Goal: Task Accomplishment & Management: Manage account settings

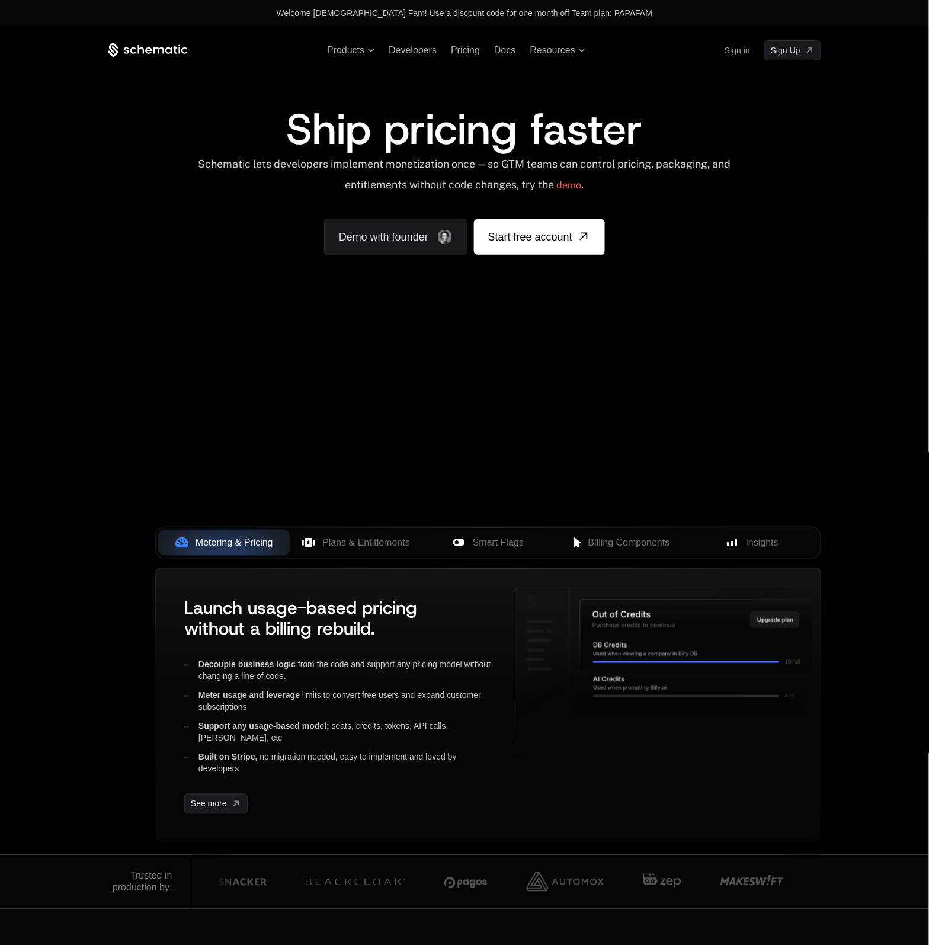
click at [710, 56] on div "Products Developers Pricing Docs Resources Sign in Sign Up" at bounding box center [465, 50] width 714 height 20
click at [727, 51] on link "Sign in" at bounding box center [737, 50] width 25 height 19
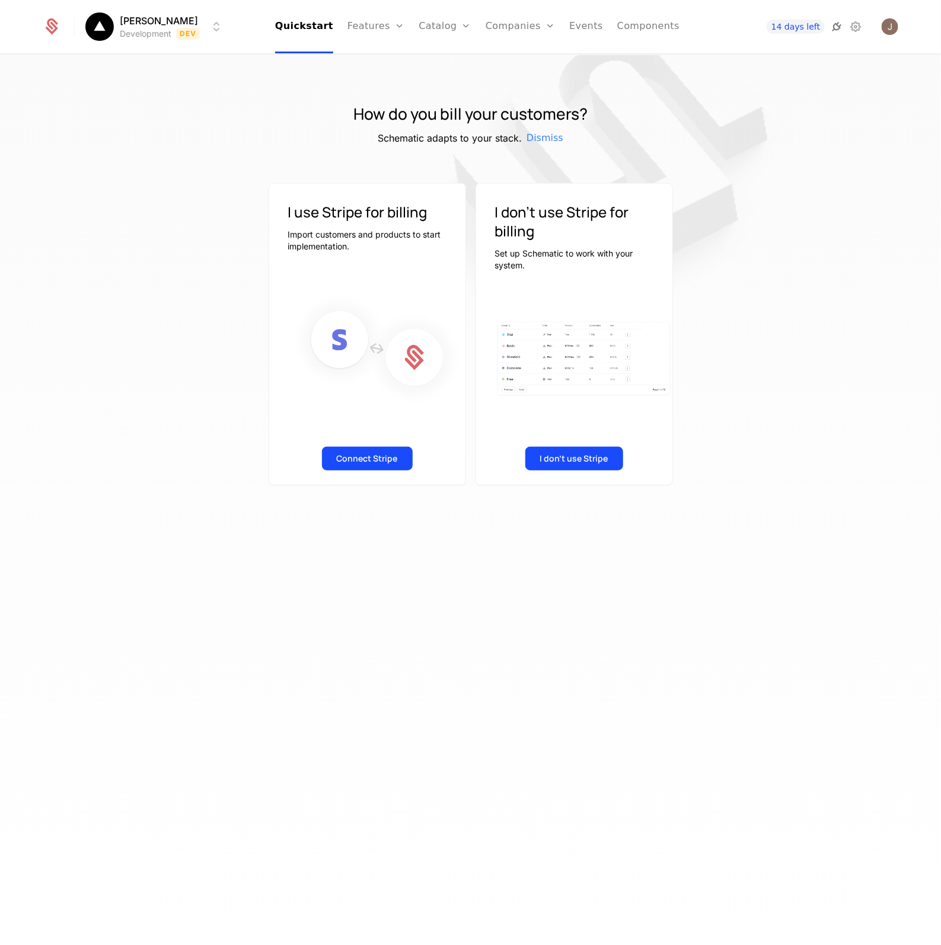
click at [833, 28] on icon at bounding box center [836, 27] width 14 height 14
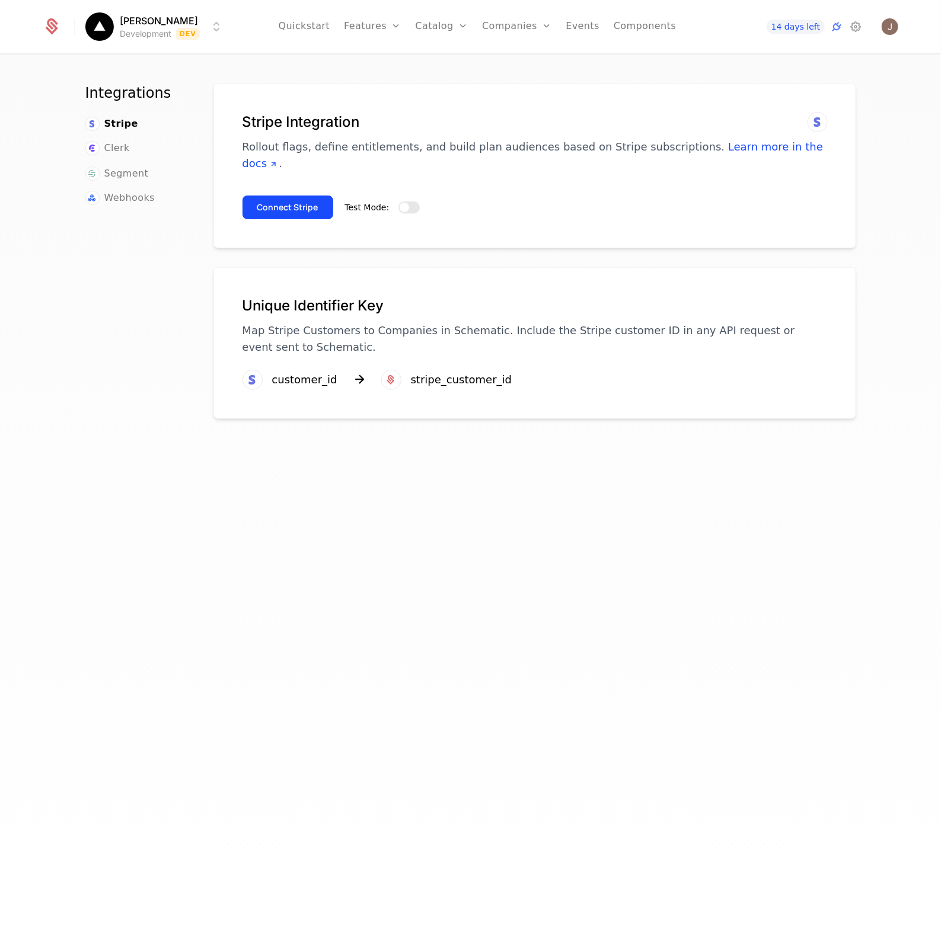
click at [399, 203] on span "button" at bounding box center [403, 207] width 9 height 9
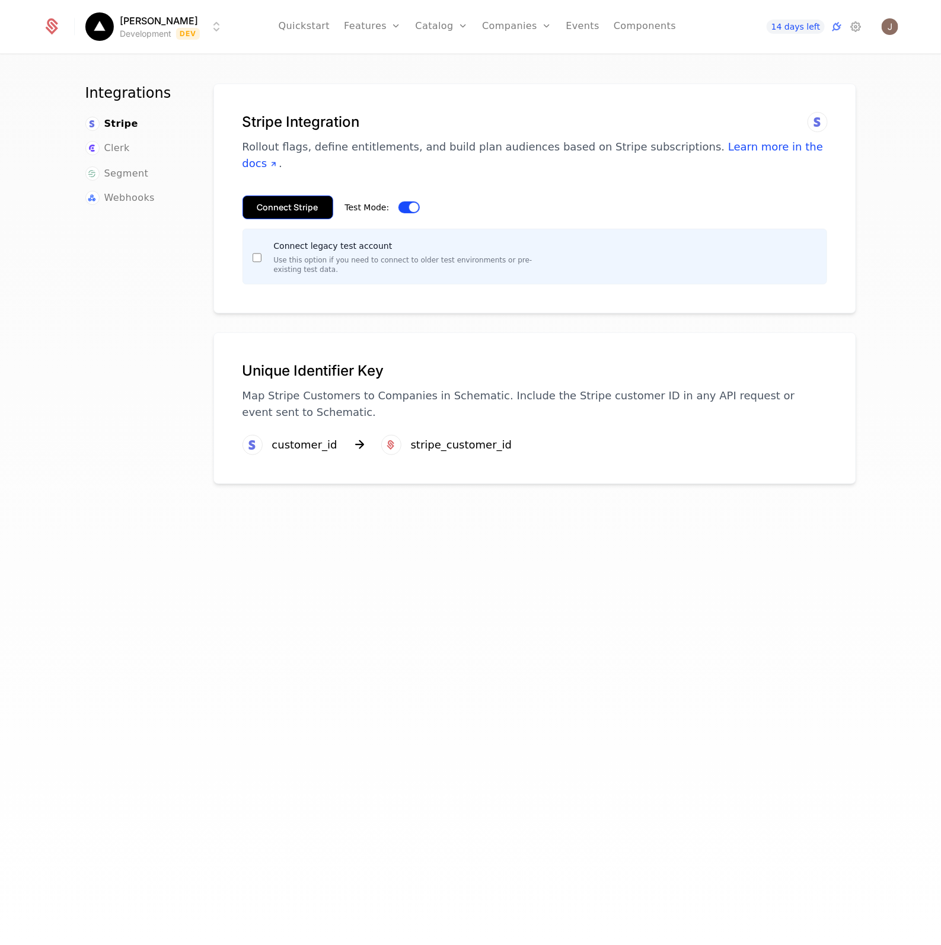
click at [274, 196] on button "Connect Stripe" at bounding box center [287, 208] width 91 height 24
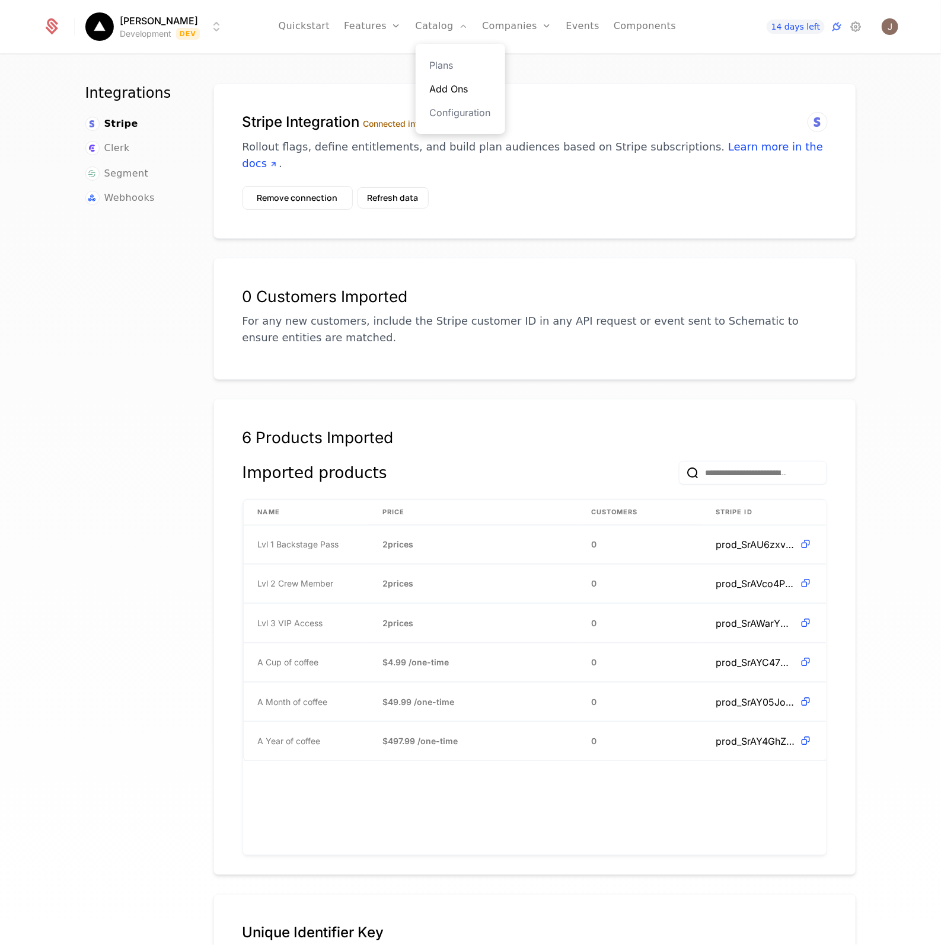
click at [466, 86] on link "Add Ons" at bounding box center [460, 89] width 61 height 14
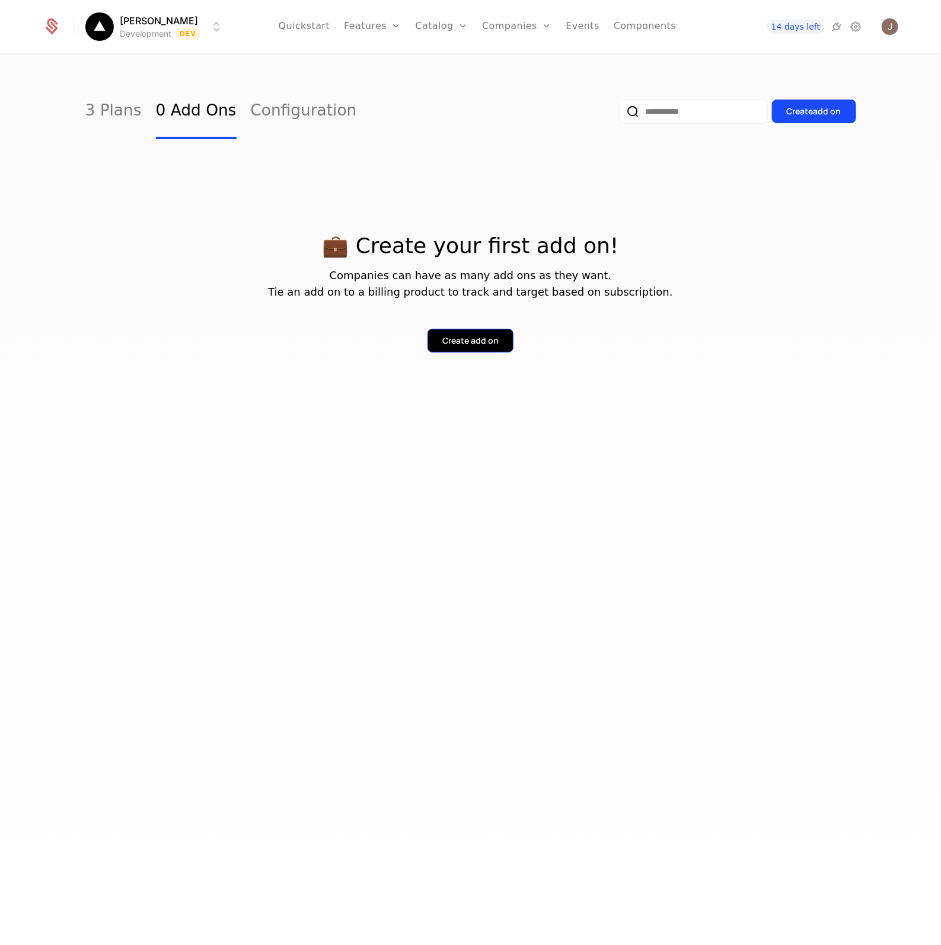
click at [451, 339] on div "Create add on" at bounding box center [470, 341] width 56 height 12
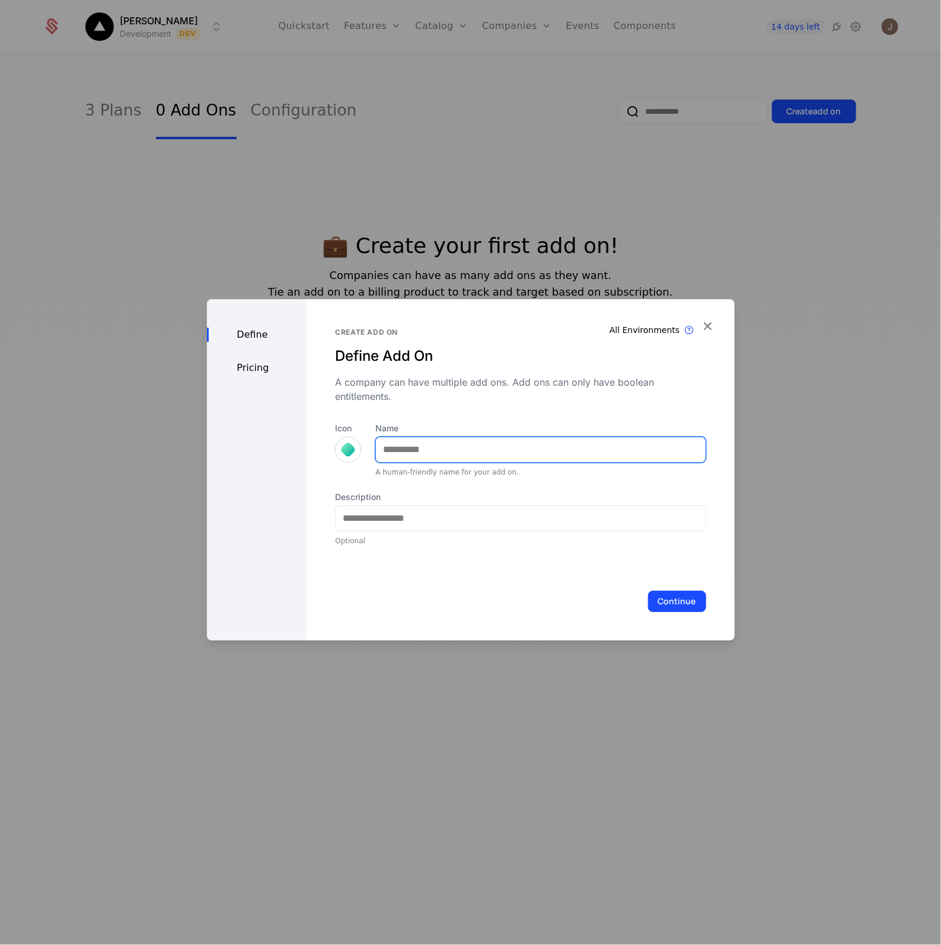
click at [421, 458] on input "Name" at bounding box center [540, 449] width 329 height 25
type input "**********"
click at [350, 450] on div at bounding box center [348, 450] width 17 height 17
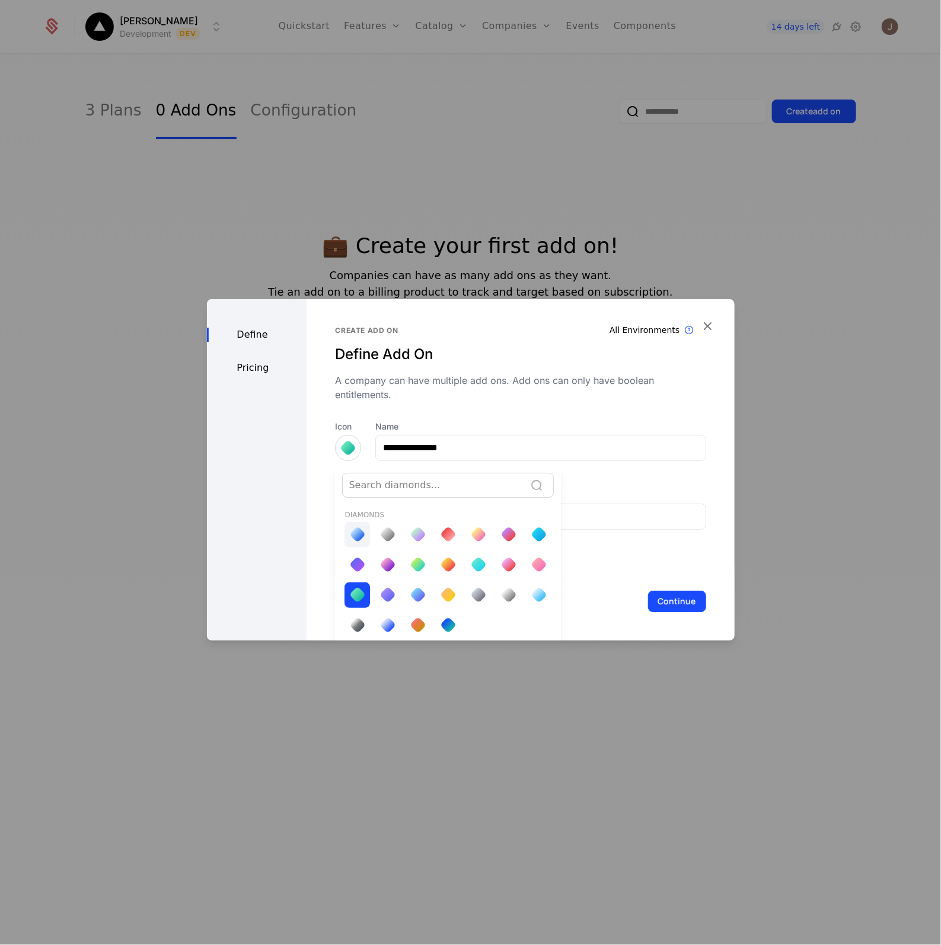
click at [350, 532] on div at bounding box center [357, 534] width 17 height 17
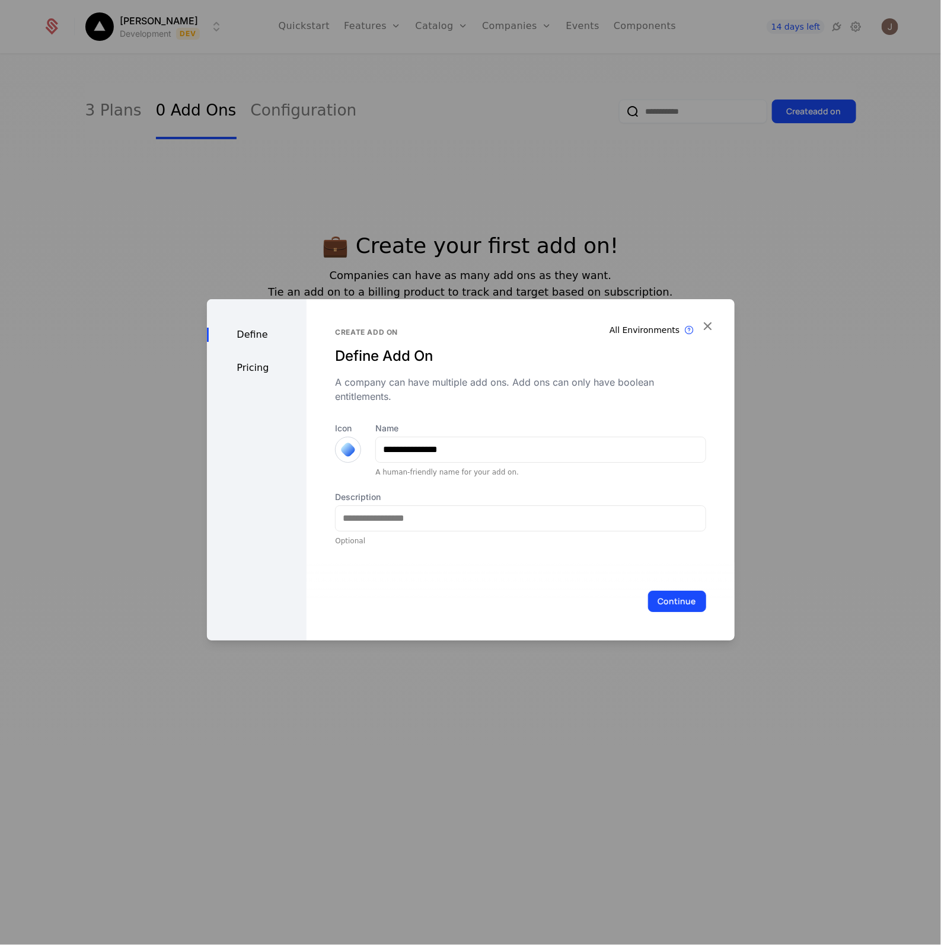
scroll to position [0, 0]
click at [682, 602] on button "Continue" at bounding box center [677, 601] width 58 height 21
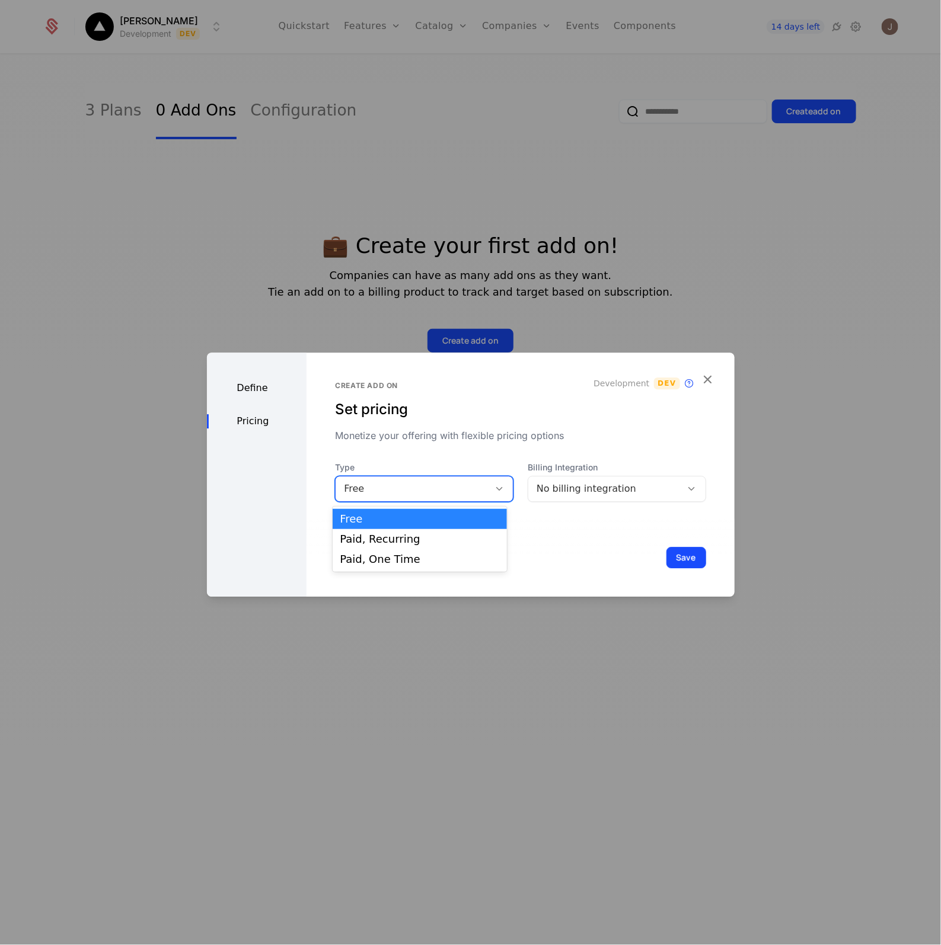
click at [433, 492] on div "Free" at bounding box center [412, 489] width 137 height 14
click at [414, 552] on div "Paid, One Time" at bounding box center [420, 559] width 174 height 20
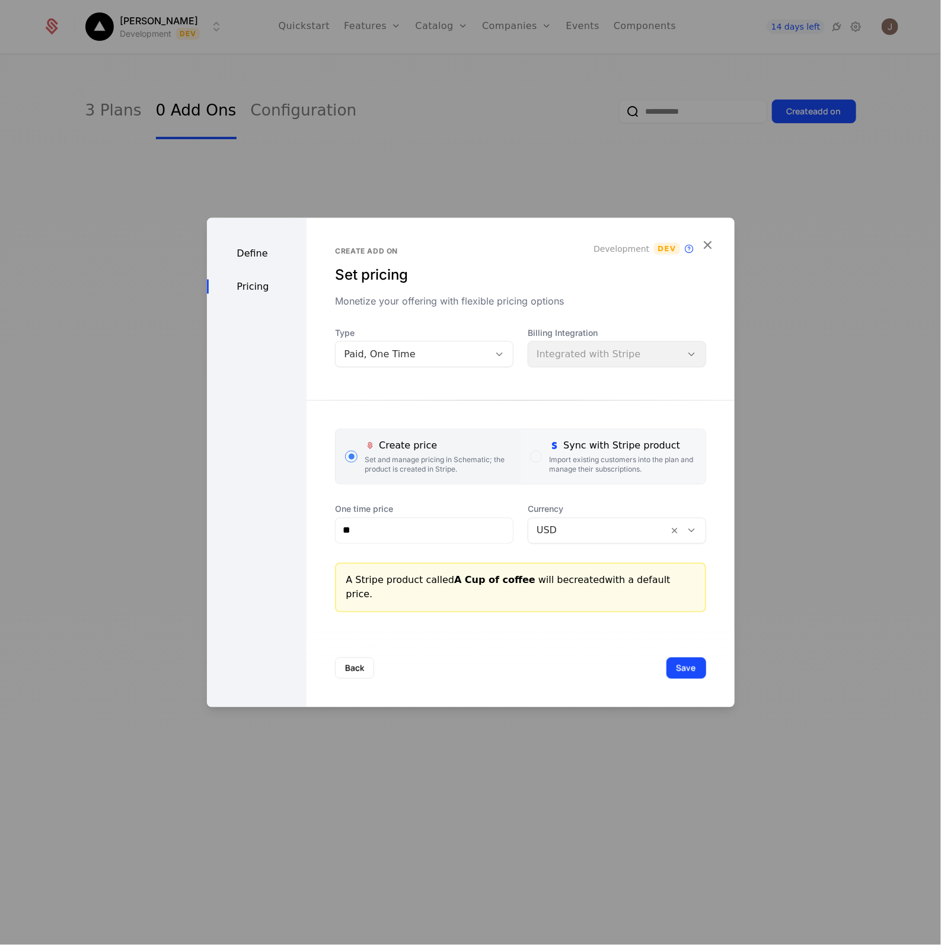
click at [570, 465] on div "Import existing customers into the plan and manage their subscriptions." at bounding box center [622, 464] width 146 height 19
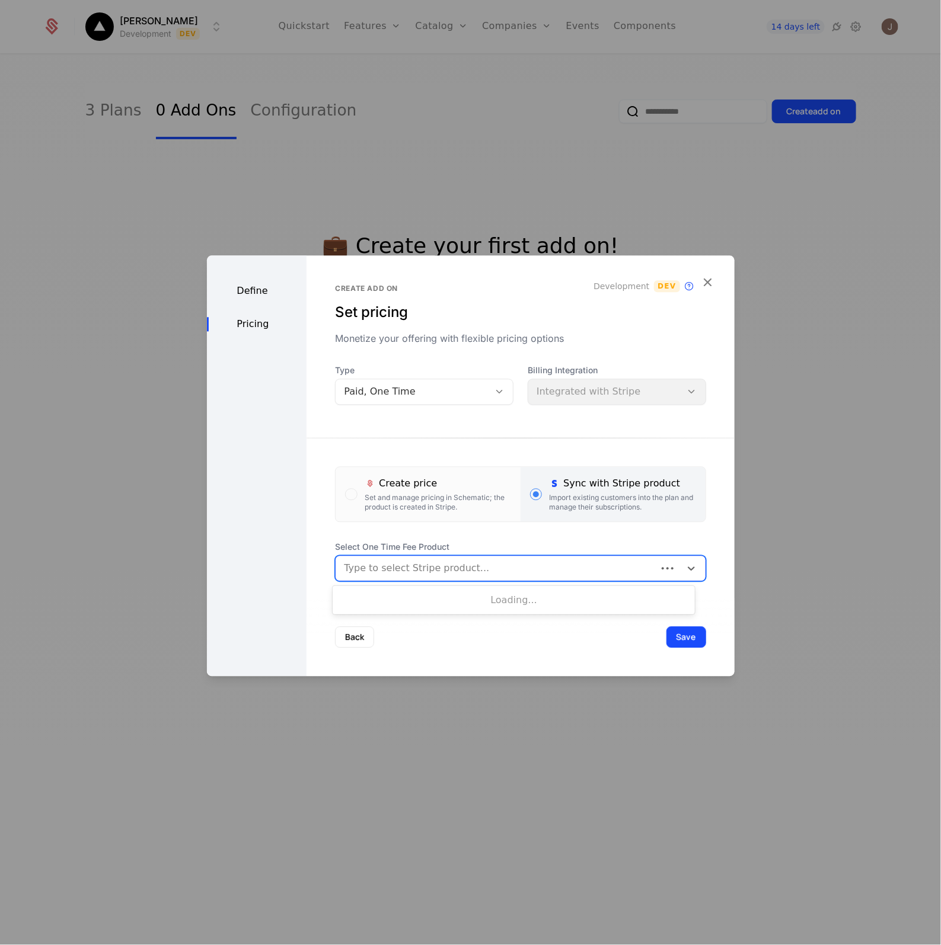
click at [458, 569] on div at bounding box center [496, 568] width 304 height 17
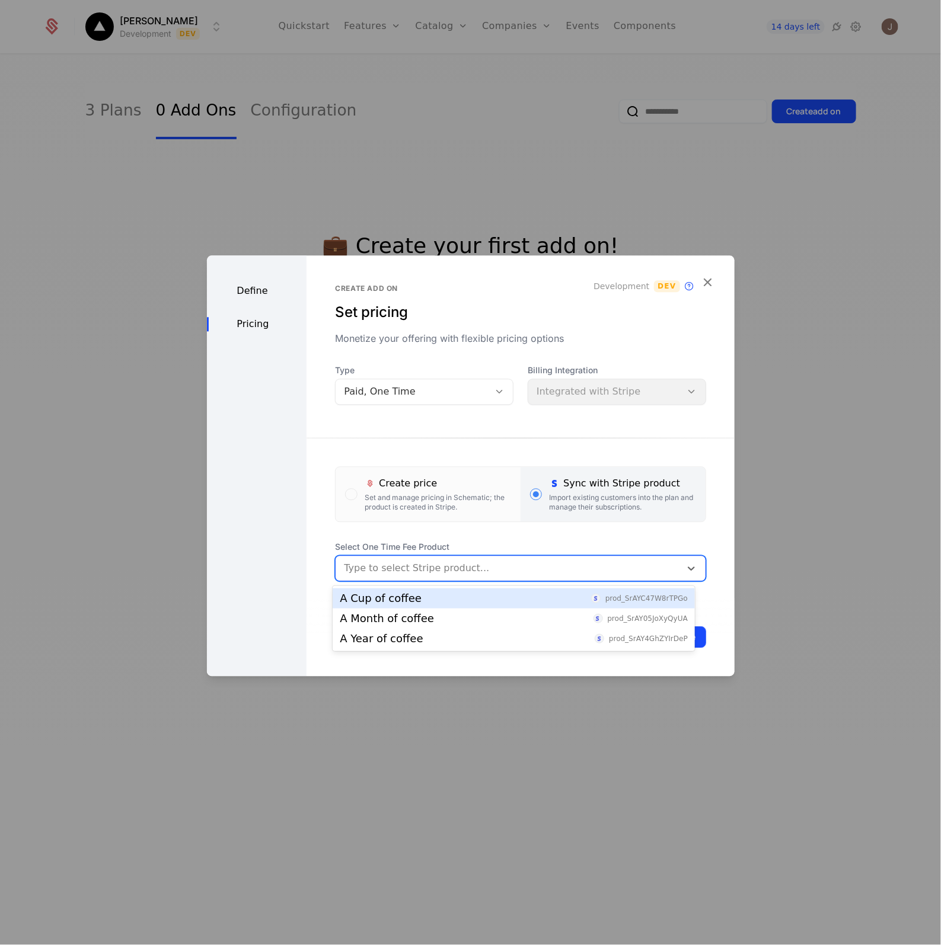
click at [440, 587] on div "A Cup of coffee prod_SrAYC47W8rTPGo A Month of coffee prod_SrAY05JoXyQyUA A Yea…" at bounding box center [514, 618] width 362 height 65
click at [427, 599] on div "A Cup of coffee prod_SrAYC47W8rTPGo" at bounding box center [514, 598] width 348 height 11
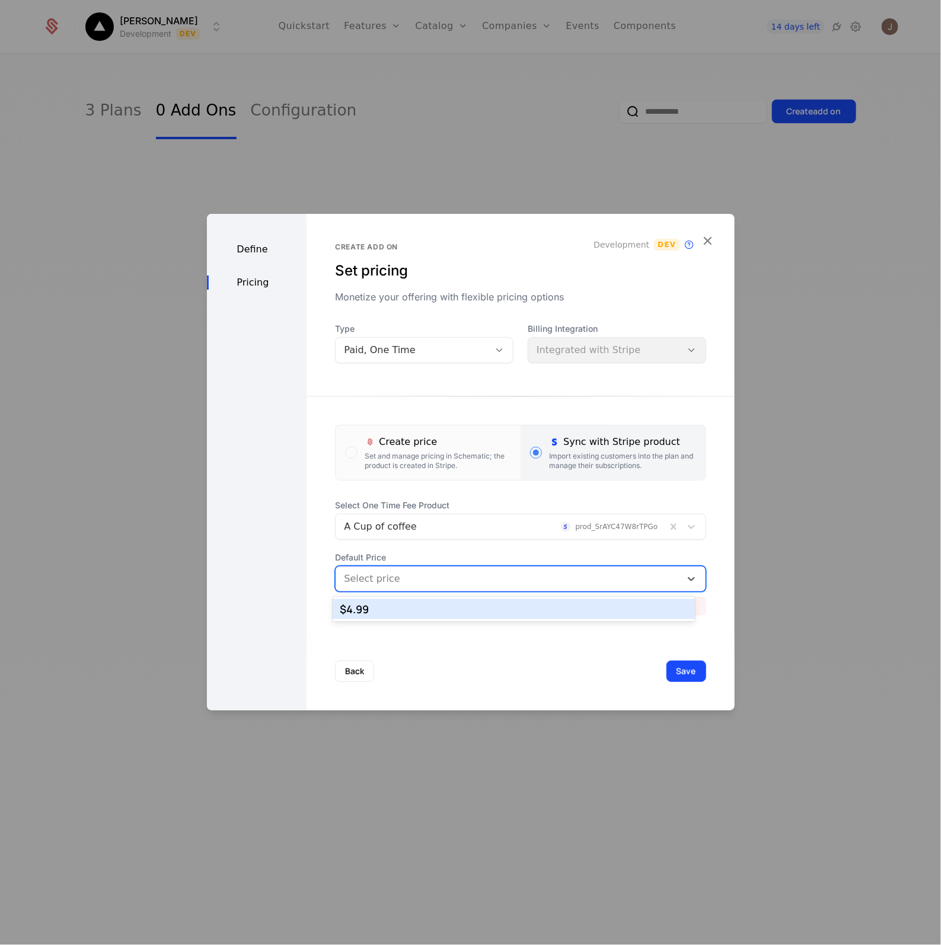
click at [443, 580] on div at bounding box center [508, 579] width 328 height 17
click at [417, 609] on div "$4.99" at bounding box center [514, 609] width 348 height 11
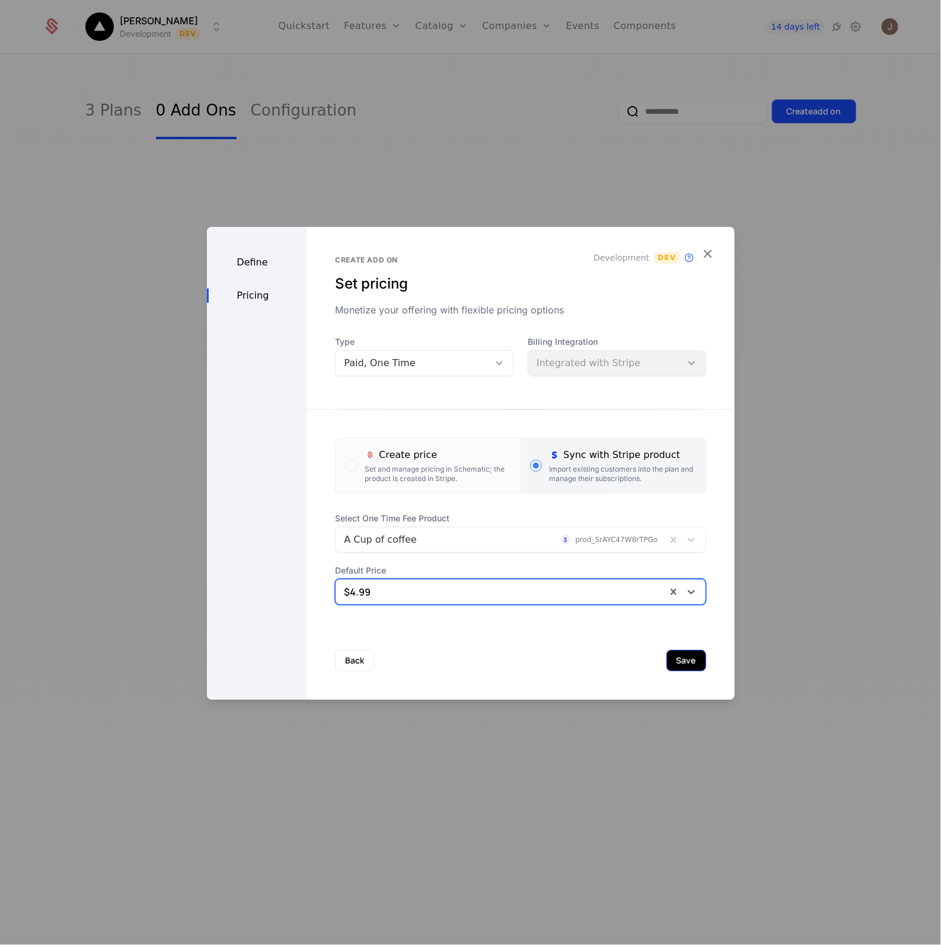
click at [677, 655] on button "Save" at bounding box center [686, 660] width 40 height 21
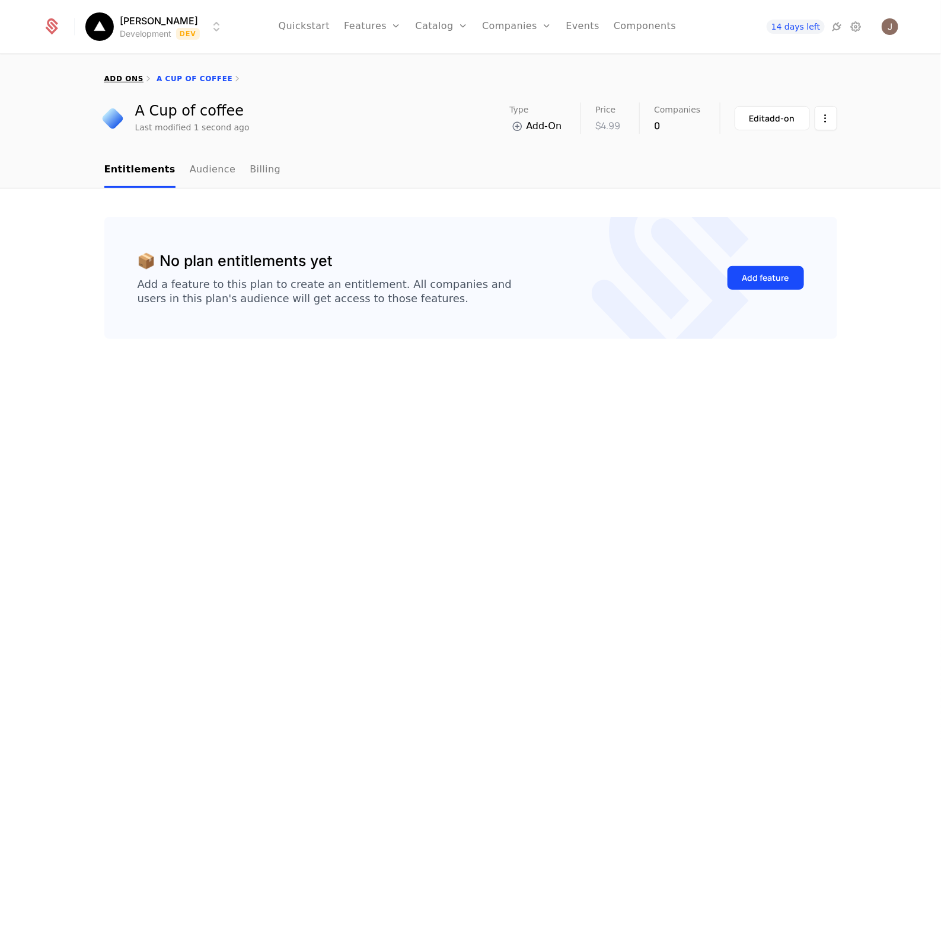
click at [124, 81] on link "add ons" at bounding box center [123, 79] width 39 height 8
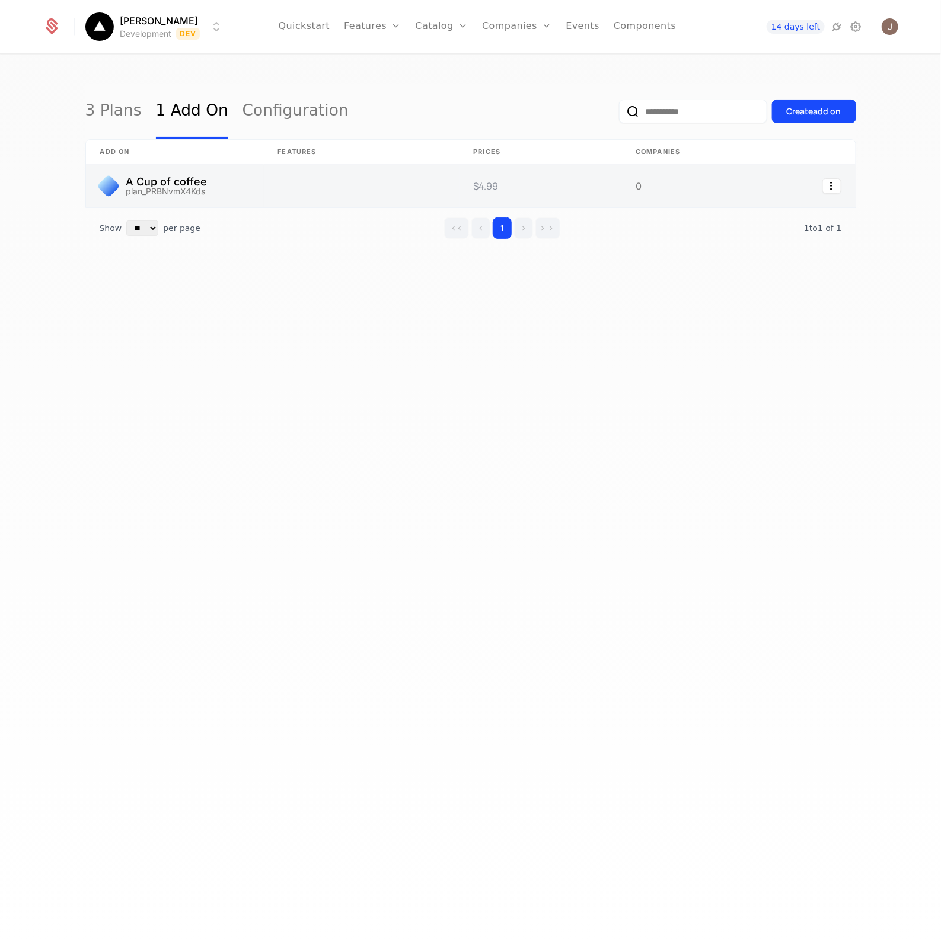
click at [197, 172] on link at bounding box center [175, 186] width 178 height 43
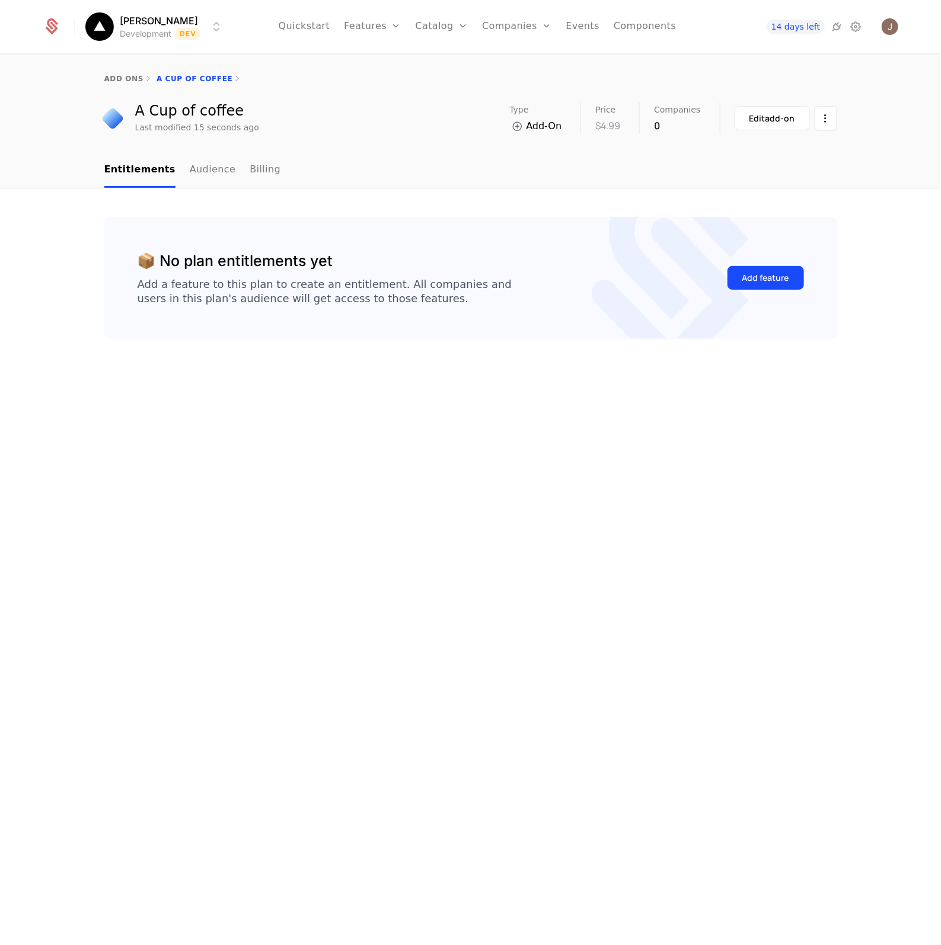
click at [723, 270] on div "📦 No plan entitlements yet Add a feature to this plan to create an entitlement.…" at bounding box center [471, 278] width 666 height 56
click at [735, 276] on button "Add feature" at bounding box center [765, 278] width 76 height 24
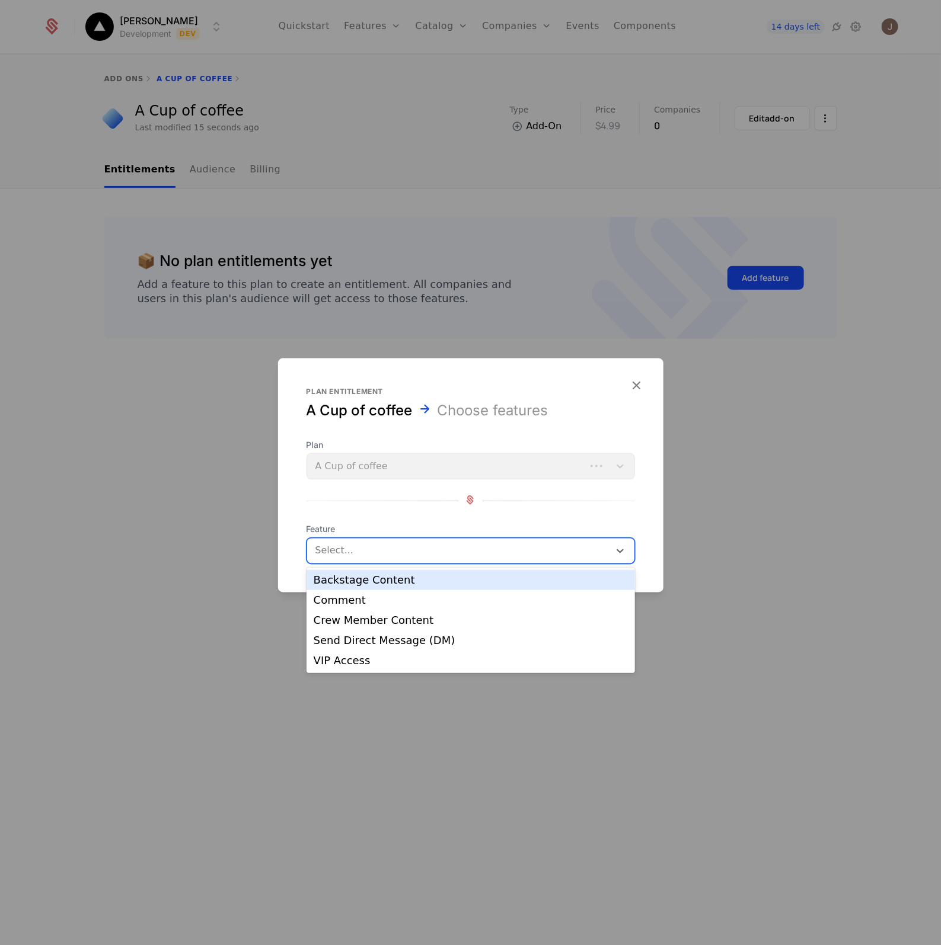
click at [390, 551] on div at bounding box center [460, 550] width 286 height 17
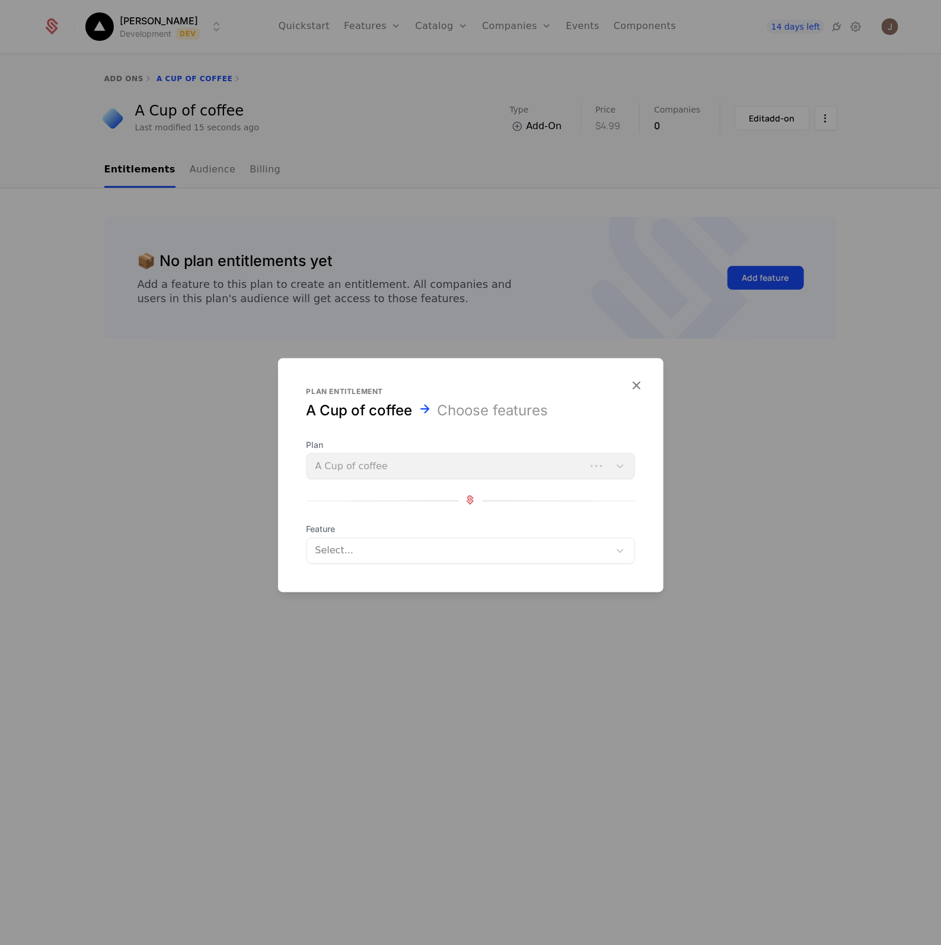
click at [199, 243] on div at bounding box center [470, 472] width 941 height 945
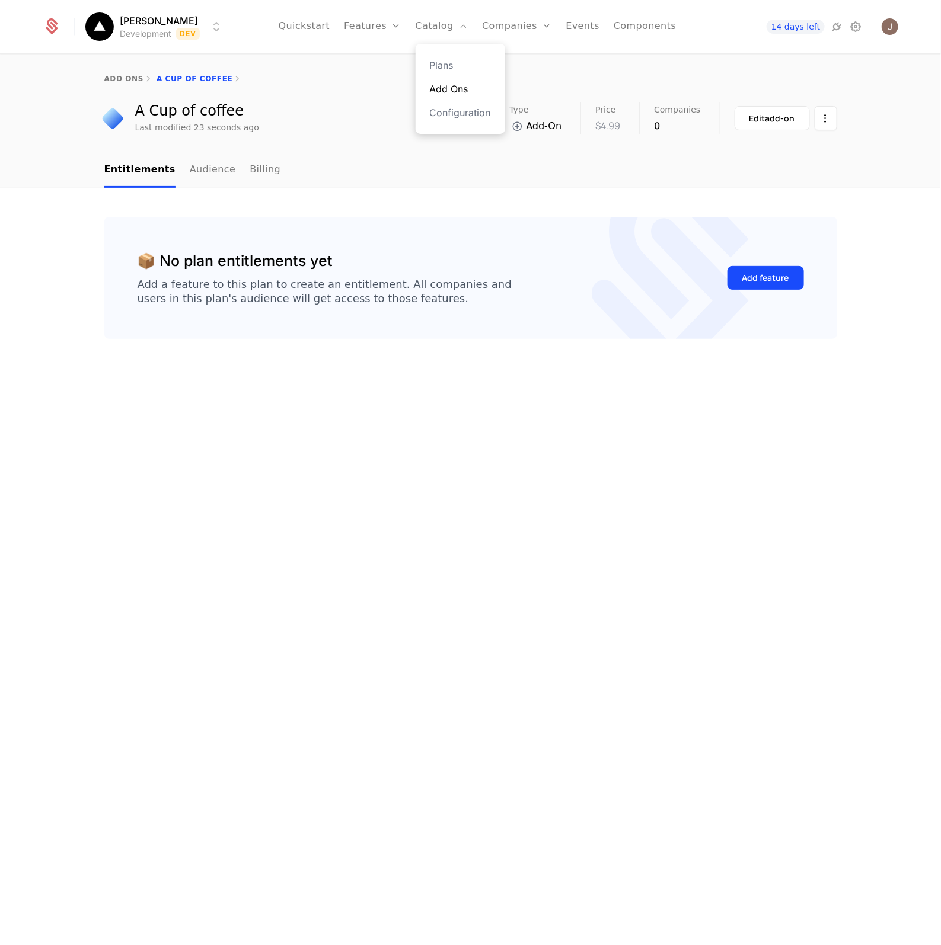
click at [481, 87] on link "Add Ons" at bounding box center [460, 89] width 61 height 14
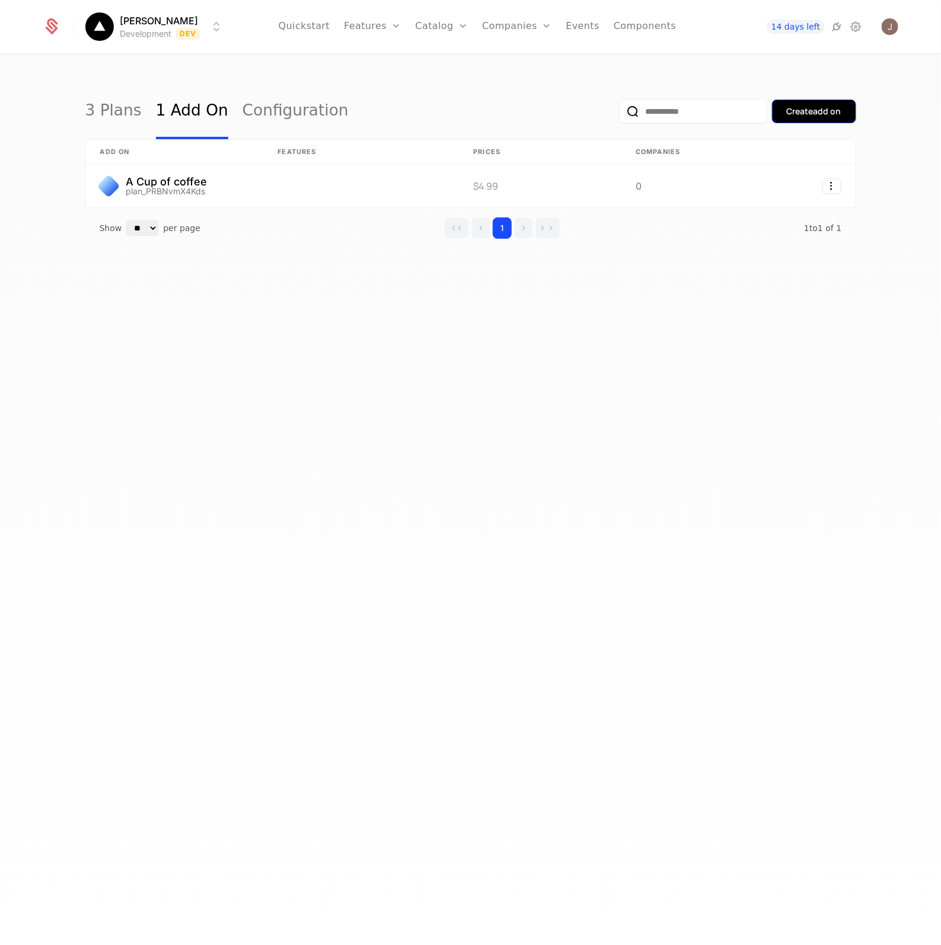
click at [811, 119] on button "Create add on" at bounding box center [814, 112] width 84 height 24
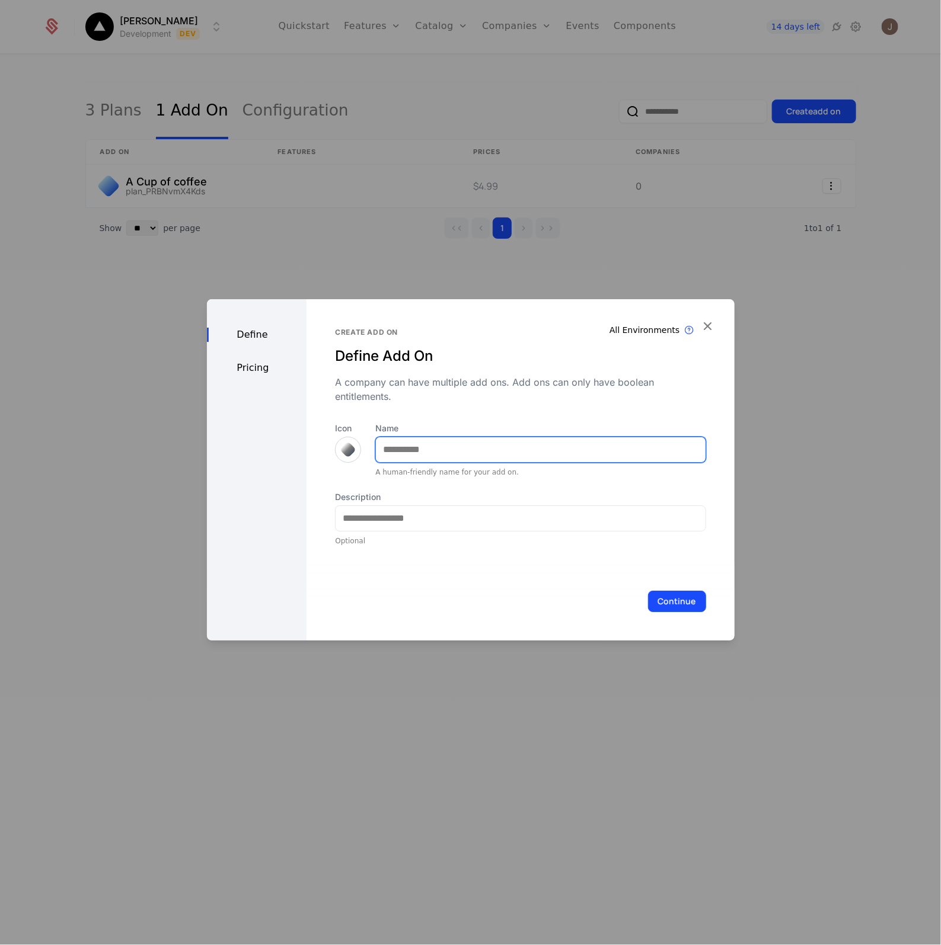
click at [418, 447] on input "Name" at bounding box center [540, 449] width 329 height 25
type input "**********"
click at [354, 454] on div at bounding box center [348, 450] width 26 height 26
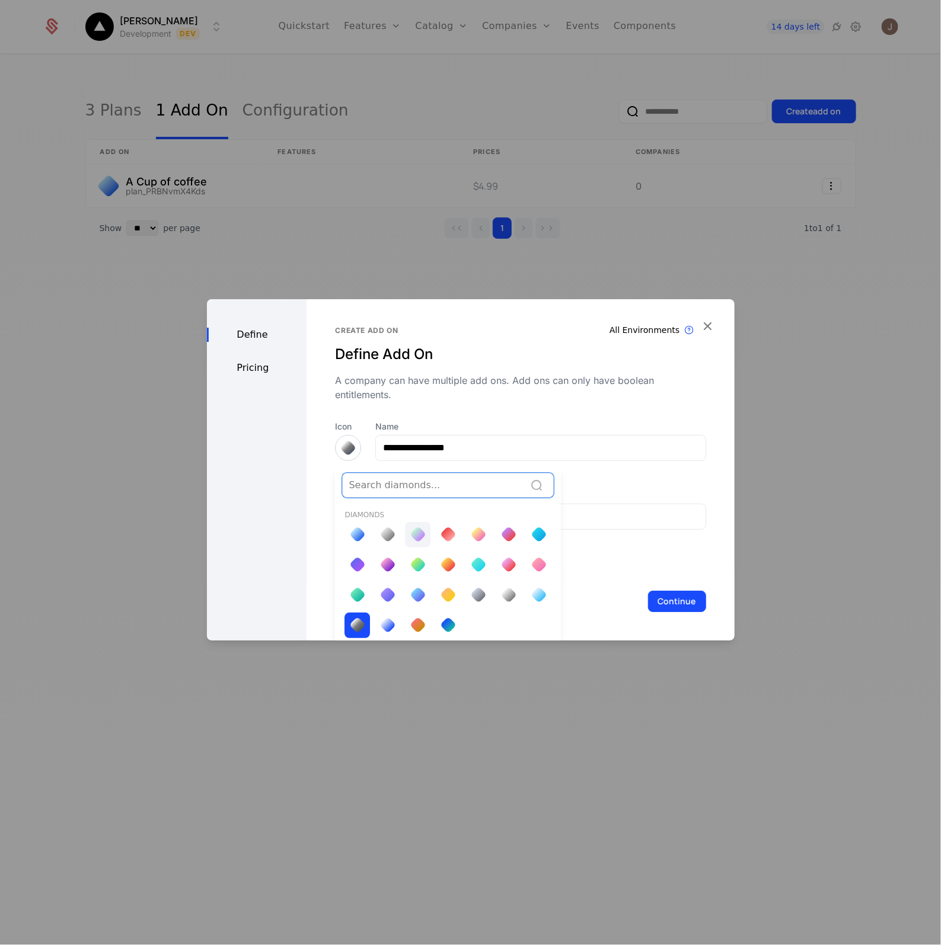
click at [406, 534] on div at bounding box center [417, 534] width 25 height 25
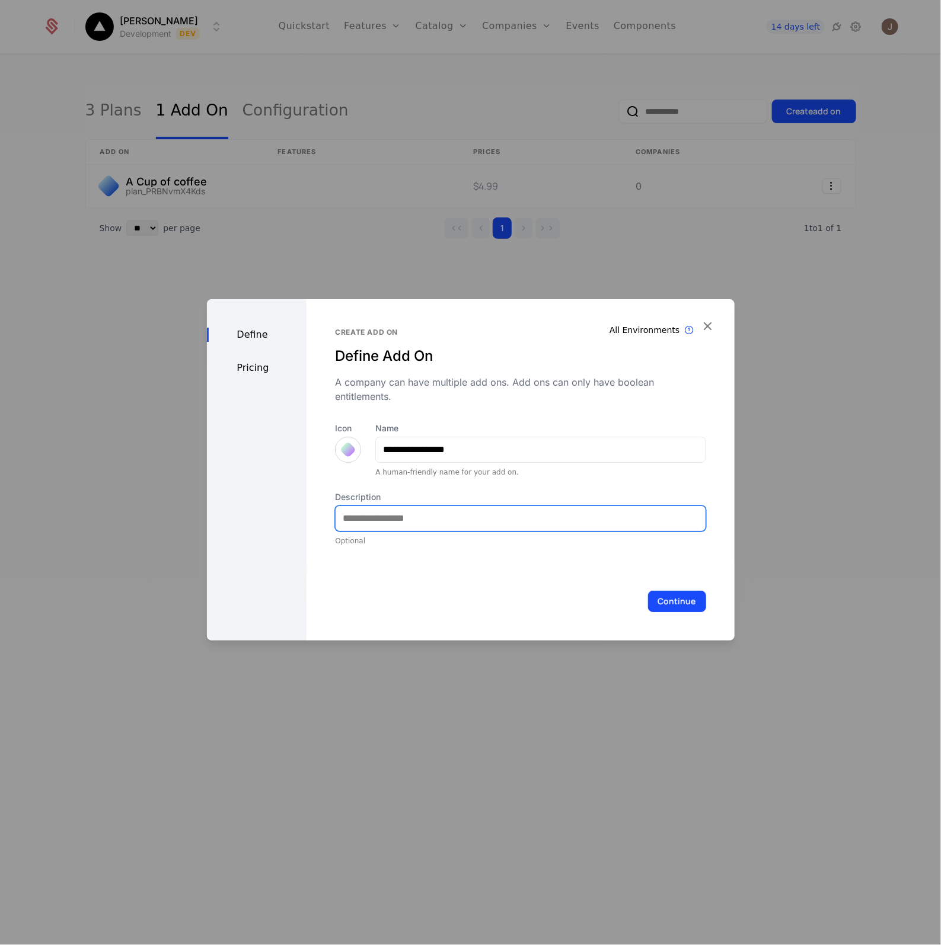
click at [394, 520] on input "Description" at bounding box center [519, 518] width 369 height 25
click at [335, 443] on div "Icon" at bounding box center [348, 443] width 26 height 40
click at [350, 454] on div at bounding box center [348, 450] width 12 height 12
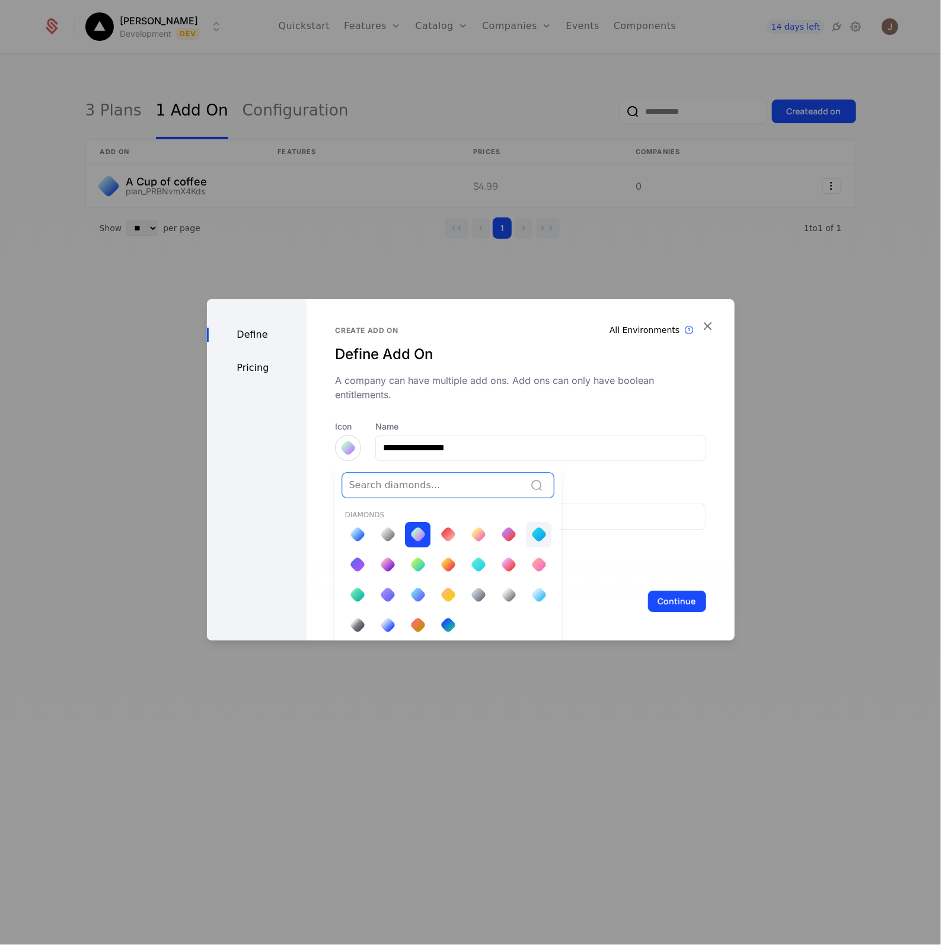
click at [534, 540] on div at bounding box center [538, 534] width 17 height 17
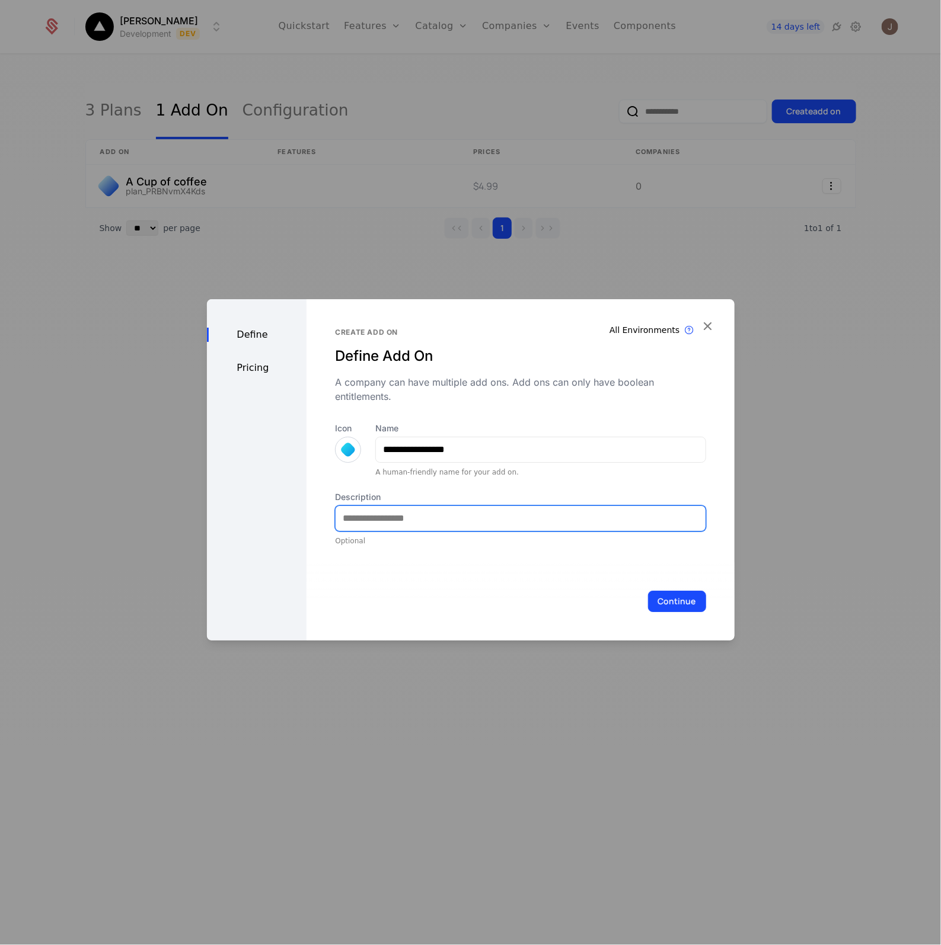
click at [386, 507] on input "Description" at bounding box center [519, 518] width 369 height 25
click at [661, 600] on button "Continue" at bounding box center [677, 601] width 58 height 21
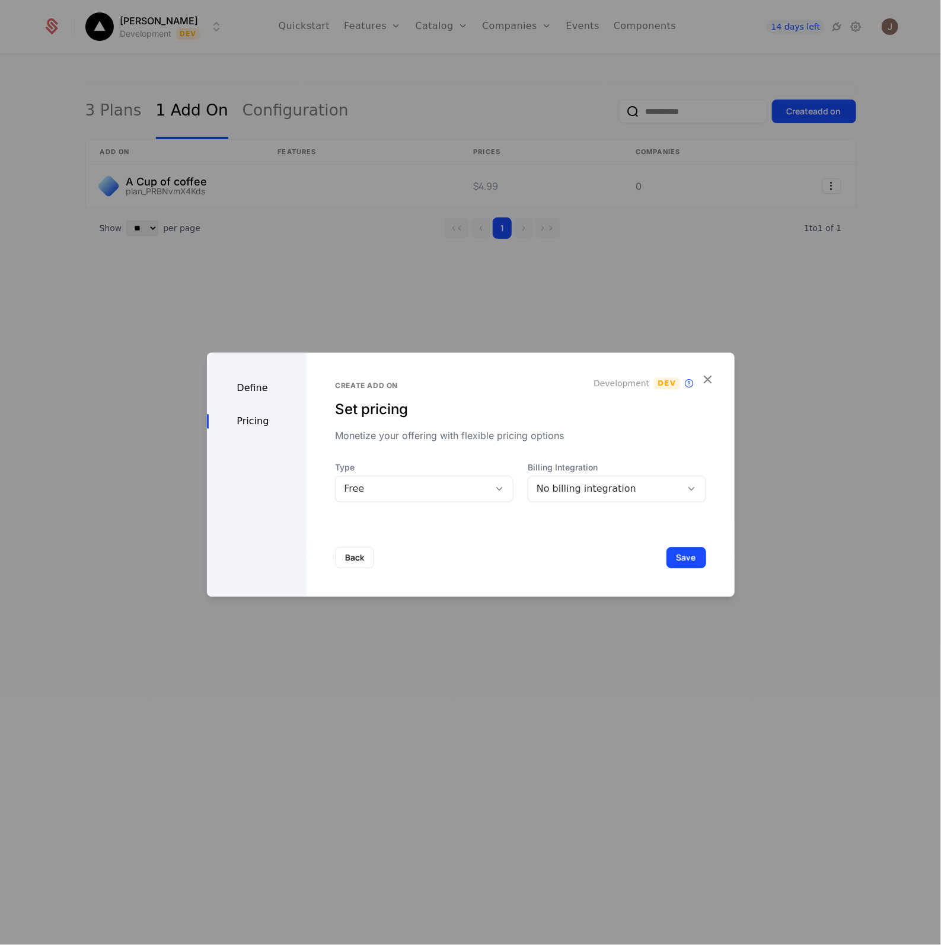
click at [437, 487] on div "Free" at bounding box center [412, 489] width 137 height 14
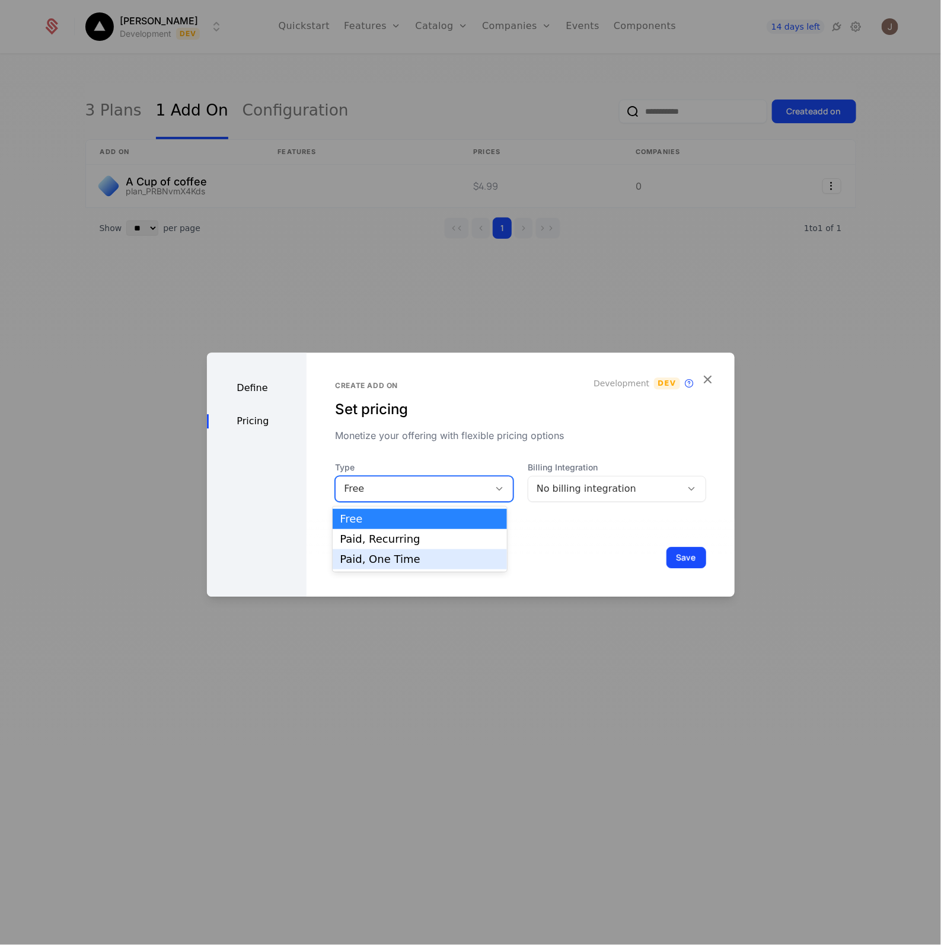
click at [366, 560] on div "Paid, One Time" at bounding box center [419, 559] width 159 height 11
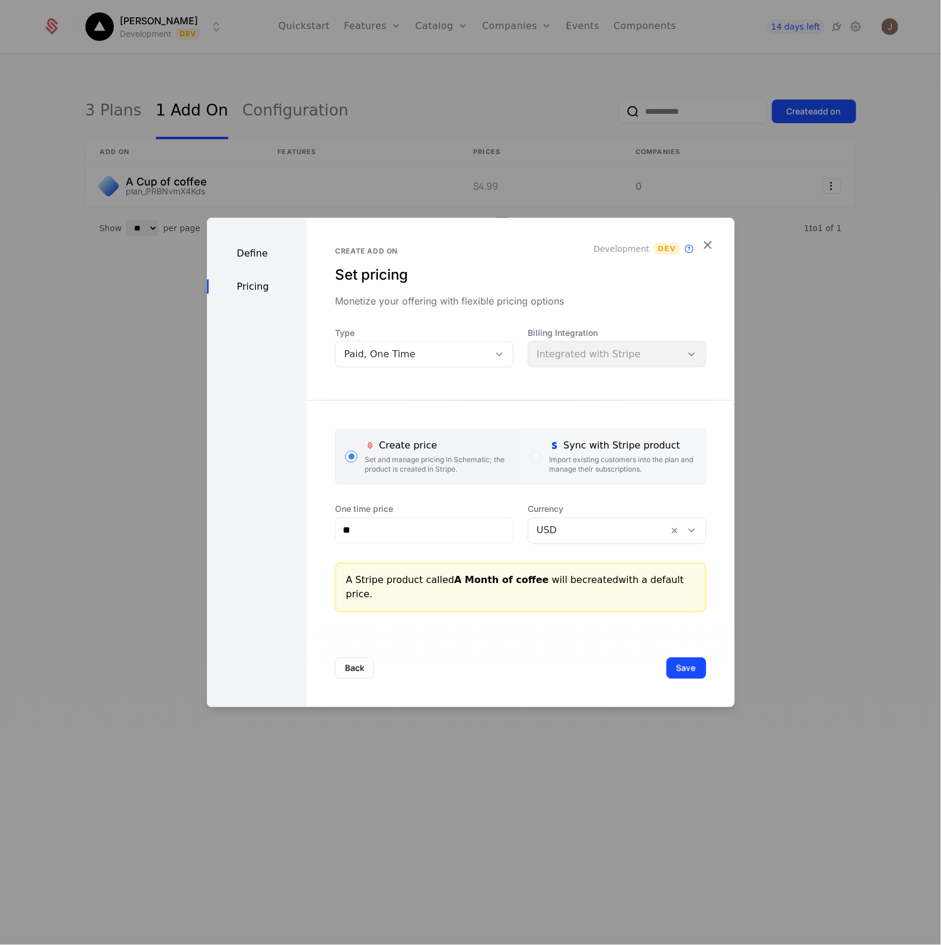
click at [538, 457] on label "Sync with Stripe product Import existing customers into the plan and manage the…" at bounding box center [612, 456] width 185 height 55
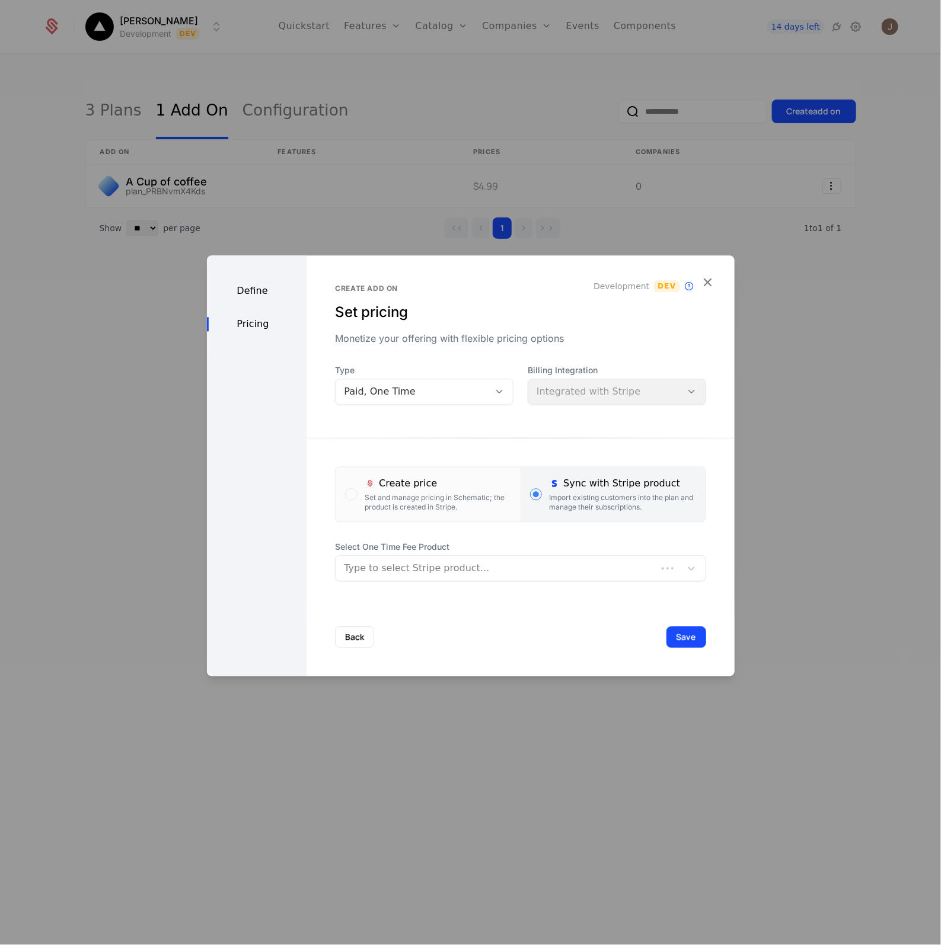
click at [417, 550] on span "Select One Time Fee Product" at bounding box center [520, 547] width 370 height 12
click at [417, 564] on div at bounding box center [496, 568] width 304 height 17
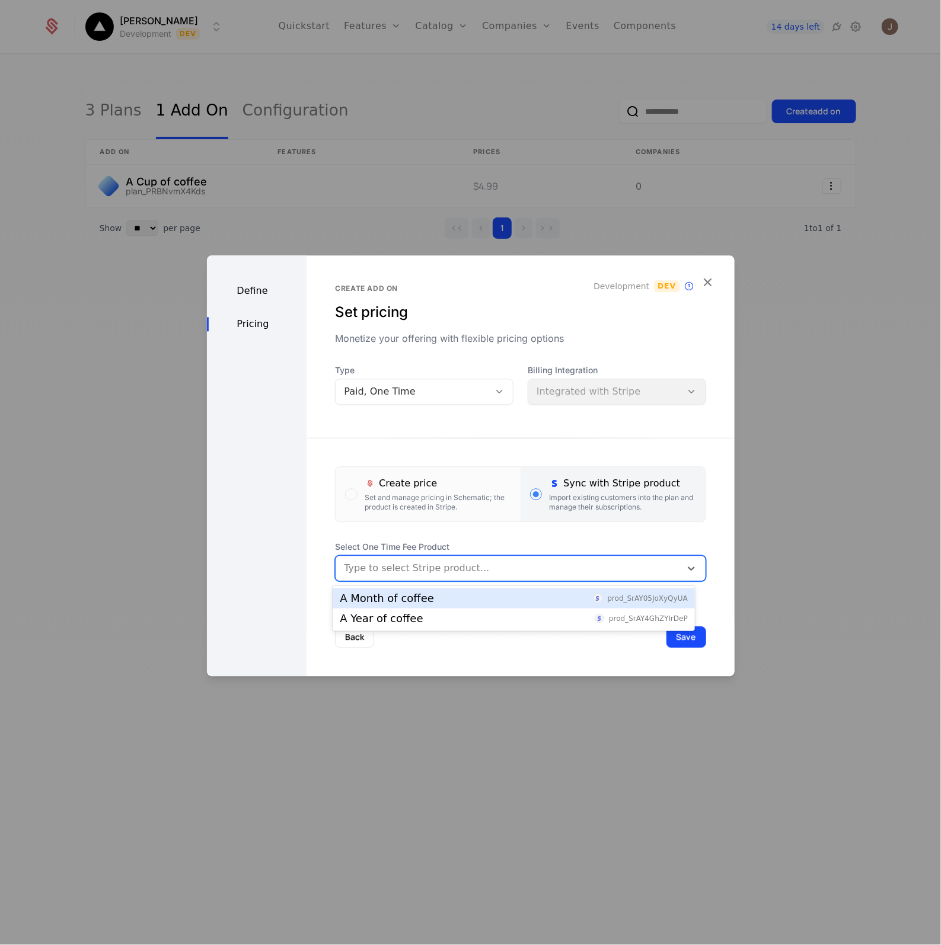
click at [406, 602] on div "A Month of coffee" at bounding box center [387, 598] width 94 height 11
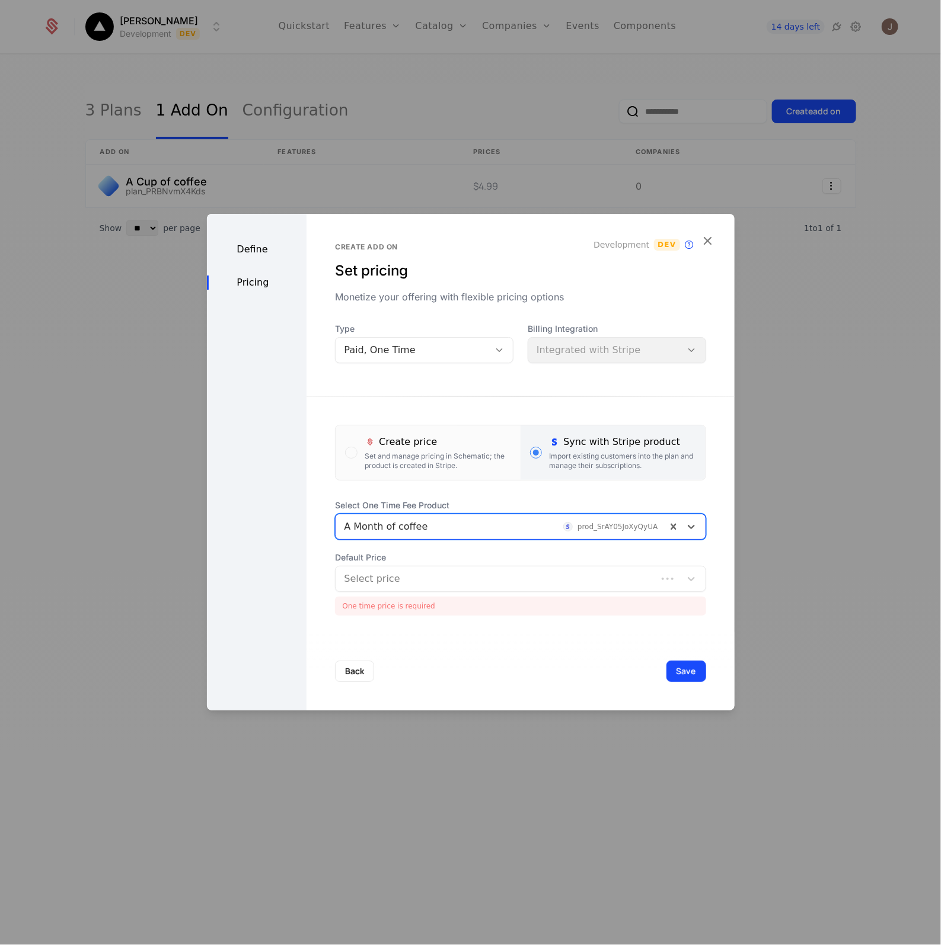
click at [501, 578] on div at bounding box center [496, 579] width 304 height 17
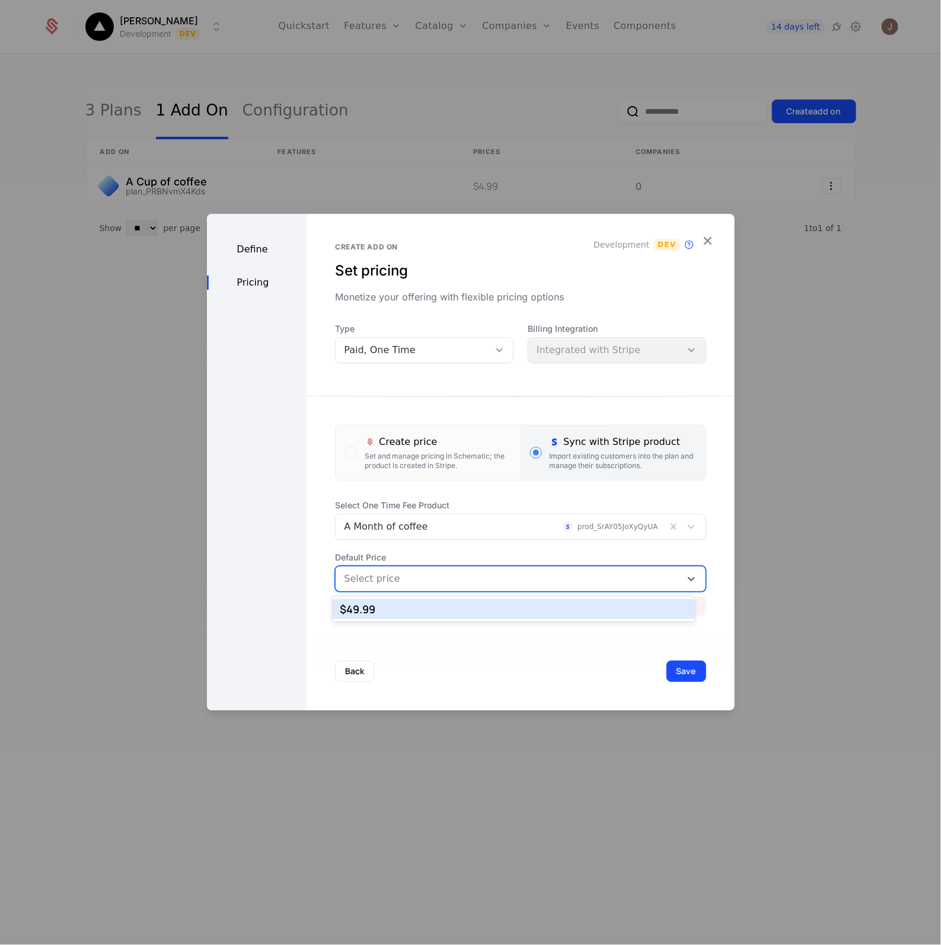
click at [451, 613] on div "$49.99" at bounding box center [514, 609] width 348 height 11
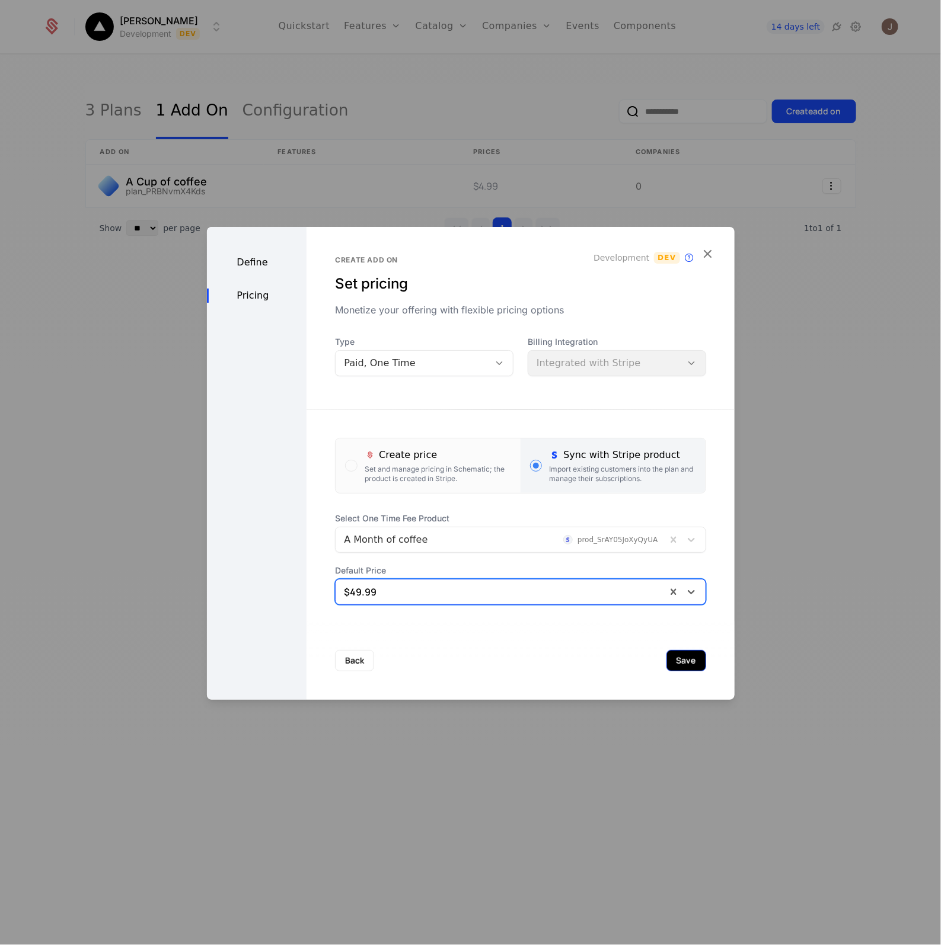
click at [670, 667] on button "Save" at bounding box center [686, 660] width 40 height 21
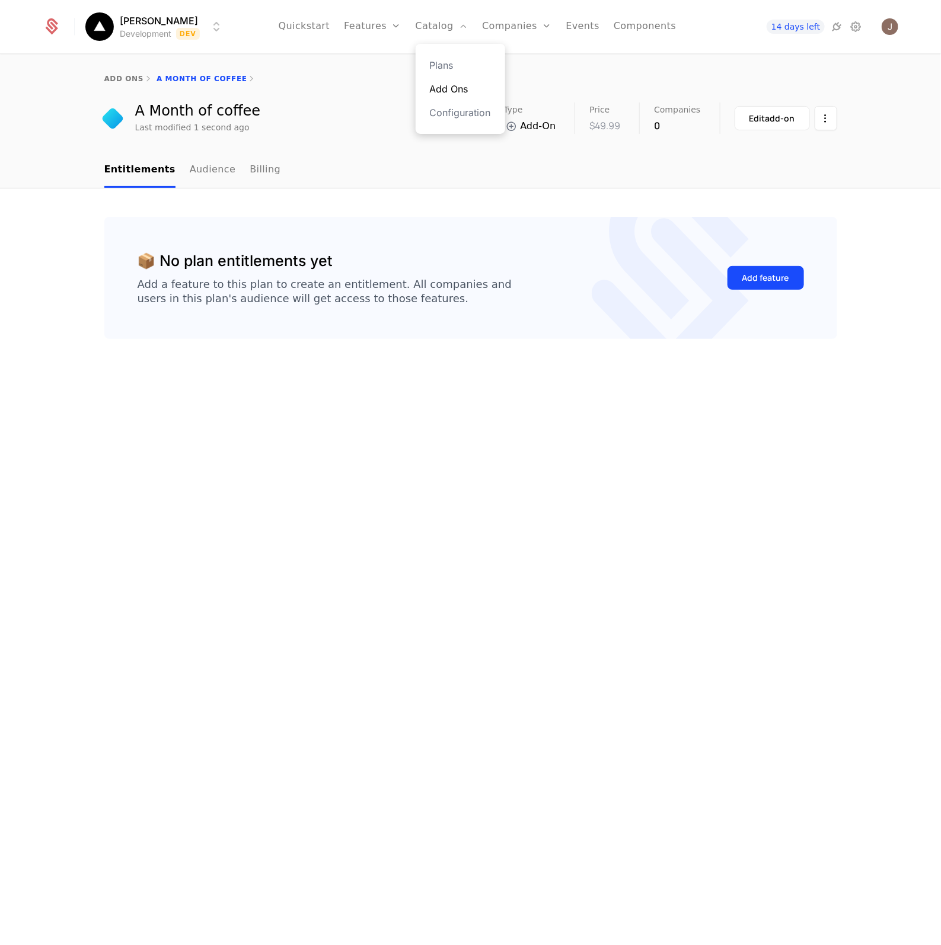
click at [463, 90] on link "Add Ons" at bounding box center [460, 89] width 61 height 14
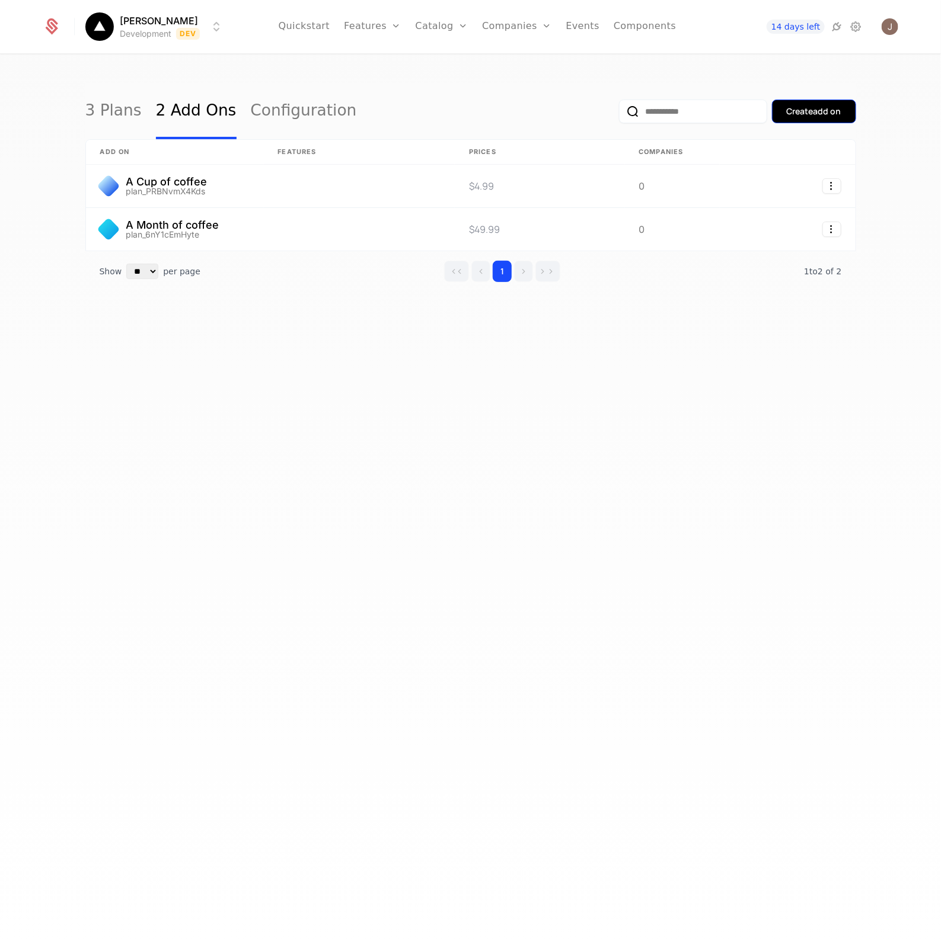
click at [815, 108] on div "Create add on" at bounding box center [814, 112] width 55 height 12
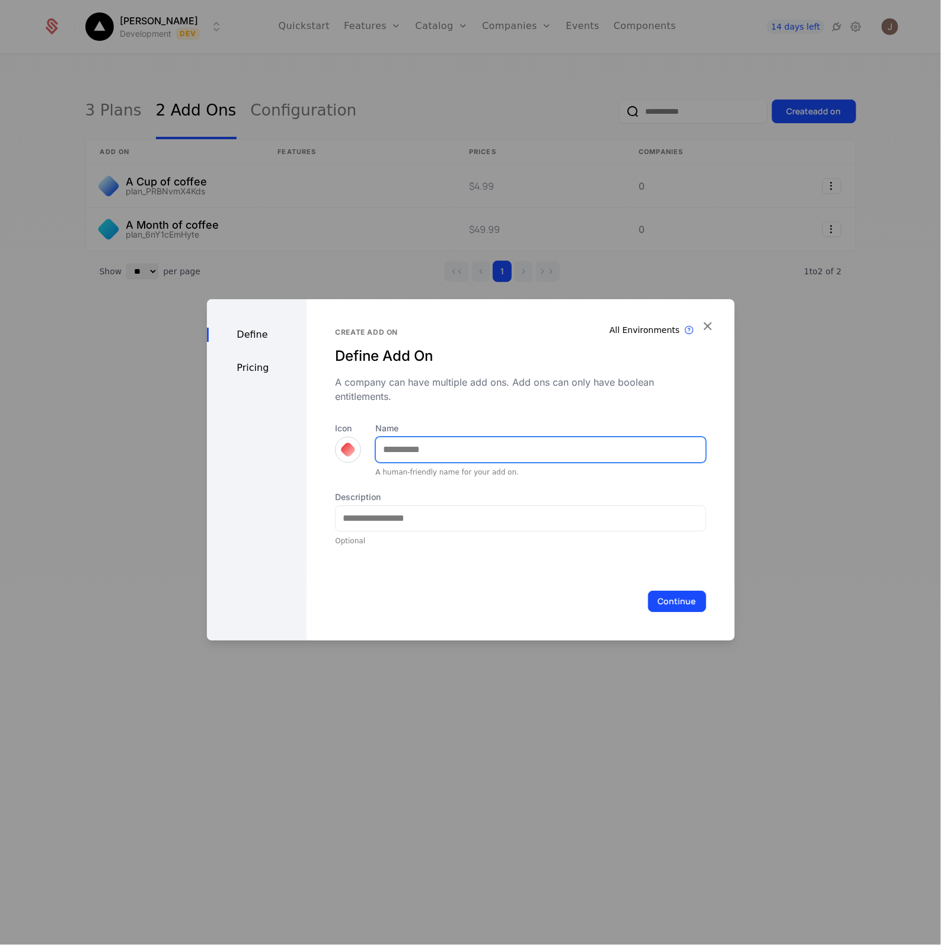
click at [505, 452] on input "Name" at bounding box center [540, 449] width 329 height 25
click at [337, 446] on div at bounding box center [348, 450] width 26 height 26
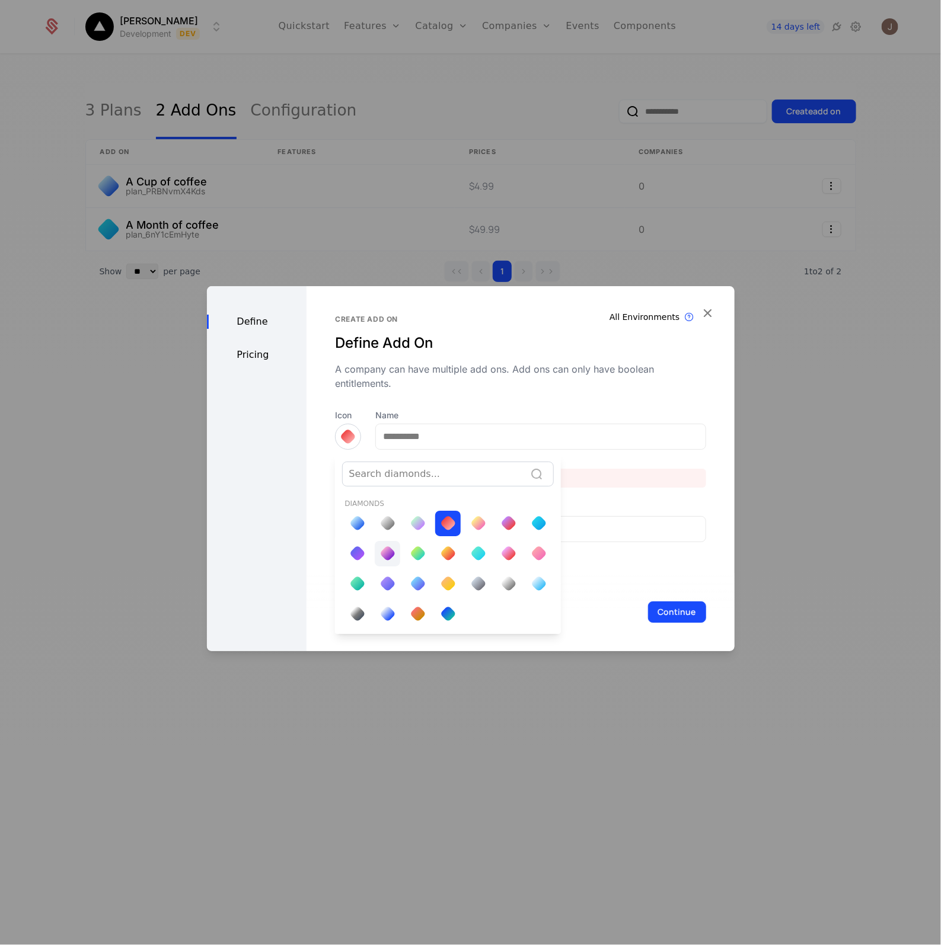
click at [376, 555] on div at bounding box center [387, 553] width 25 height 25
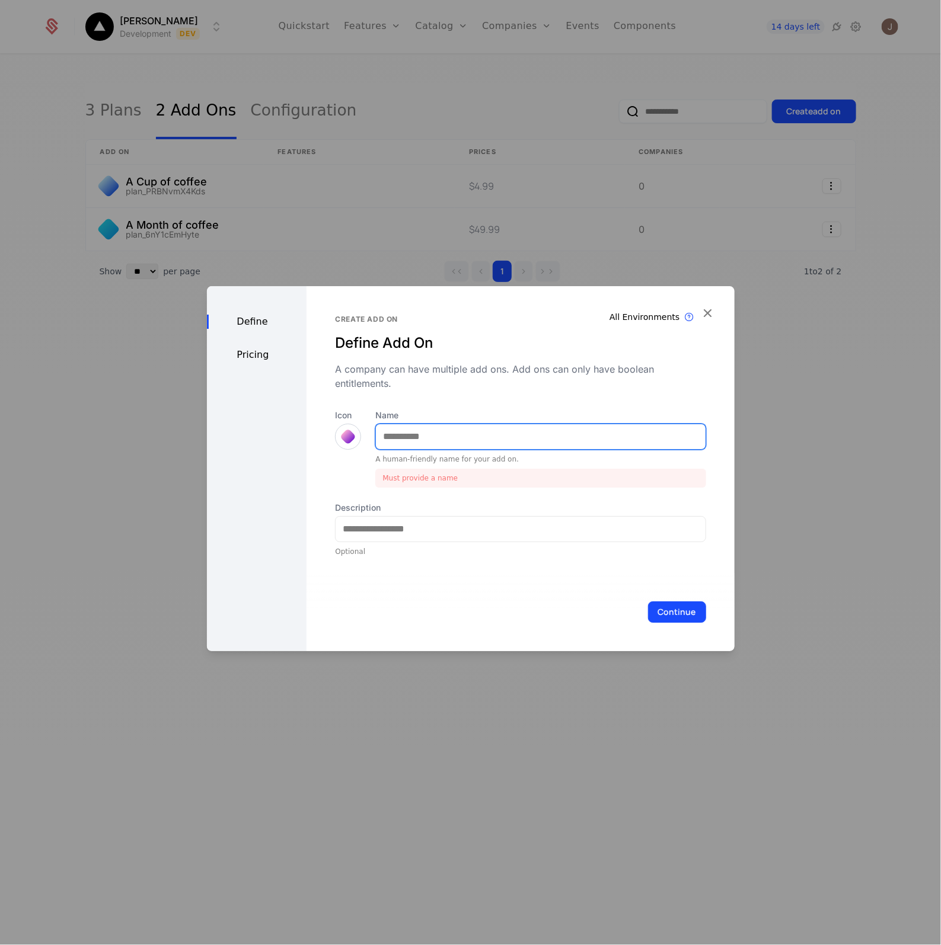
click at [434, 439] on input "Name" at bounding box center [540, 436] width 329 height 25
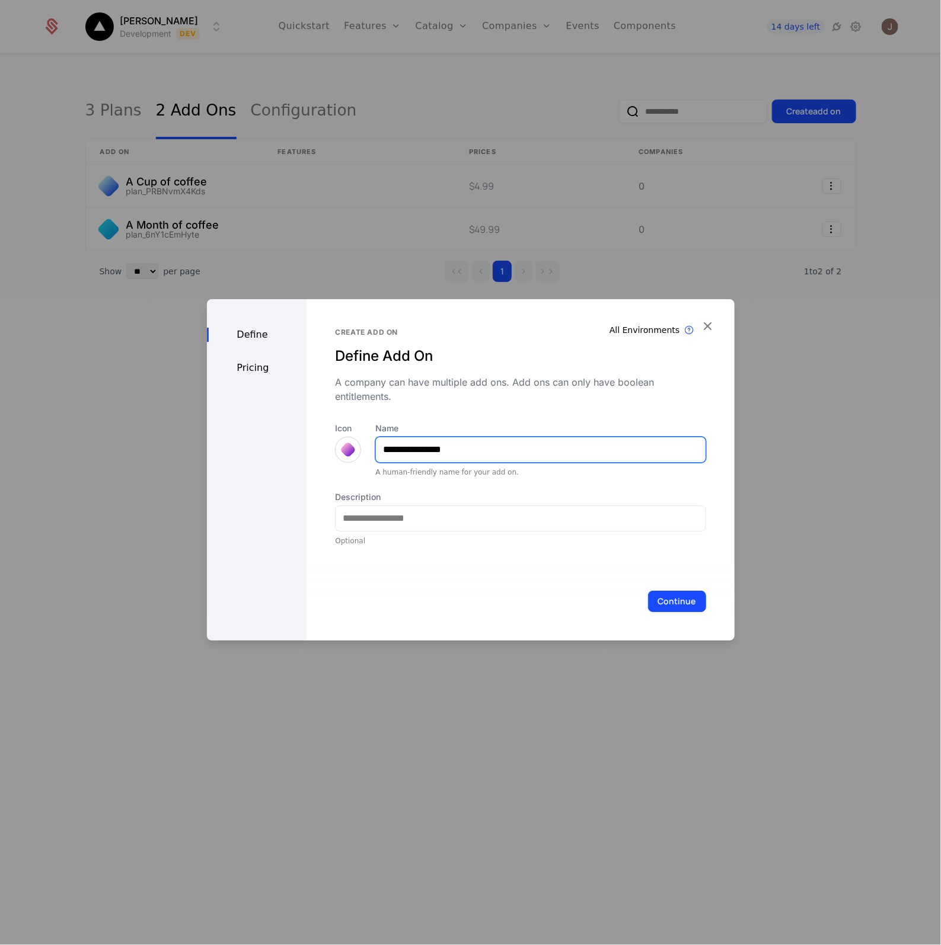
type input "**********"
click at [640, 589] on div "Continue" at bounding box center [519, 601] width 427 height 78
click at [655, 594] on button "Continue" at bounding box center [677, 601] width 58 height 21
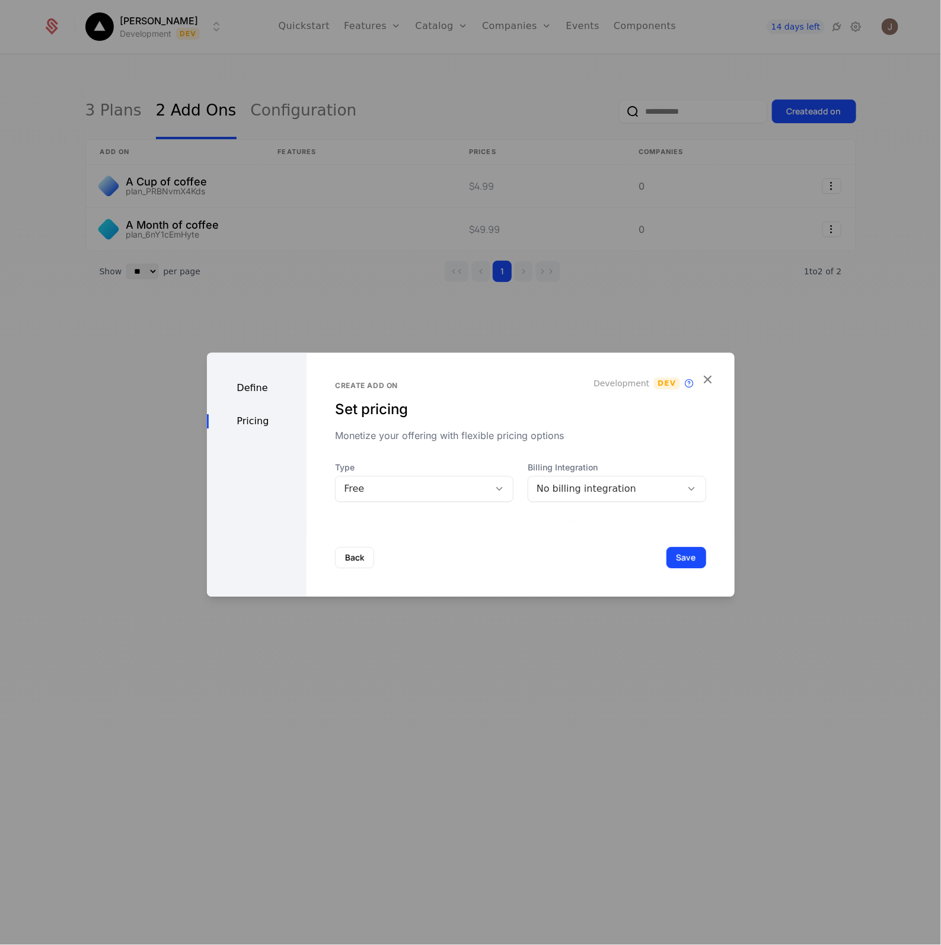
click at [383, 481] on div "Free" at bounding box center [412, 489] width 154 height 17
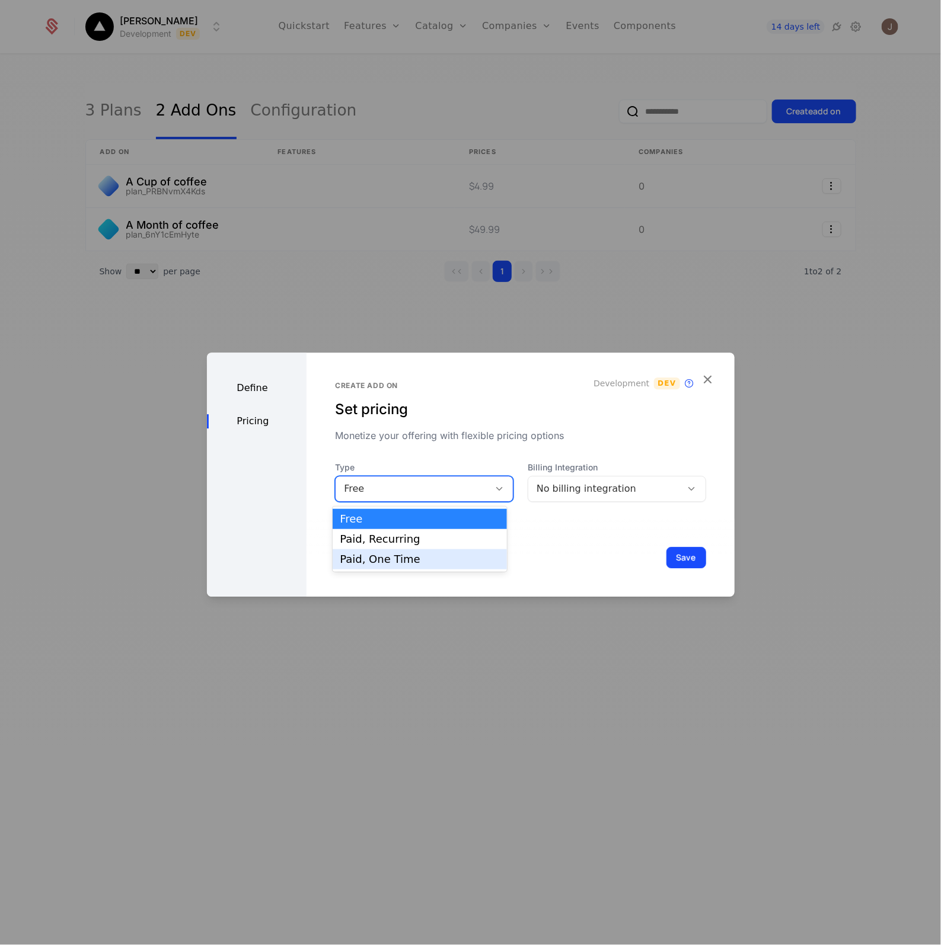
click at [386, 559] on div "Paid, One Time" at bounding box center [419, 559] width 159 height 11
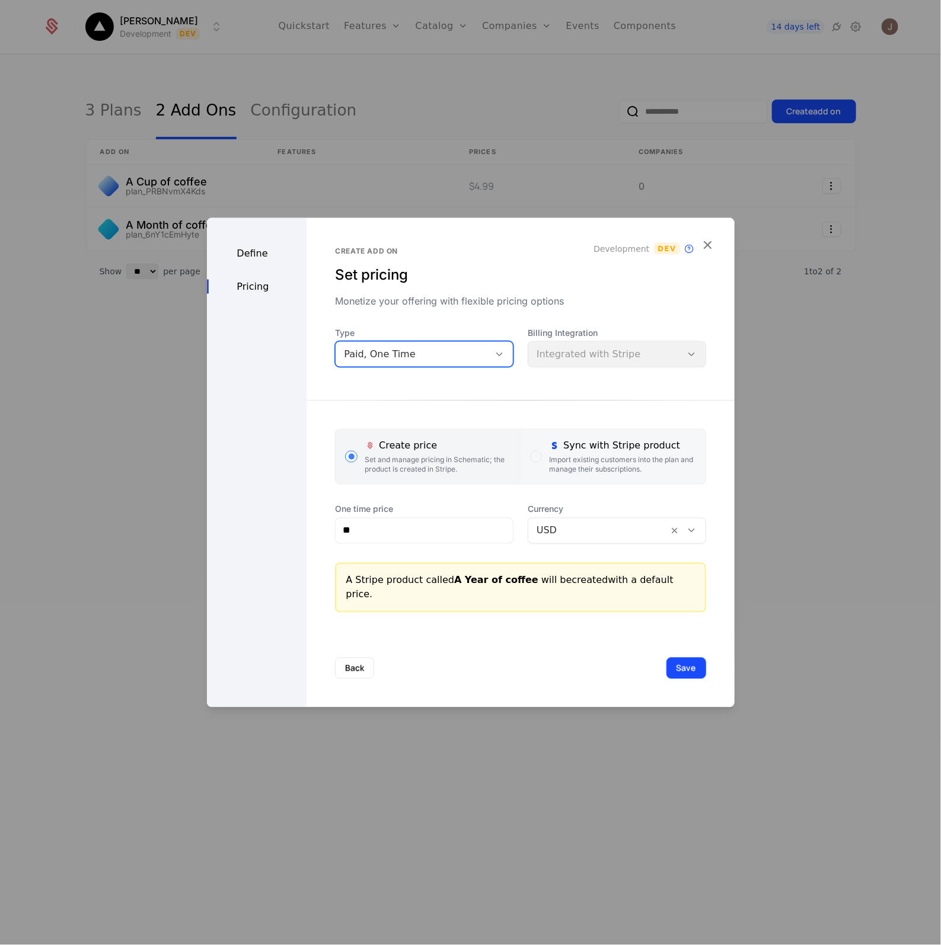
click at [550, 463] on div "Import existing customers into the plan and manage their subscriptions." at bounding box center [622, 464] width 146 height 19
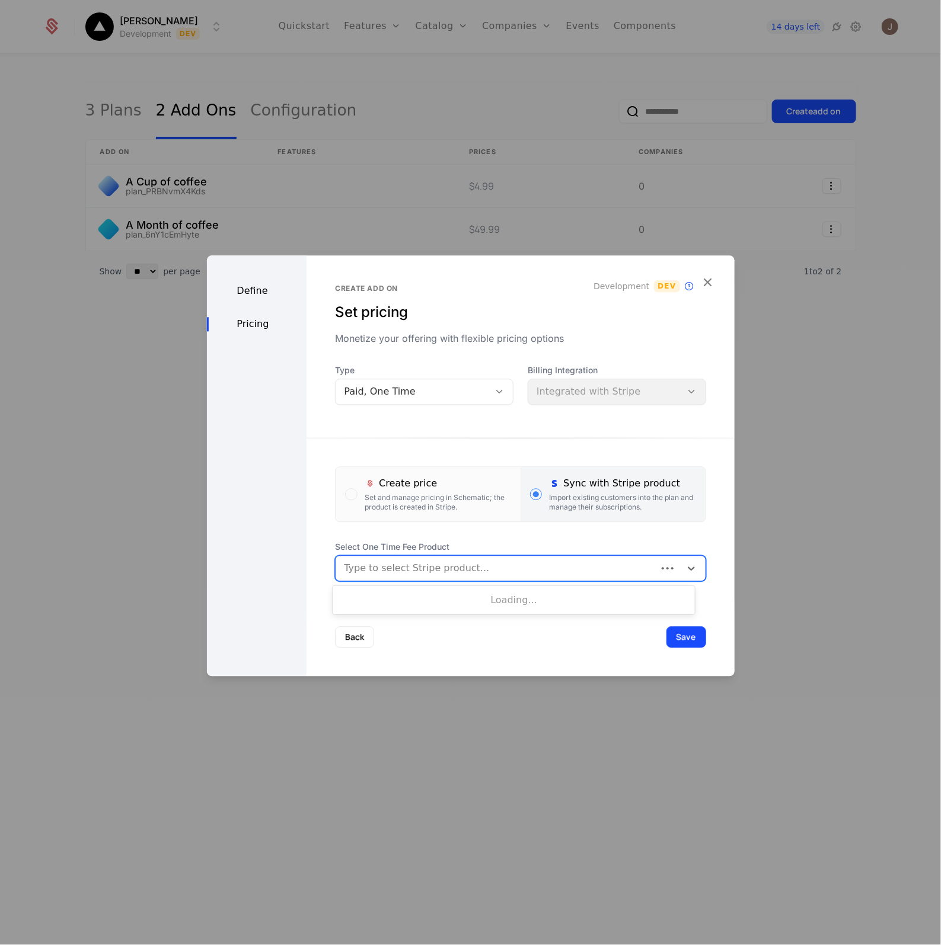
click at [501, 566] on div at bounding box center [496, 568] width 304 height 17
click at [418, 606] on div "A Year of coffee prod_SrAY4GhZYIrDeP" at bounding box center [514, 599] width 362 height 20
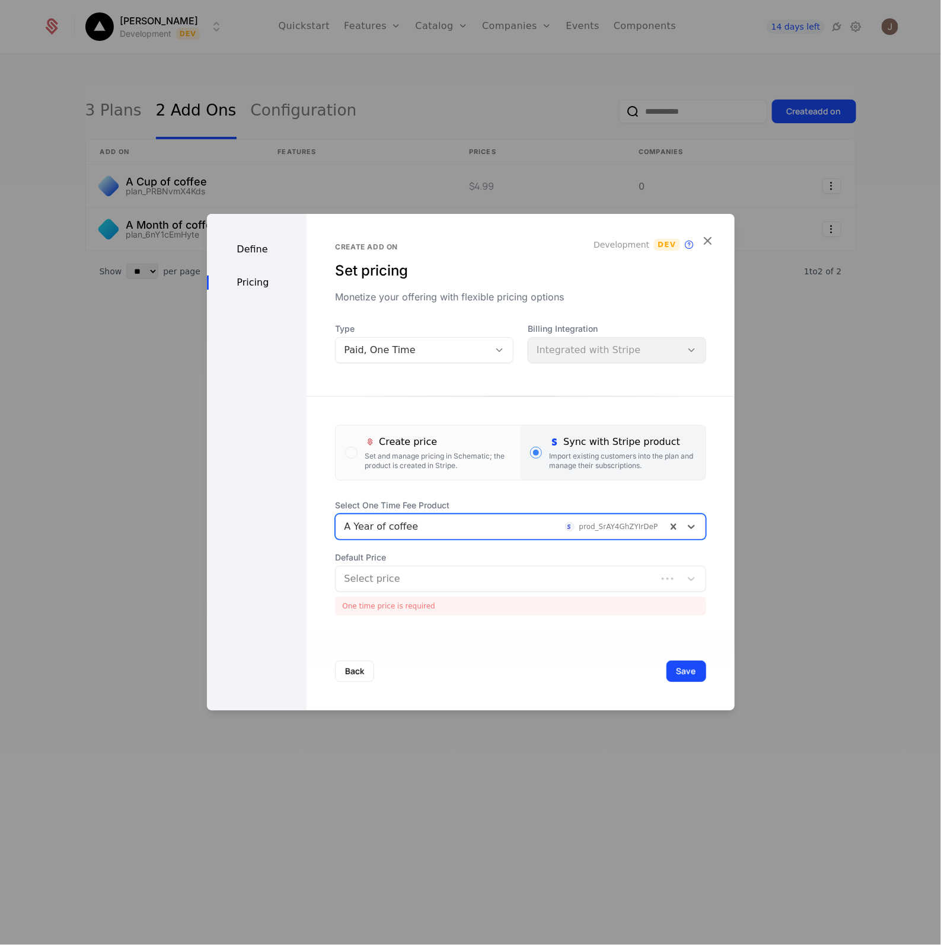
click at [475, 586] on div at bounding box center [496, 579] width 304 height 17
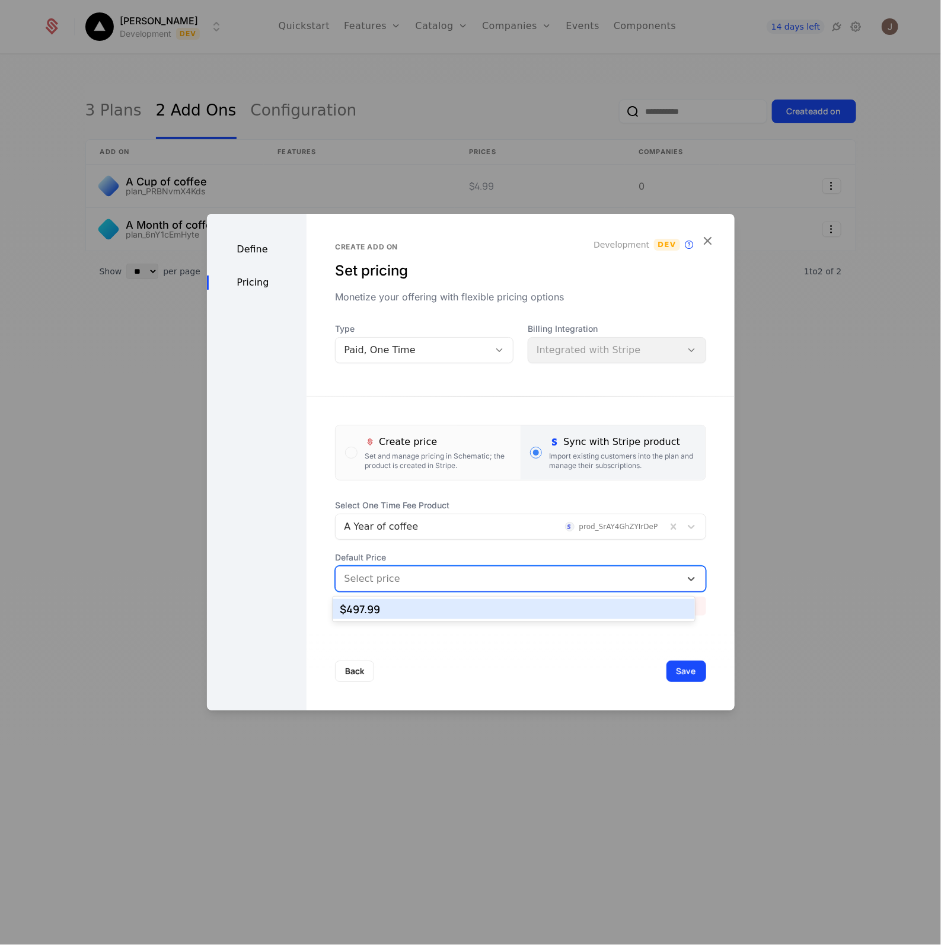
click at [419, 605] on div "$497.99" at bounding box center [514, 609] width 348 height 11
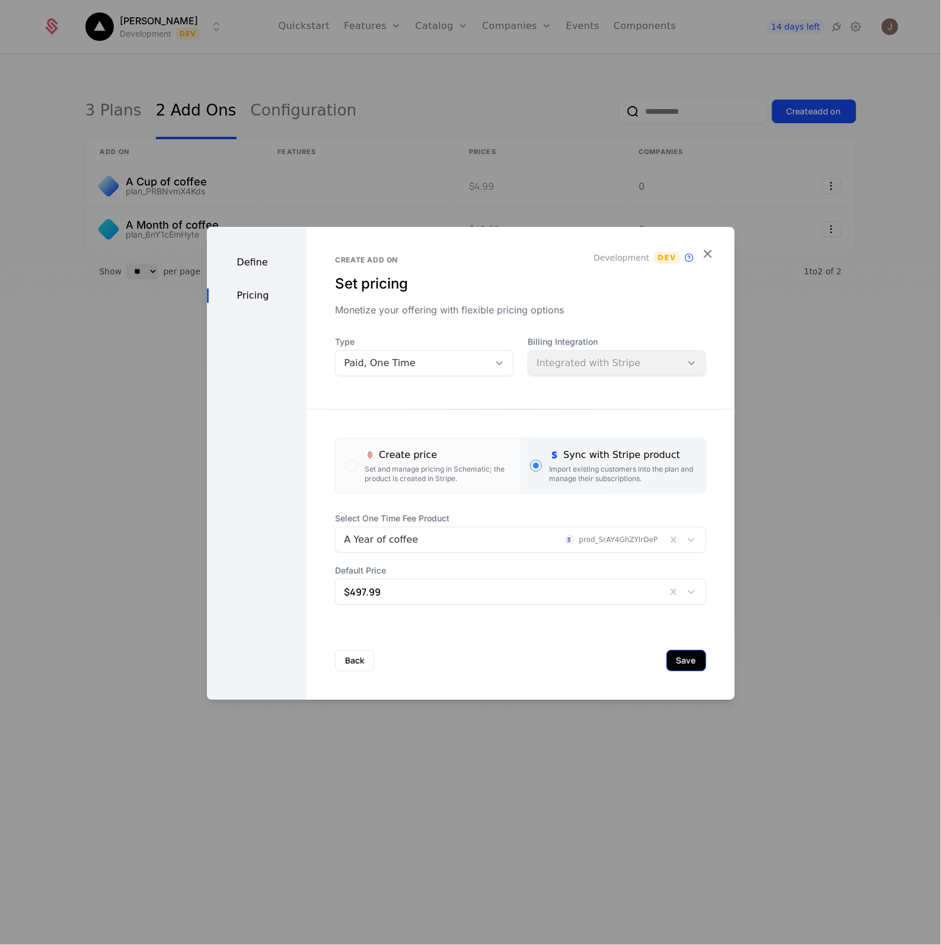
click at [688, 656] on button "Save" at bounding box center [686, 660] width 40 height 21
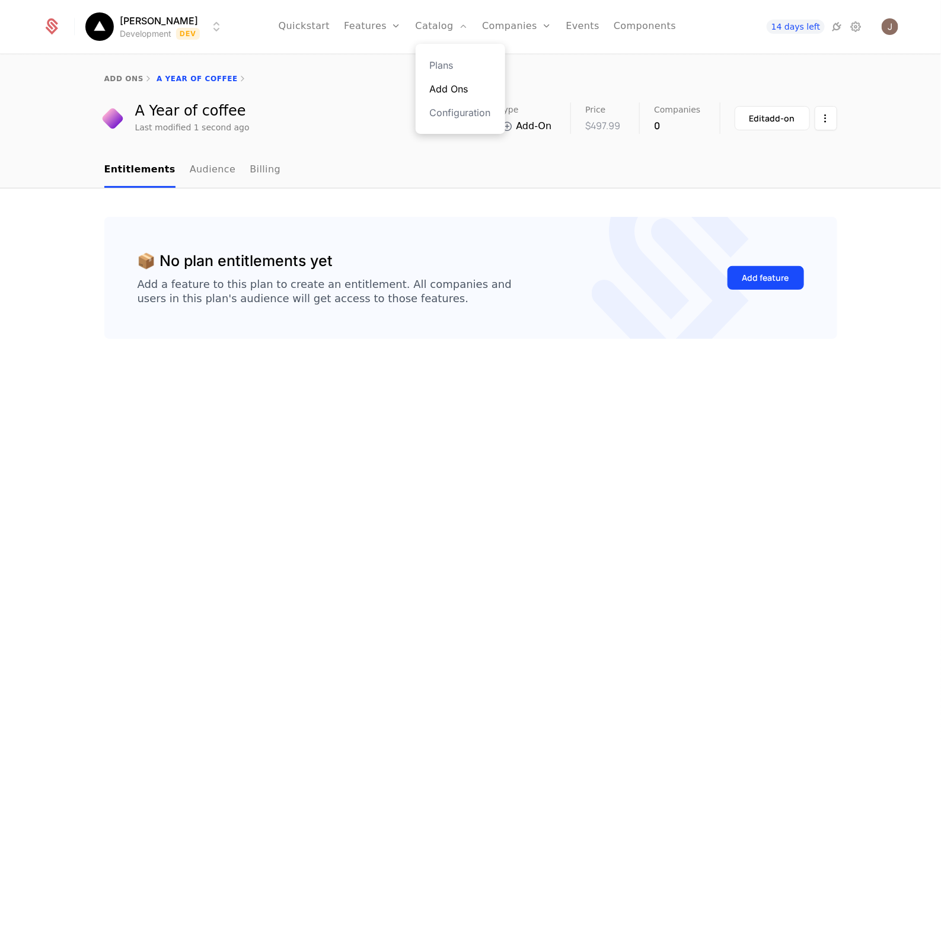
click at [461, 87] on link "Add Ons" at bounding box center [460, 89] width 61 height 14
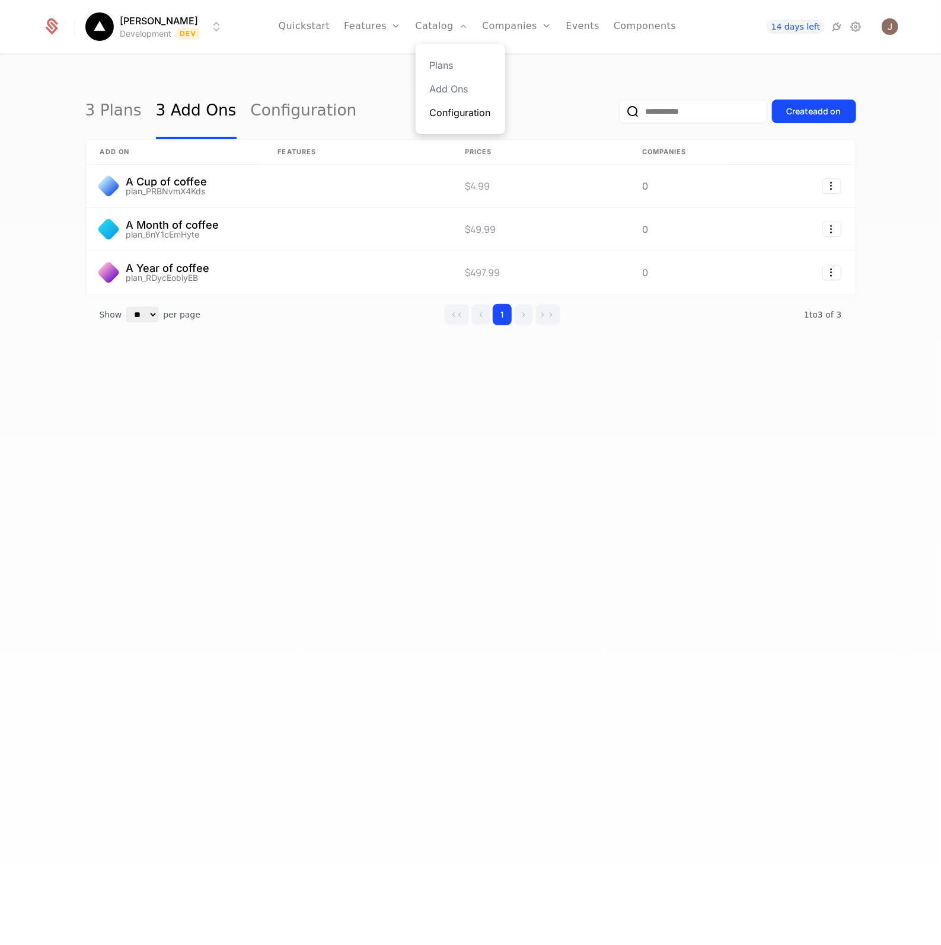
click at [469, 113] on link "Configuration" at bounding box center [460, 113] width 61 height 14
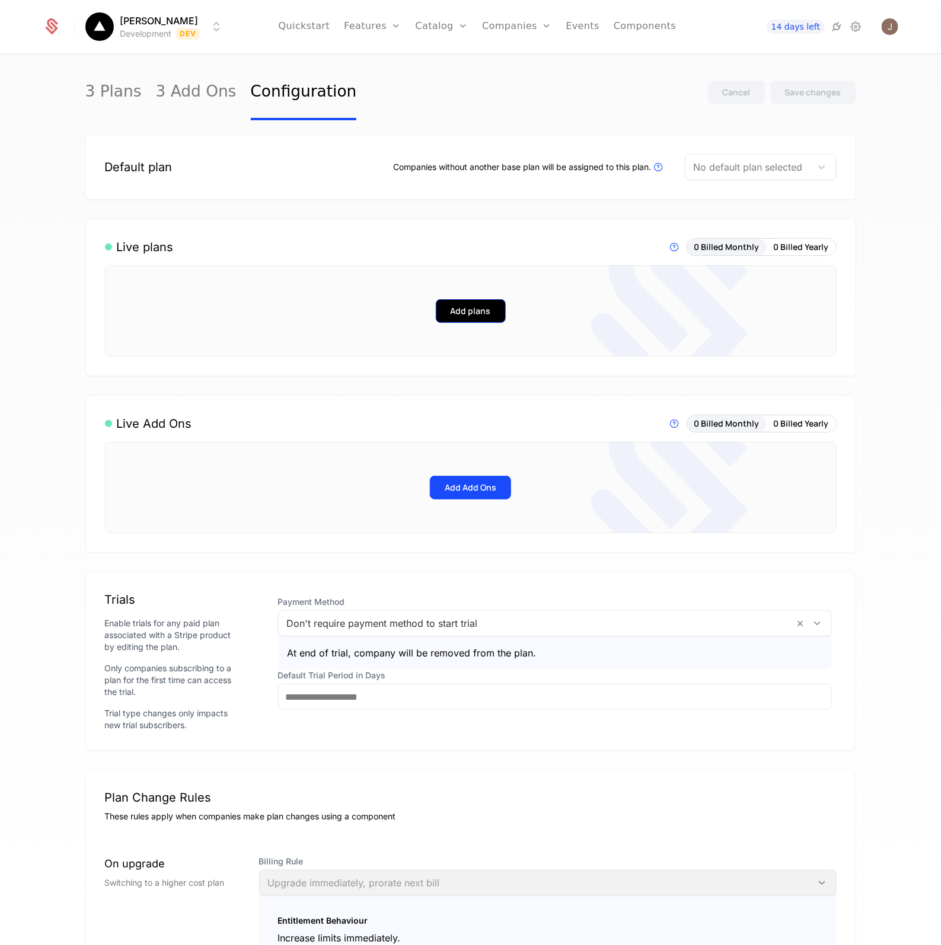
click at [452, 310] on button "Add plans" at bounding box center [471, 311] width 70 height 24
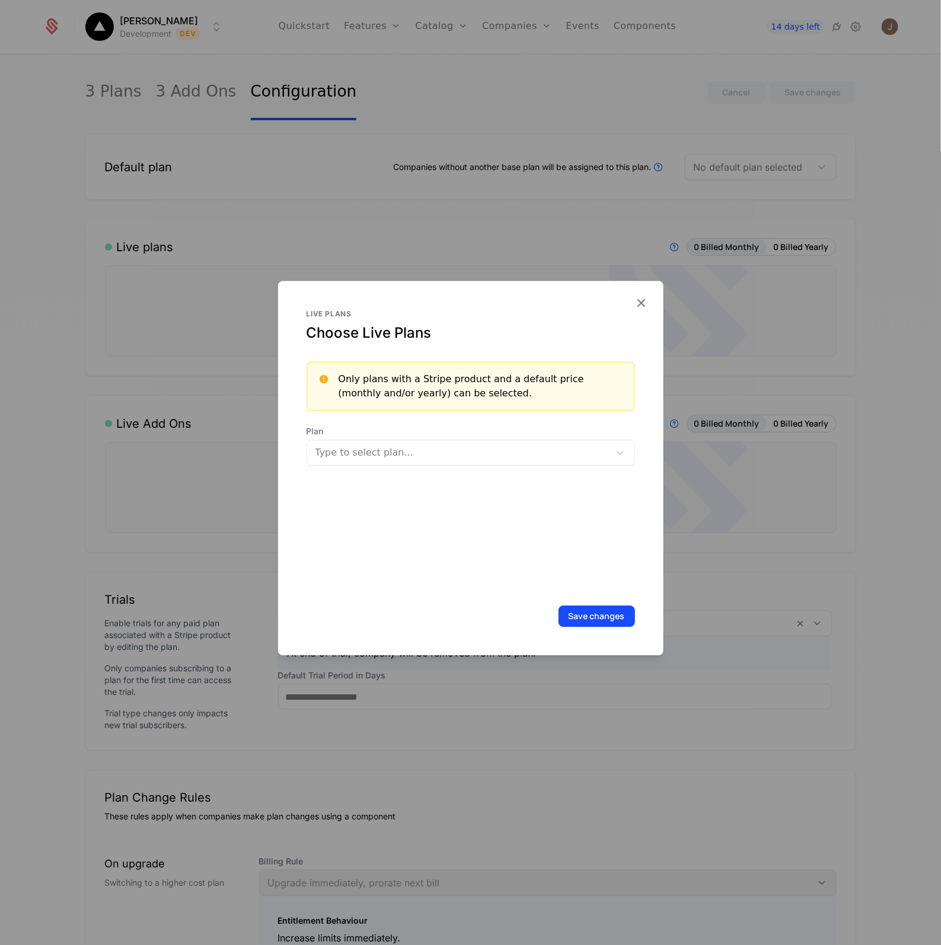
click at [397, 466] on div "Live plans Choose Live Plans Only plans with a Stripe product and a default pri…" at bounding box center [470, 450] width 328 height 282
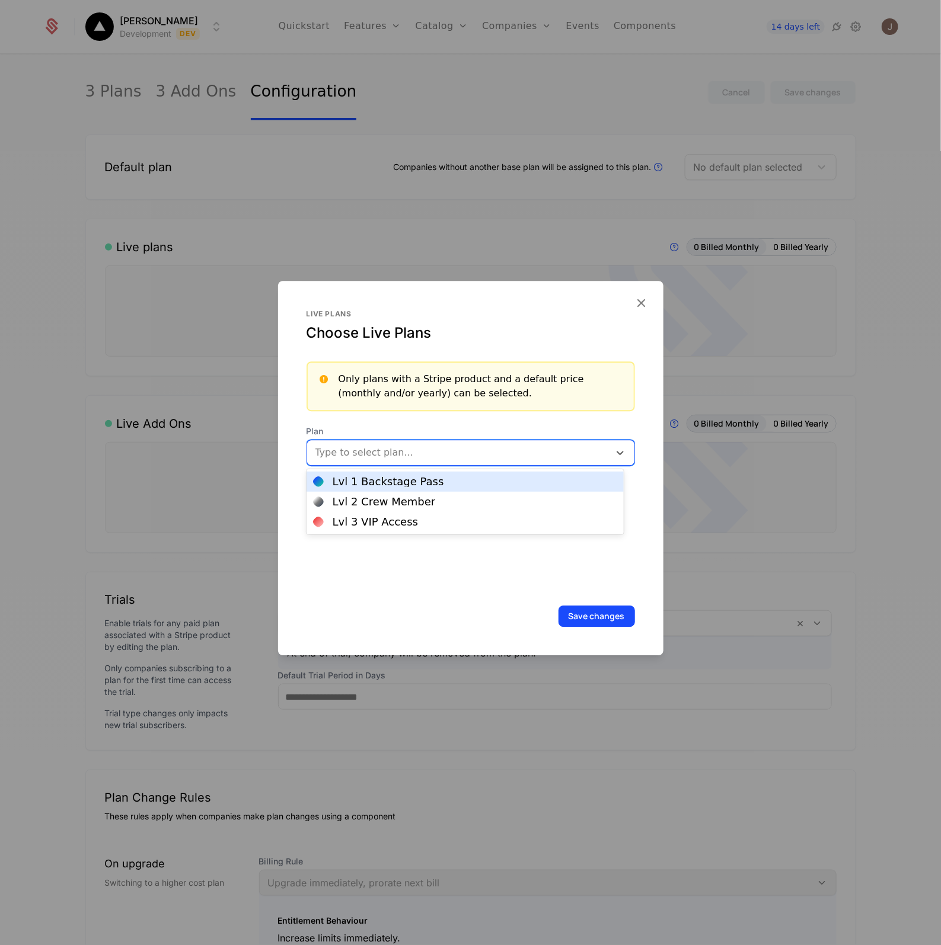
click at [399, 456] on div at bounding box center [460, 453] width 286 height 17
click at [392, 488] on div "Lvl 1 Backstage Pass" at bounding box center [464, 482] width 317 height 20
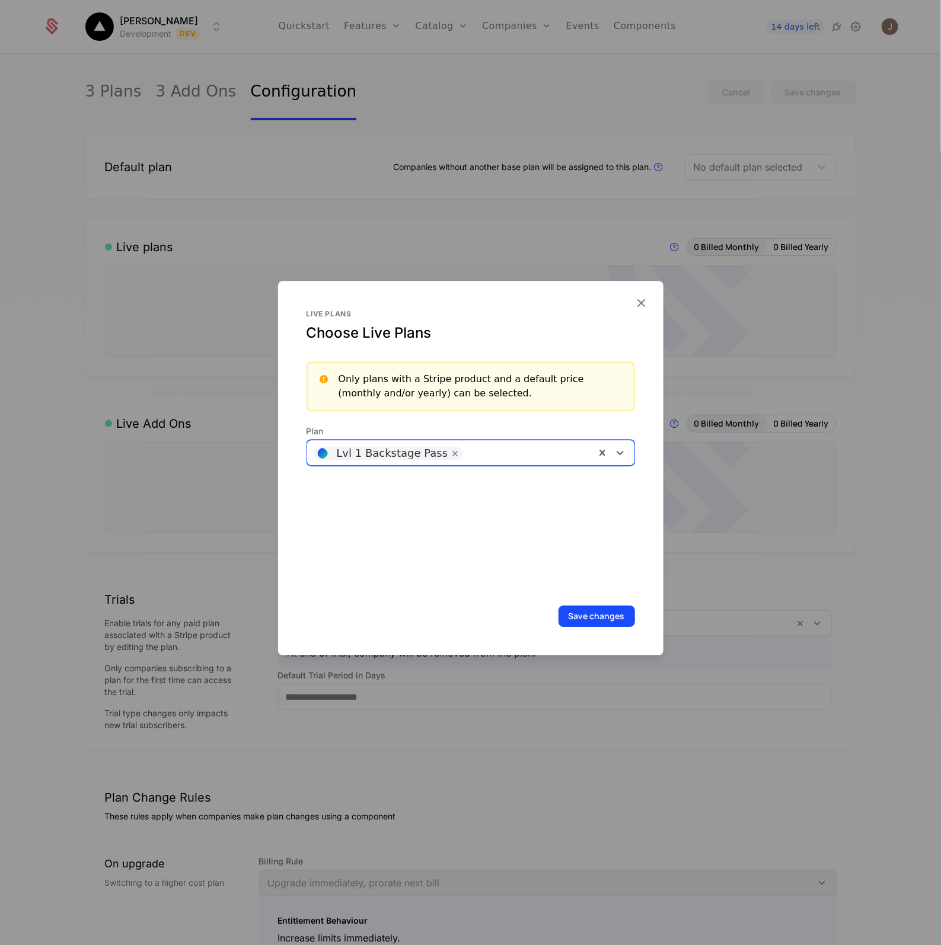
click at [490, 452] on div at bounding box center [528, 451] width 119 height 17
click at [455, 485] on div "Lvl 2 Crew Member" at bounding box center [465, 482] width 303 height 11
click at [519, 462] on div at bounding box center [524, 467] width 127 height 17
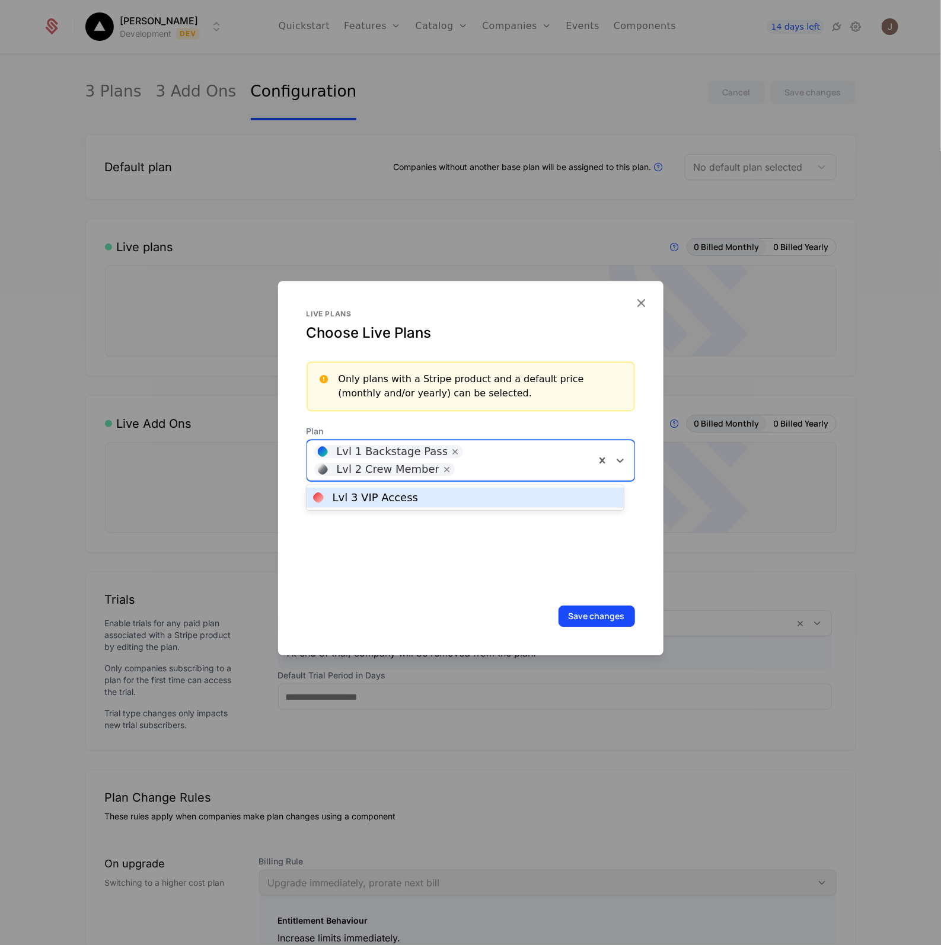
click at [467, 495] on div "Lvl 3 VIP Access" at bounding box center [465, 498] width 303 height 11
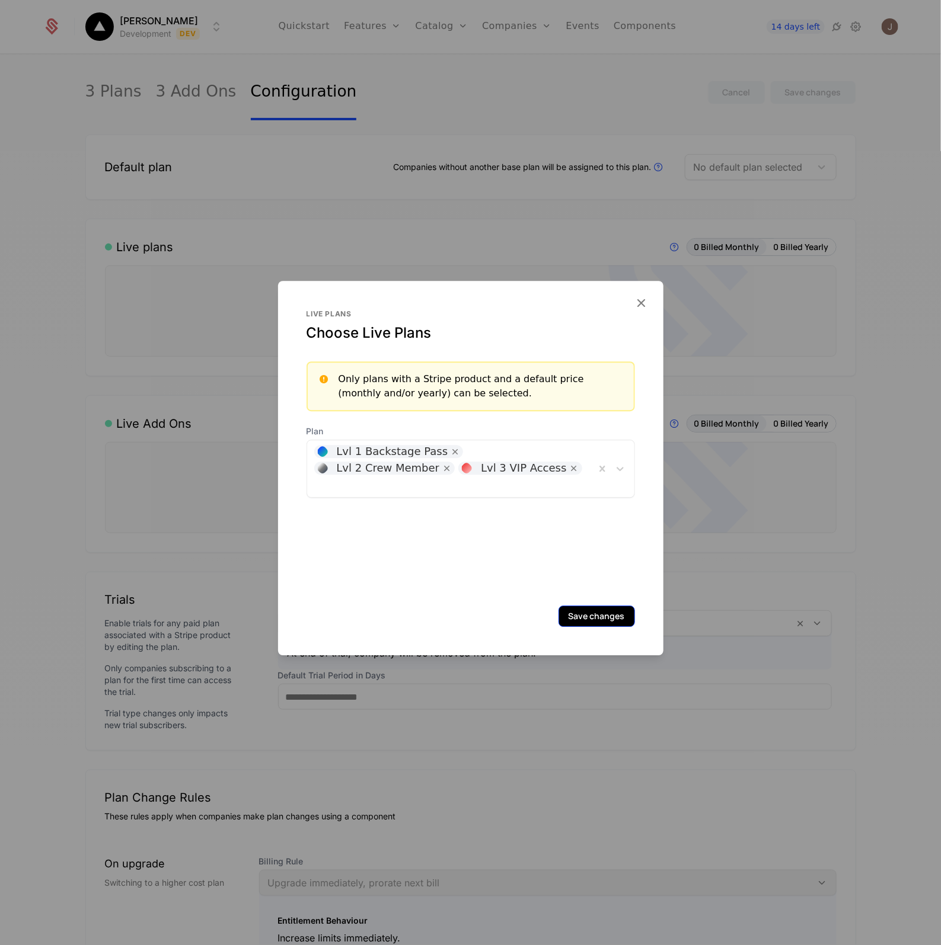
click at [587, 608] on button "Save changes" at bounding box center [596, 616] width 76 height 21
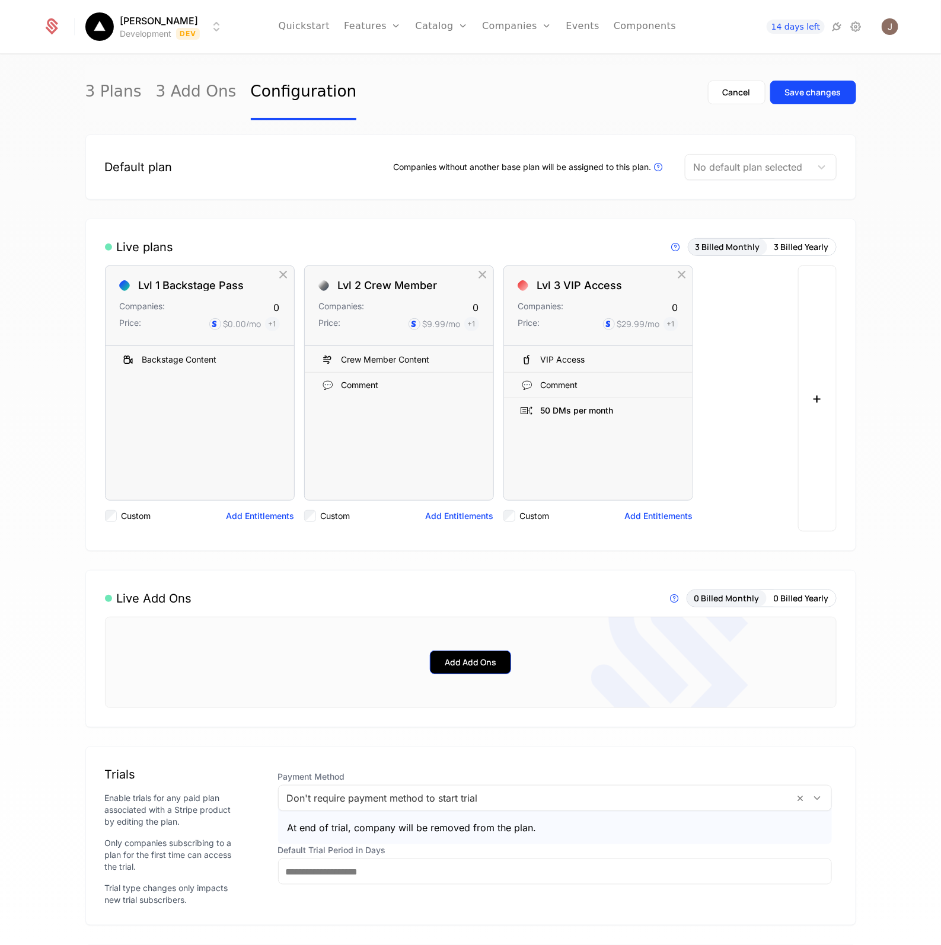
click at [437, 674] on button "Add Add Ons" at bounding box center [470, 663] width 81 height 24
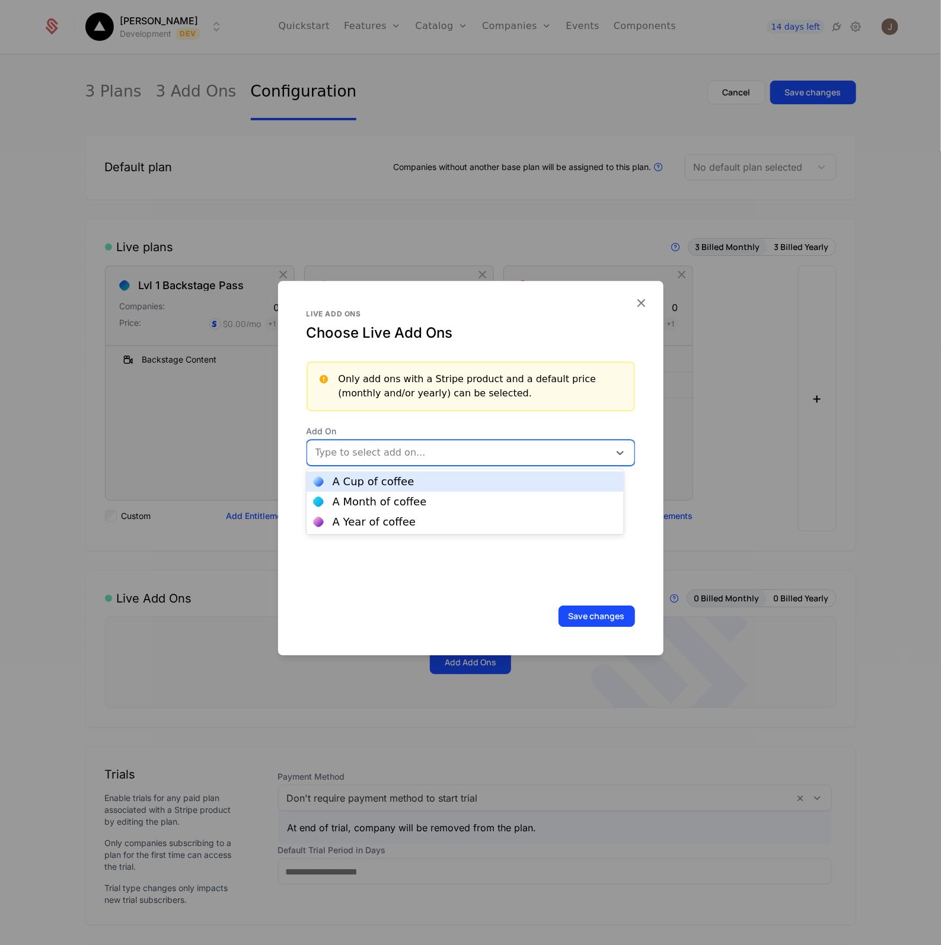
click at [379, 440] on div "Type to select add on..." at bounding box center [470, 453] width 328 height 26
click at [359, 490] on div "A Cup of coffee" at bounding box center [464, 482] width 317 height 20
drag, startPoint x: 484, startPoint y: 449, endPoint x: 429, endPoint y: 463, distance: 57.5
click at [484, 448] on div at bounding box center [513, 451] width 148 height 17
drag, startPoint x: 380, startPoint y: 487, endPoint x: 484, endPoint y: 474, distance: 104.5
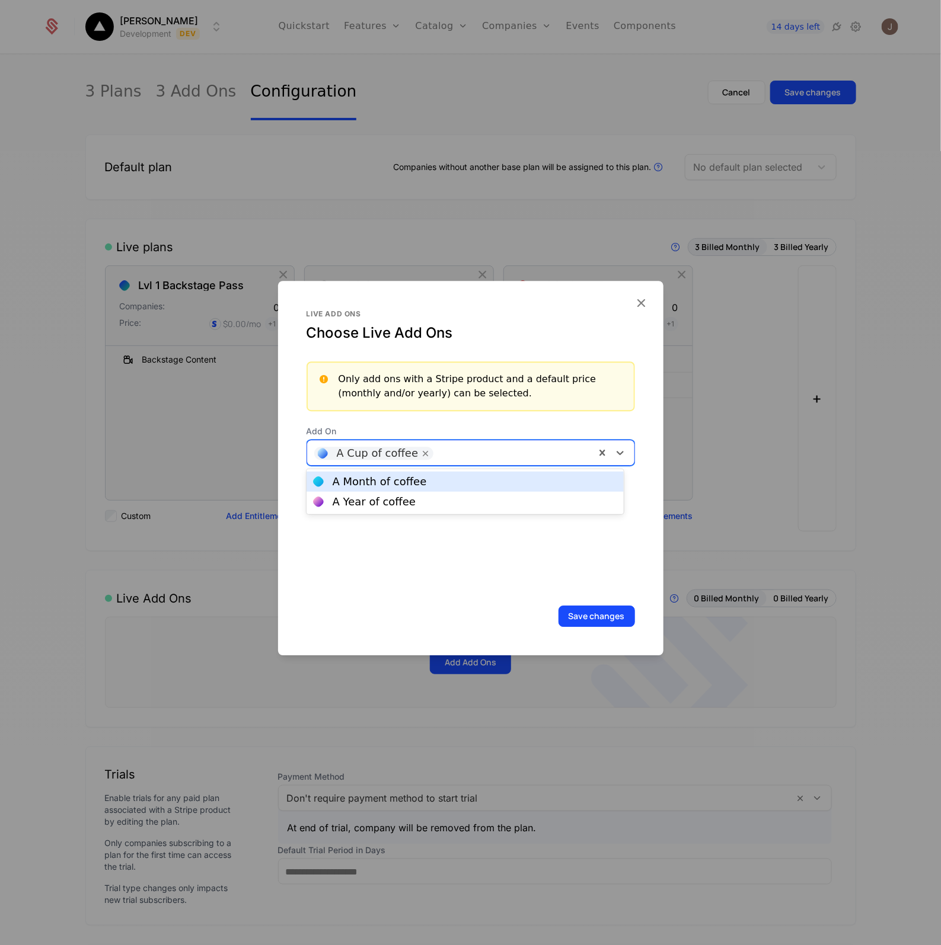
click at [381, 487] on div "A Month of coffee" at bounding box center [464, 482] width 317 height 20
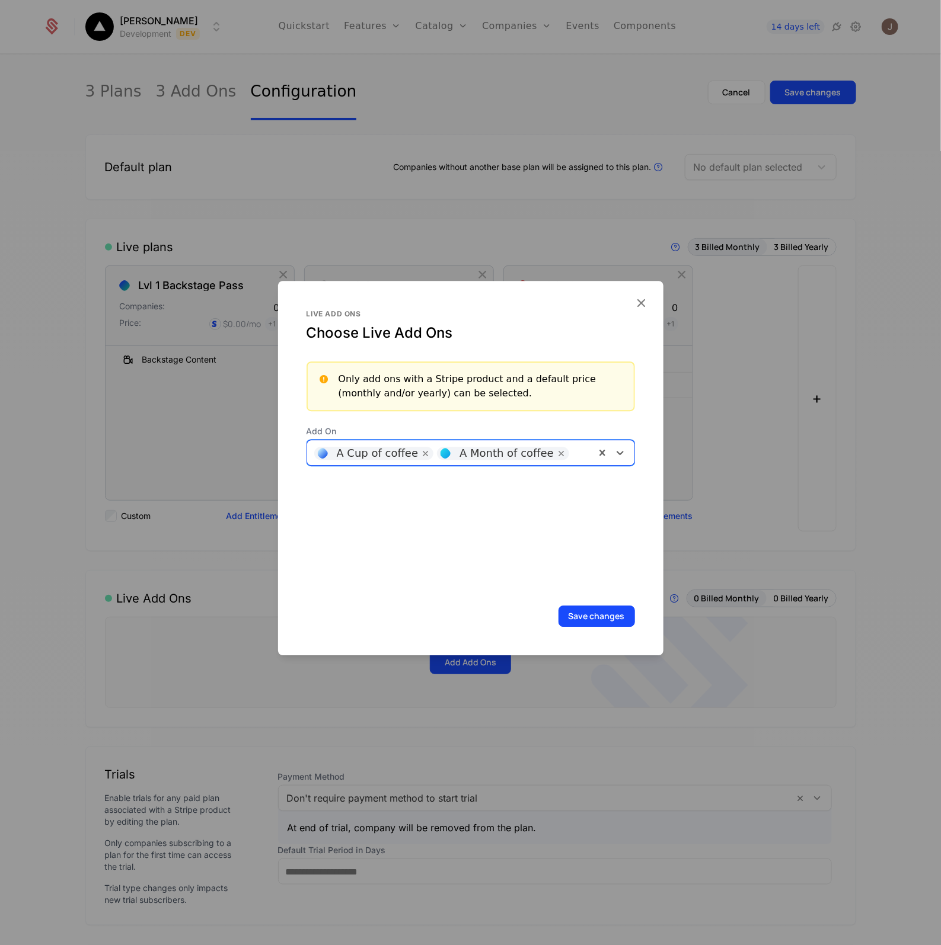
click at [575, 449] on div at bounding box center [581, 451] width 13 height 17
click at [494, 484] on div "A Year of coffee" at bounding box center [465, 482] width 303 height 11
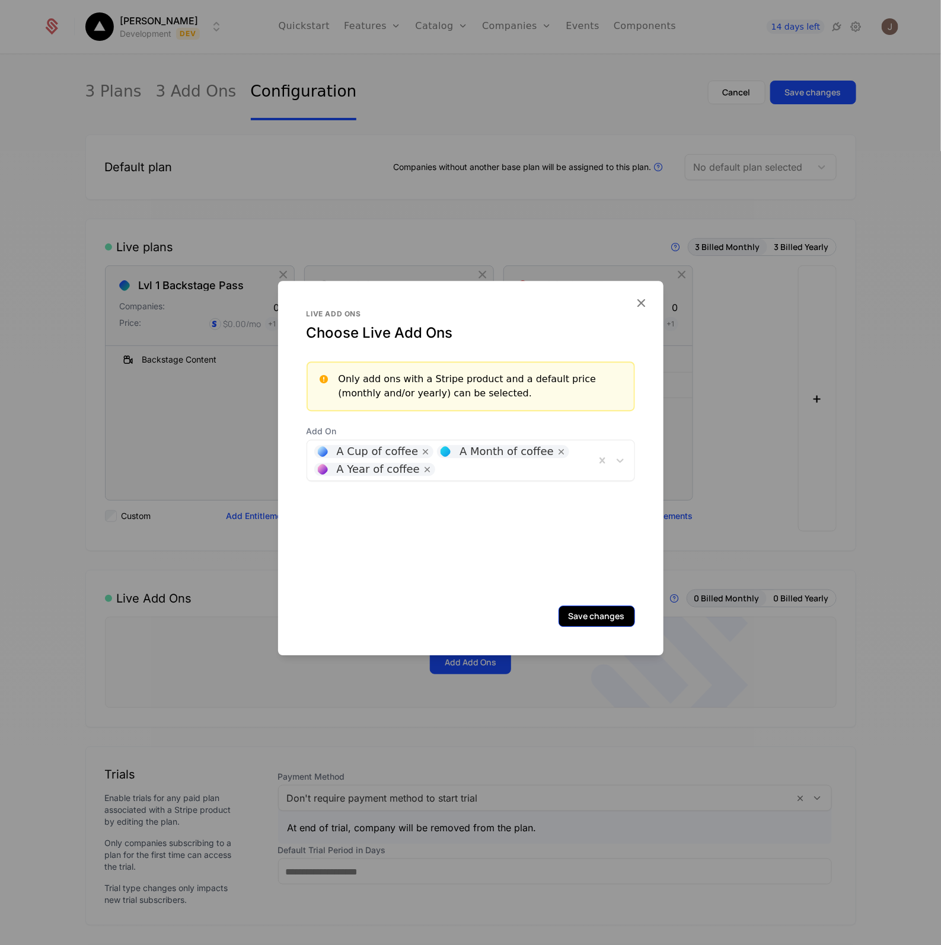
click at [585, 617] on button "Save changes" at bounding box center [596, 616] width 76 height 21
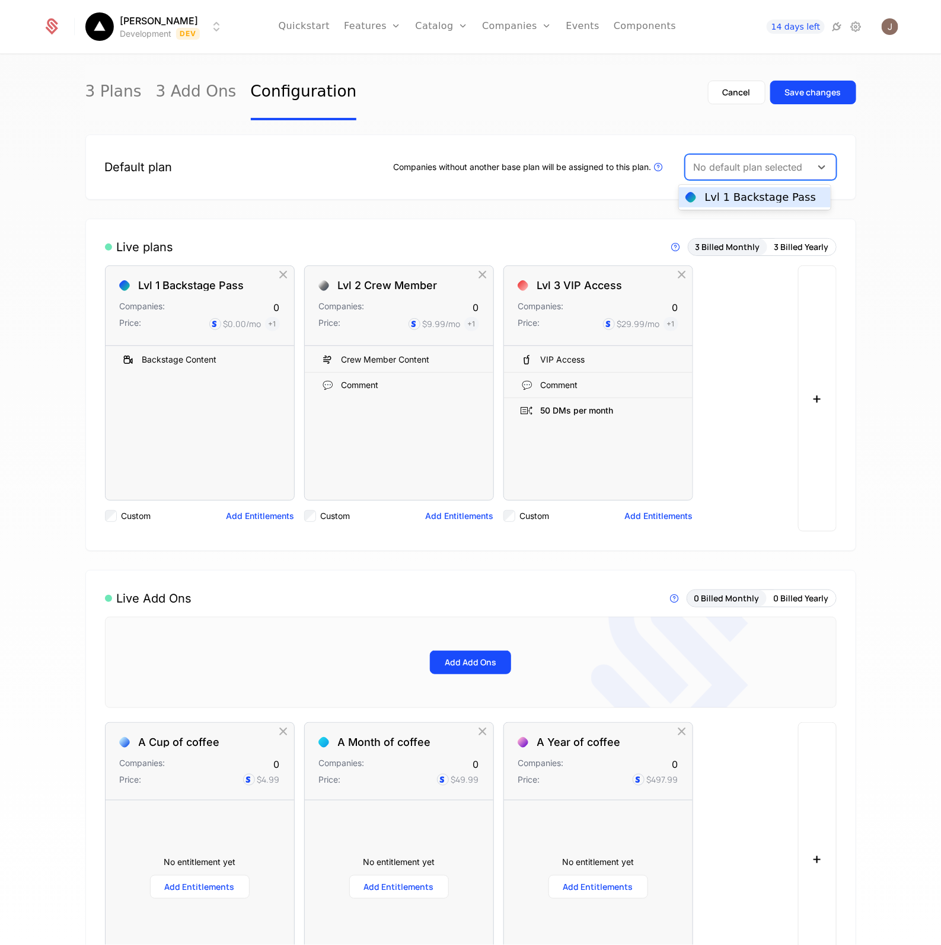
click at [753, 176] on div "No default plan selected" at bounding box center [748, 166] width 126 height 21
click at [741, 192] on div "Lvl 1 Backstage Pass" at bounding box center [760, 197] width 111 height 11
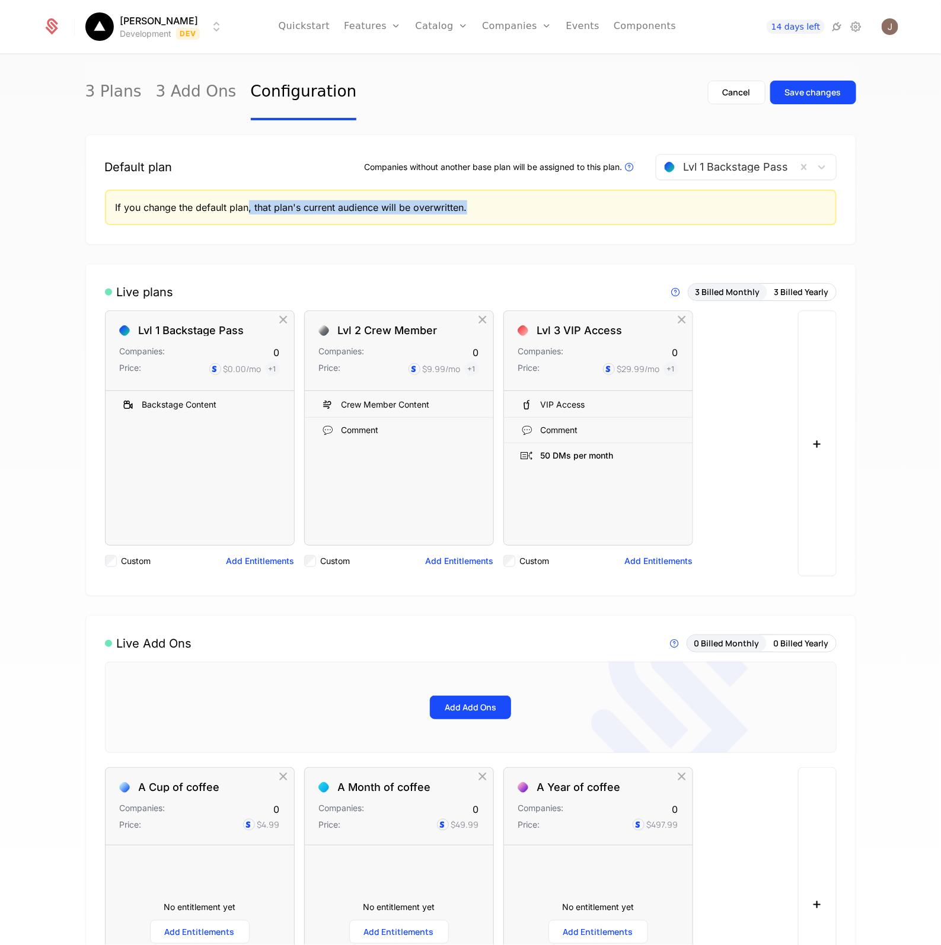
drag, startPoint x: 242, startPoint y: 206, endPoint x: 492, endPoint y: 213, distance: 250.2
click at [492, 213] on div "If you change the default plan, that plan's current audience will be overwritte…" at bounding box center [471, 207] width 710 height 14
click at [242, 213] on div "If you change the default plan, that plan's current audience will be overwritte…" at bounding box center [471, 207] width 710 height 14
drag, startPoint x: 241, startPoint y: 204, endPoint x: 464, endPoint y: 203, distance: 222.9
click at [464, 203] on div "If you change the default plan, that plan's current audience will be overwritte…" at bounding box center [471, 207] width 710 height 14
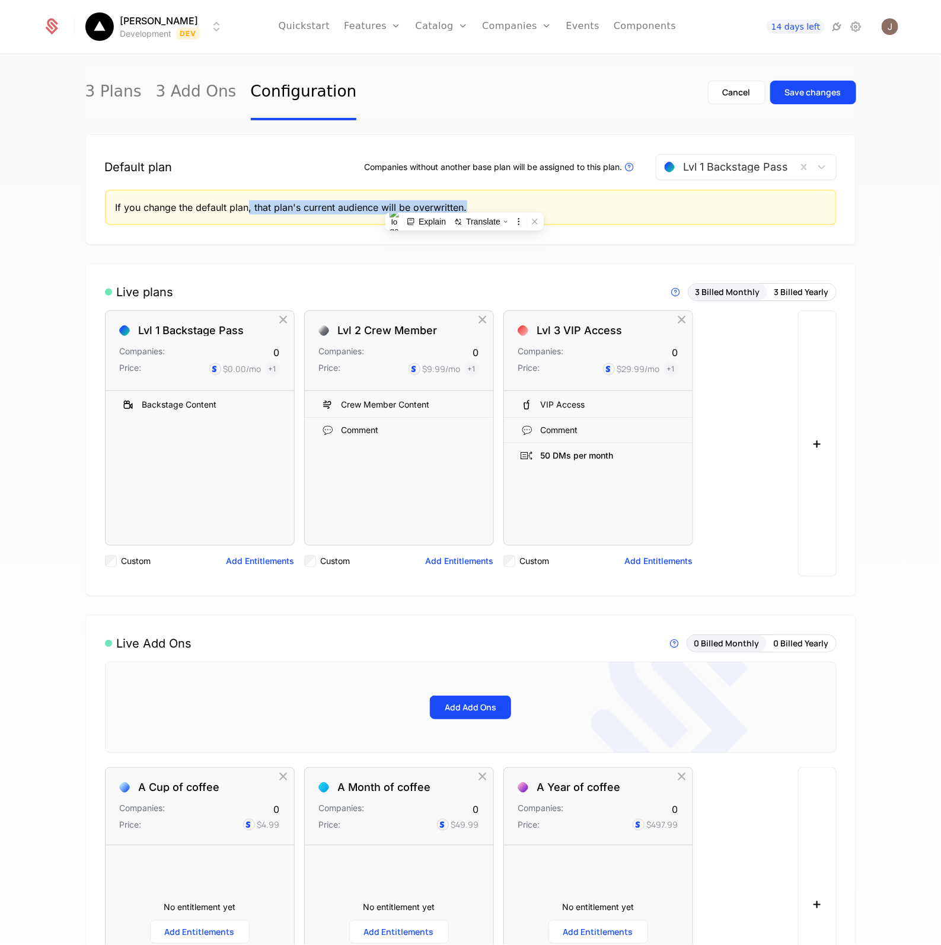
click at [283, 226] on div "Default plan Companies without another base plan will be assigned to this plan.…" at bounding box center [470, 190] width 771 height 110
click at [814, 87] on div "Save changes" at bounding box center [813, 93] width 56 height 12
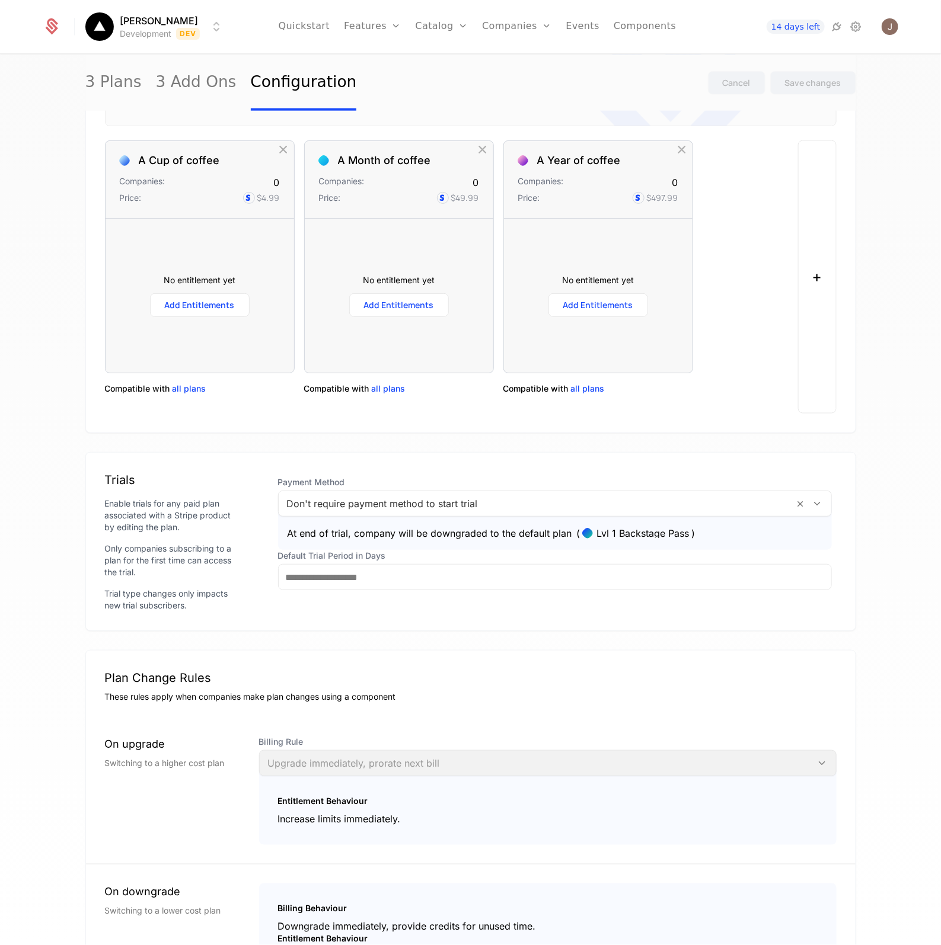
scroll to position [593, 0]
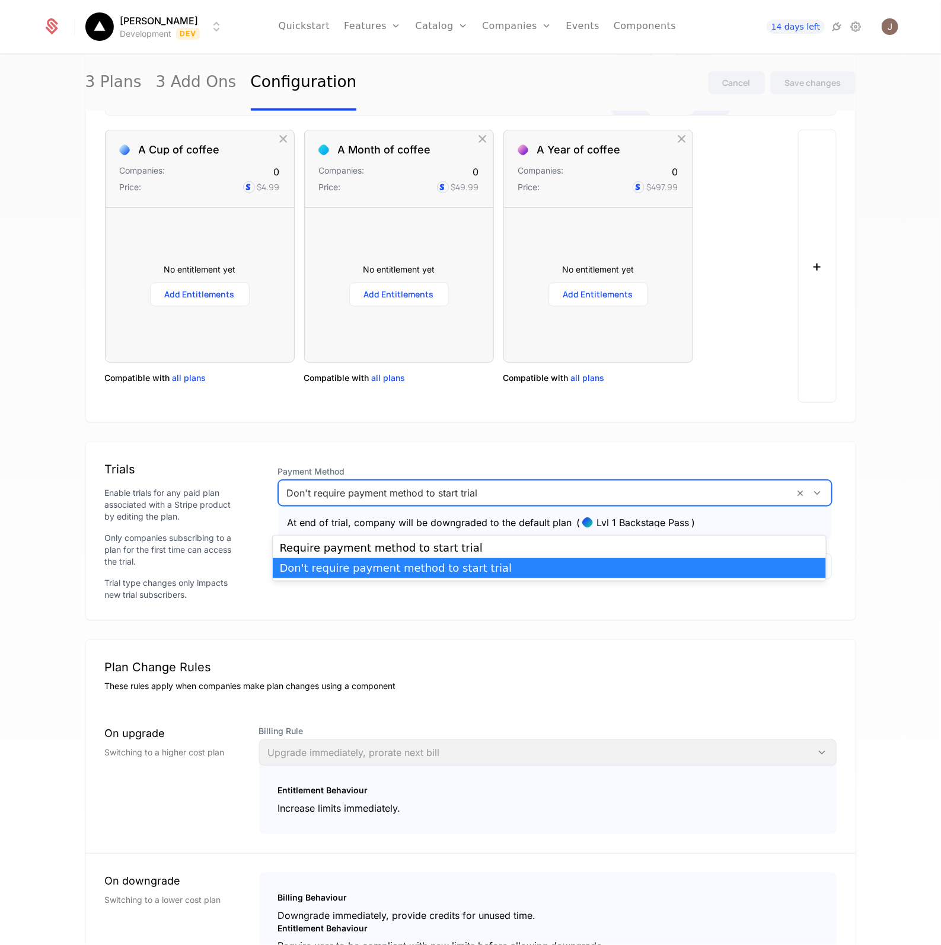
click at [348, 501] on div at bounding box center [536, 493] width 499 height 17
click at [345, 506] on div "Don't require payment method to start trial" at bounding box center [555, 493] width 554 height 26
click at [342, 570] on div "Don't require payment method to start trial" at bounding box center [549, 568] width 539 height 11
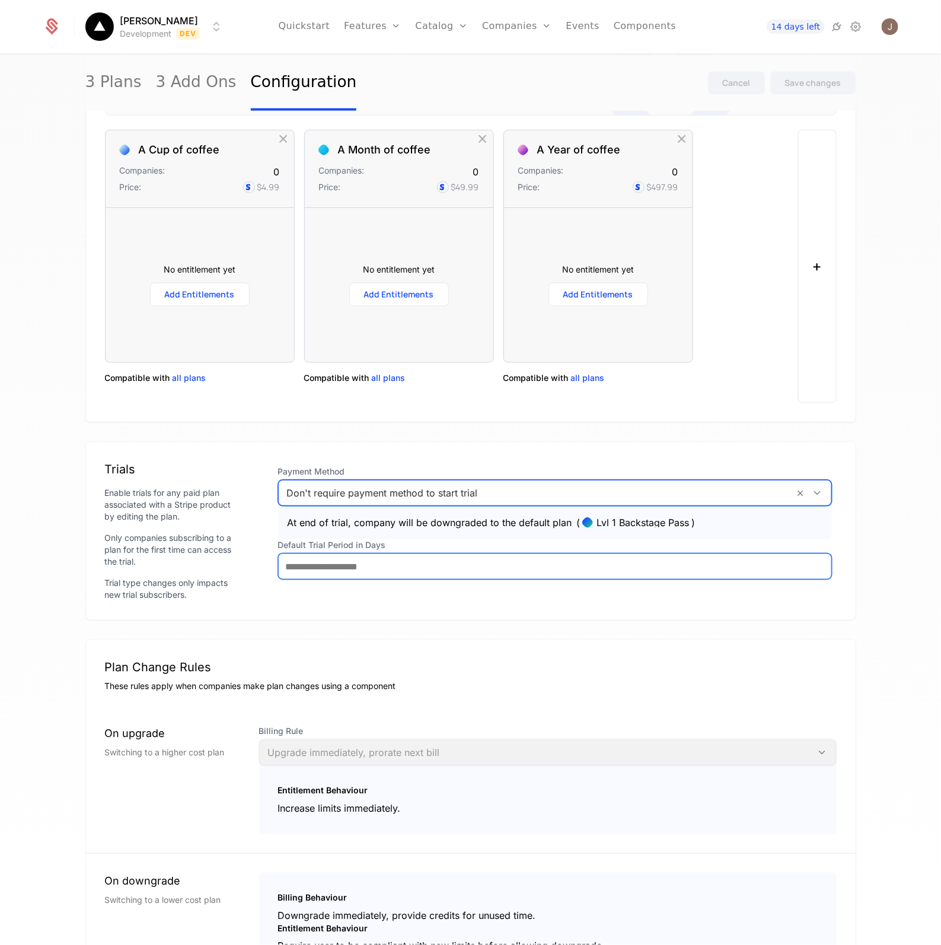
click at [341, 579] on input "Default Trial Period in Days" at bounding box center [555, 566] width 552 height 25
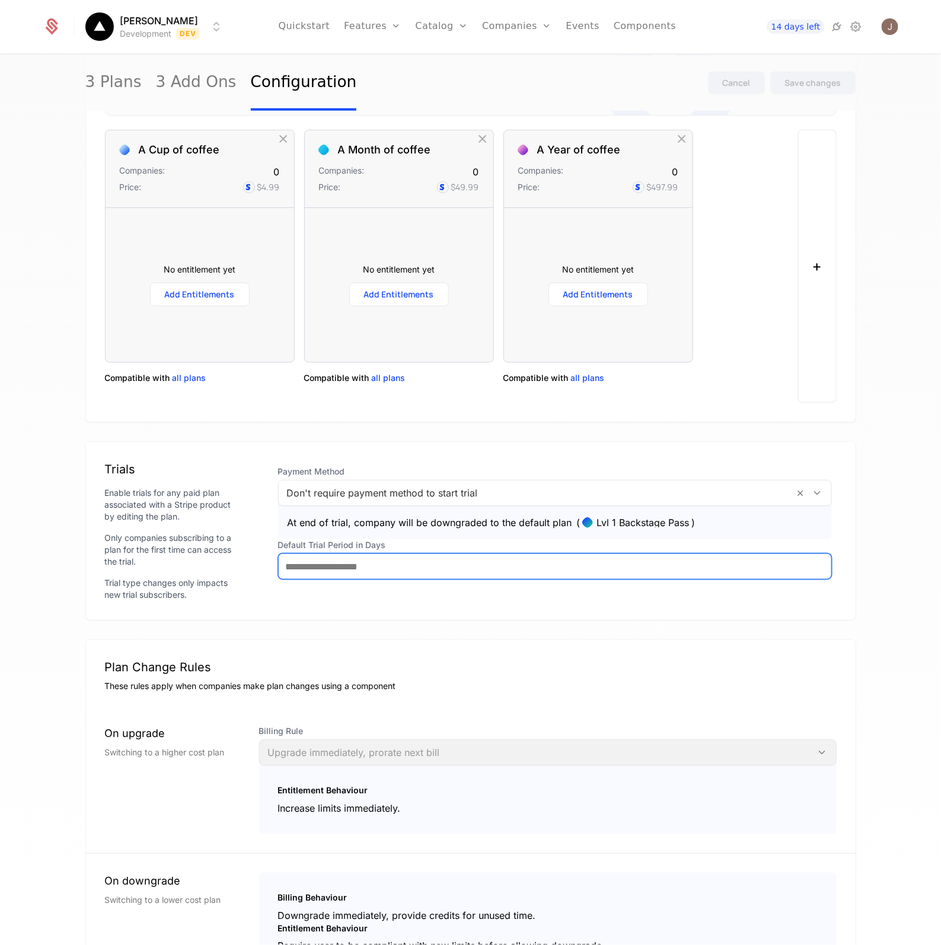
click at [341, 579] on input "Default Trial Period in Days" at bounding box center [555, 566] width 552 height 25
type input "**"
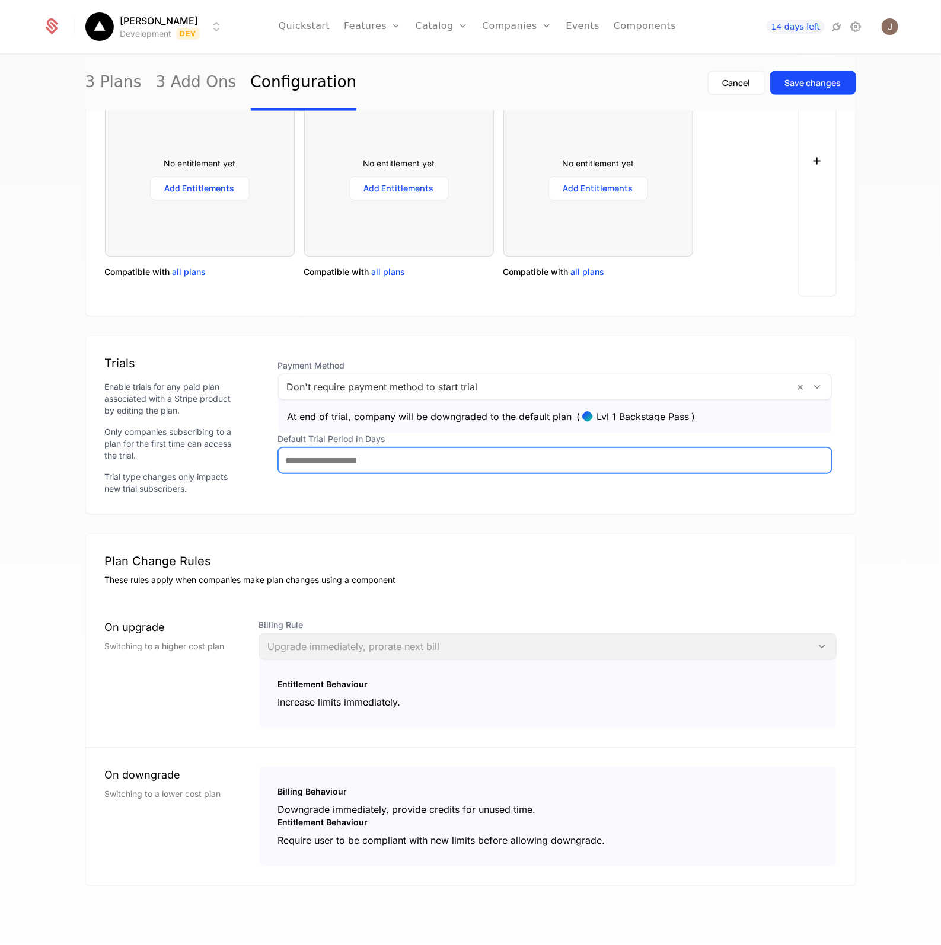
scroll to position [724, 0]
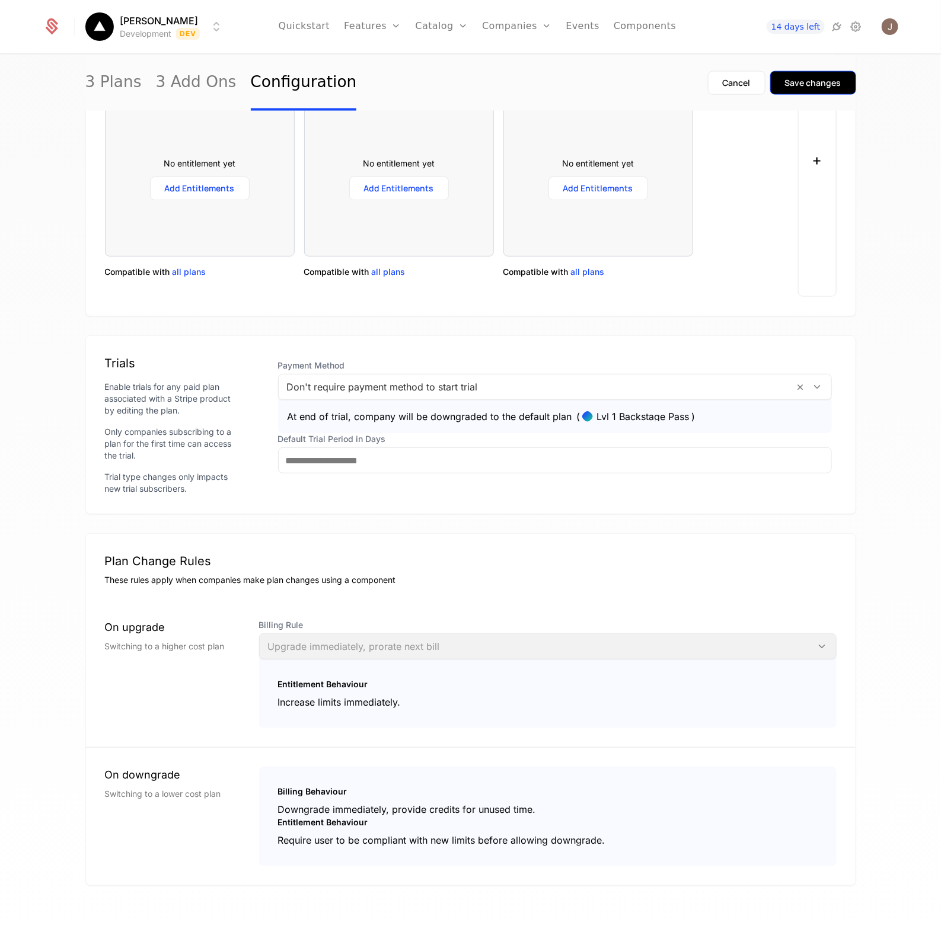
click at [816, 81] on div "Save changes" at bounding box center [813, 83] width 56 height 12
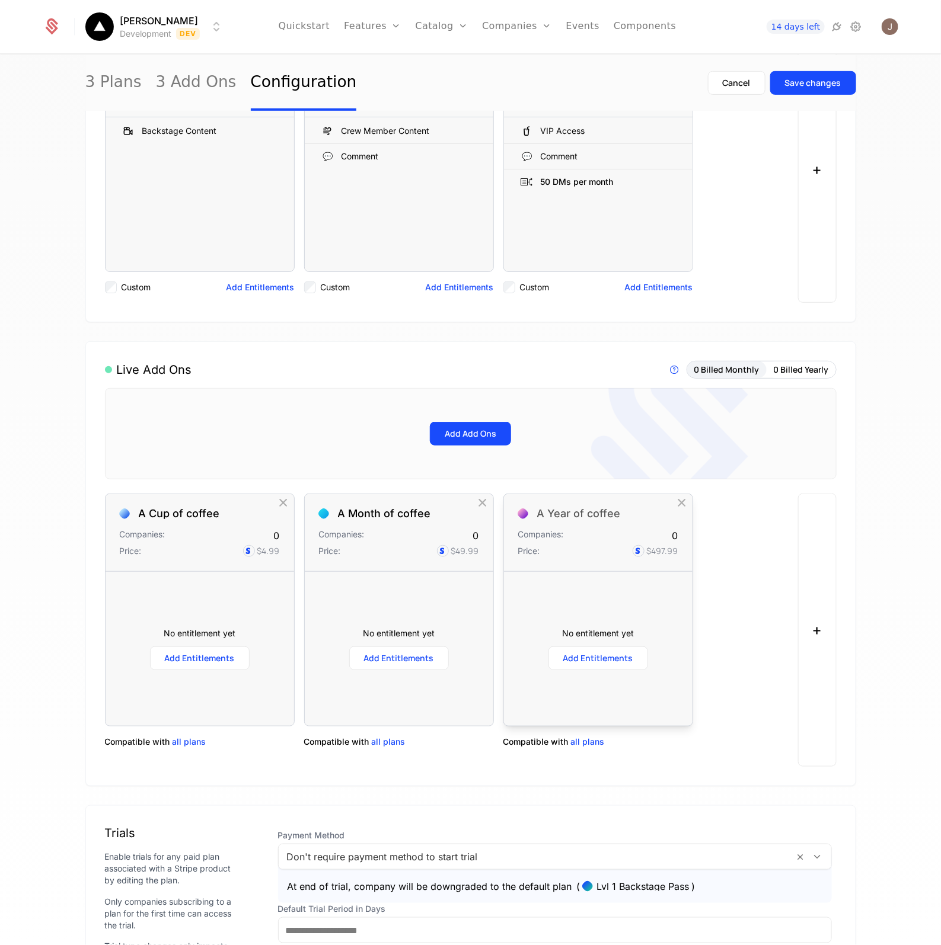
scroll to position [0, 0]
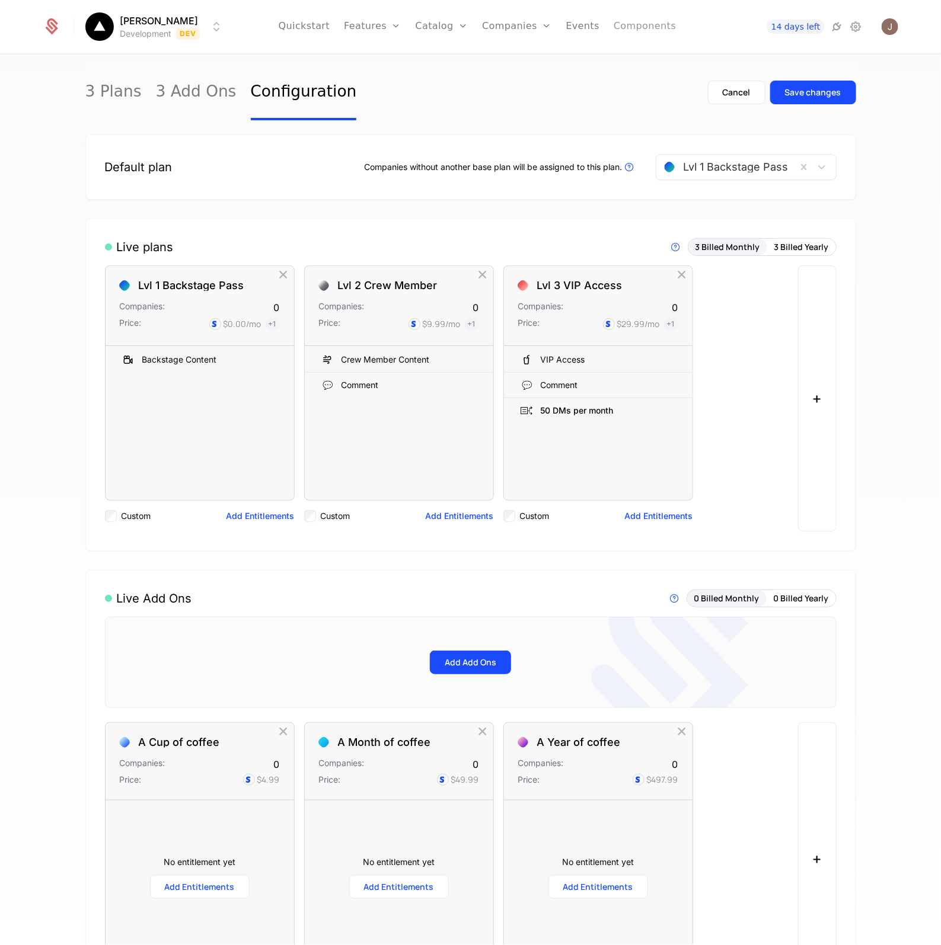
click at [644, 36] on link "Components" at bounding box center [644, 26] width 62 height 53
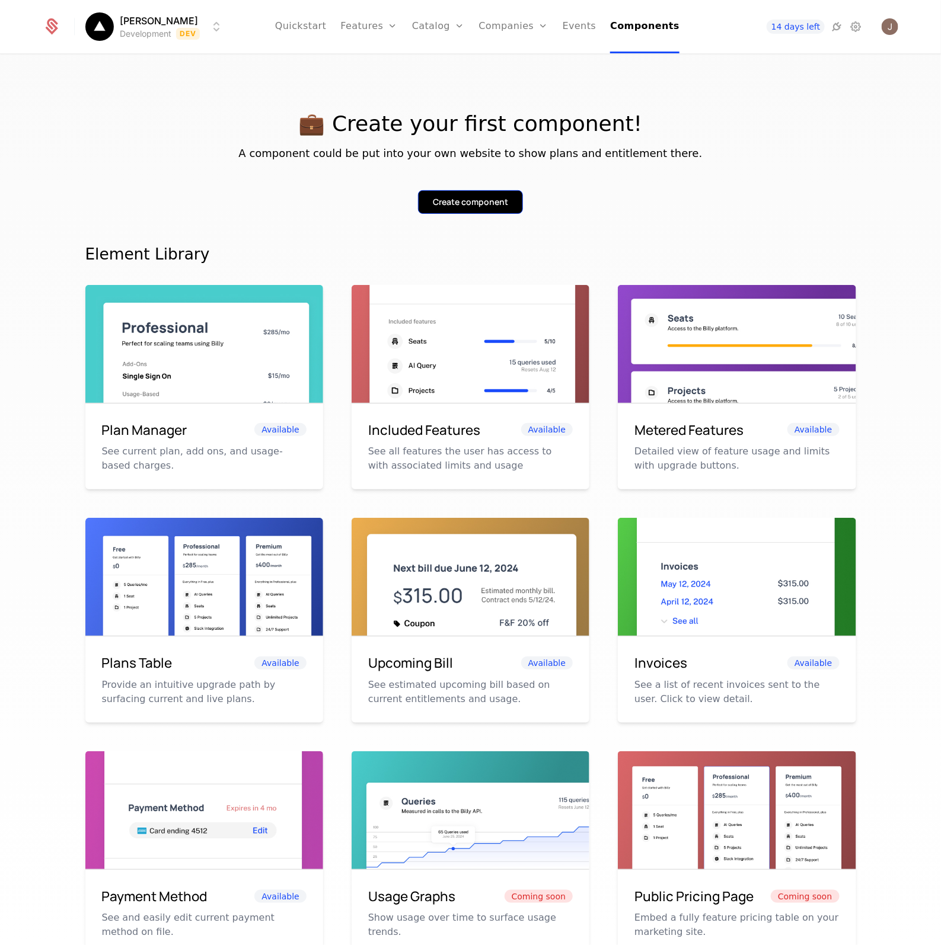
click at [494, 209] on button "Create component" at bounding box center [470, 202] width 105 height 24
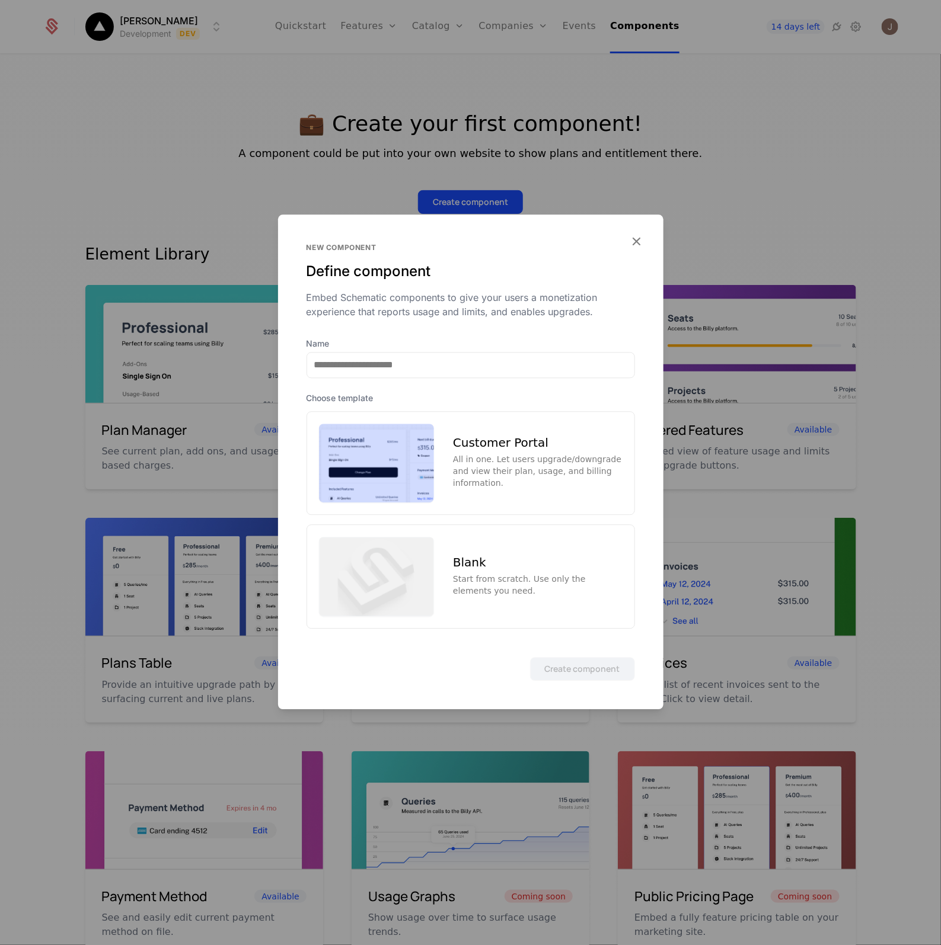
click at [497, 446] on div "Customer Portal" at bounding box center [537, 443] width 169 height 12
click at [579, 670] on button "Create component" at bounding box center [582, 669] width 105 height 24
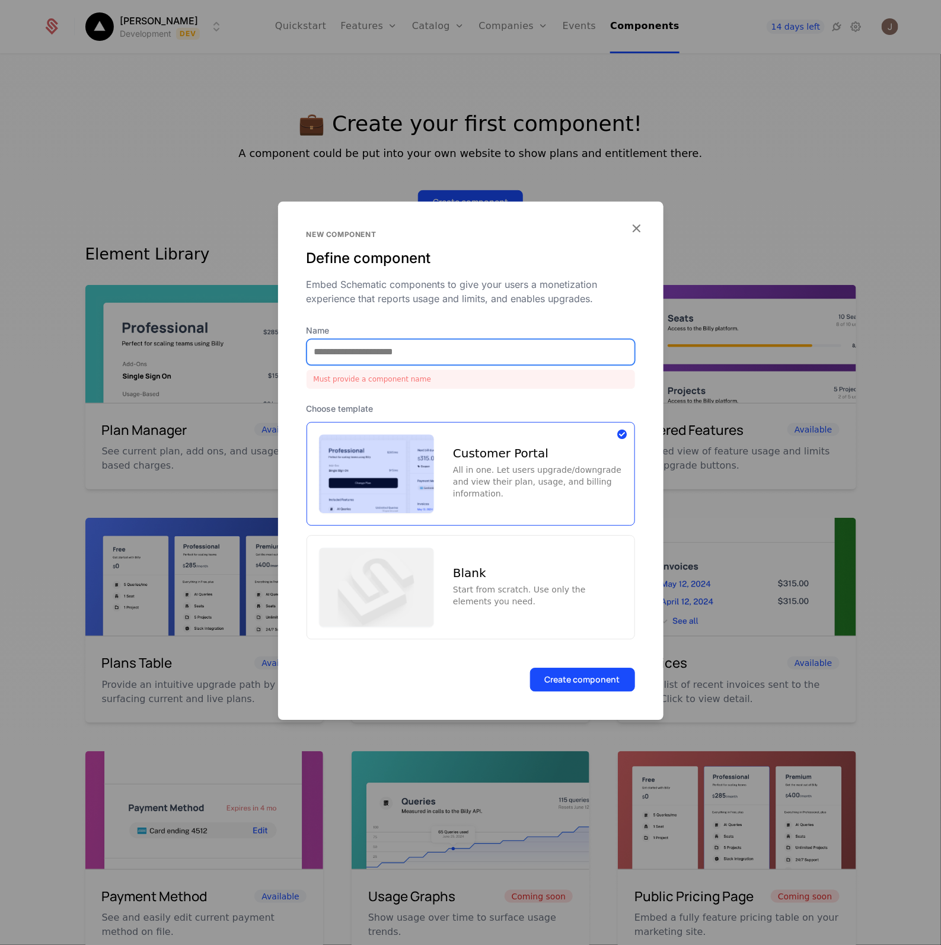
click at [418, 350] on input "Name" at bounding box center [470, 352] width 327 height 25
click at [418, 356] on input "Name" at bounding box center [470, 352] width 327 height 25
click at [443, 328] on label "Name" at bounding box center [470, 331] width 328 height 12
click at [443, 340] on input "Name" at bounding box center [470, 352] width 327 height 25
click at [411, 346] on input "Name" at bounding box center [470, 352] width 327 height 25
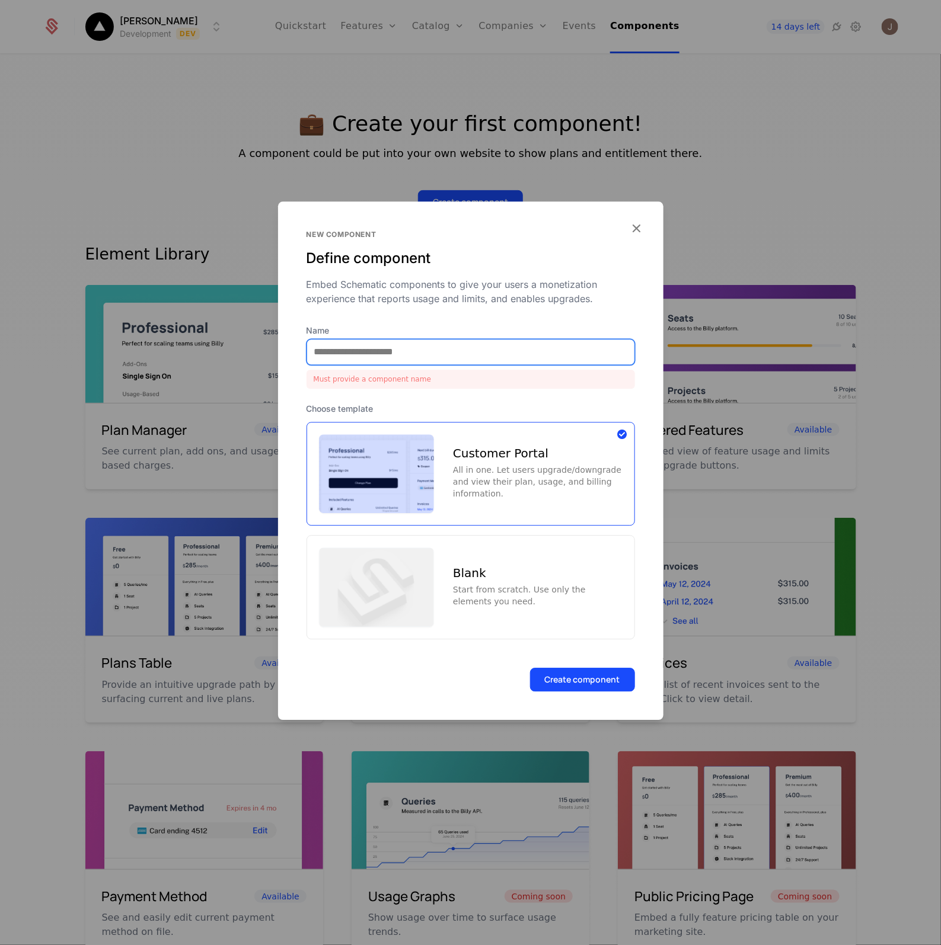
type input "*"
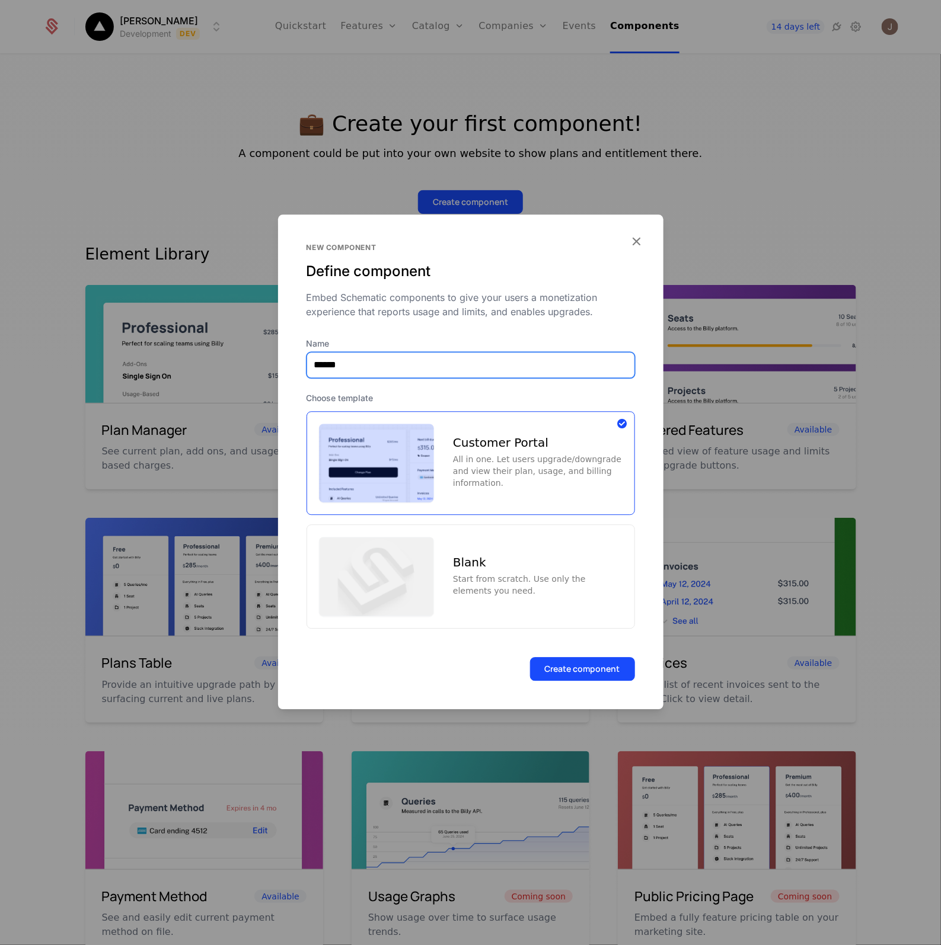
type input "*******"
type input "**********"
click at [590, 680] on button "Create component" at bounding box center [582, 669] width 105 height 24
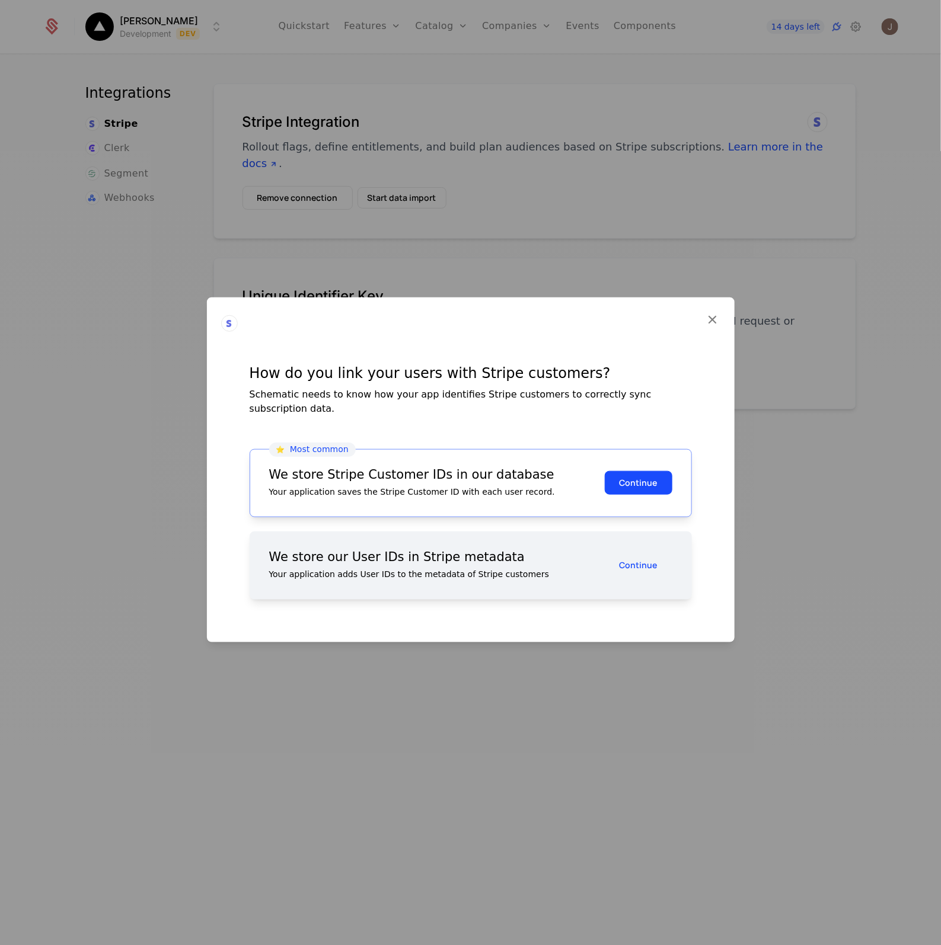
click at [818, 28] on div at bounding box center [470, 472] width 941 height 945
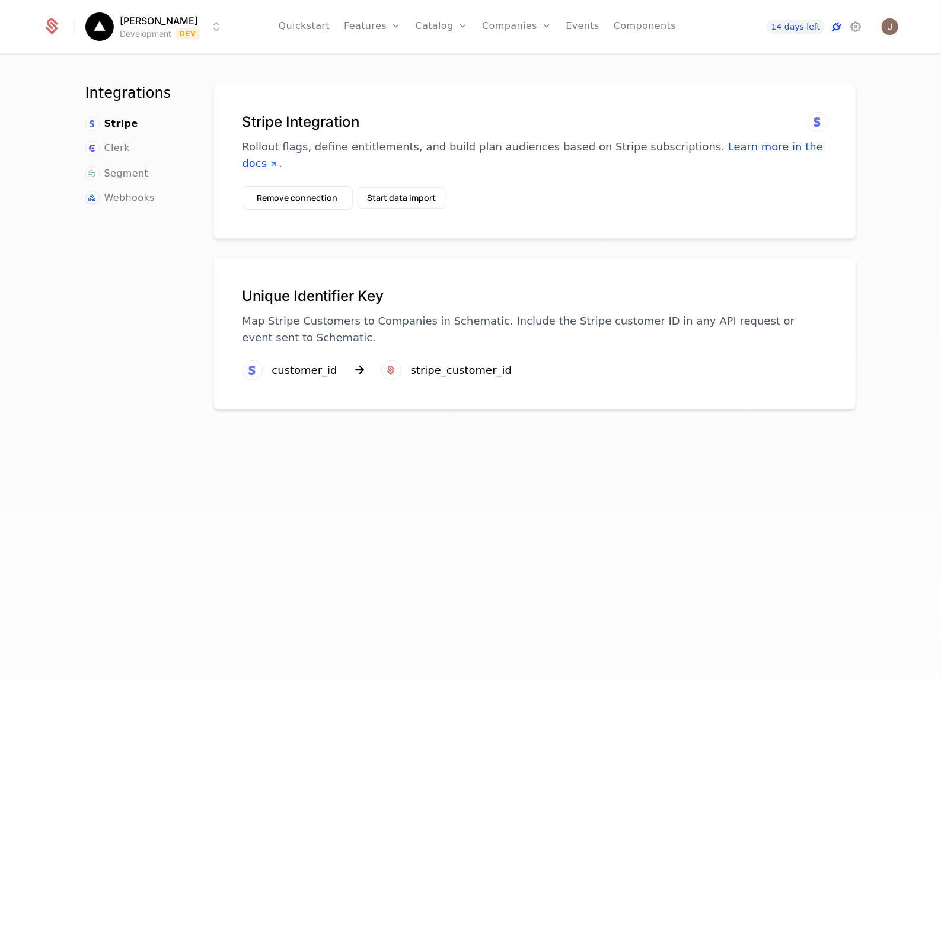
click at [834, 24] on icon at bounding box center [836, 27] width 14 height 14
click at [857, 25] on icon at bounding box center [855, 27] width 14 height 14
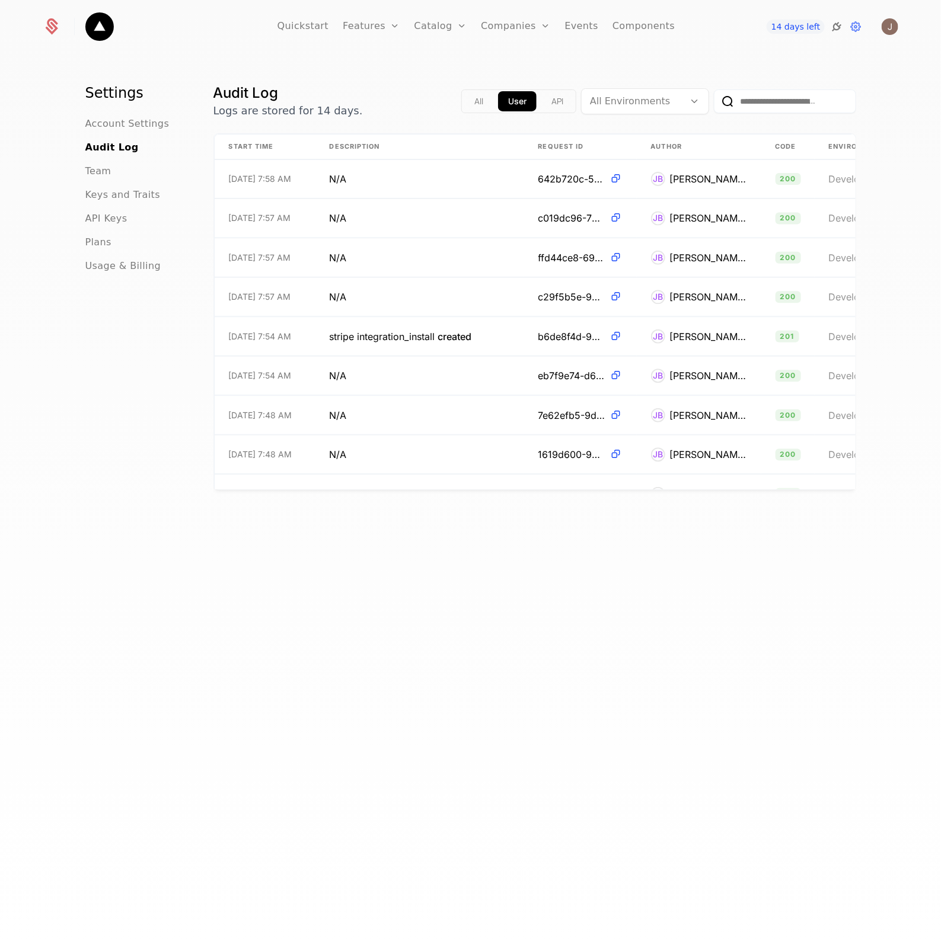
click at [834, 27] on icon at bounding box center [836, 27] width 14 height 14
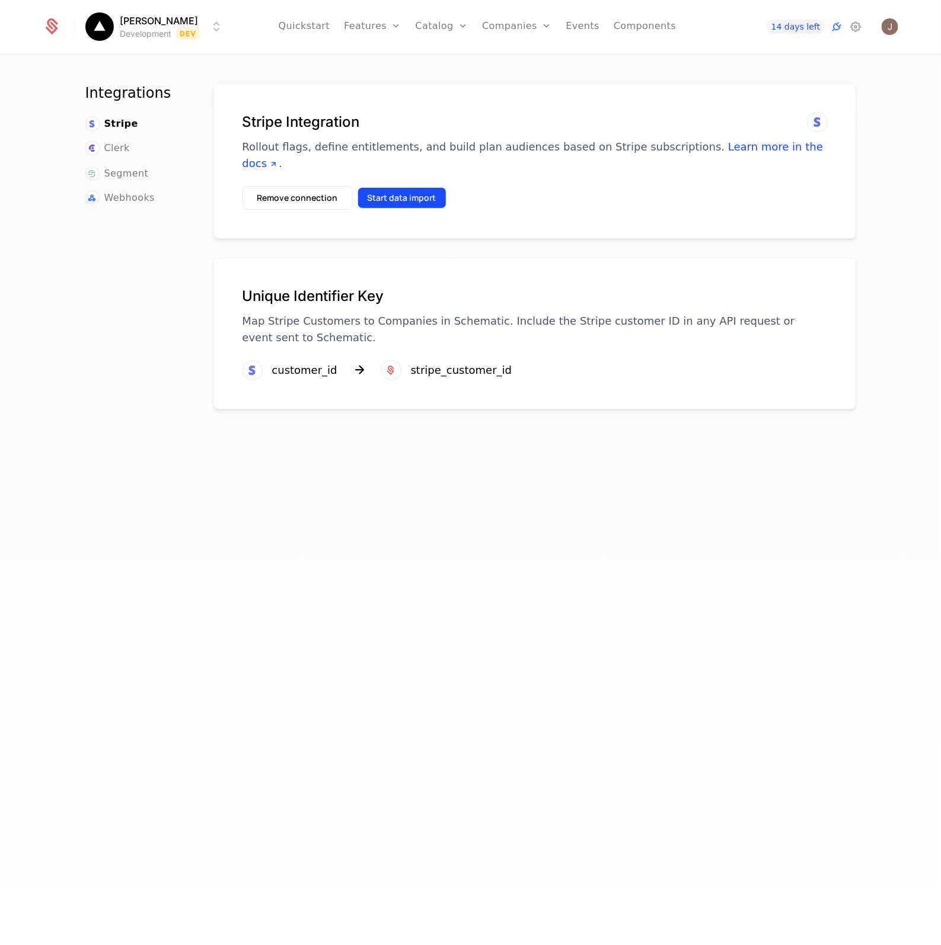
click at [392, 187] on button "Start data import" at bounding box center [401, 197] width 89 height 21
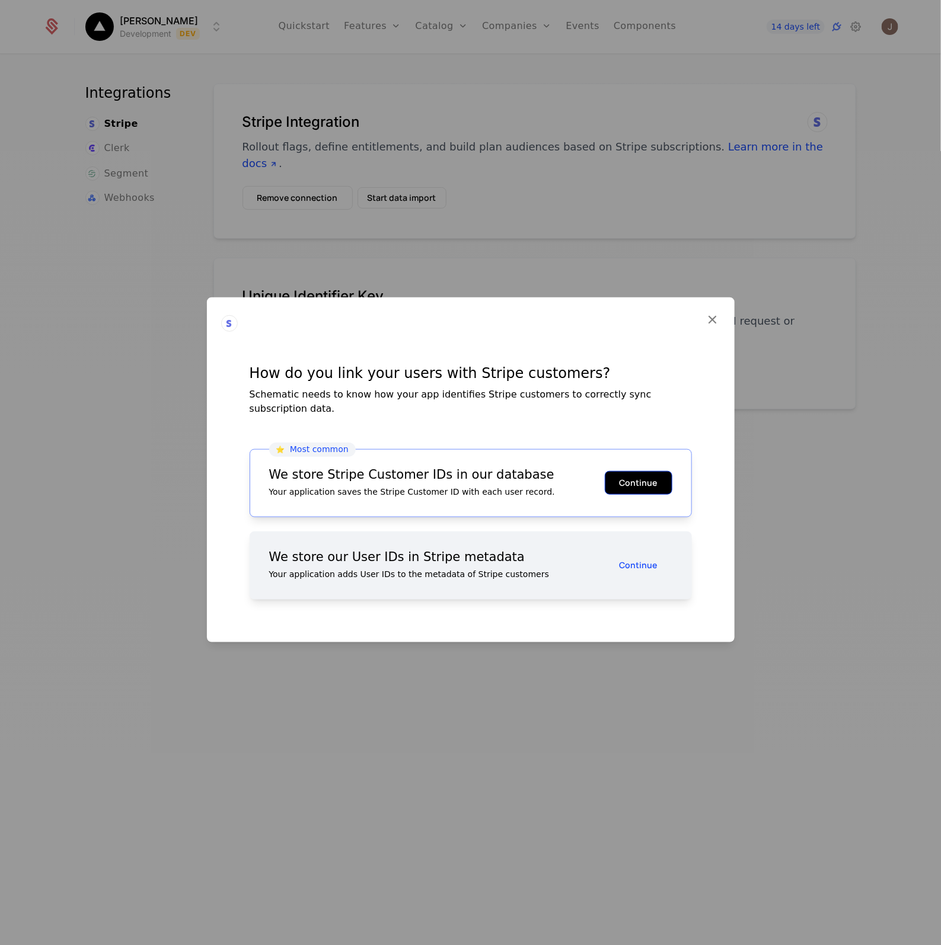
click at [657, 480] on button "Continue" at bounding box center [639, 483] width 68 height 24
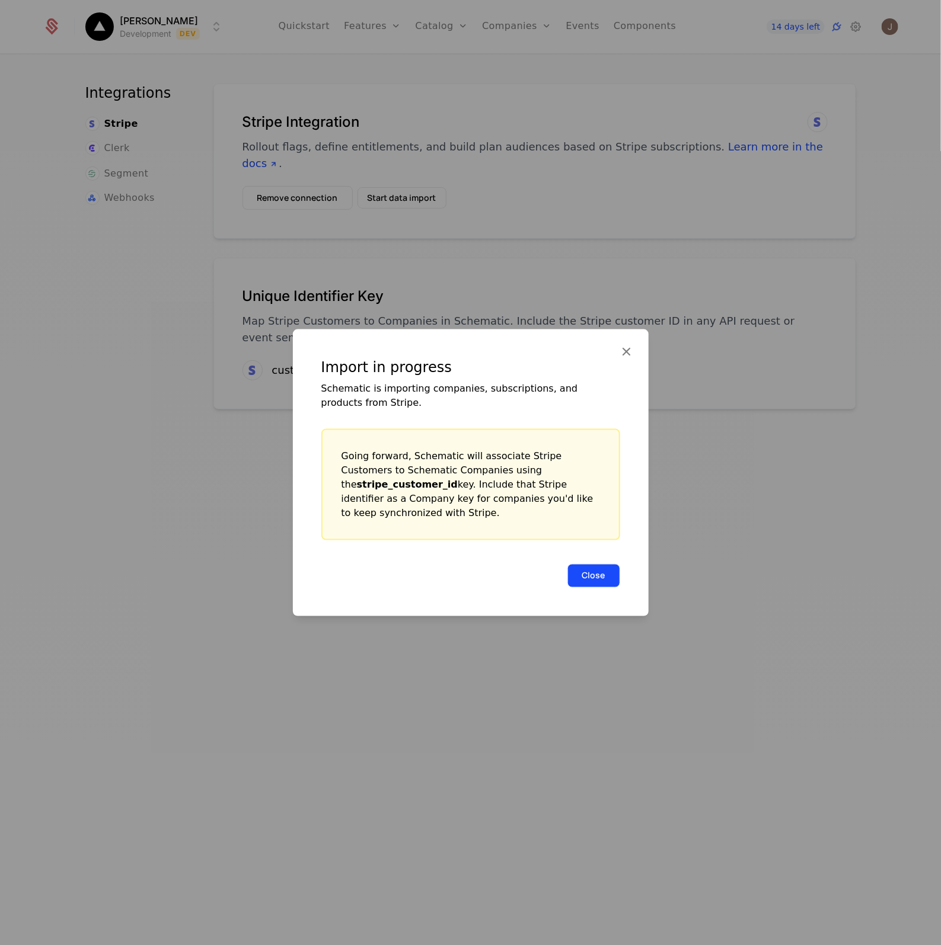
click at [612, 570] on button "Close" at bounding box center [593, 576] width 53 height 24
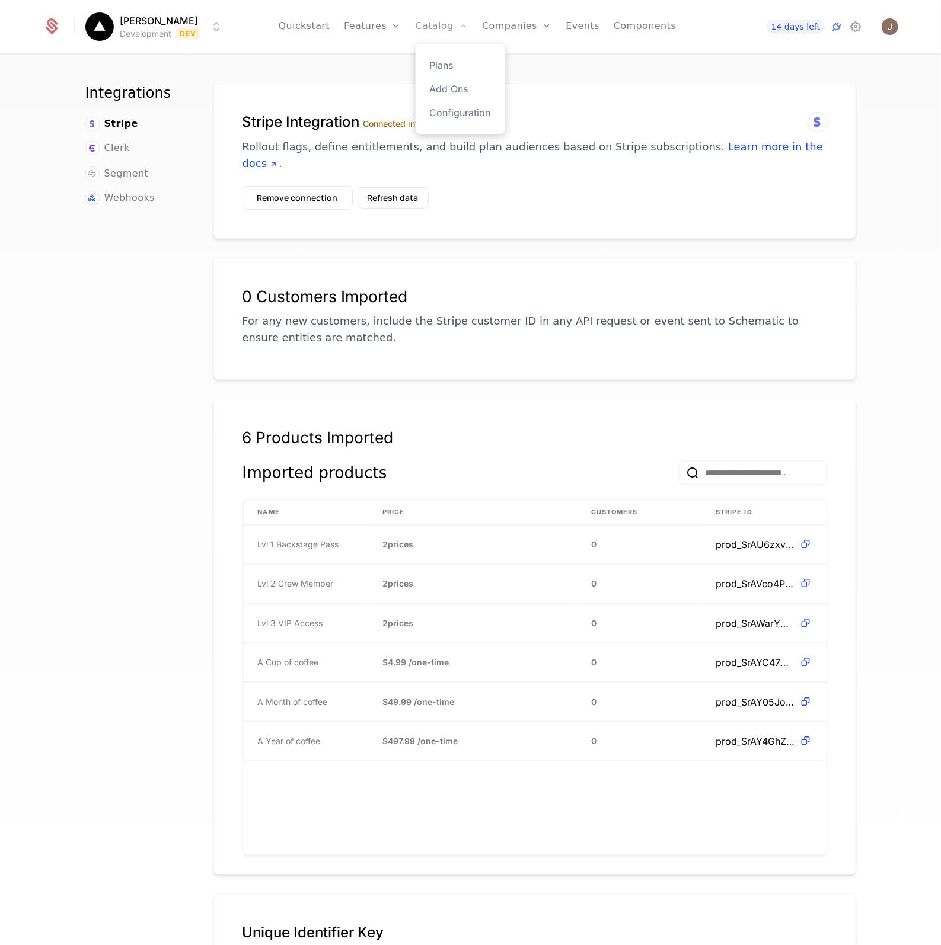
click at [455, 39] on link "Catalog" at bounding box center [441, 26] width 53 height 53
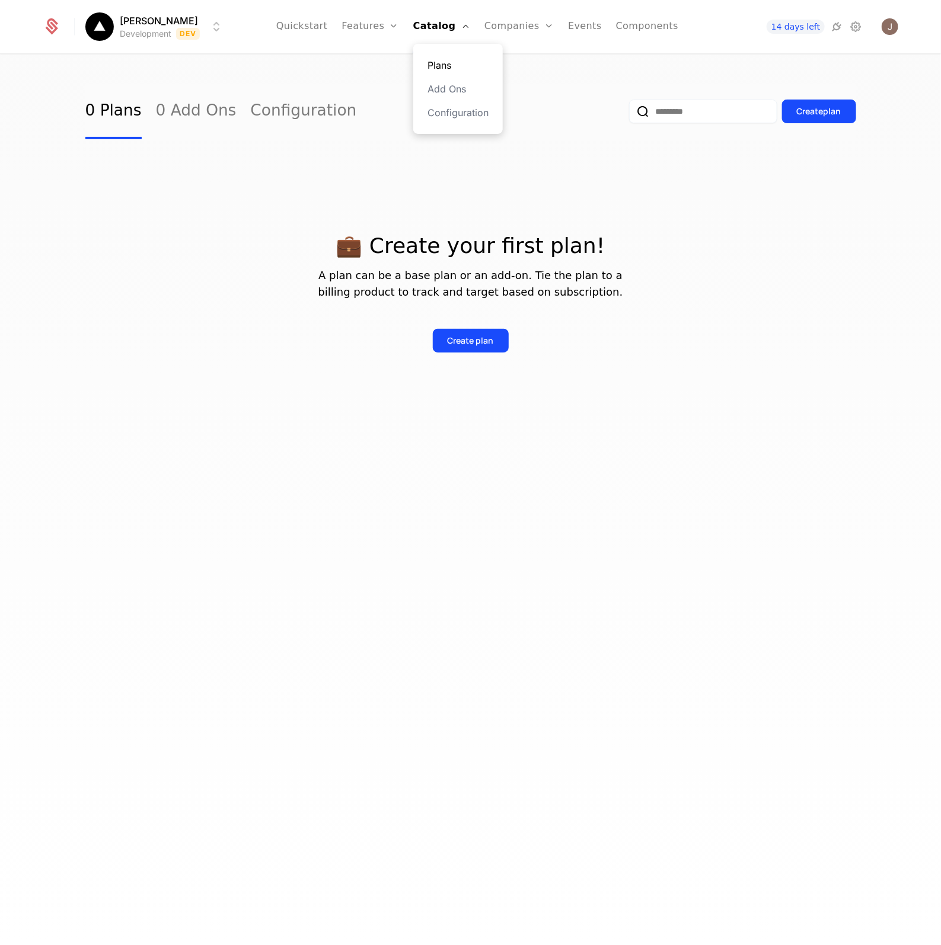
click at [458, 66] on link "Plans" at bounding box center [457, 65] width 61 height 14
click at [493, 341] on button "Create plan" at bounding box center [471, 341] width 76 height 24
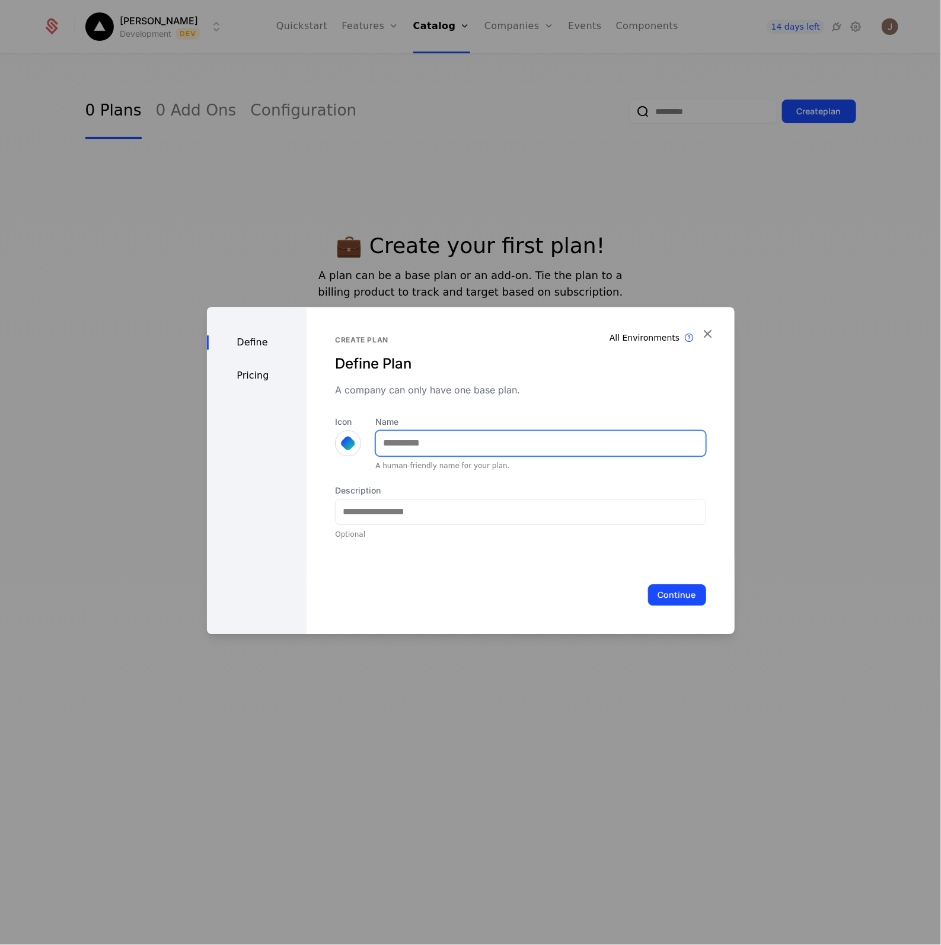
click at [433, 452] on input "Name" at bounding box center [540, 443] width 329 height 25
type input "**********"
click at [434, 526] on div "Description Optional" at bounding box center [520, 512] width 370 height 55
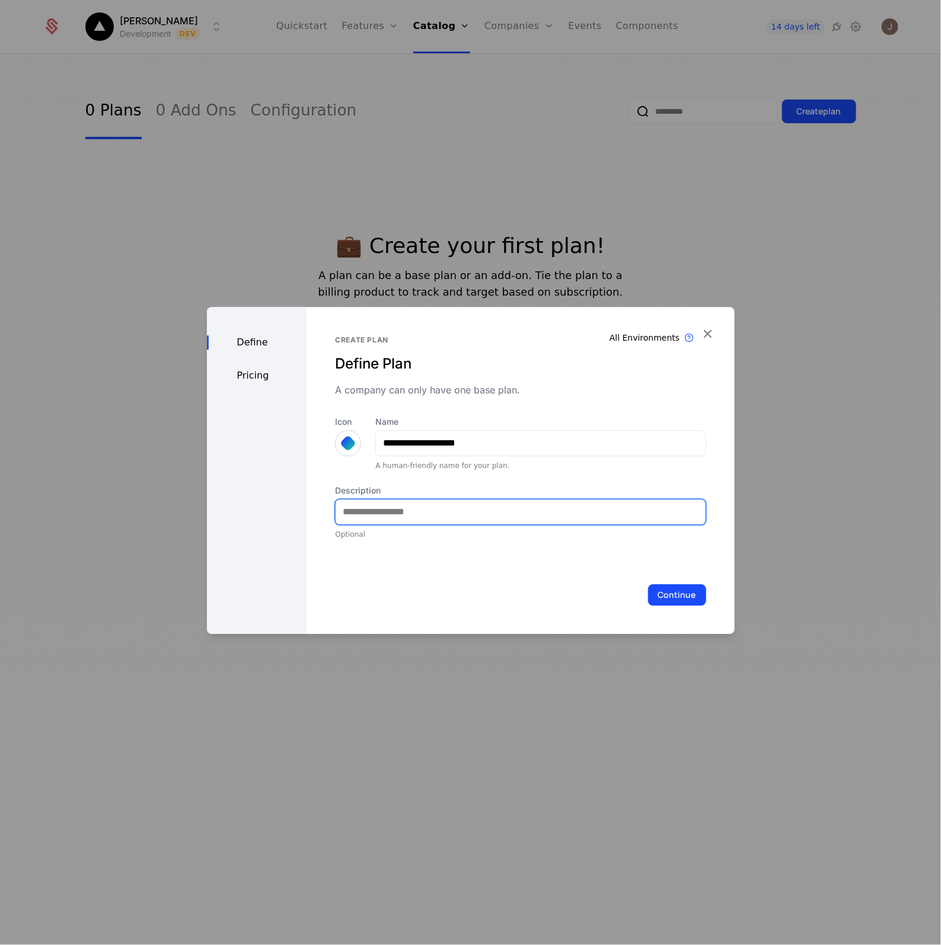
click at [436, 510] on input "Description" at bounding box center [519, 512] width 369 height 25
type input "**********"
click at [656, 597] on button "Continue" at bounding box center [677, 594] width 58 height 21
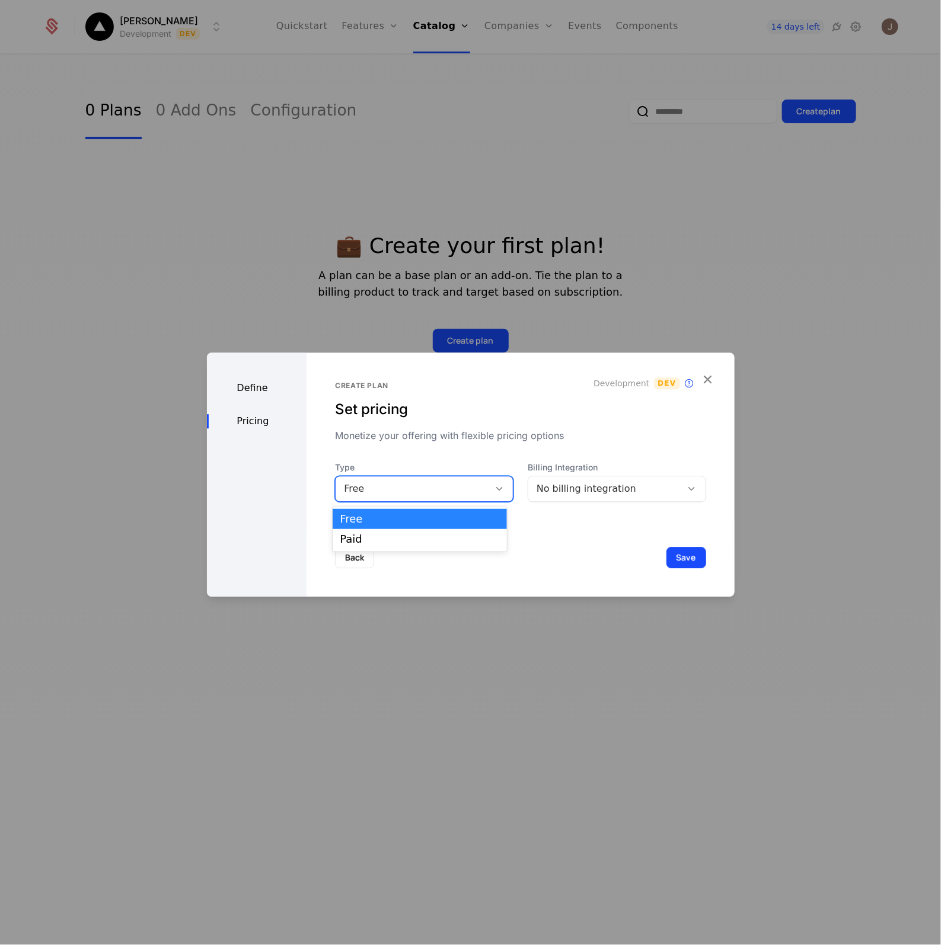
click at [459, 493] on div "Free" at bounding box center [412, 489] width 137 height 14
click at [554, 487] on div "No billing integration" at bounding box center [604, 489] width 137 height 14
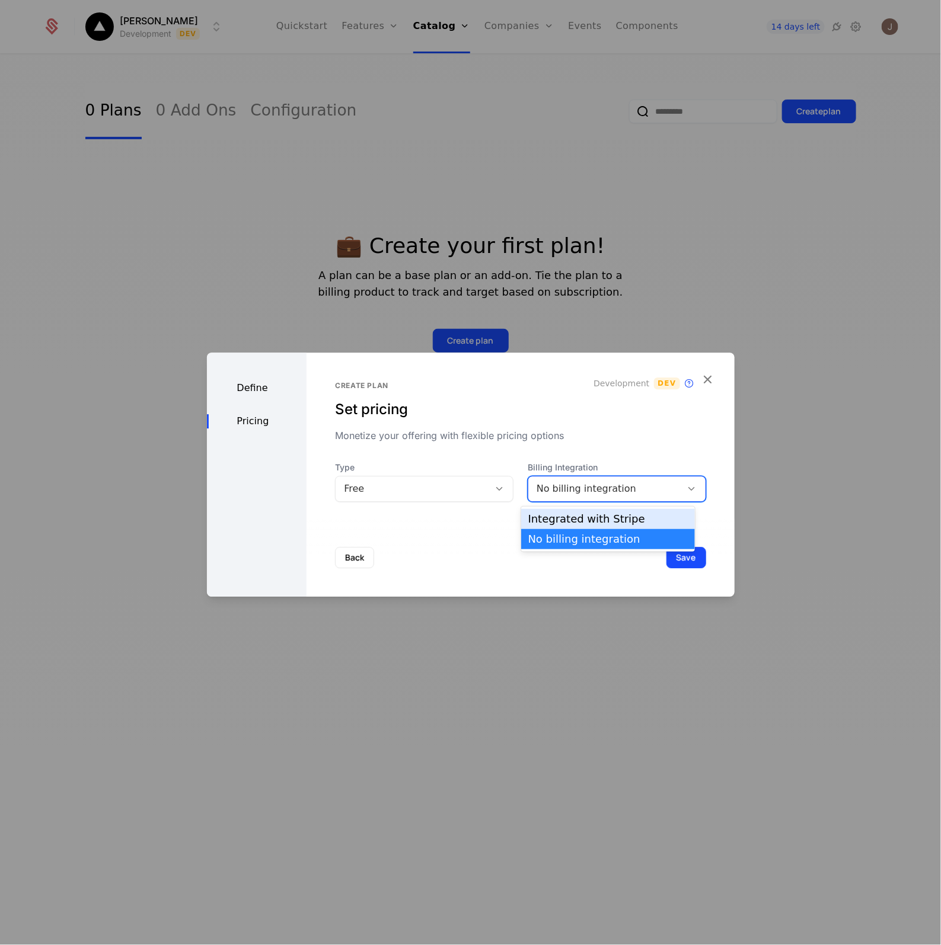
click at [573, 528] on div "Integrated with Stripe" at bounding box center [608, 519] width 174 height 20
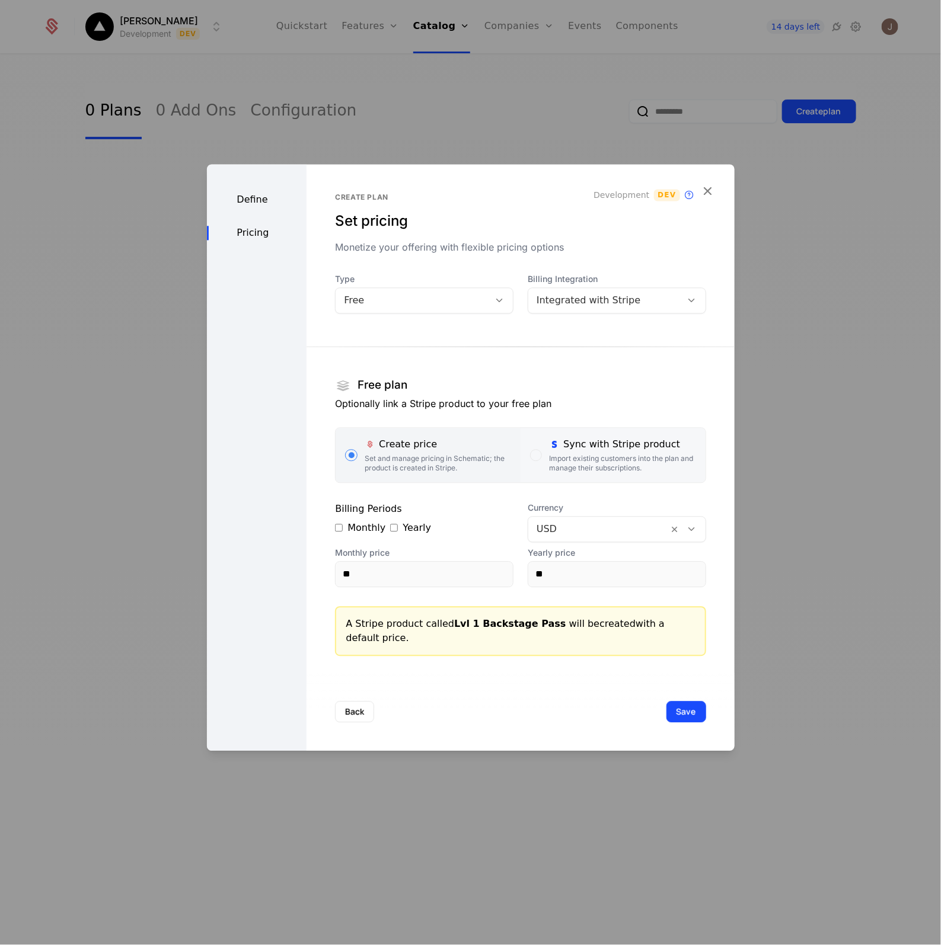
click at [550, 465] on div "Import existing customers into the plan and manage their subscriptions." at bounding box center [622, 463] width 146 height 19
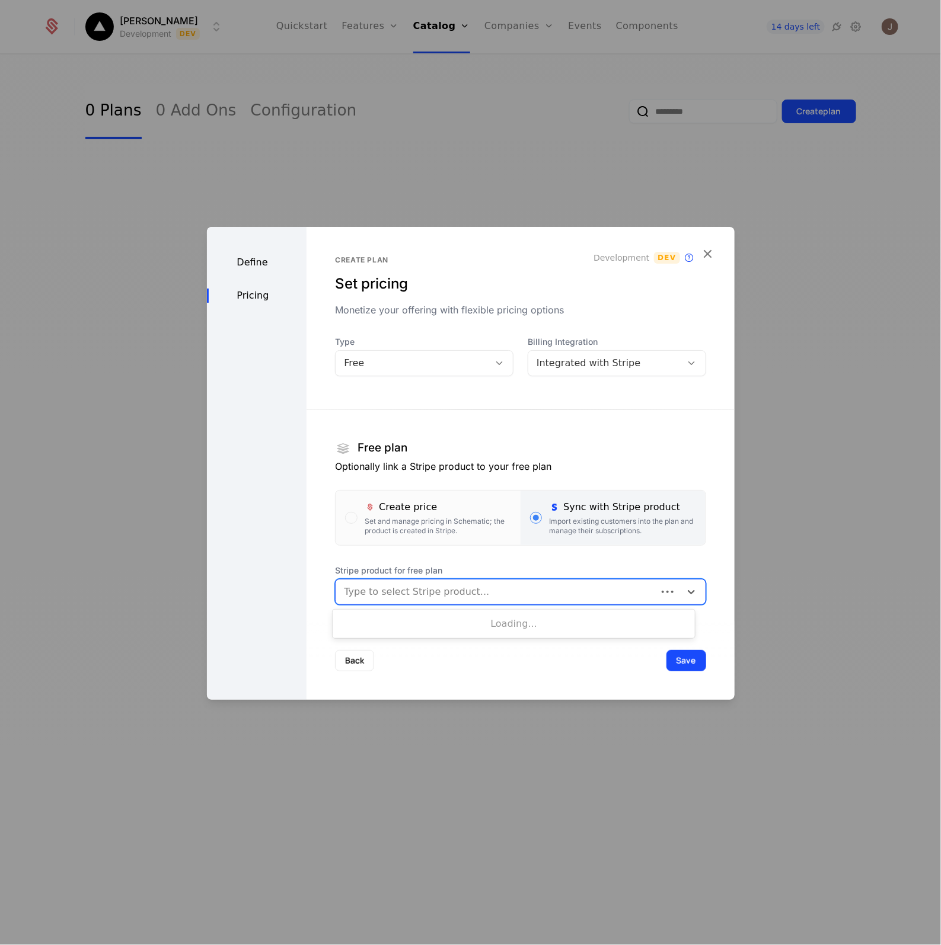
click at [425, 591] on div at bounding box center [496, 592] width 304 height 17
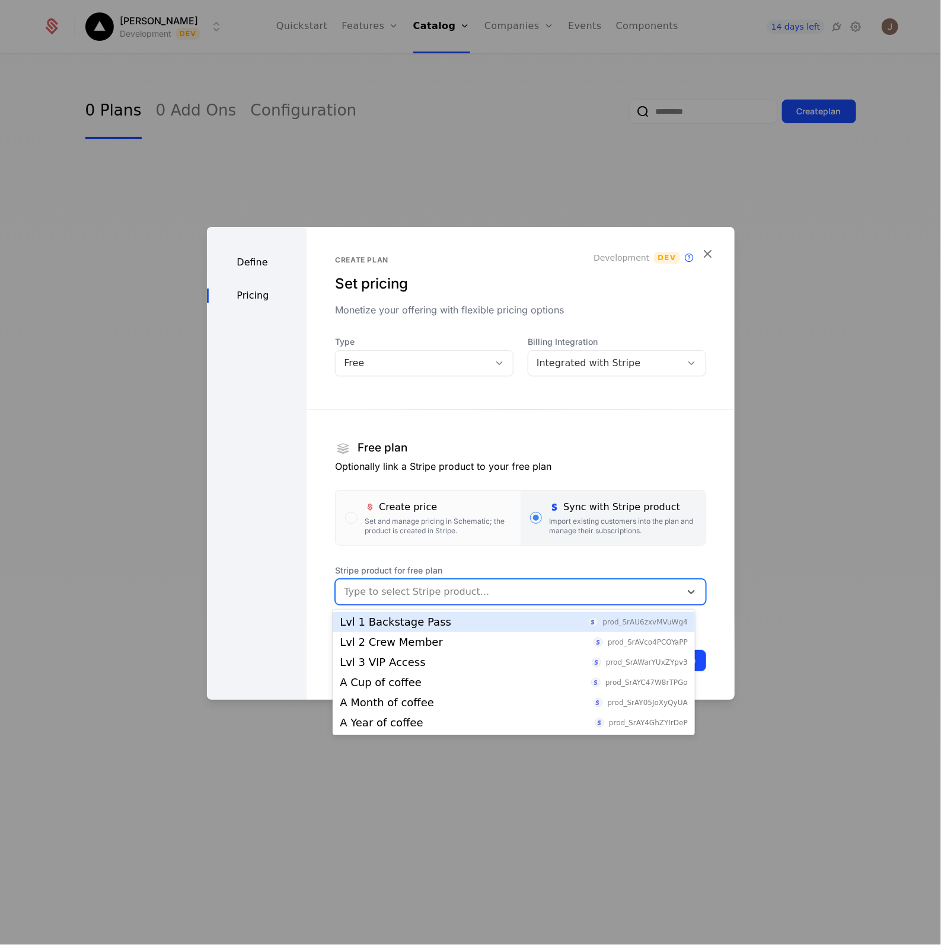
click at [423, 617] on div "Lvl 1 Backstage Pass" at bounding box center [395, 622] width 111 height 11
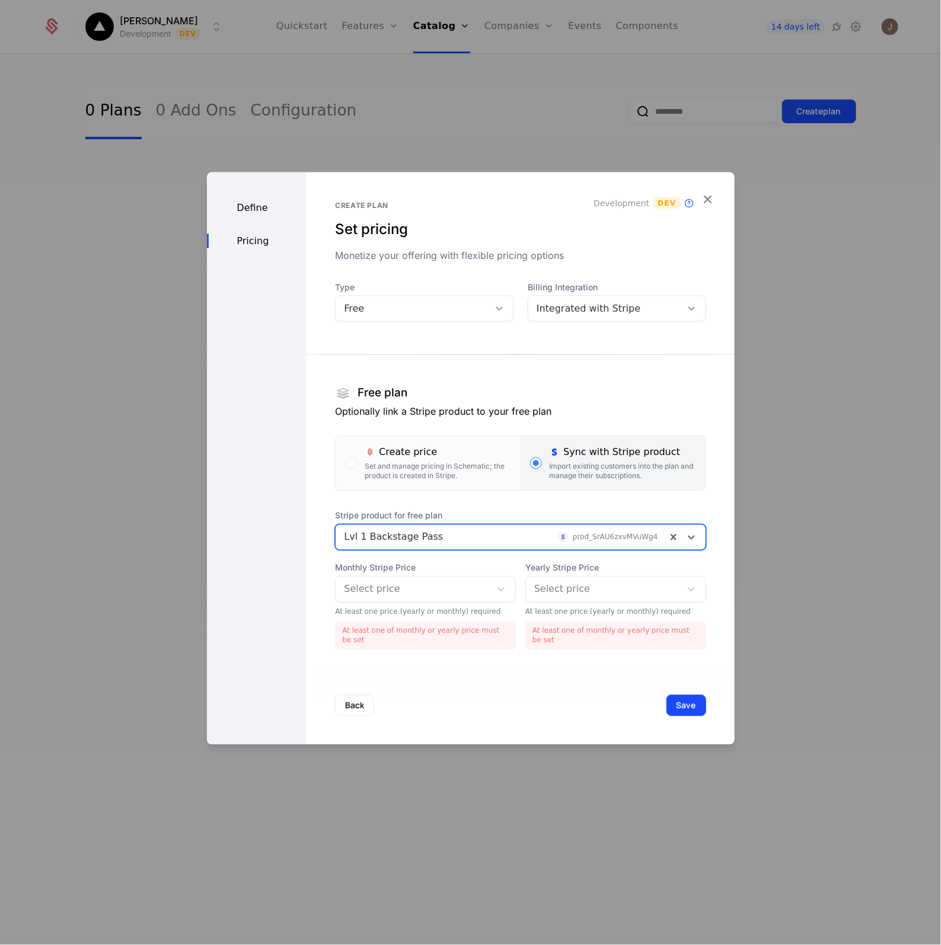
click at [472, 597] on div at bounding box center [413, 589] width 138 height 17
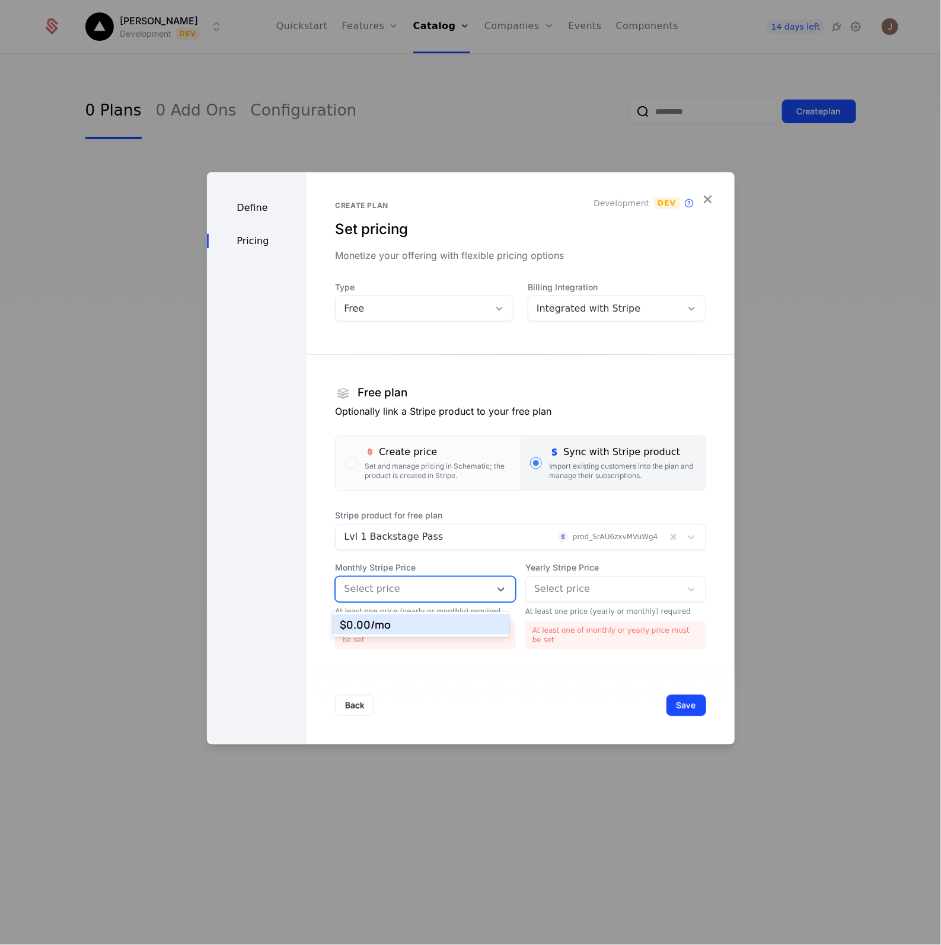
click at [424, 625] on div "$0.00 /mo" at bounding box center [421, 624] width 162 height 11
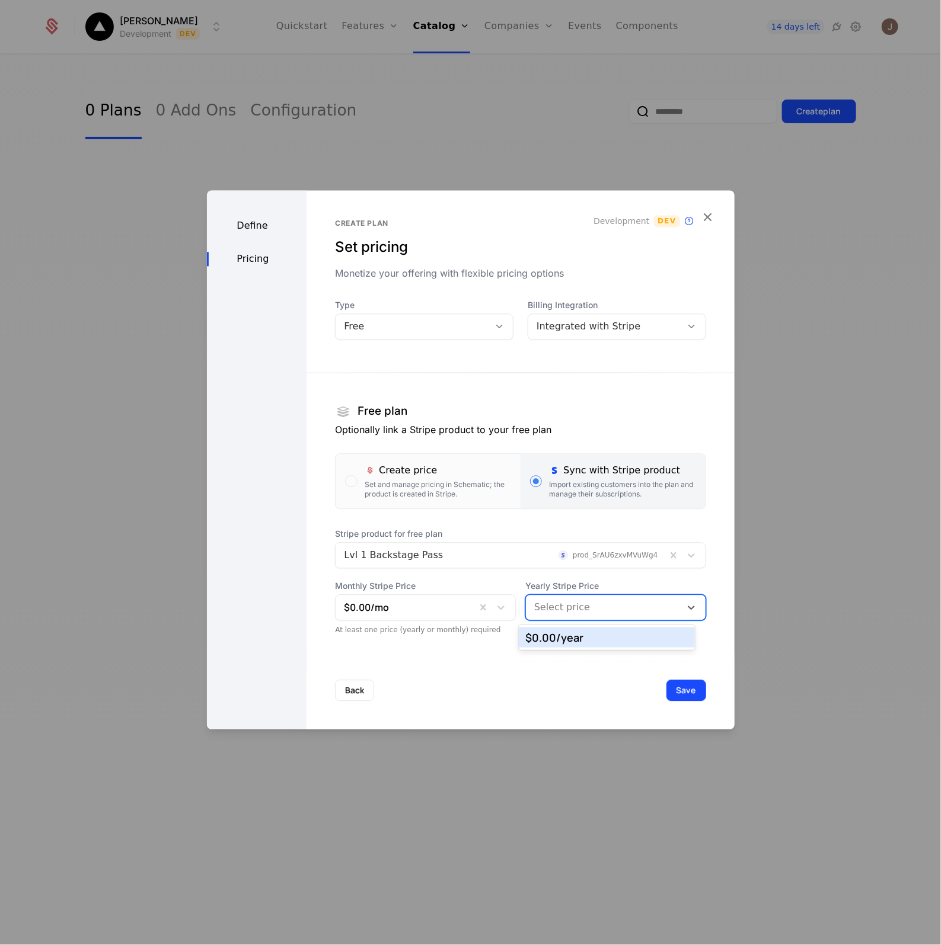
click at [554, 612] on div at bounding box center [603, 607] width 138 height 17
click at [578, 639] on div "$0.00 /year" at bounding box center [607, 637] width 162 height 11
click at [676, 692] on button "Save" at bounding box center [686, 690] width 40 height 21
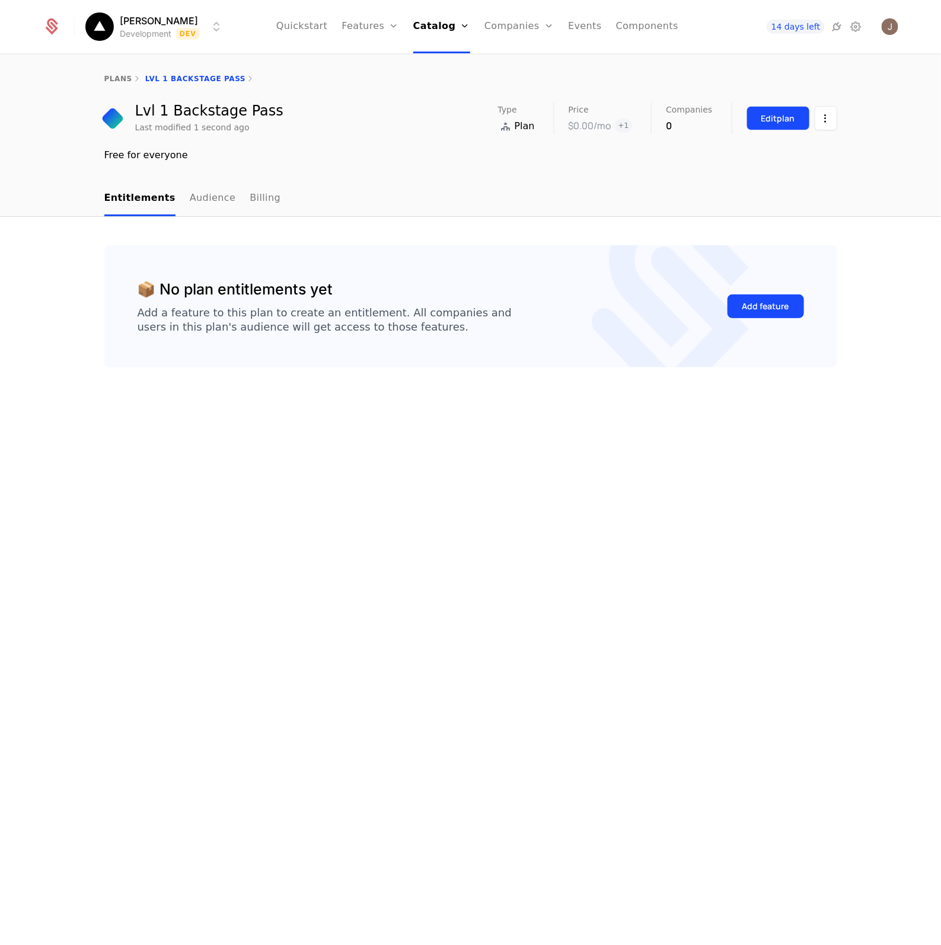
click at [789, 120] on div "Edit plan" at bounding box center [778, 119] width 34 height 12
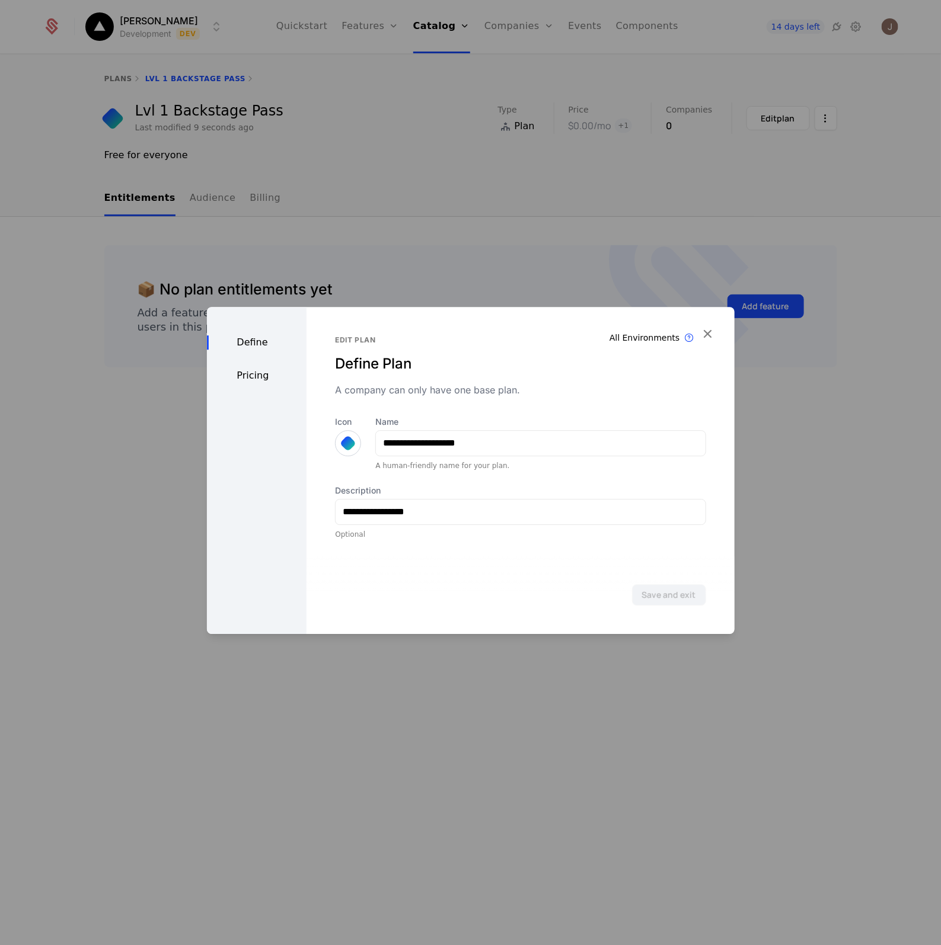
click at [243, 367] on div "Define Pricing" at bounding box center [257, 470] width 100 height 327
click at [243, 375] on div "Pricing" at bounding box center [257, 376] width 100 height 14
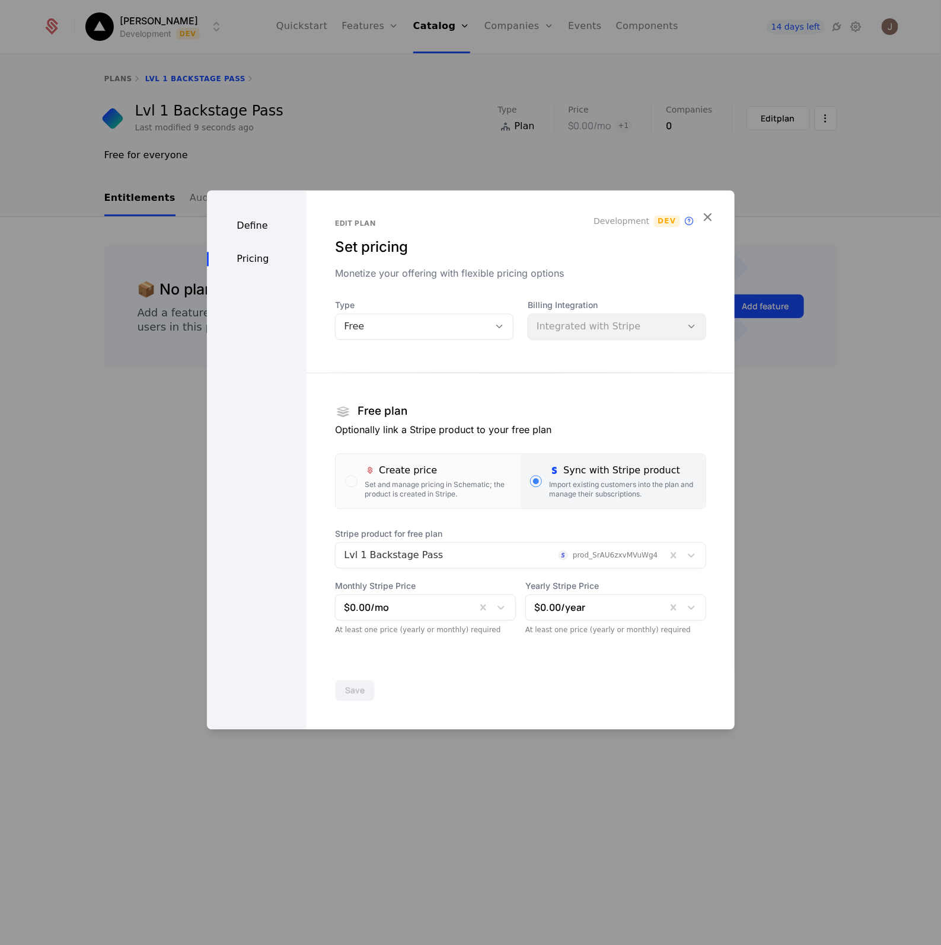
click at [116, 327] on div at bounding box center [470, 472] width 941 height 945
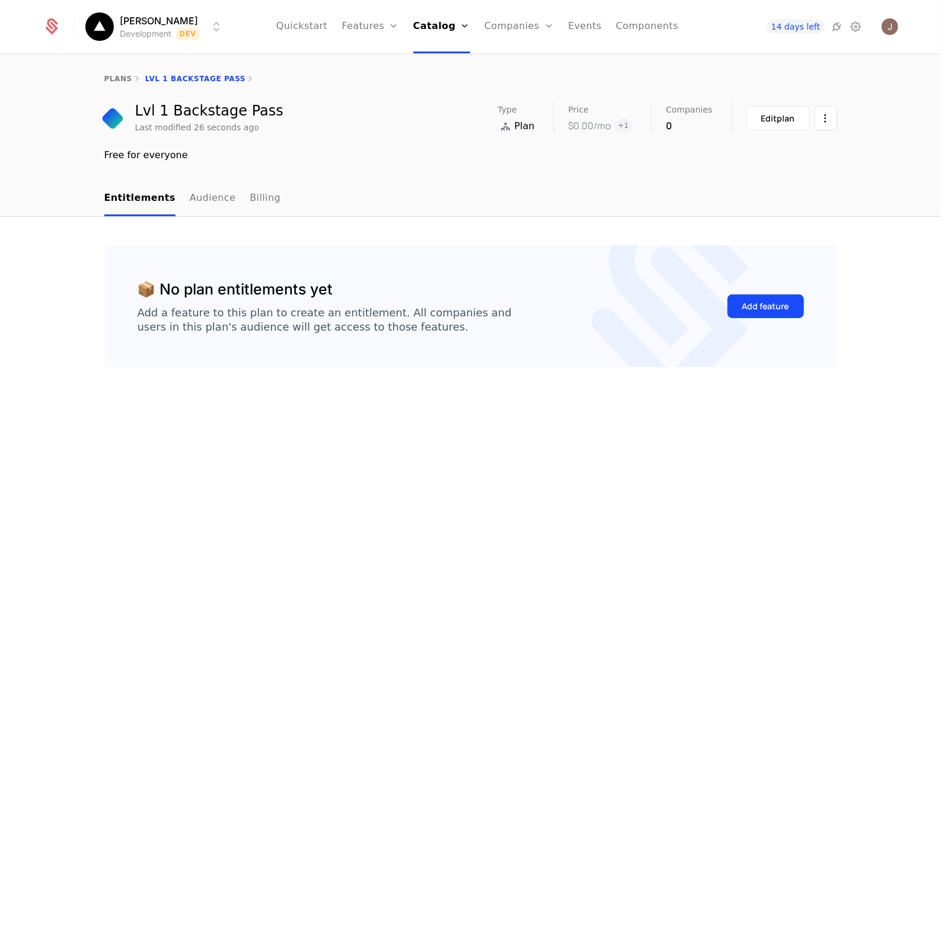
click at [100, 77] on div "plans Lvl 1 Backstage Pass" at bounding box center [470, 78] width 771 height 9
click at [117, 80] on link "plans" at bounding box center [118, 79] width 28 height 8
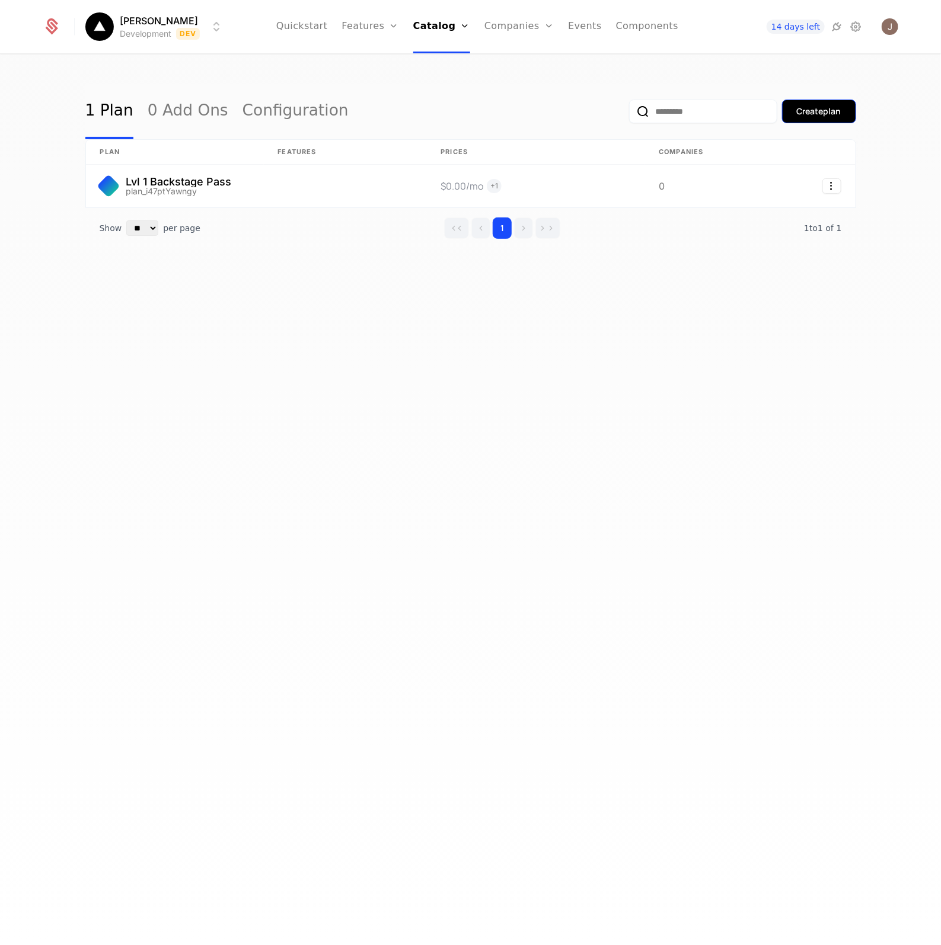
click at [814, 117] on button "Create plan" at bounding box center [819, 112] width 74 height 24
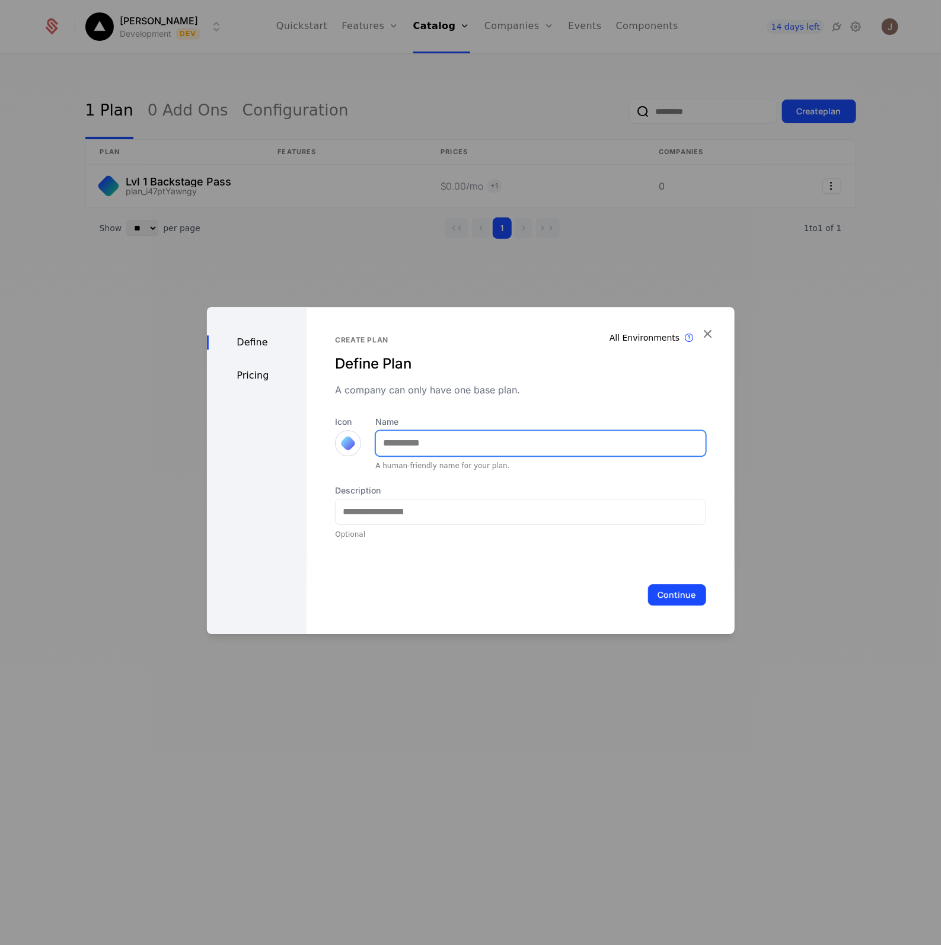
click at [484, 437] on input "Name" at bounding box center [540, 443] width 329 height 25
type input "**********"
click at [347, 442] on div at bounding box center [348, 443] width 17 height 17
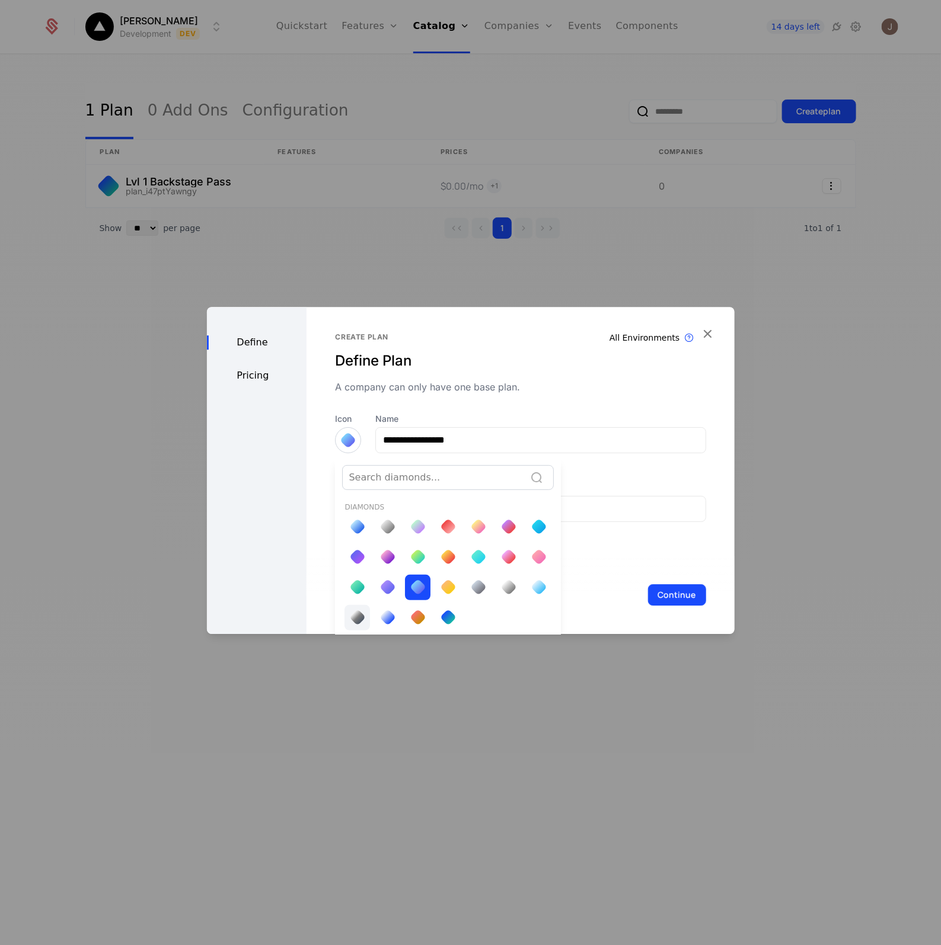
click at [362, 605] on div at bounding box center [356, 617] width 25 height 25
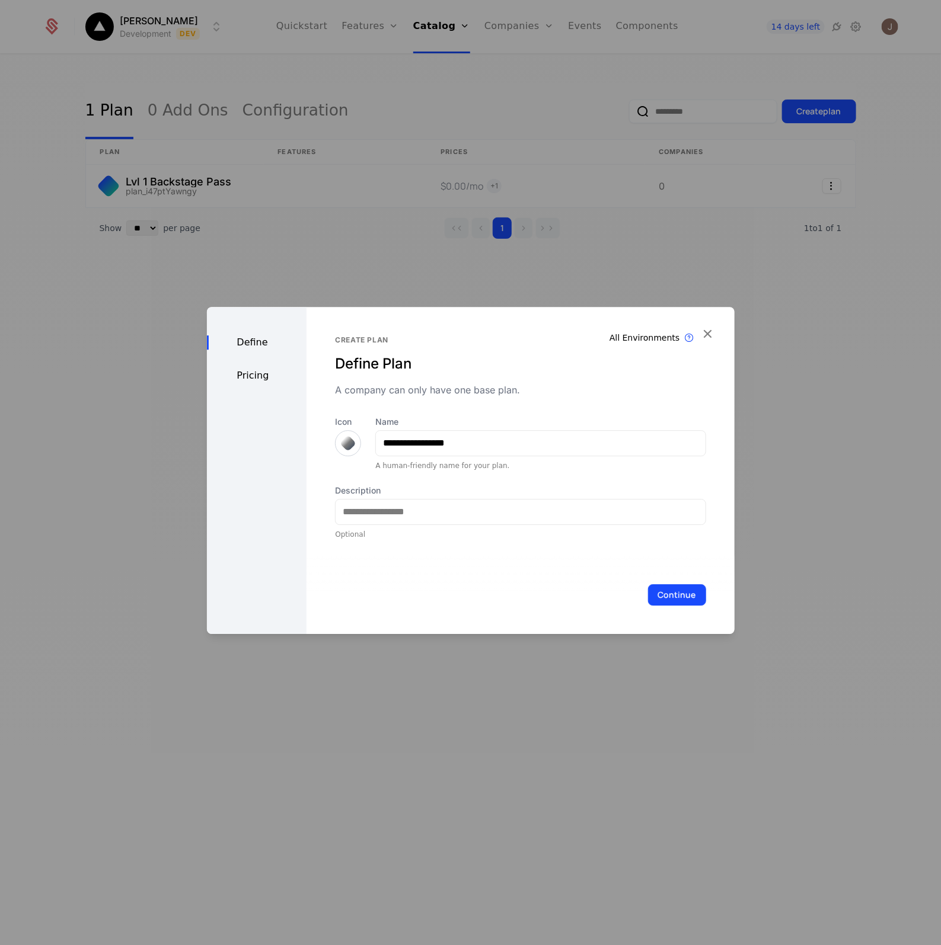
scroll to position [0, 0]
click at [390, 501] on input "Description" at bounding box center [519, 512] width 369 height 25
type input "**********"
click at [648, 588] on button "Continue" at bounding box center [677, 594] width 58 height 21
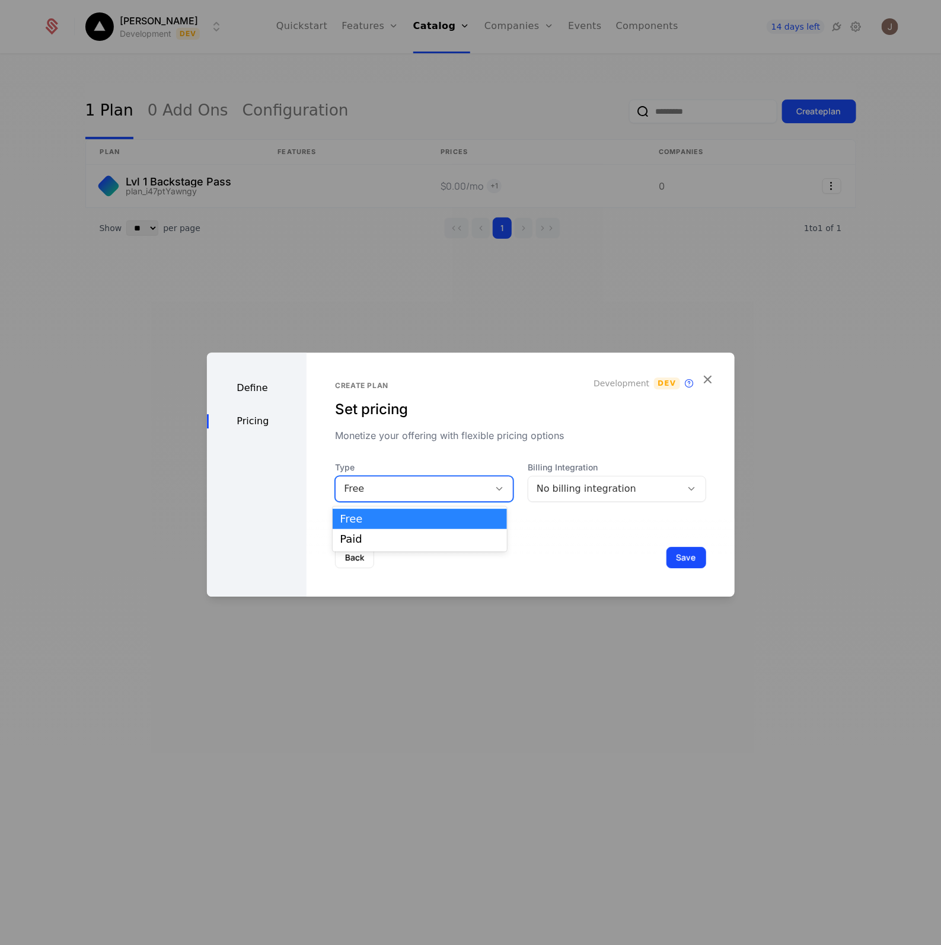
click at [436, 489] on div "Free" at bounding box center [412, 489] width 137 height 14
click at [383, 538] on div "Paid" at bounding box center [419, 539] width 159 height 11
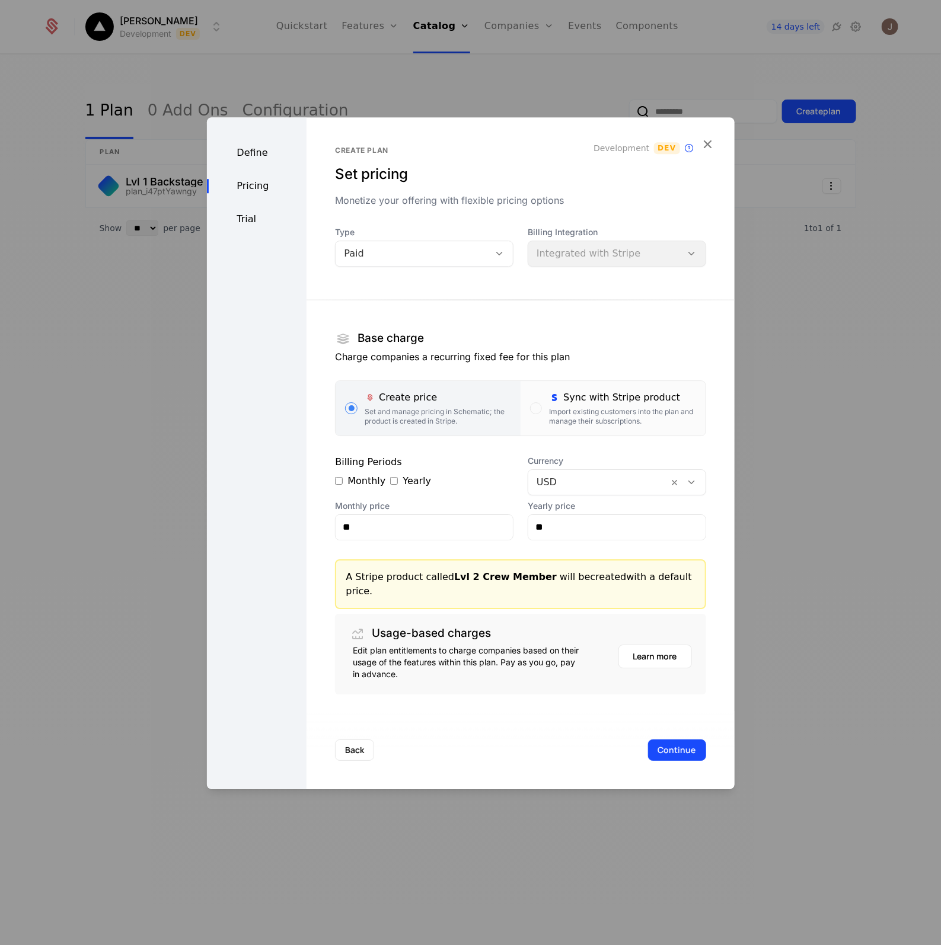
click at [606, 258] on div "Billing Integration Integrated with Stripe" at bounding box center [617, 246] width 178 height 40
click at [530, 414] on div "button" at bounding box center [536, 408] width 12 height 12
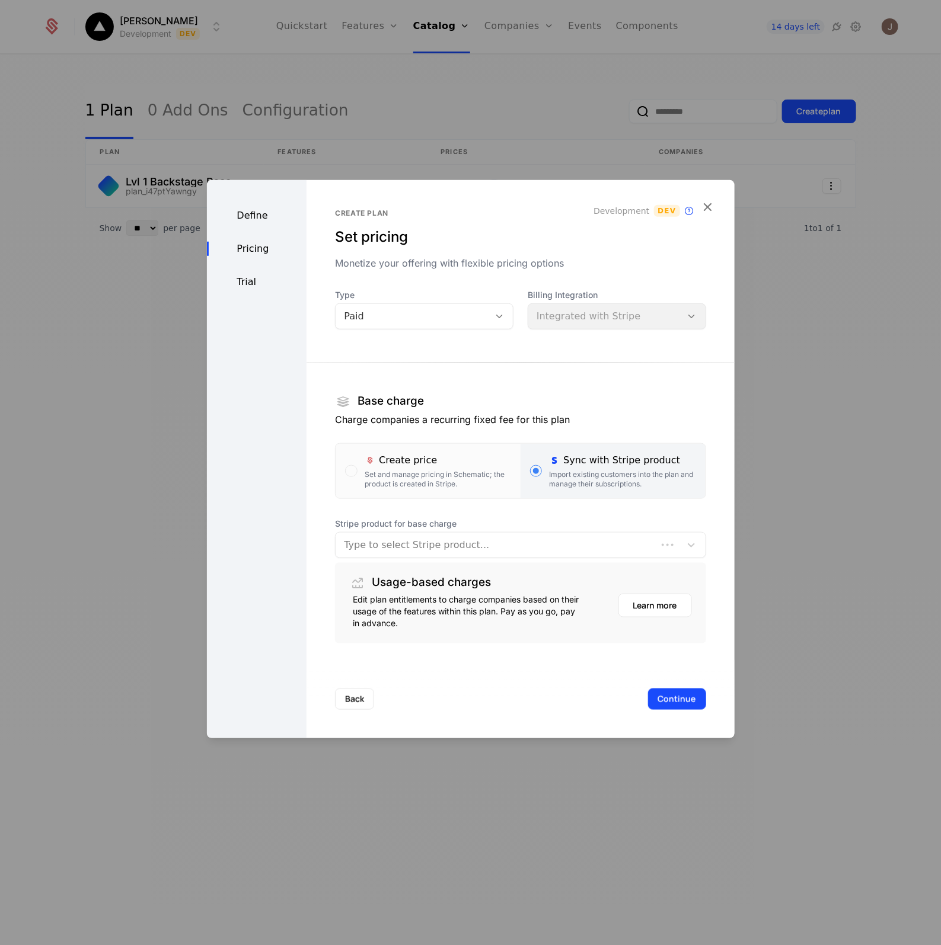
click at [448, 552] on div at bounding box center [496, 544] width 304 height 17
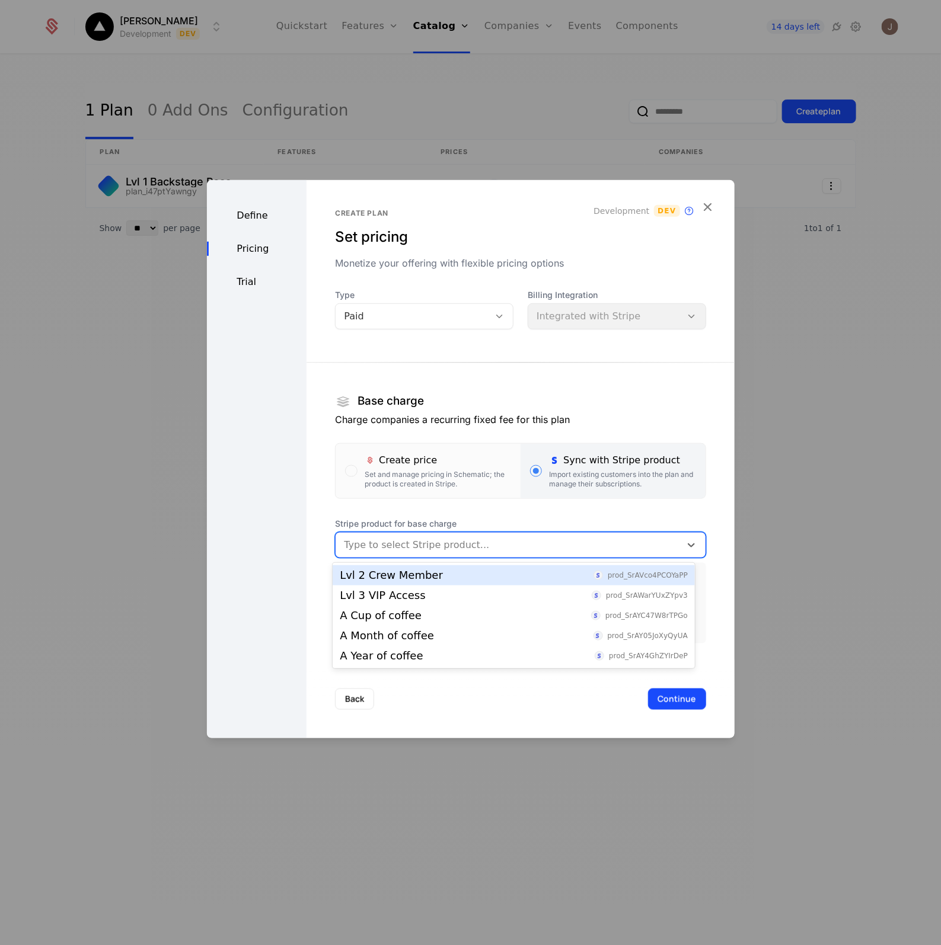
click at [413, 541] on div at bounding box center [508, 544] width 328 height 17
click at [388, 574] on div "Lvl 2 Crew Member" at bounding box center [391, 575] width 103 height 11
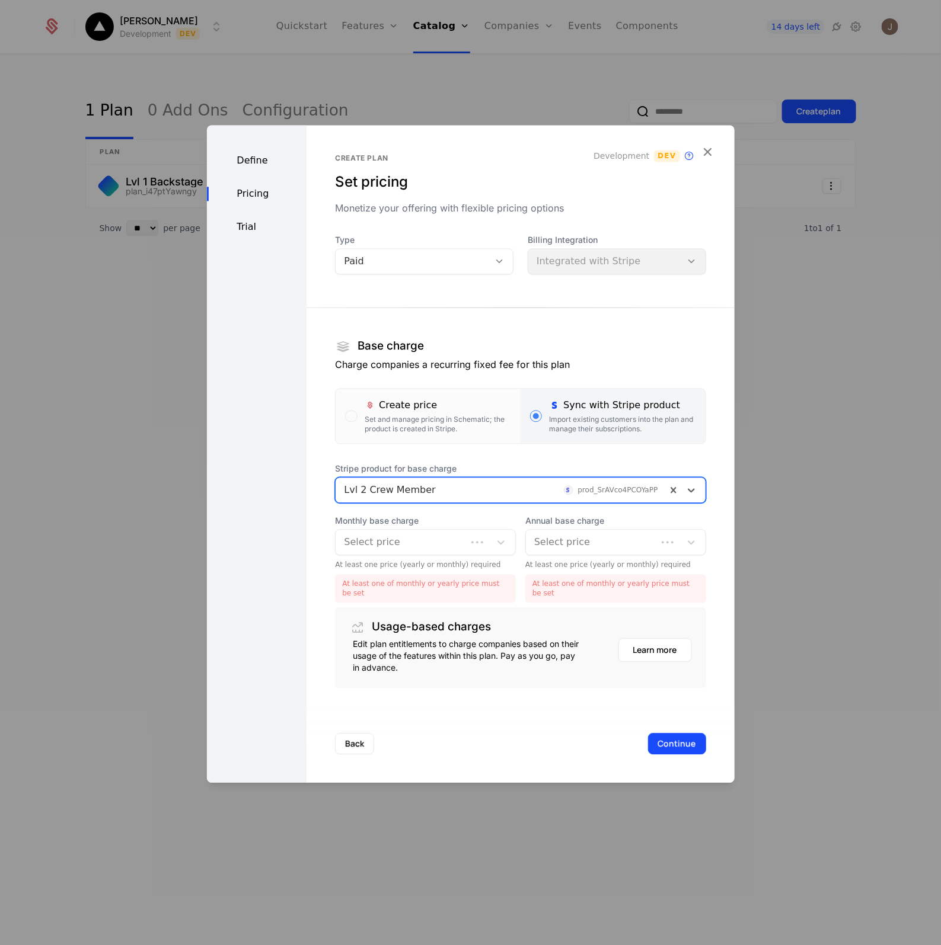
click at [397, 555] on div "Select price" at bounding box center [425, 542] width 181 height 26
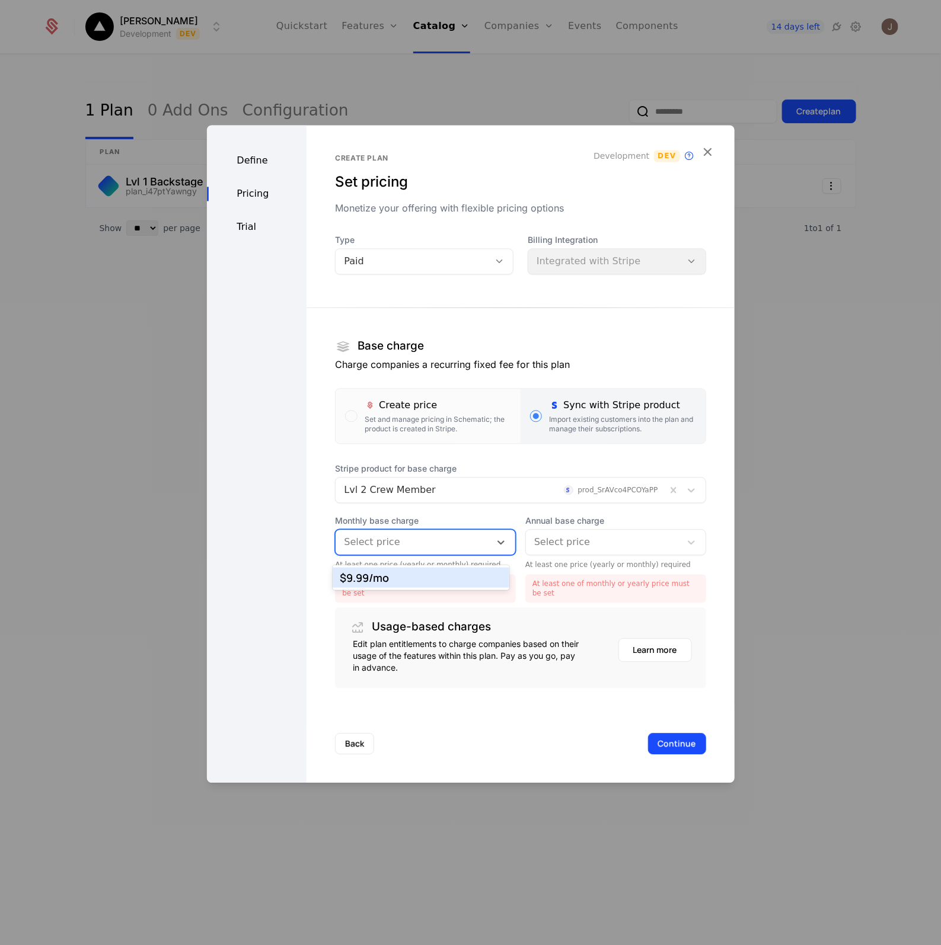
drag, startPoint x: 390, startPoint y: 570, endPoint x: 449, endPoint y: 570, distance: 59.3
click at [392, 570] on div "$9.99 /mo" at bounding box center [421, 578] width 176 height 20
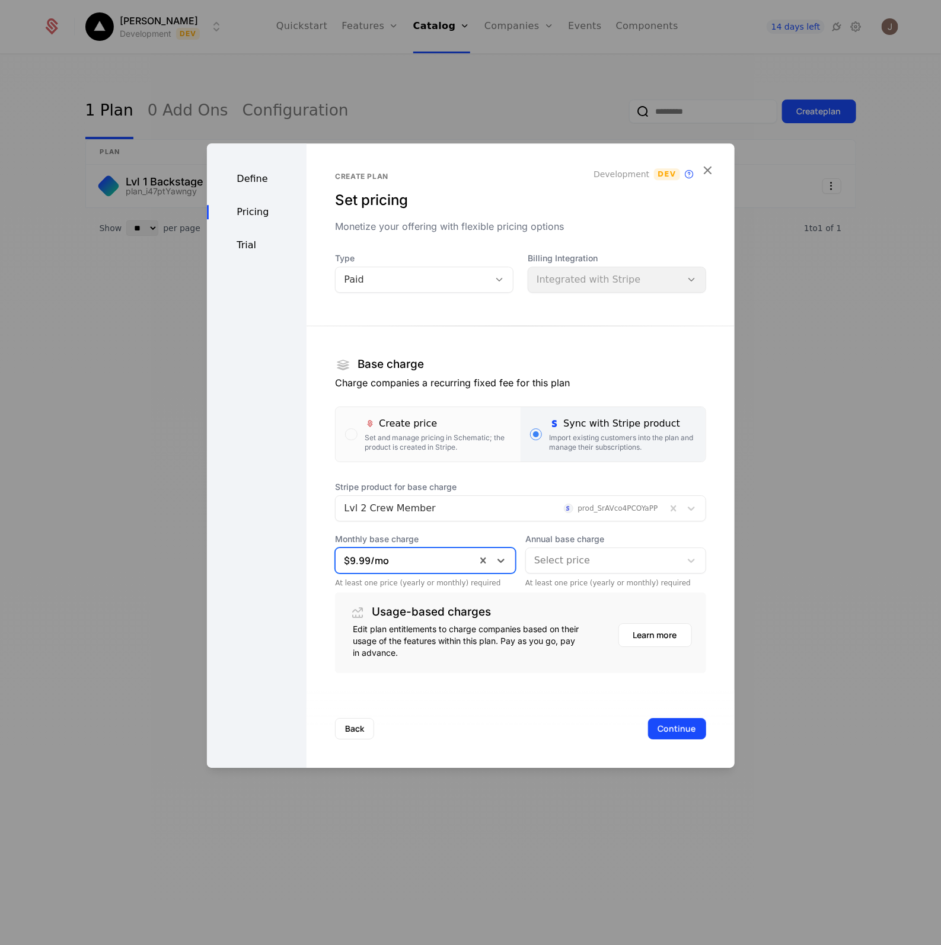
click at [594, 569] on div "Select price" at bounding box center [603, 560] width 155 height 21
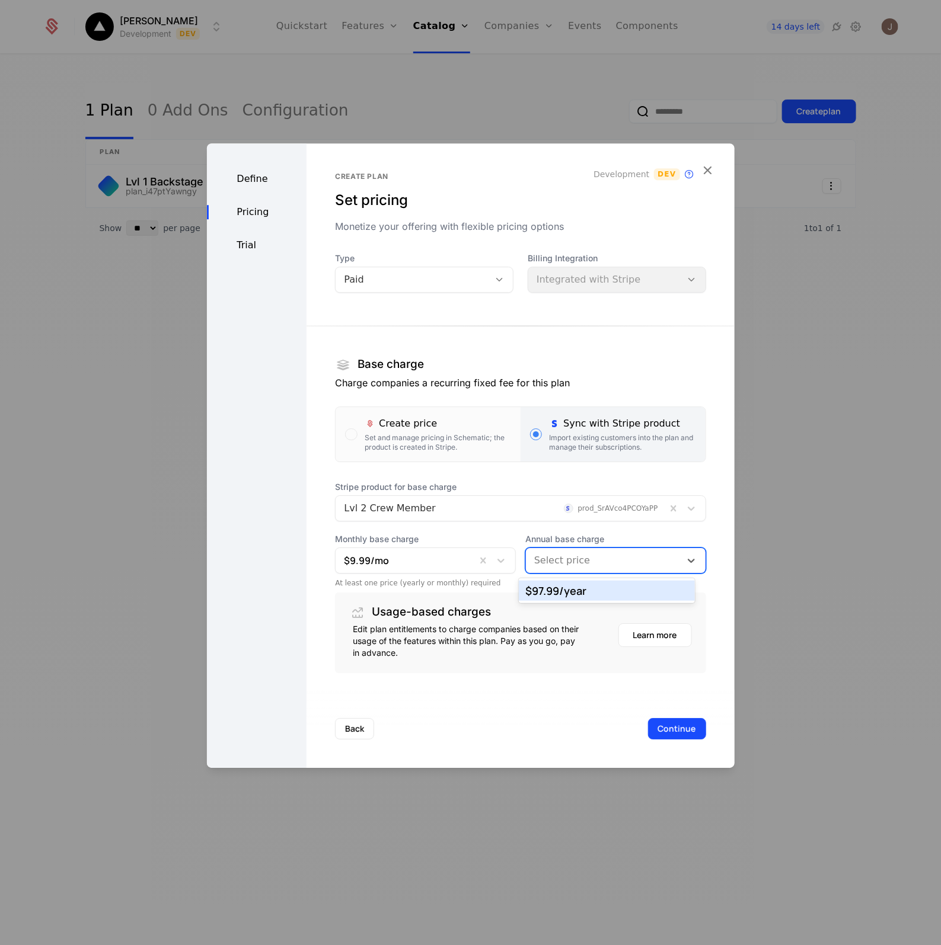
click at [584, 596] on div "$97.99 /year" at bounding box center [607, 591] width 162 height 11
click at [652, 737] on button "Continue" at bounding box center [677, 728] width 58 height 21
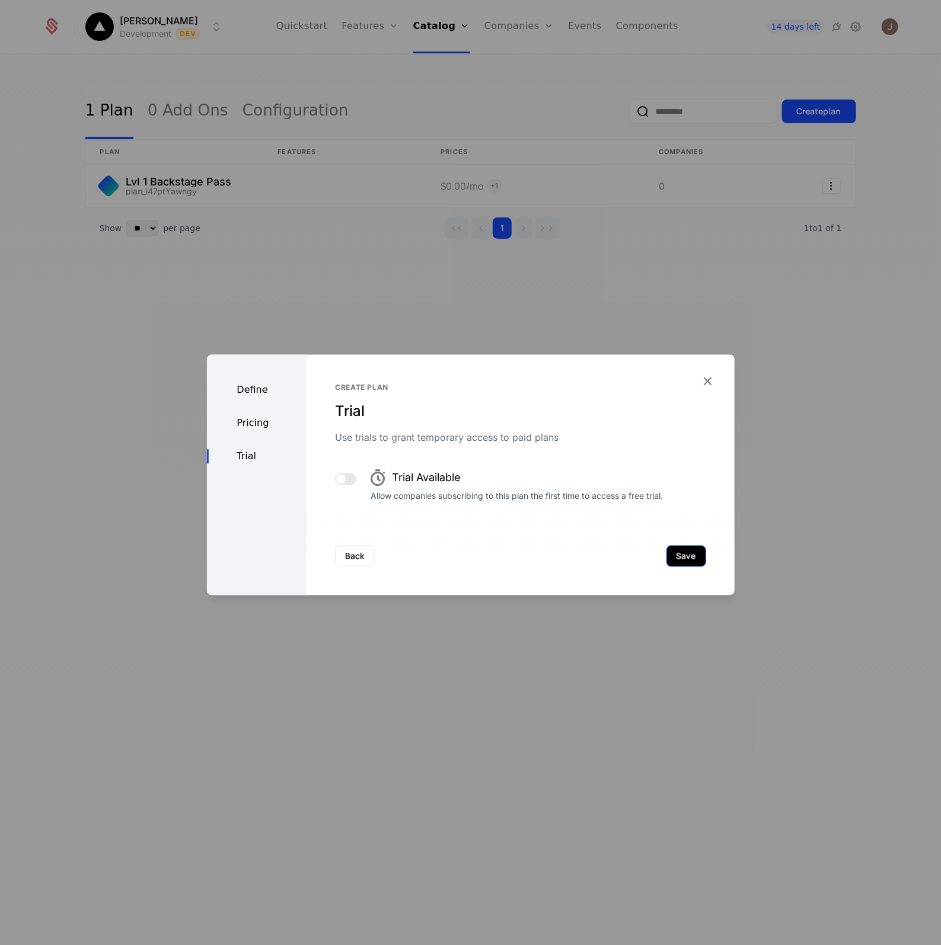
click at [666, 561] on button "Save" at bounding box center [686, 555] width 40 height 21
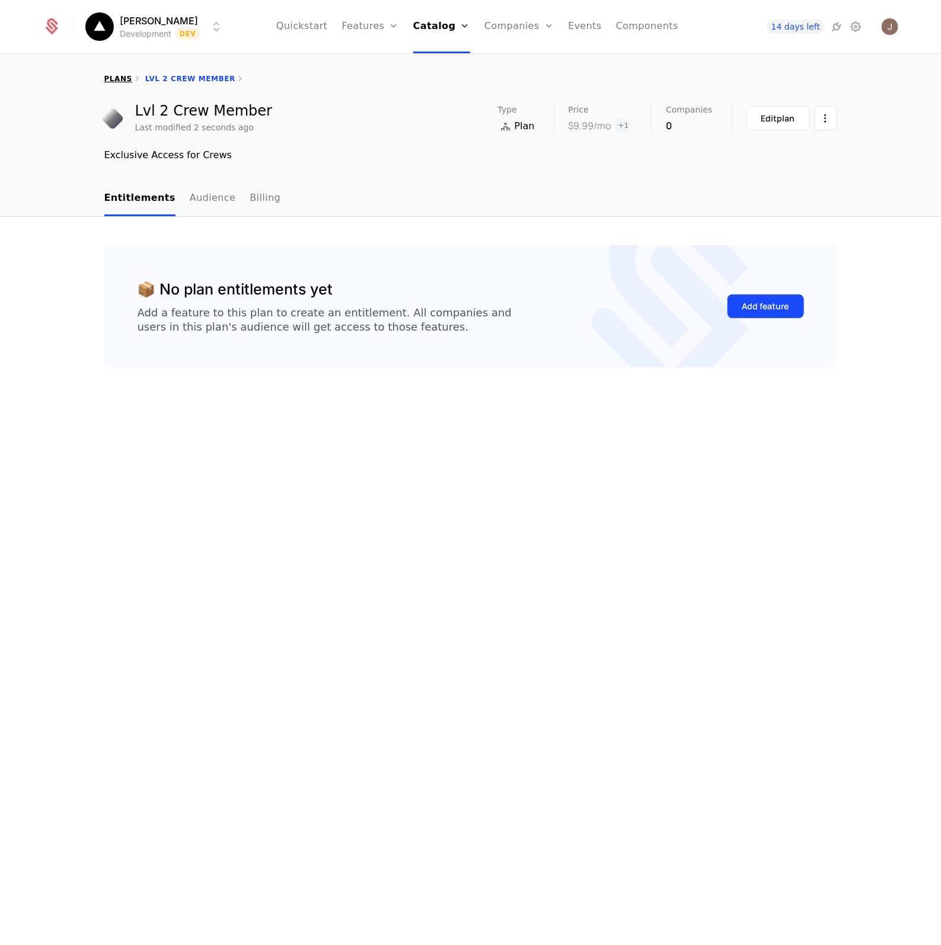
click at [111, 81] on link "plans" at bounding box center [118, 79] width 28 height 8
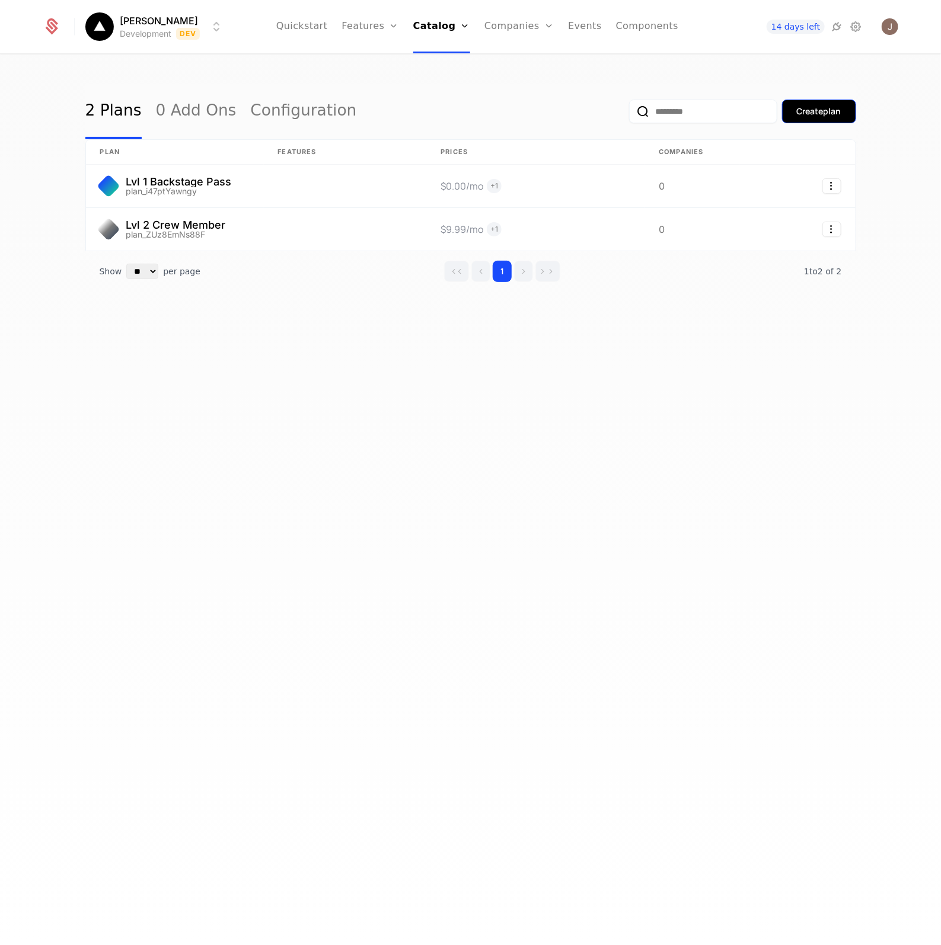
click at [798, 114] on div "Create plan" at bounding box center [819, 112] width 44 height 12
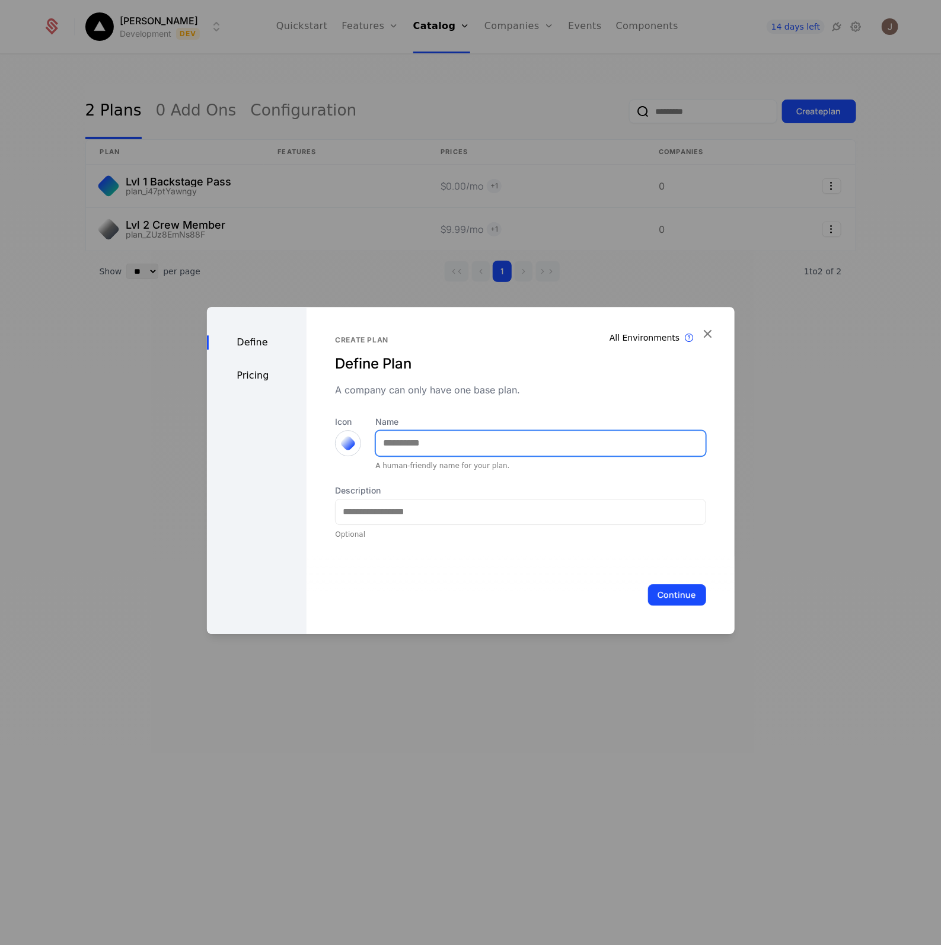
click at [427, 440] on input "Name" at bounding box center [540, 443] width 329 height 25
type input "**********"
click at [351, 442] on div at bounding box center [348, 443] width 17 height 17
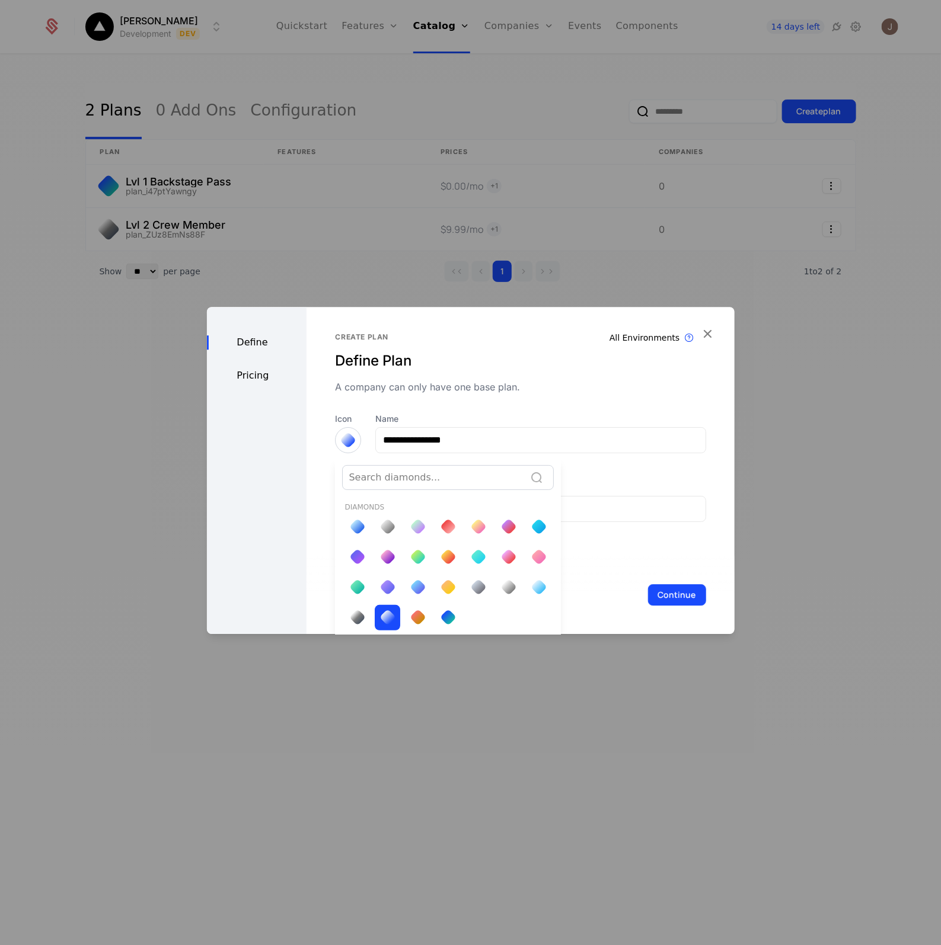
click at [445, 528] on div at bounding box center [448, 527] width 17 height 17
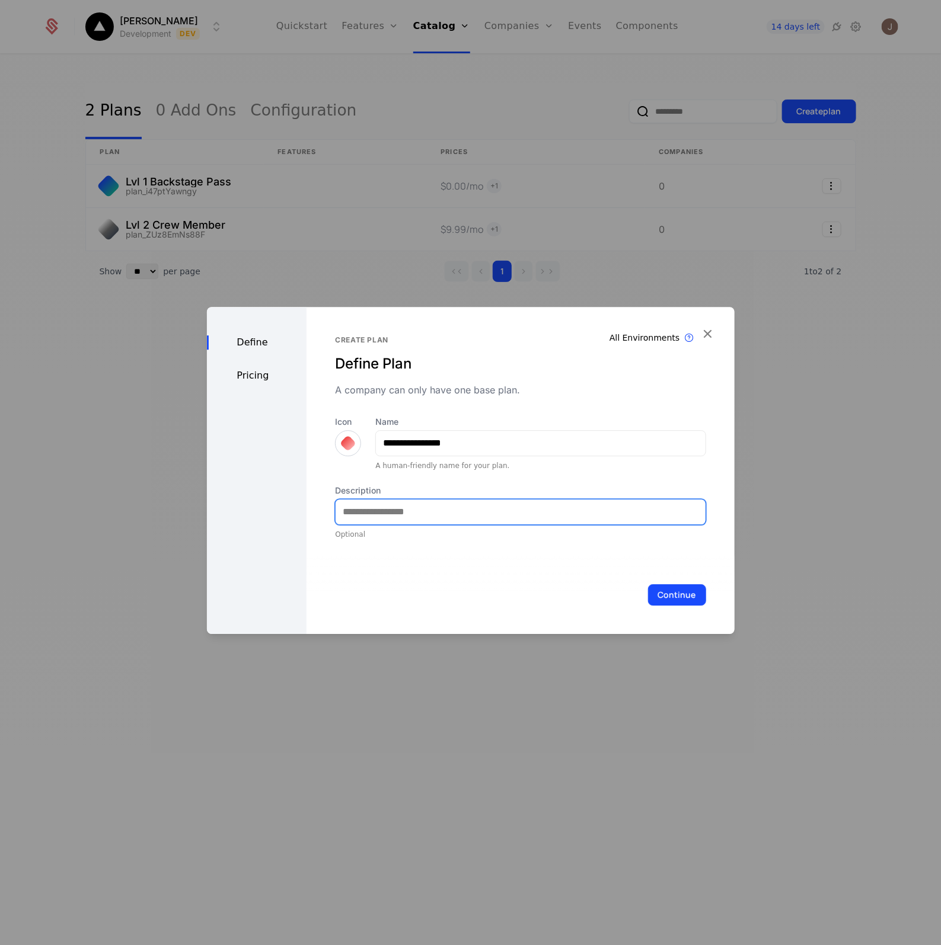
click at [391, 506] on input "Description" at bounding box center [519, 512] width 369 height 25
type input "**********"
click at [671, 592] on button "Continue" at bounding box center [677, 594] width 58 height 21
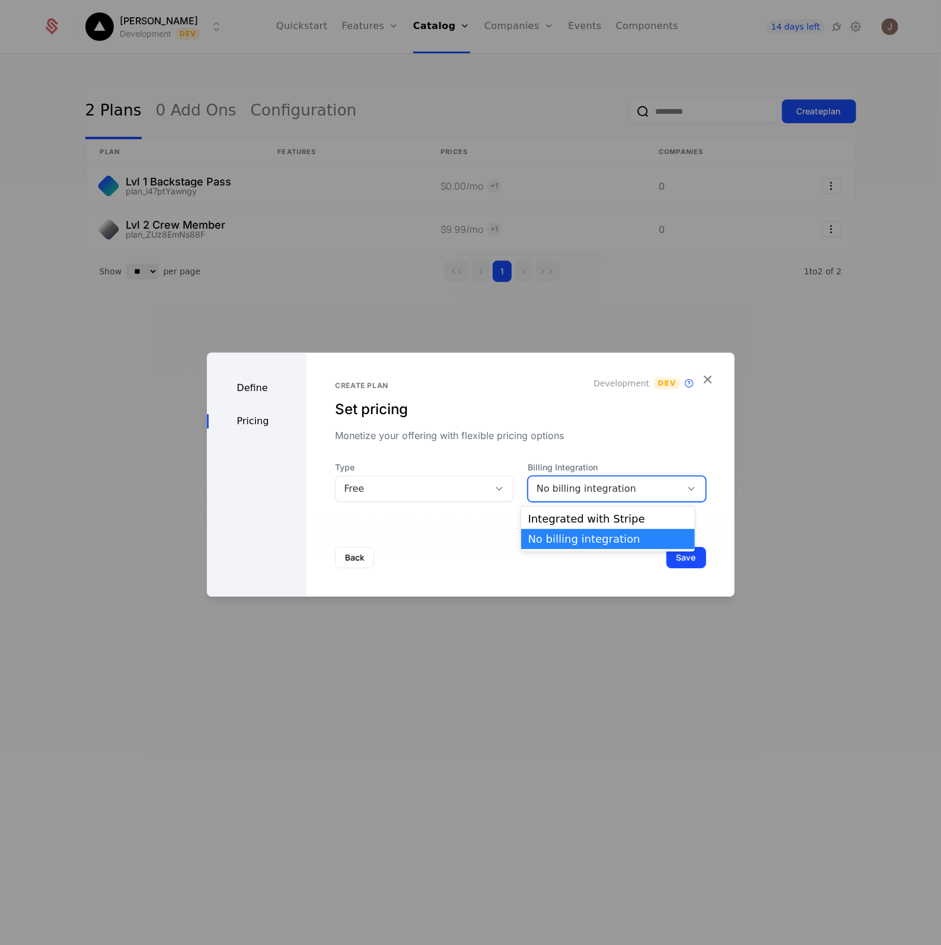
click at [560, 493] on div "No billing integration" at bounding box center [604, 489] width 137 height 14
click at [567, 514] on div "Integrated with Stripe" at bounding box center [607, 519] width 159 height 11
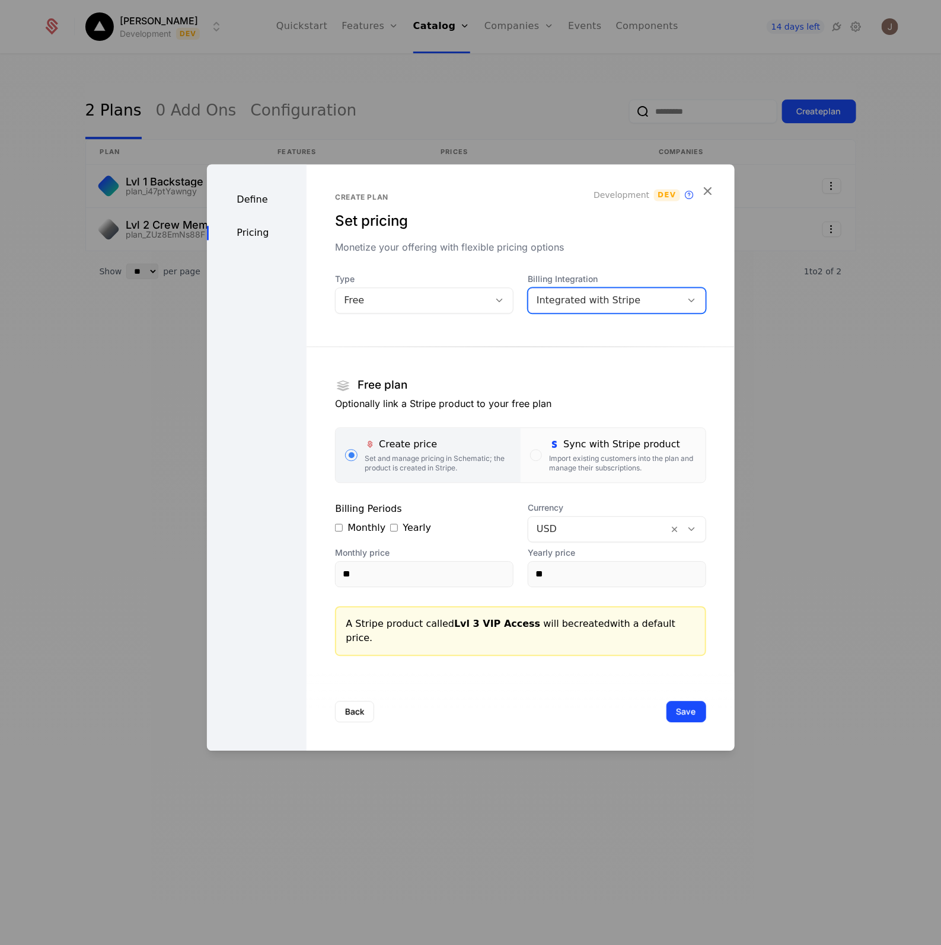
click at [401, 304] on div "Free" at bounding box center [412, 300] width 137 height 14
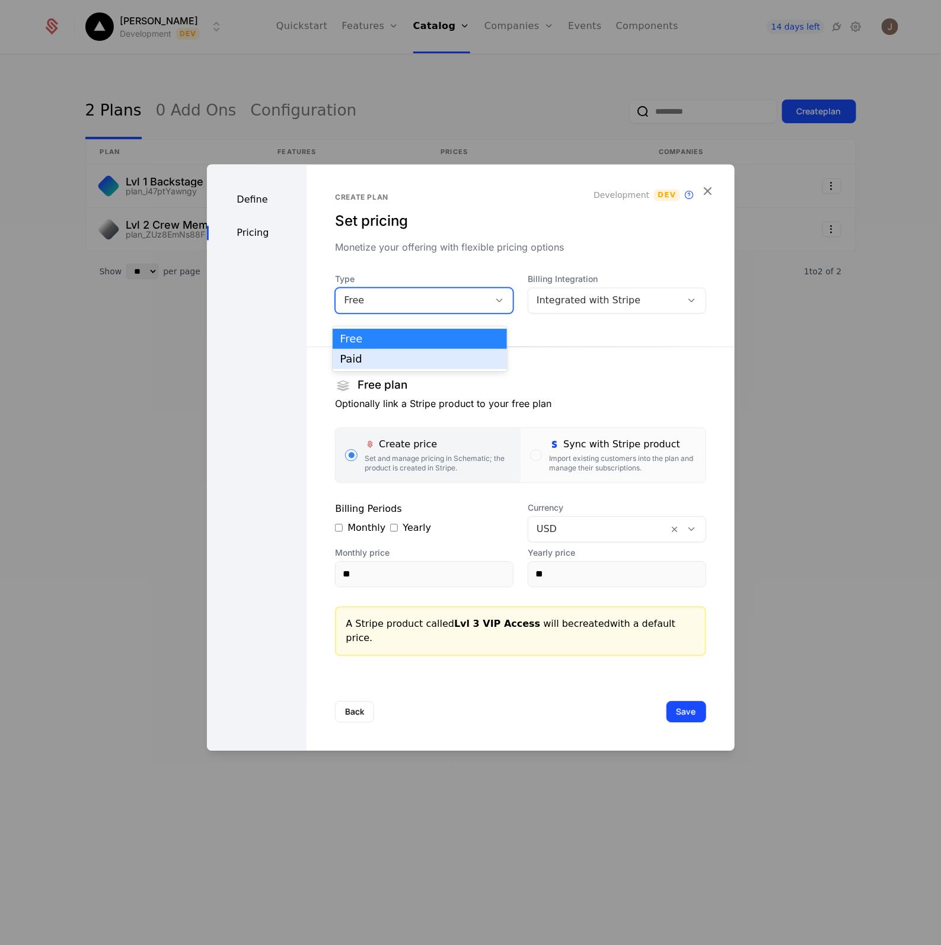
click at [369, 360] on div "Paid" at bounding box center [419, 359] width 159 height 11
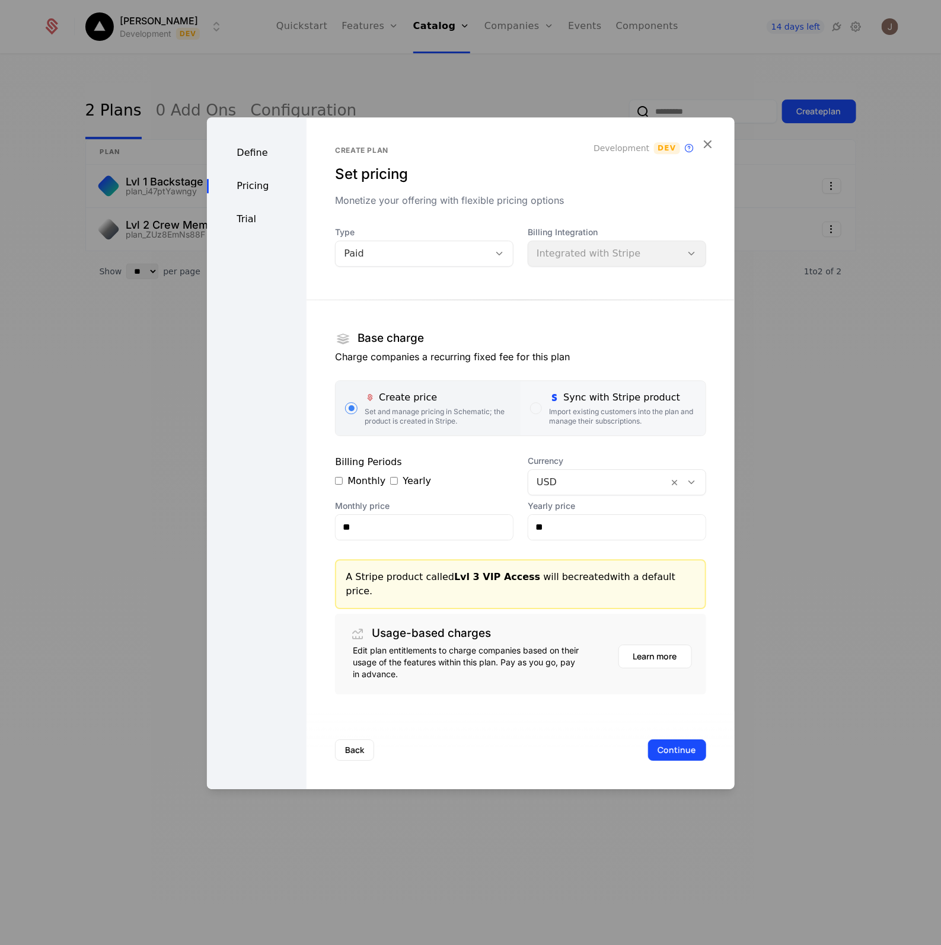
click at [573, 426] on div "Import existing customers into the plan and manage their subscriptions." at bounding box center [622, 416] width 146 height 19
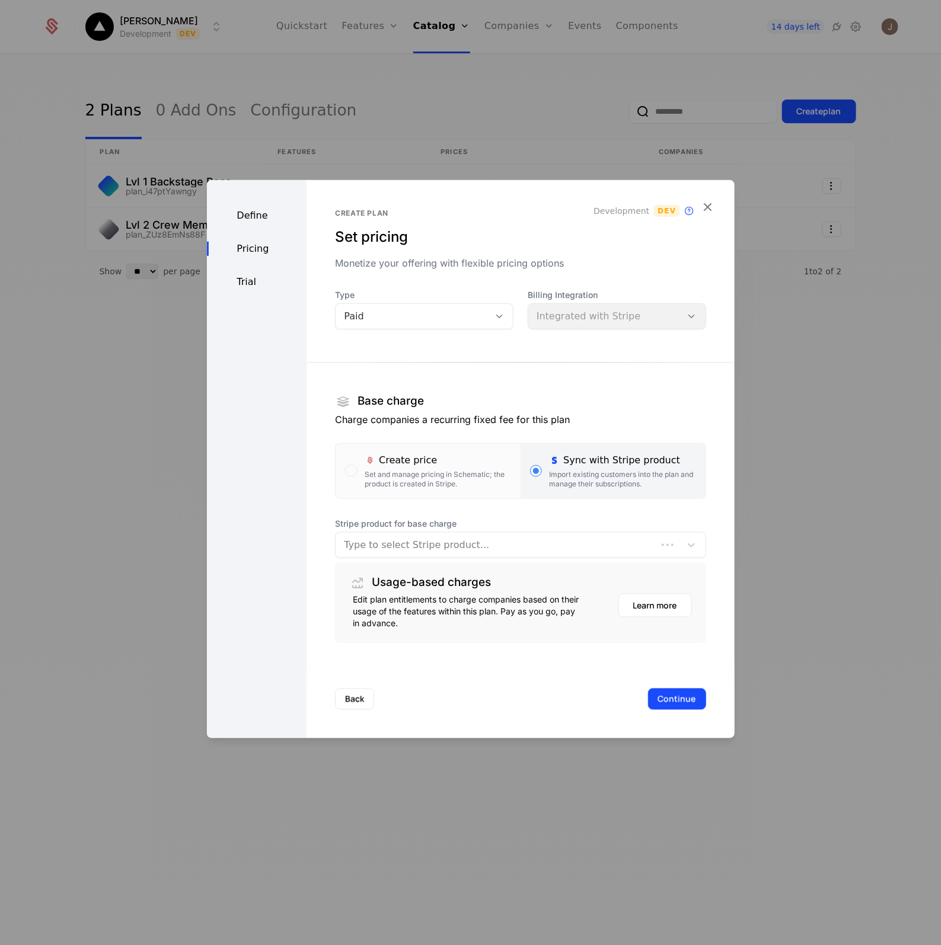
click at [503, 559] on section "Base charge Charge companies a recurring fixed fee for this plan Create price S…" at bounding box center [520, 493] width 370 height 300
click at [394, 546] on div at bounding box center [496, 544] width 304 height 17
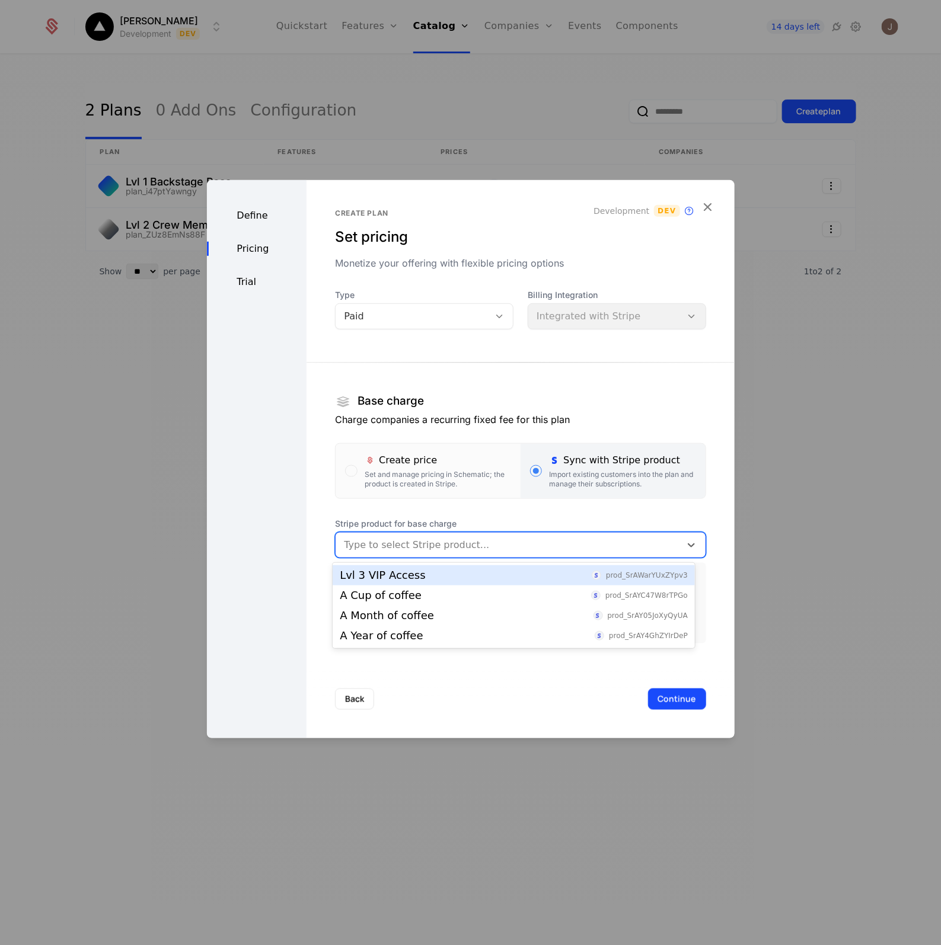
click at [401, 570] on div "Lvl 3 VIP Access" at bounding box center [382, 575] width 85 height 11
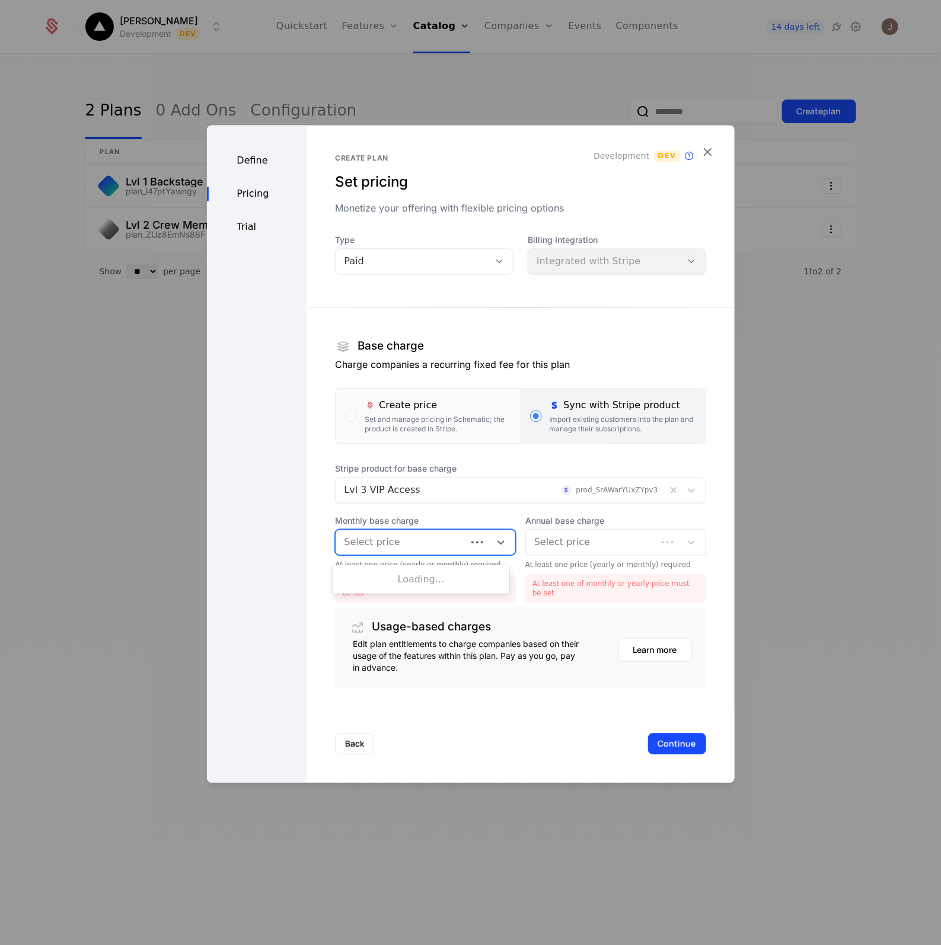
click at [417, 550] on div at bounding box center [401, 542] width 114 height 17
drag, startPoint x: 408, startPoint y: 582, endPoint x: 628, endPoint y: 578, distance: 220.5
click at [410, 582] on div "$29.99 /mo" at bounding box center [421, 578] width 162 height 11
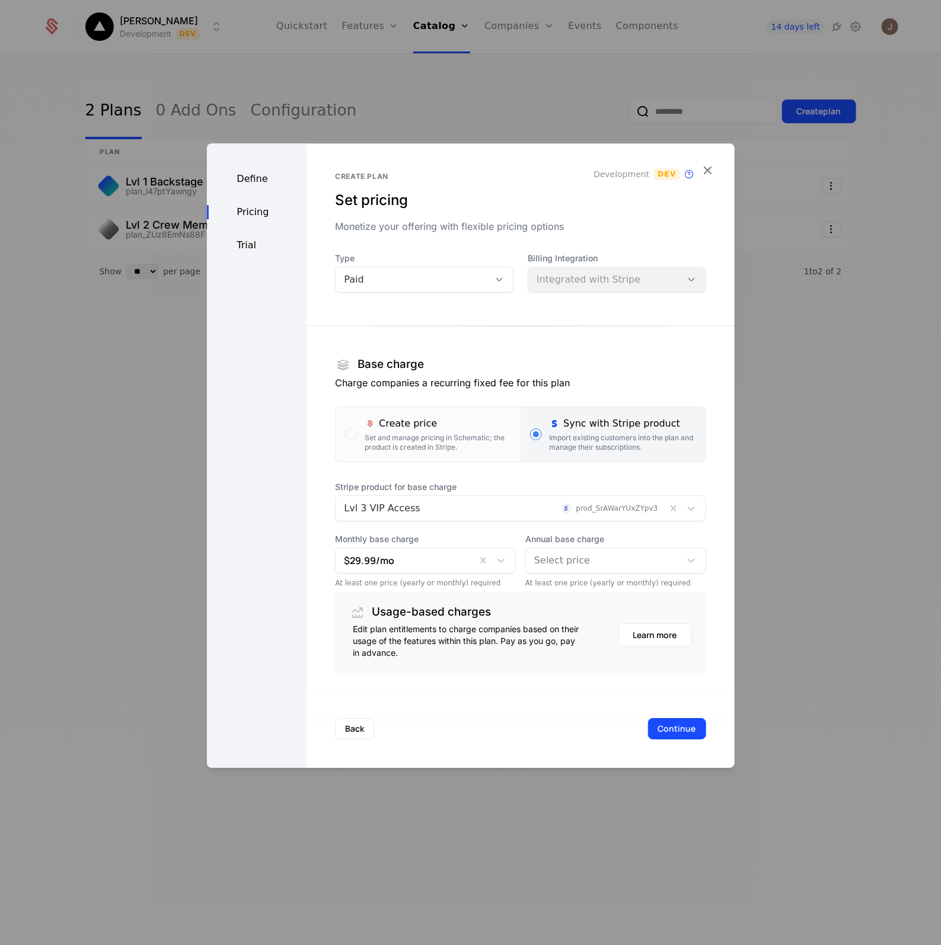
click at [624, 578] on div "At least one price (yearly or monthly) required" at bounding box center [615, 582] width 181 height 9
click at [618, 558] on div at bounding box center [603, 560] width 138 height 17
click at [570, 581] on div "$297.99 /year" at bounding box center [607, 591] width 176 height 20
click at [655, 733] on button "Continue" at bounding box center [677, 728] width 58 height 21
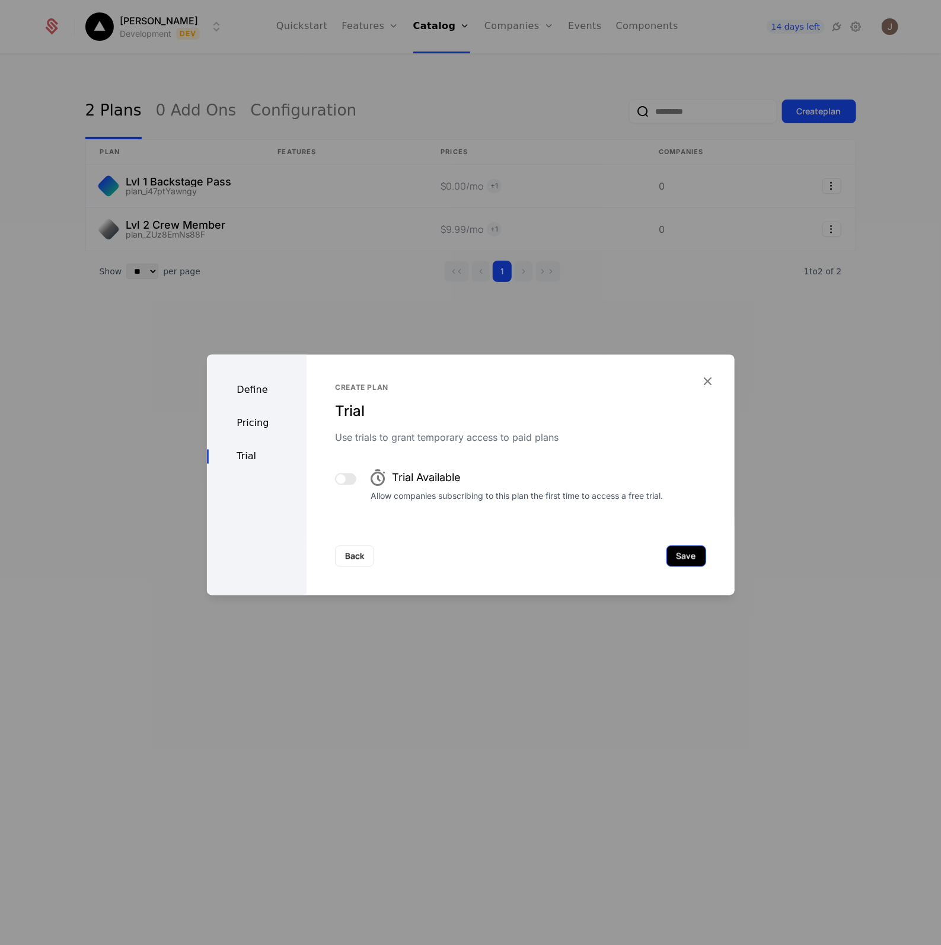
click at [674, 555] on button "Save" at bounding box center [686, 555] width 40 height 21
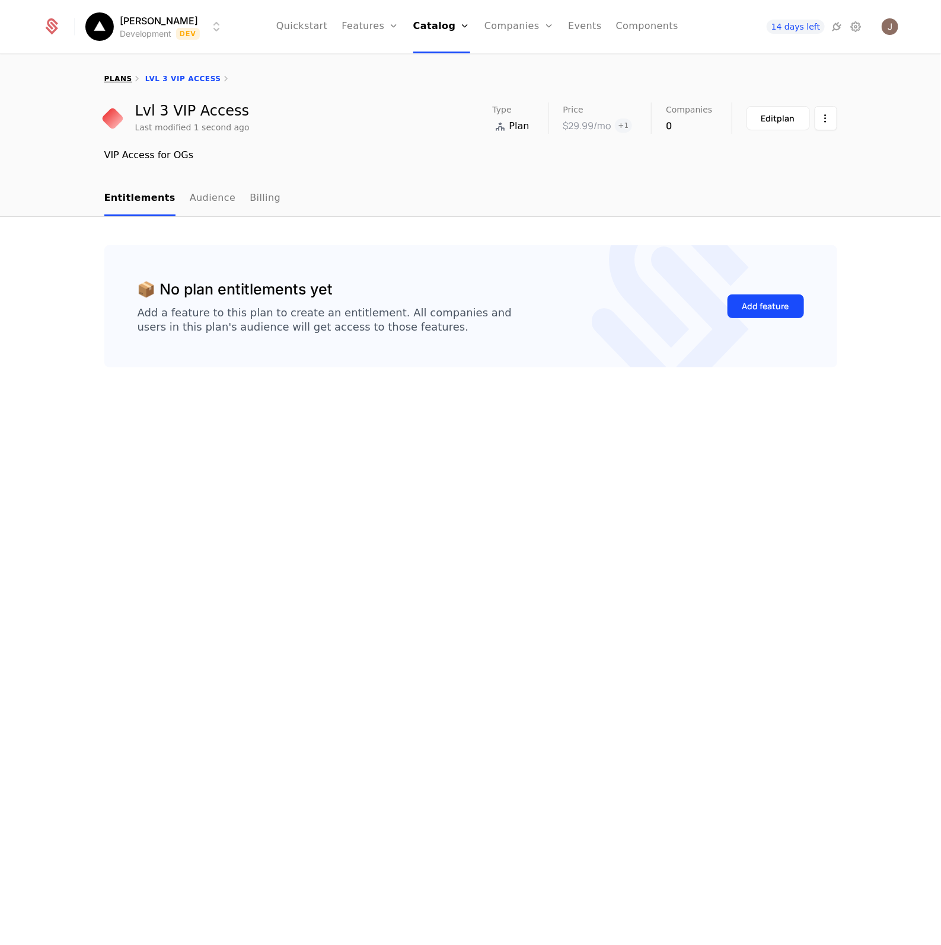
click at [114, 80] on link "plans" at bounding box center [118, 79] width 28 height 8
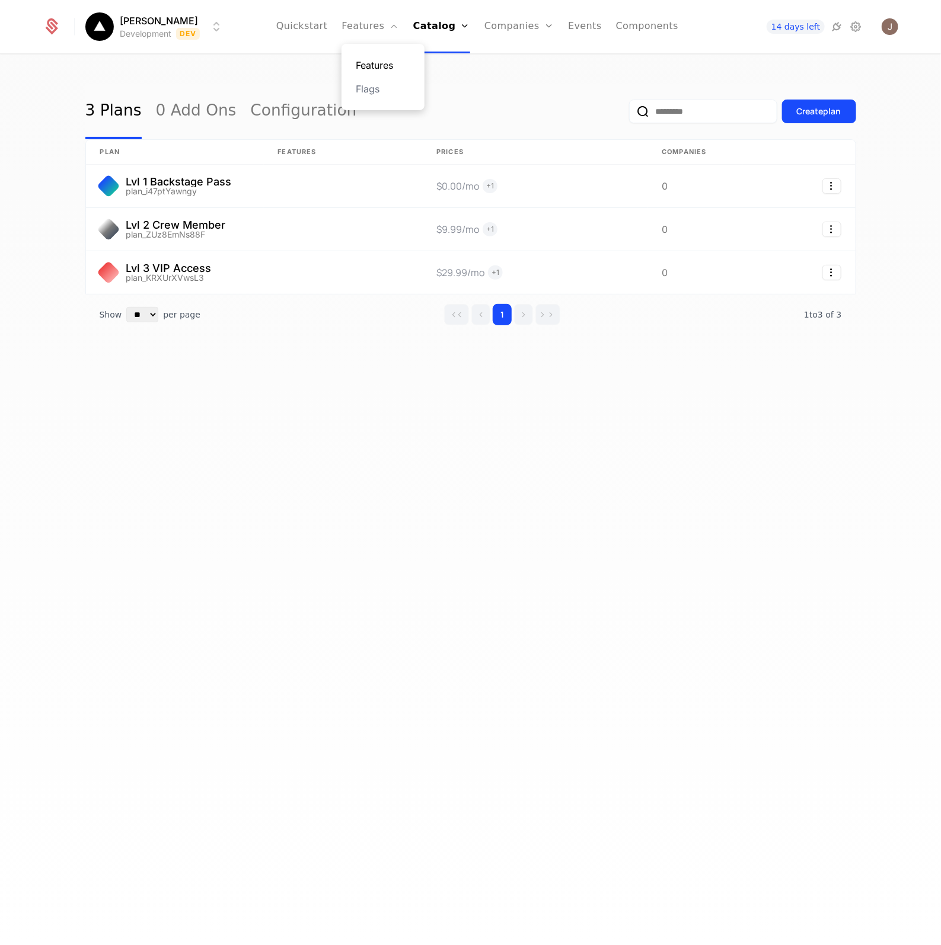
click at [397, 66] on link "Features" at bounding box center [383, 65] width 55 height 14
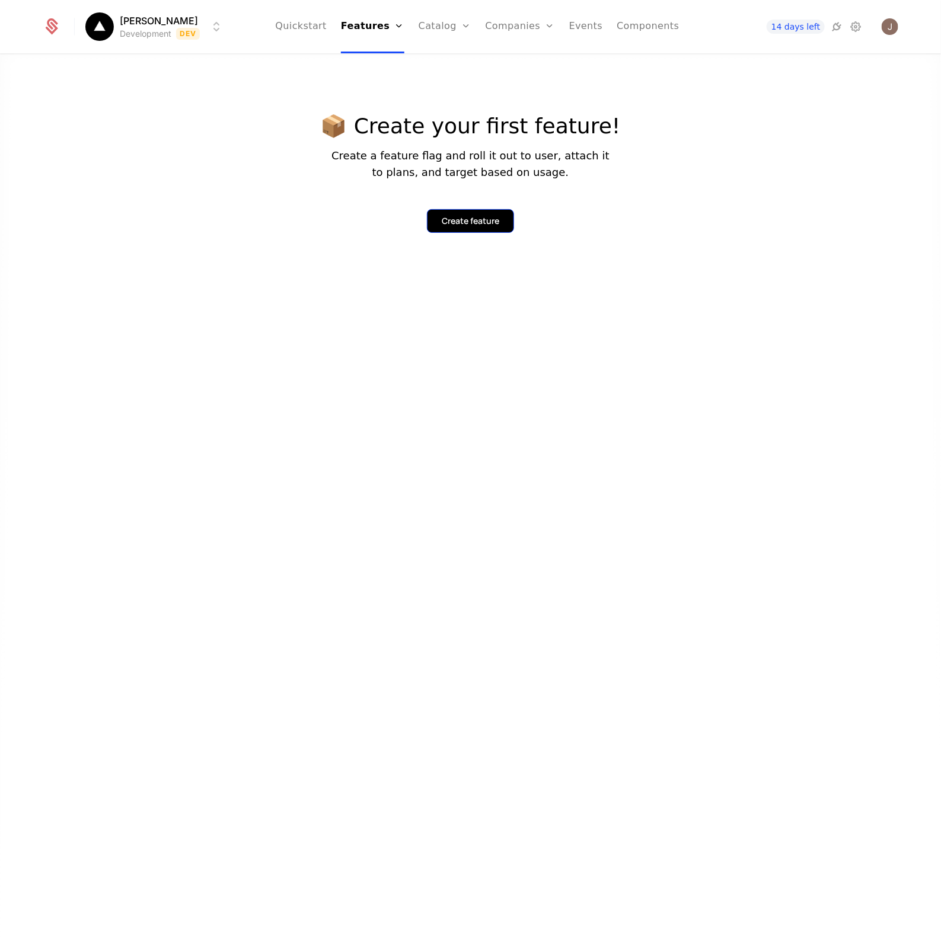
click at [468, 218] on div "Create feature" at bounding box center [470, 221] width 57 height 12
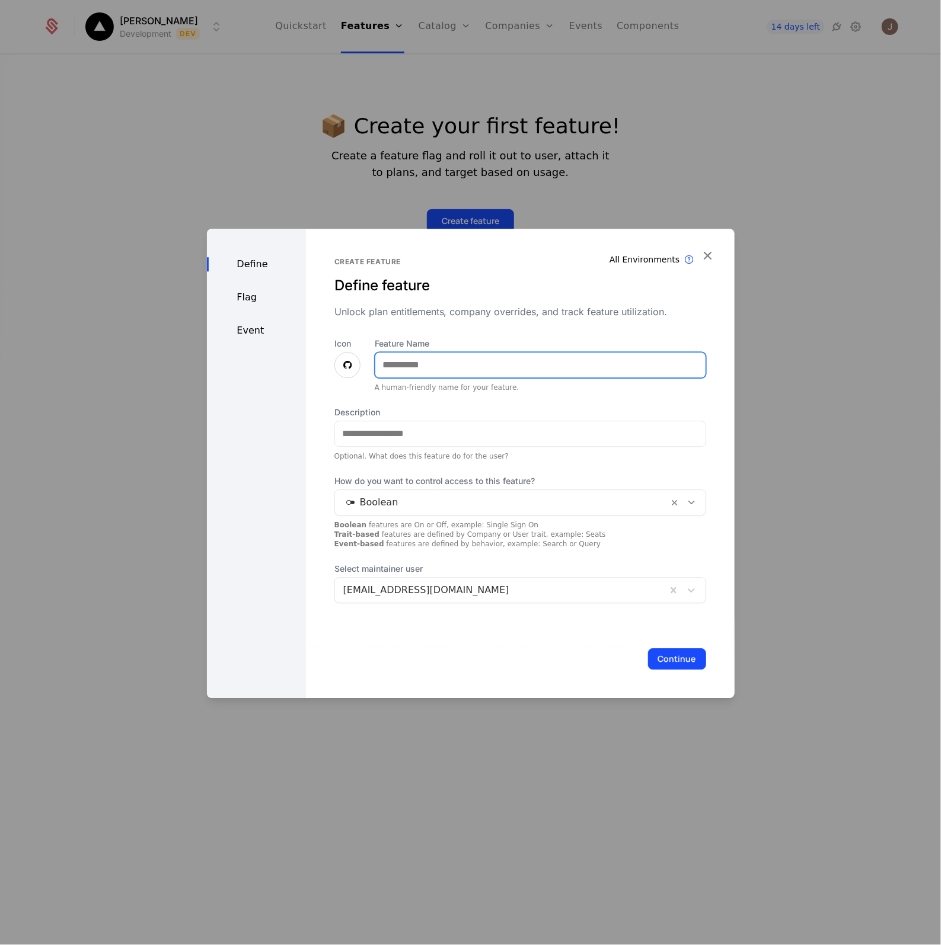
click at [413, 367] on input "Feature Name" at bounding box center [540, 365] width 330 height 25
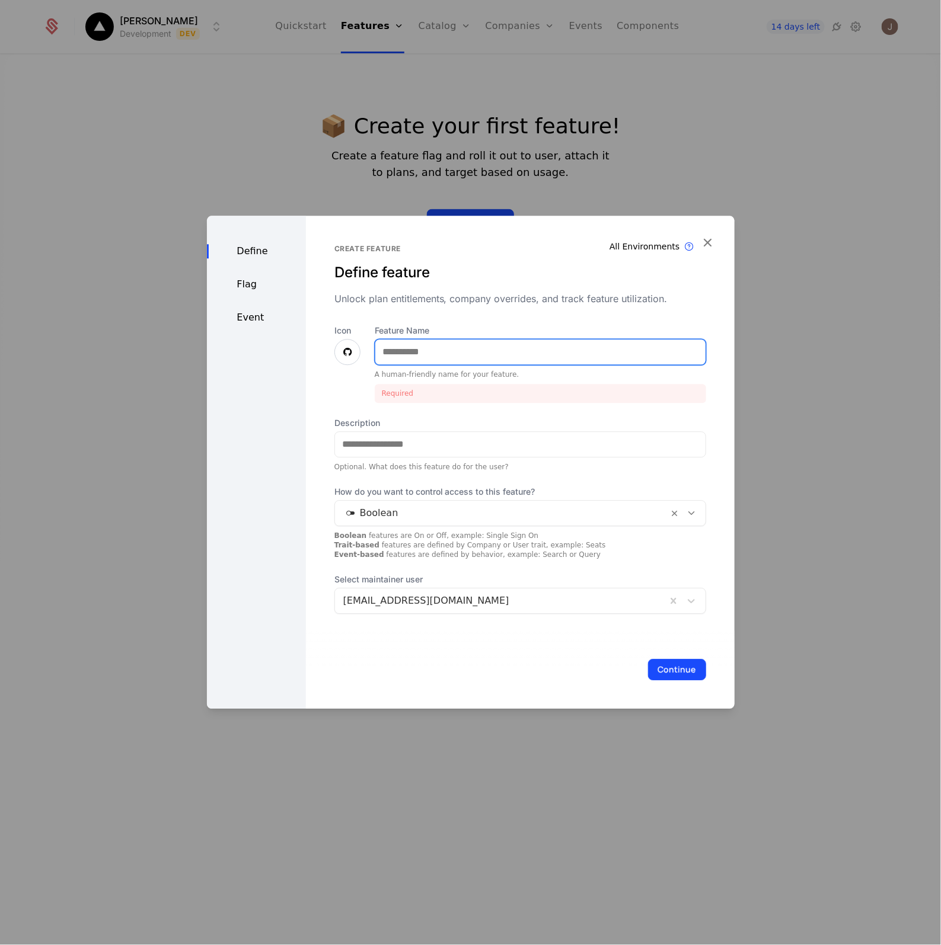
click at [421, 356] on input "Feature Name" at bounding box center [540, 352] width 330 height 25
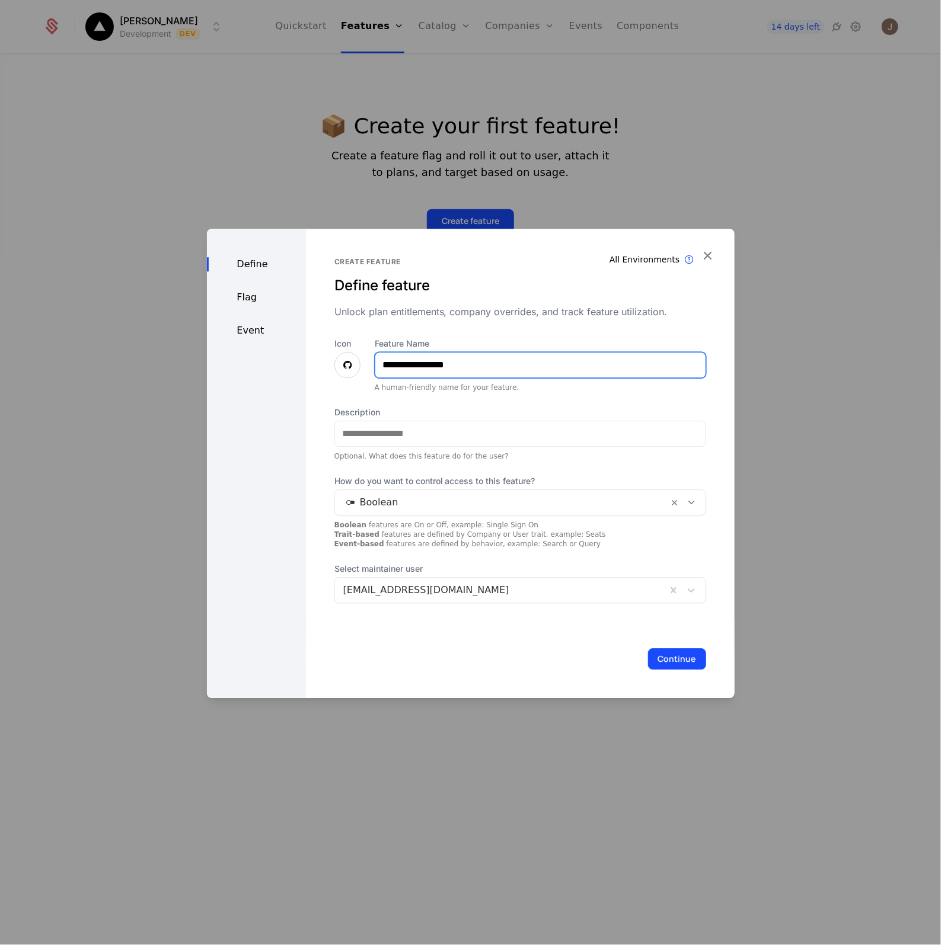
type input "**********"
click at [351, 366] on div at bounding box center [347, 365] width 26 height 26
click at [344, 367] on icon at bounding box center [347, 365] width 14 height 14
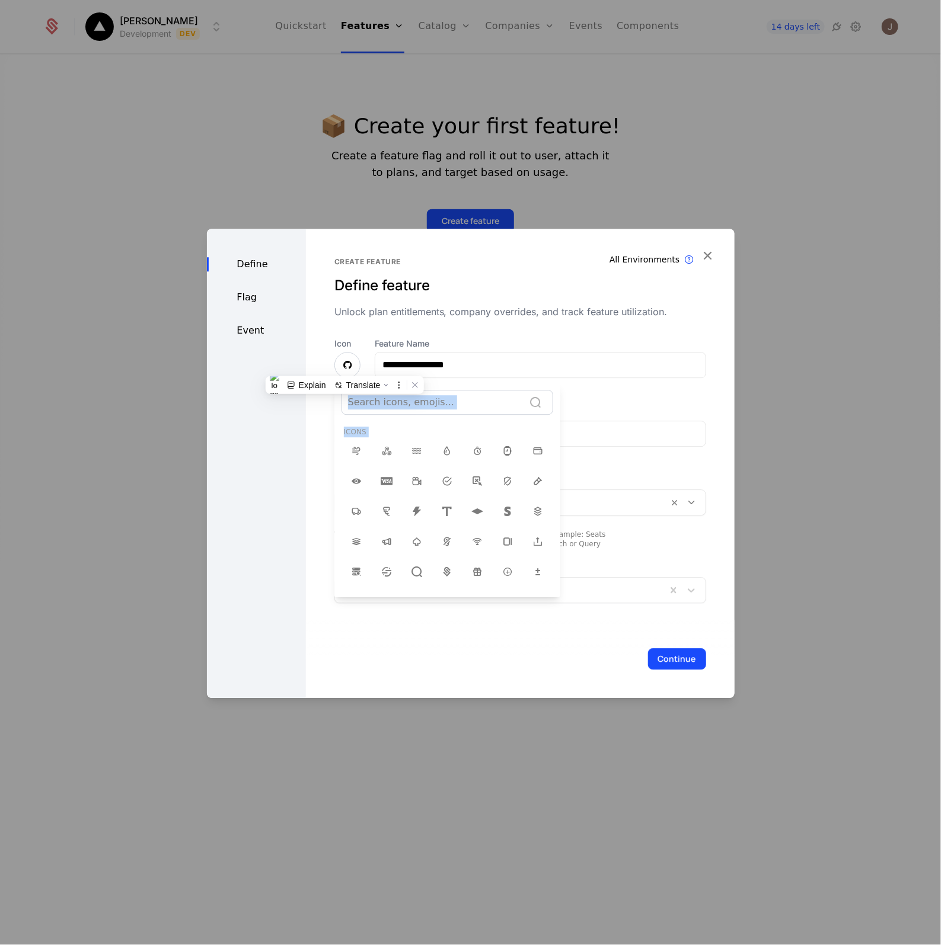
click at [443, 411] on div "Search icons, emojis..." at bounding box center [433, 402] width 182 height 21
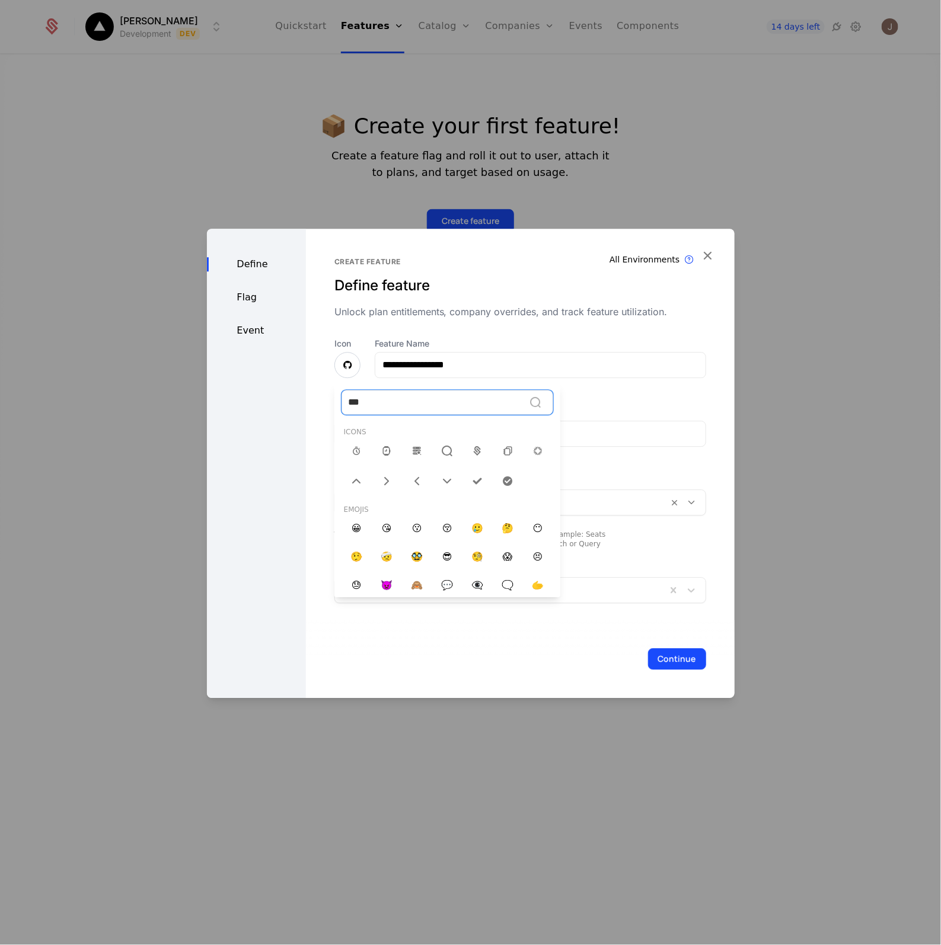
type input "****"
click at [419, 487] on div at bounding box center [416, 481] width 25 height 25
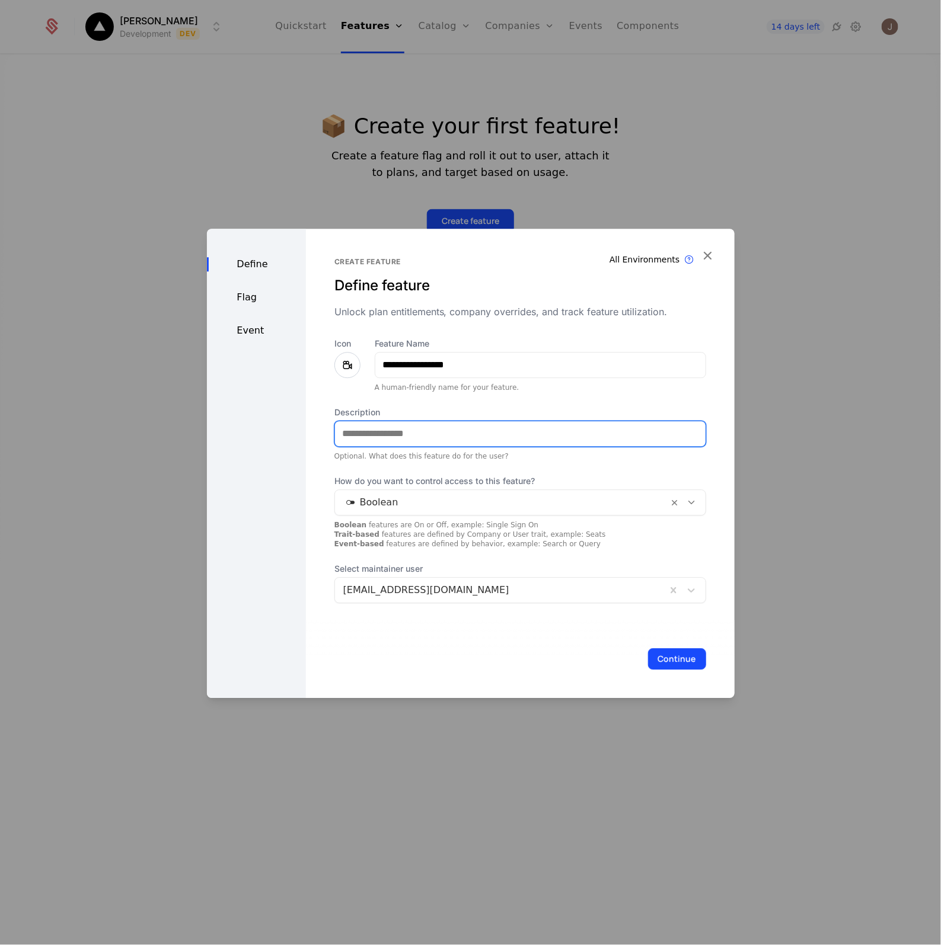
click at [458, 443] on input "Description" at bounding box center [520, 433] width 370 height 25
click at [391, 433] on input "Description" at bounding box center [520, 433] width 370 height 25
click at [668, 661] on button "Continue" at bounding box center [677, 658] width 58 height 21
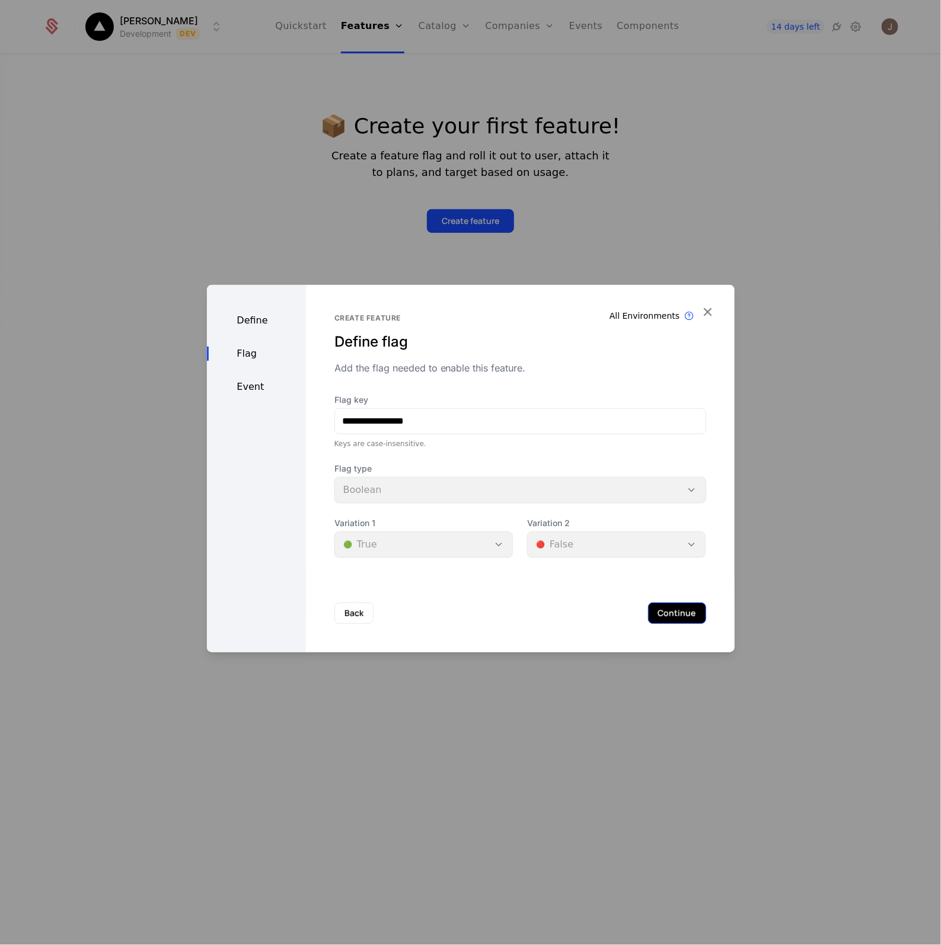
click at [686, 615] on button "Continue" at bounding box center [677, 613] width 58 height 21
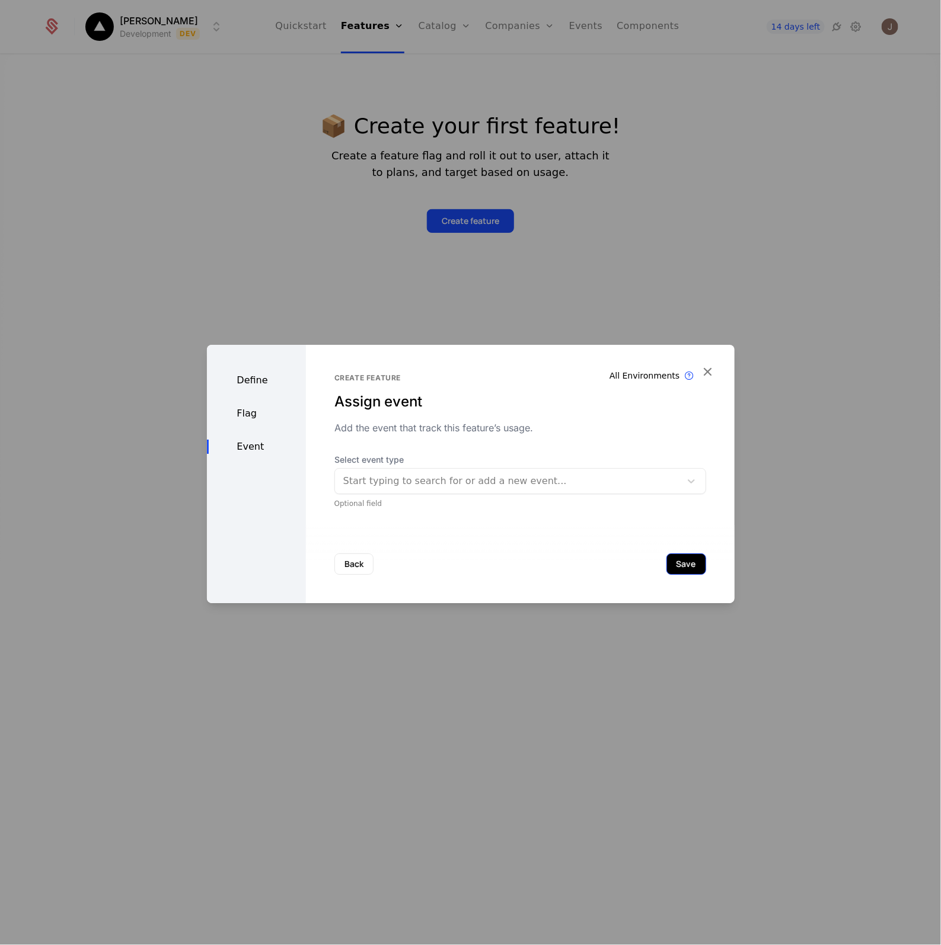
click at [666, 568] on button "Save" at bounding box center [686, 564] width 40 height 21
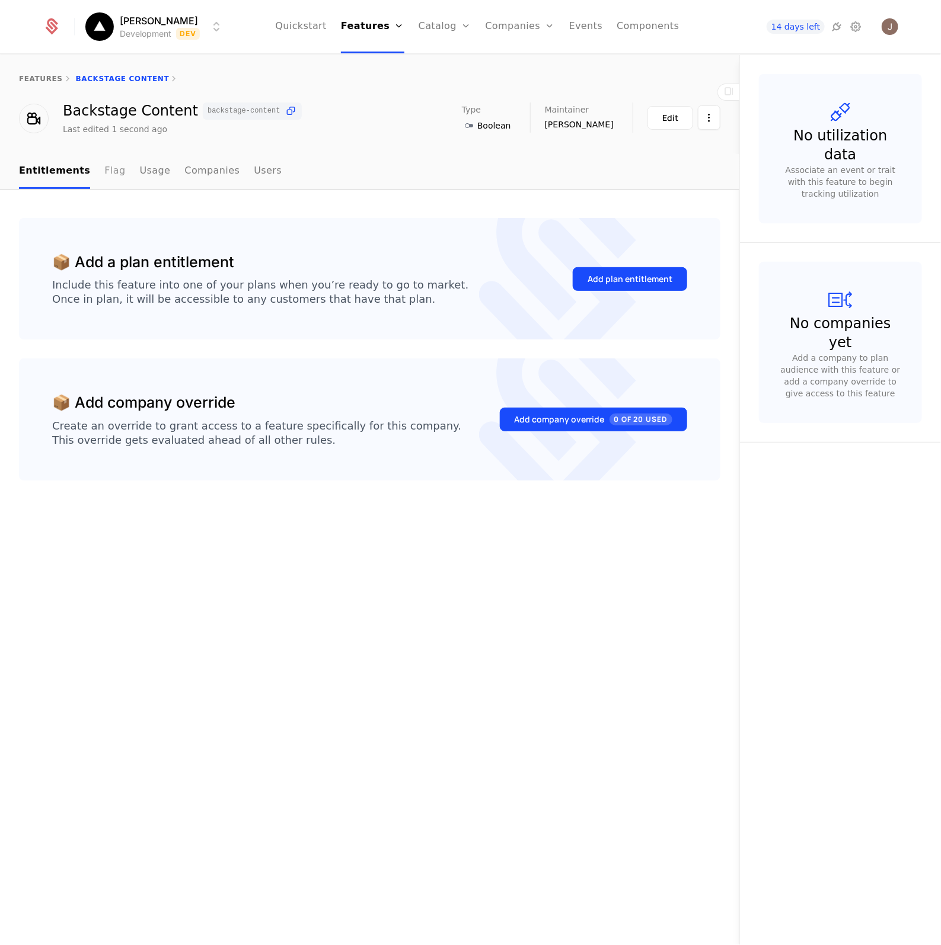
click at [104, 175] on link "Flag" at bounding box center [114, 171] width 21 height 35
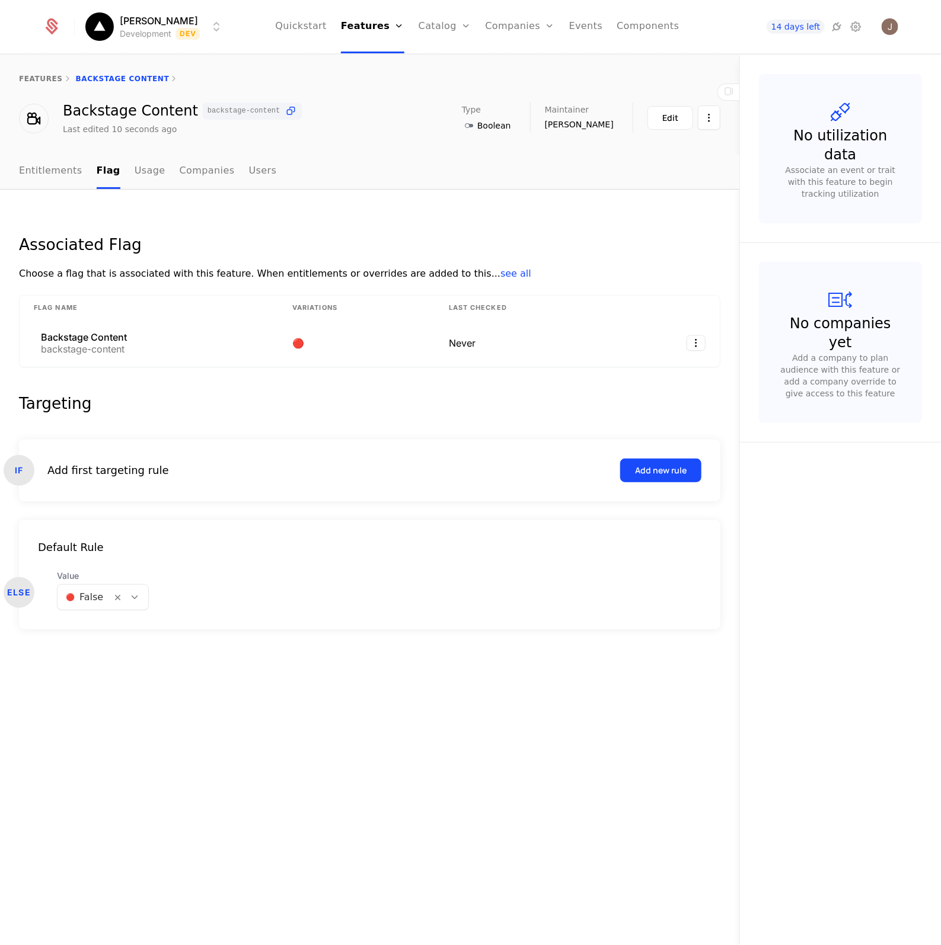
click at [57, 175] on link "Entitlements" at bounding box center [50, 171] width 63 height 35
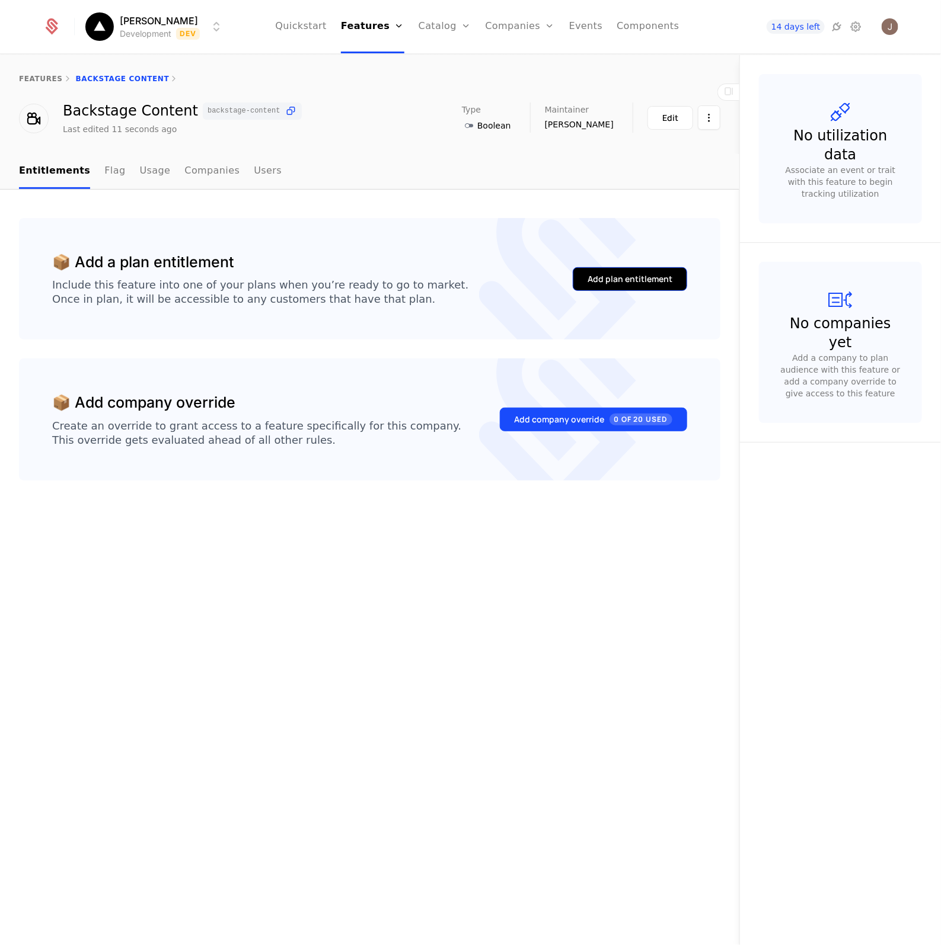
click at [629, 280] on div "Add plan entitlement" at bounding box center [629, 279] width 85 height 12
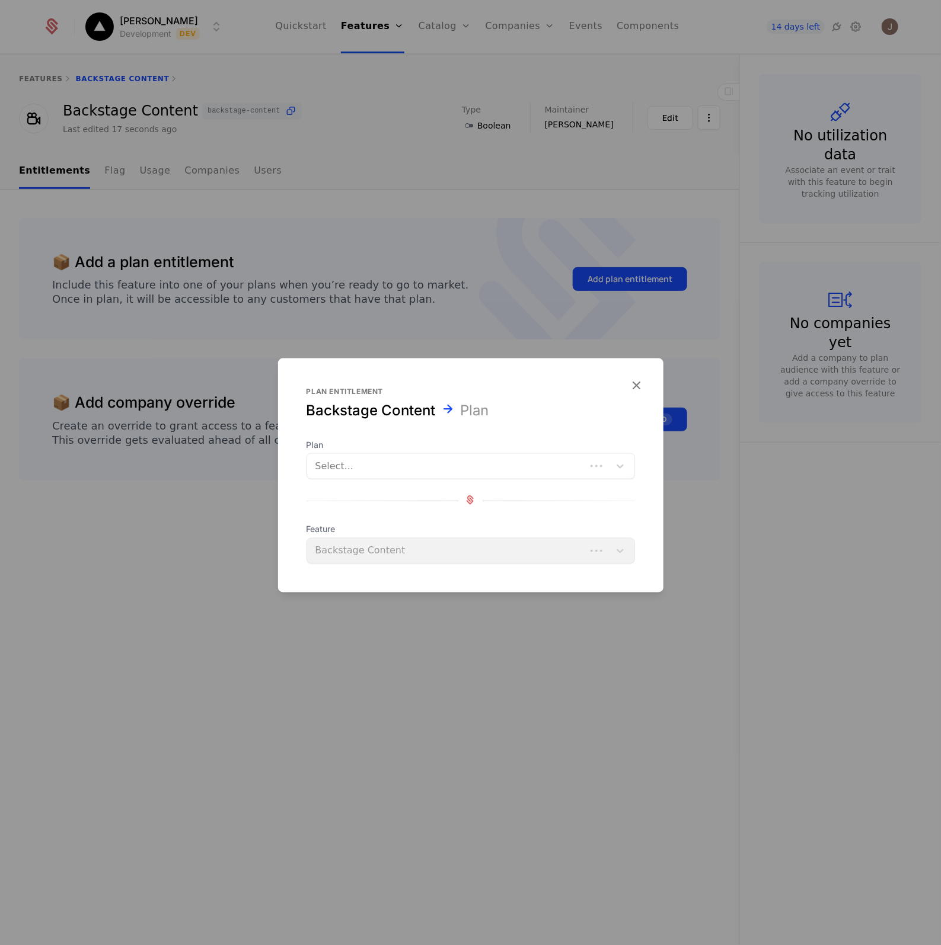
click at [431, 467] on div at bounding box center [446, 466] width 262 height 17
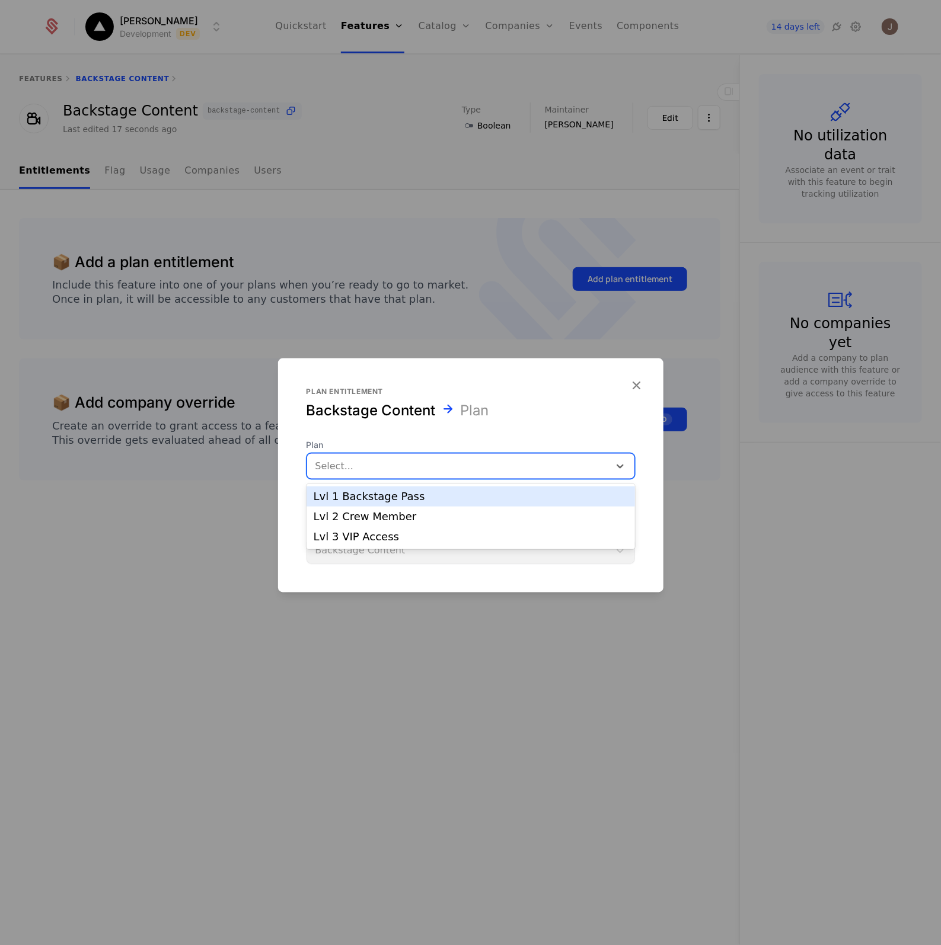
click at [386, 499] on div "Lvl 1 Backstage Pass" at bounding box center [471, 496] width 314 height 11
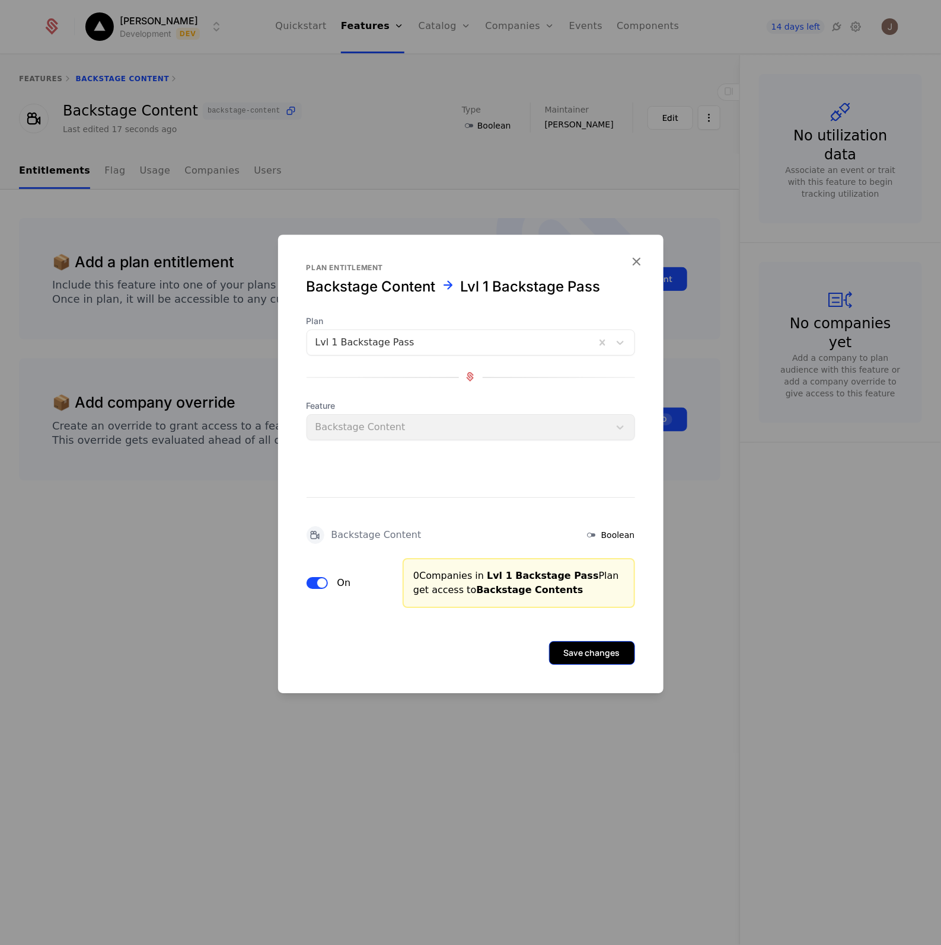
click at [618, 651] on button "Save changes" at bounding box center [592, 653] width 86 height 24
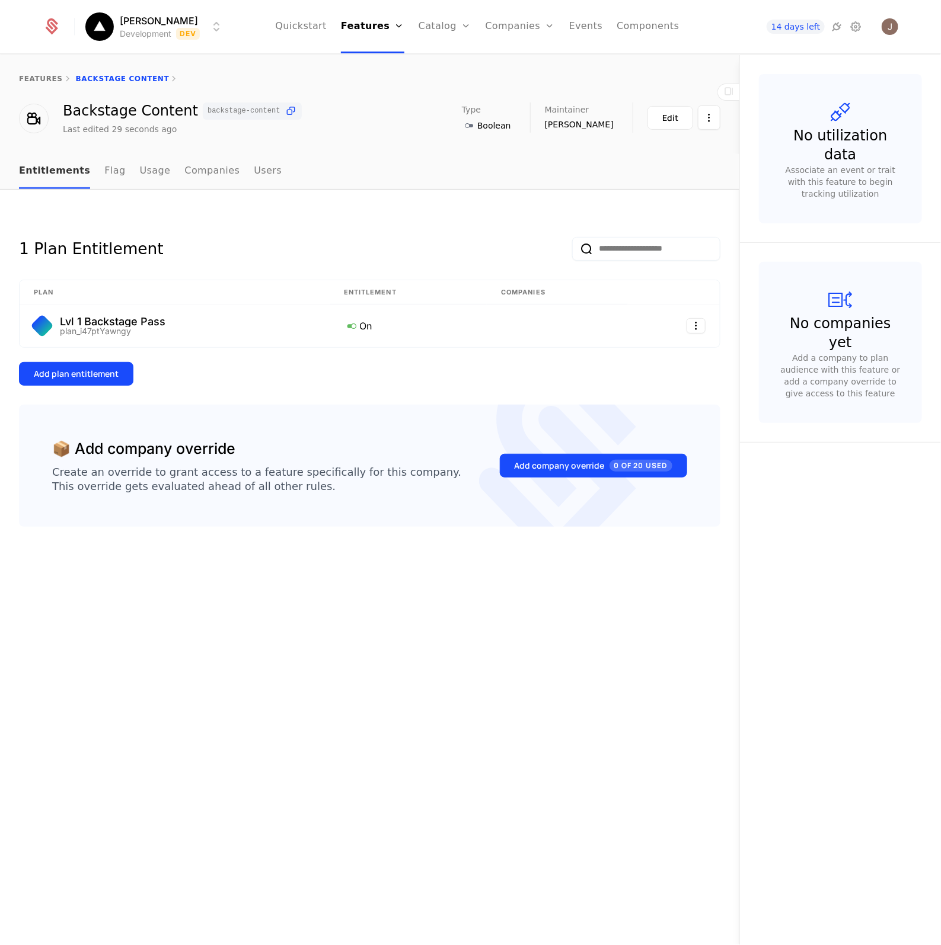
click at [64, 167] on link "Entitlements" at bounding box center [54, 171] width 71 height 35
click at [404, 68] on link "Features" at bounding box center [382, 65] width 55 height 14
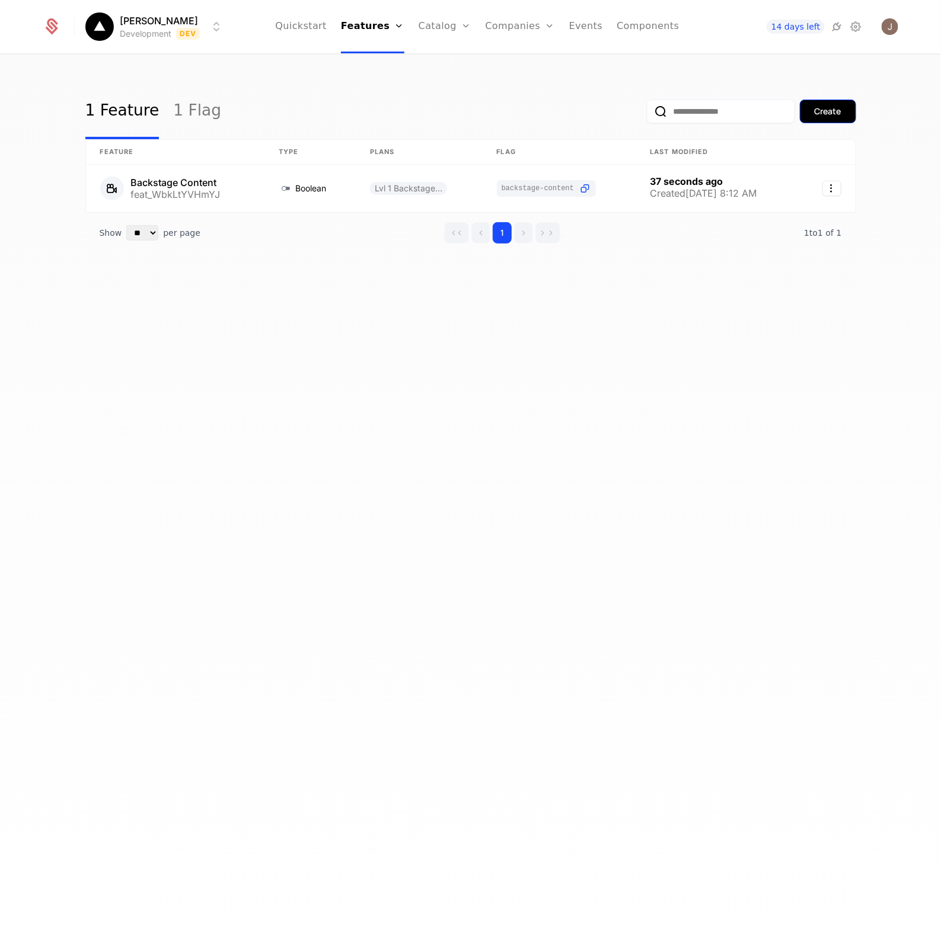
click at [837, 110] on div "Create" at bounding box center [827, 112] width 27 height 12
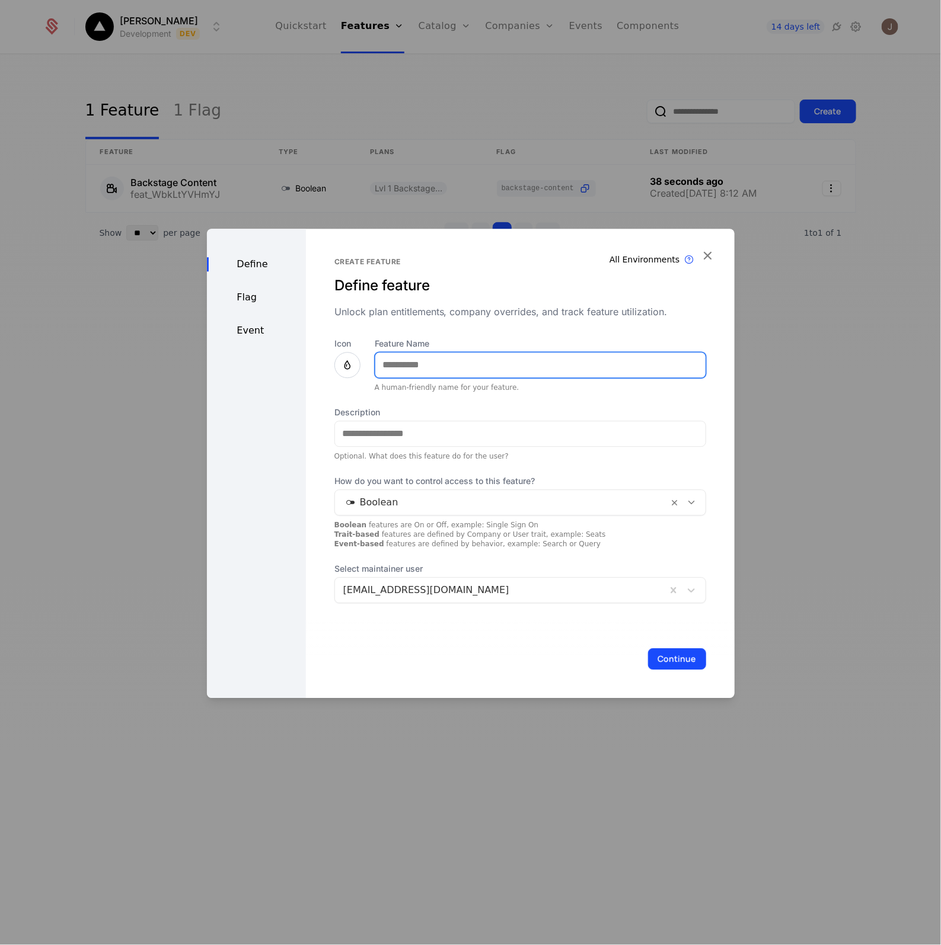
click at [440, 372] on input "Feature Name" at bounding box center [540, 365] width 330 height 25
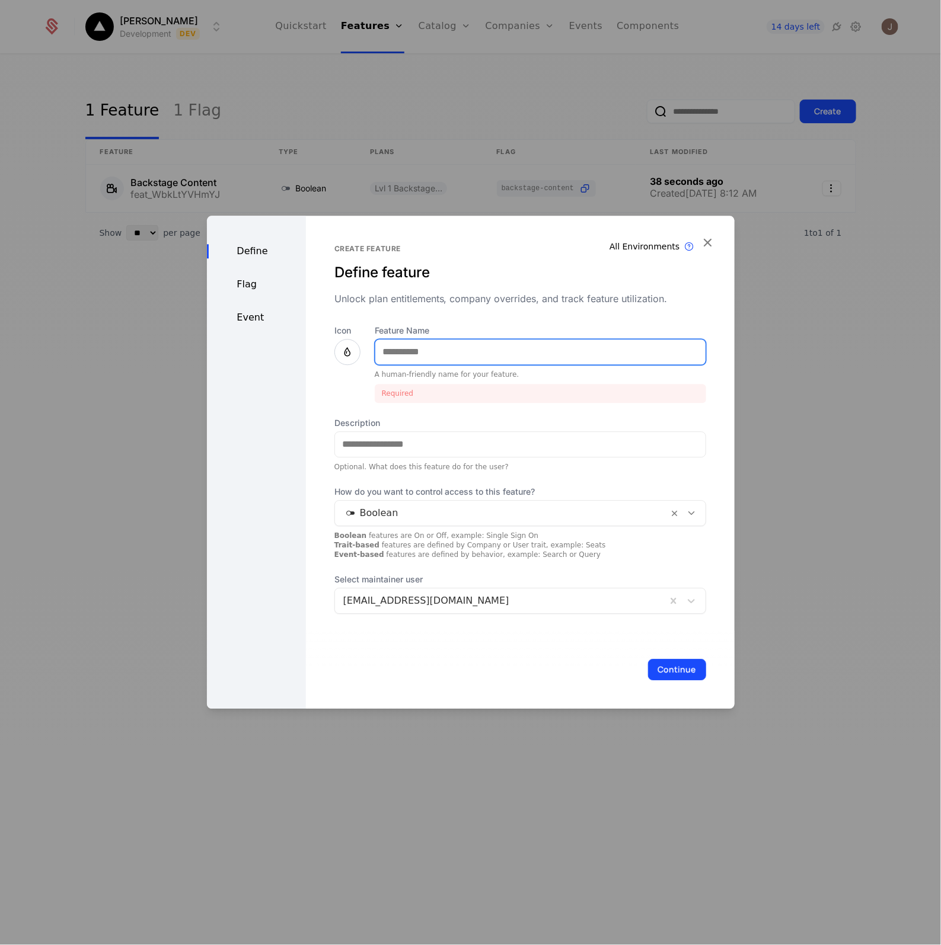
click at [401, 353] on input "Feature Name" at bounding box center [540, 352] width 330 height 25
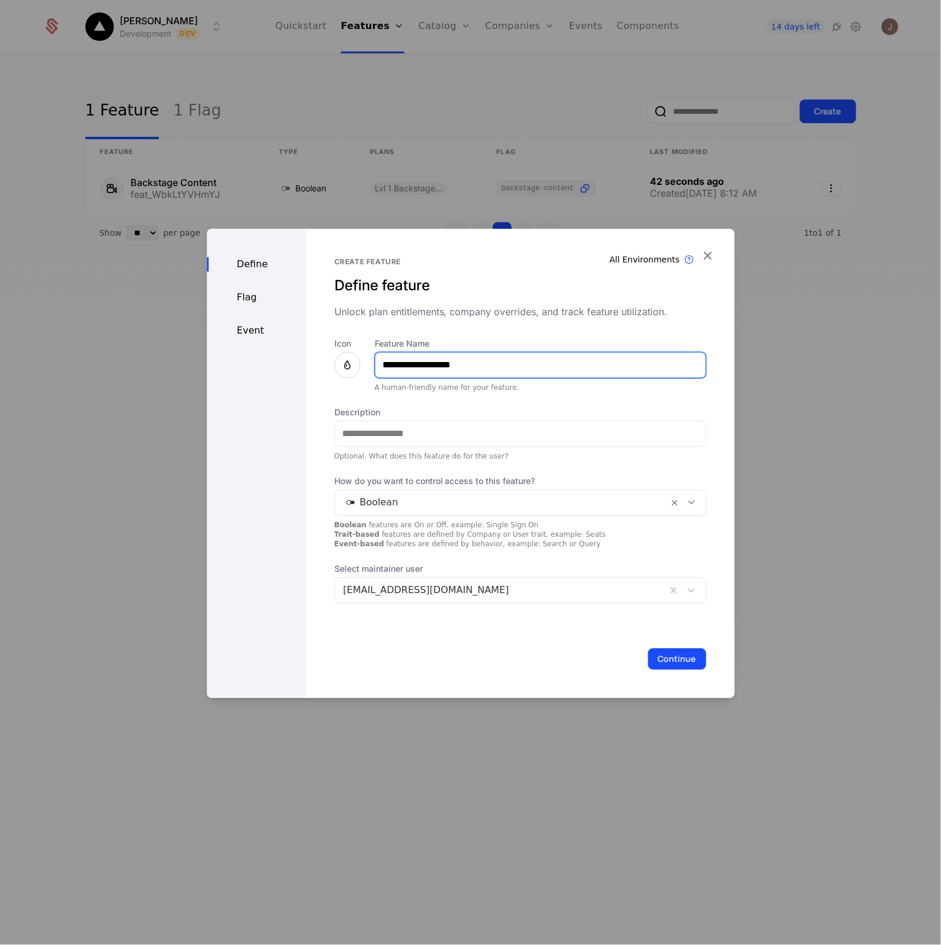
type input "**********"
click at [344, 363] on icon at bounding box center [347, 365] width 14 height 14
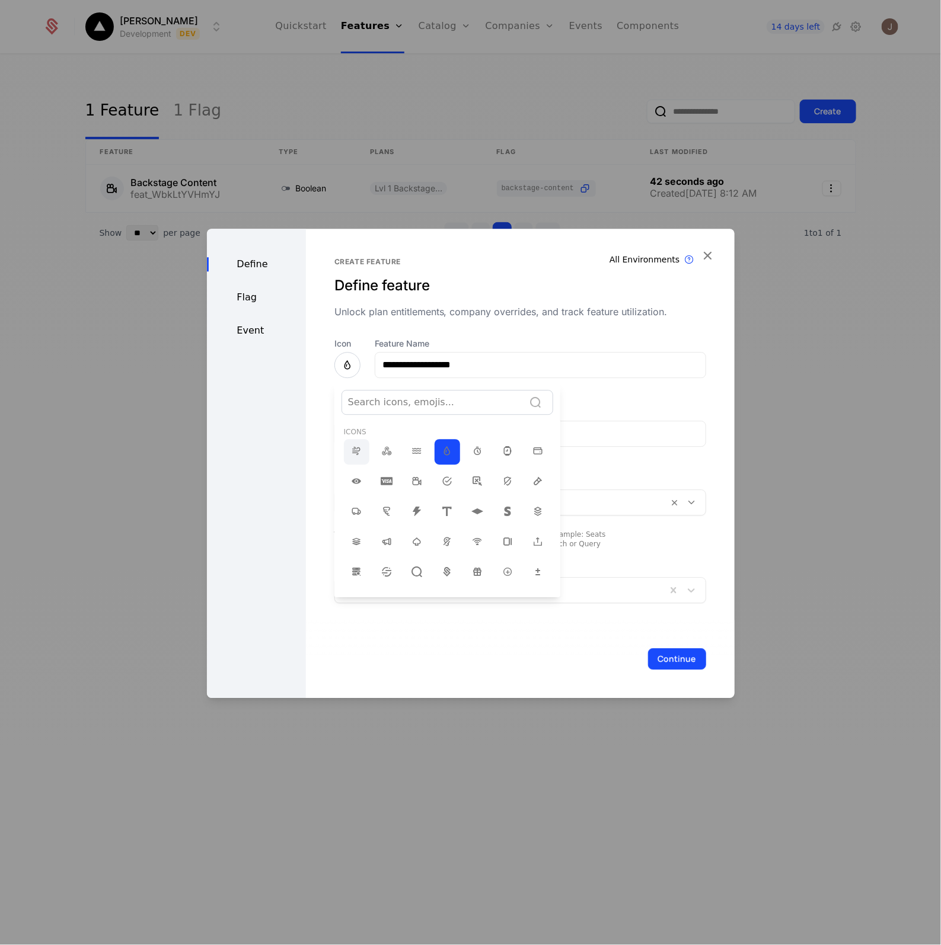
click at [359, 452] on icon at bounding box center [356, 451] width 14 height 14
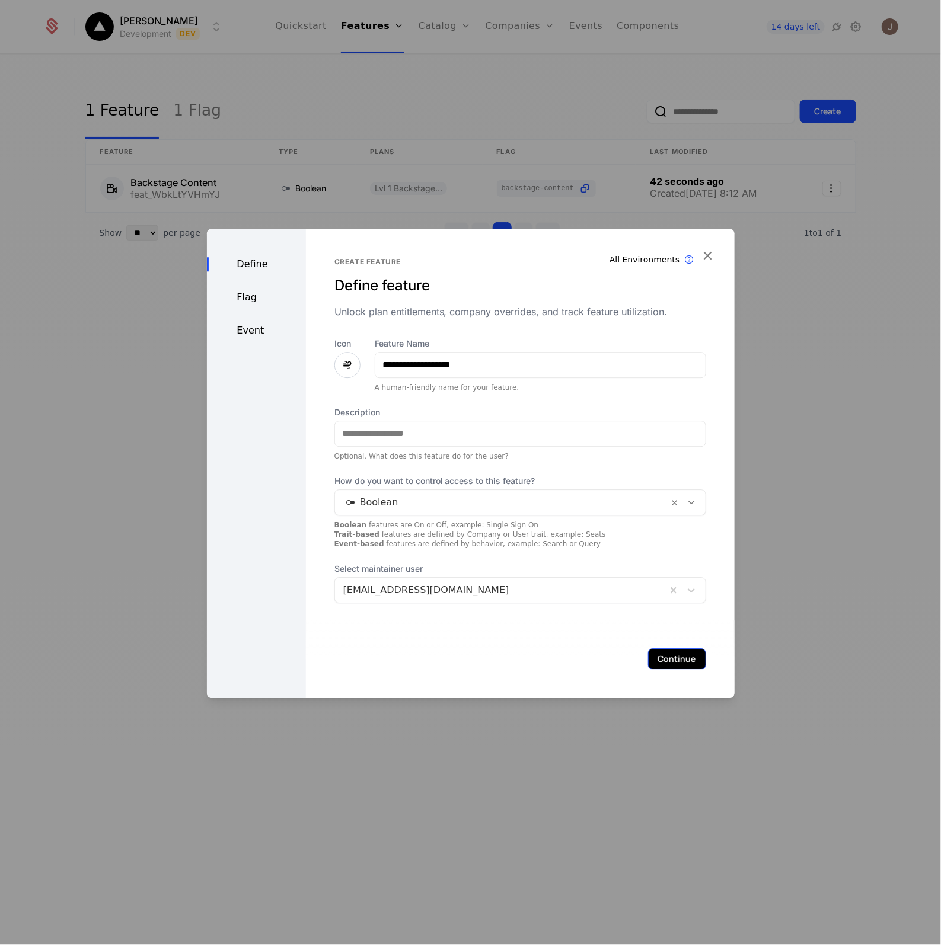
click at [667, 658] on button "Continue" at bounding box center [677, 658] width 58 height 21
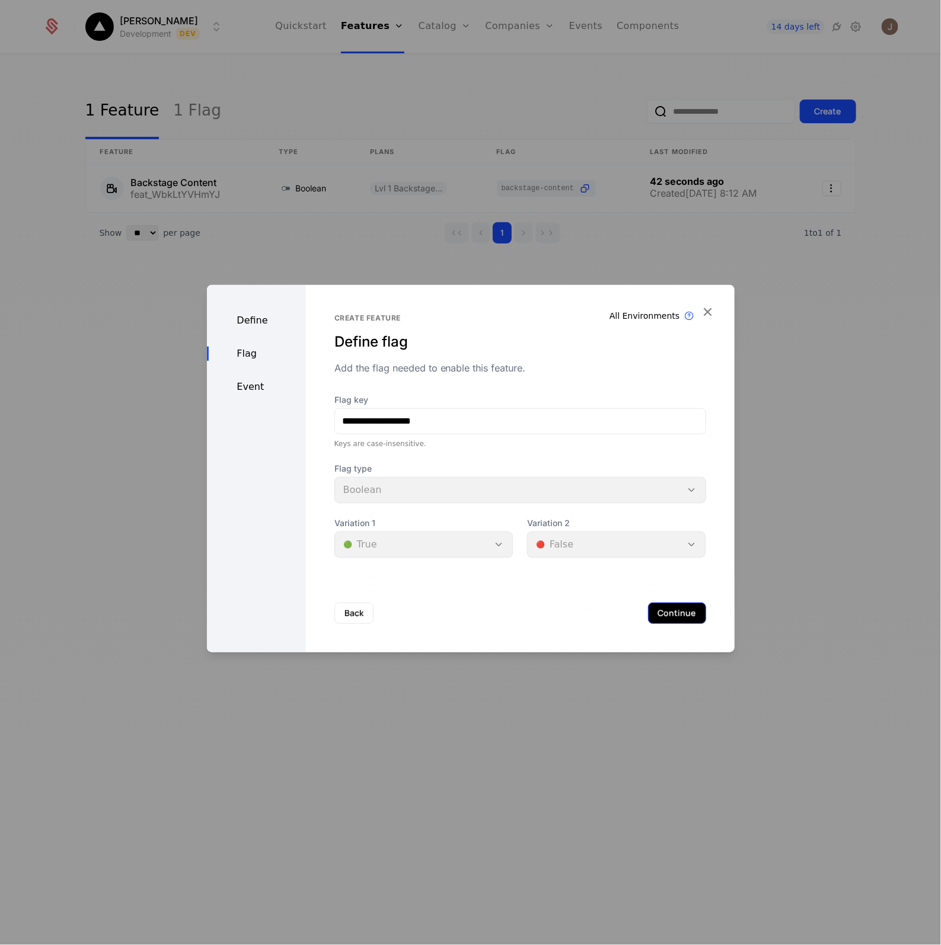
click at [655, 619] on button "Continue" at bounding box center [677, 613] width 58 height 21
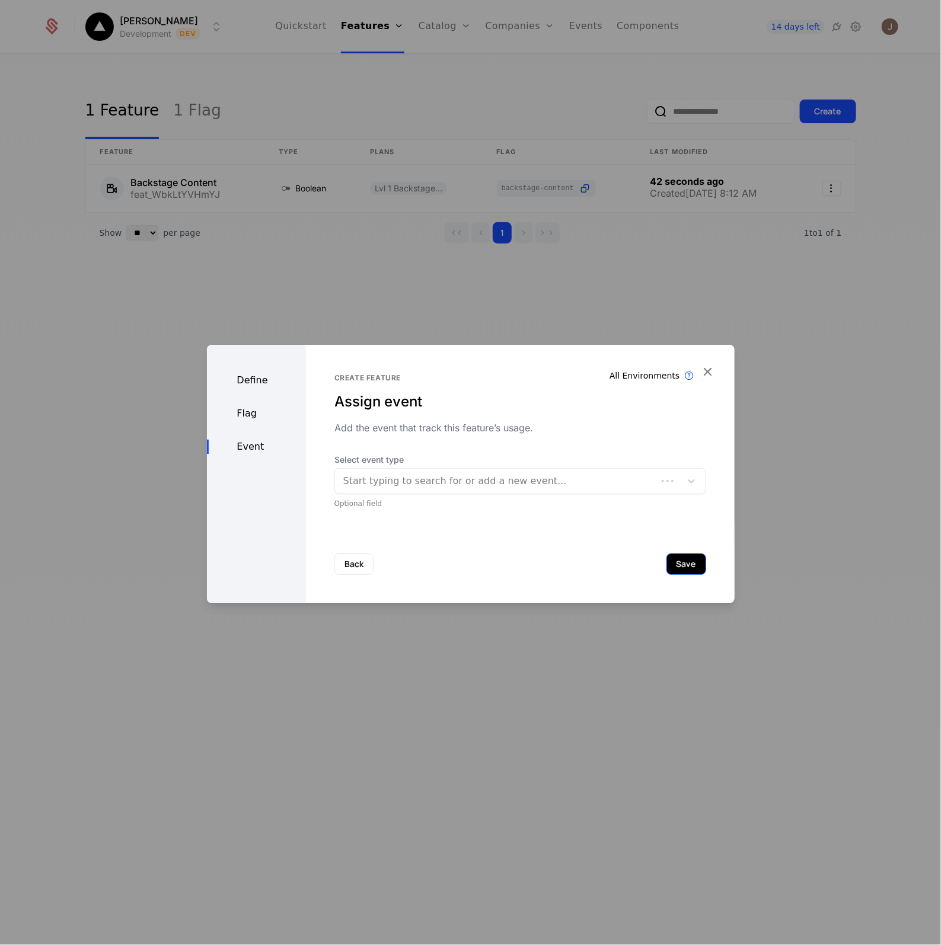
click at [675, 570] on button "Save" at bounding box center [686, 564] width 40 height 21
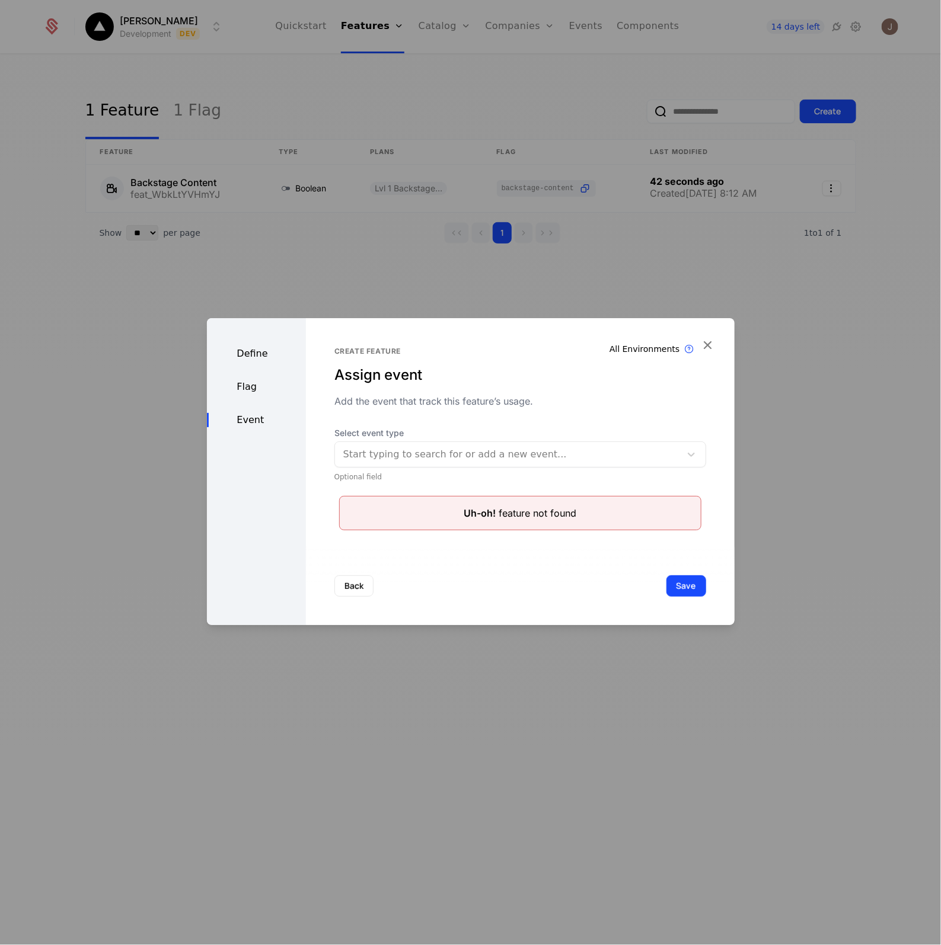
click at [414, 455] on div at bounding box center [507, 454] width 329 height 17
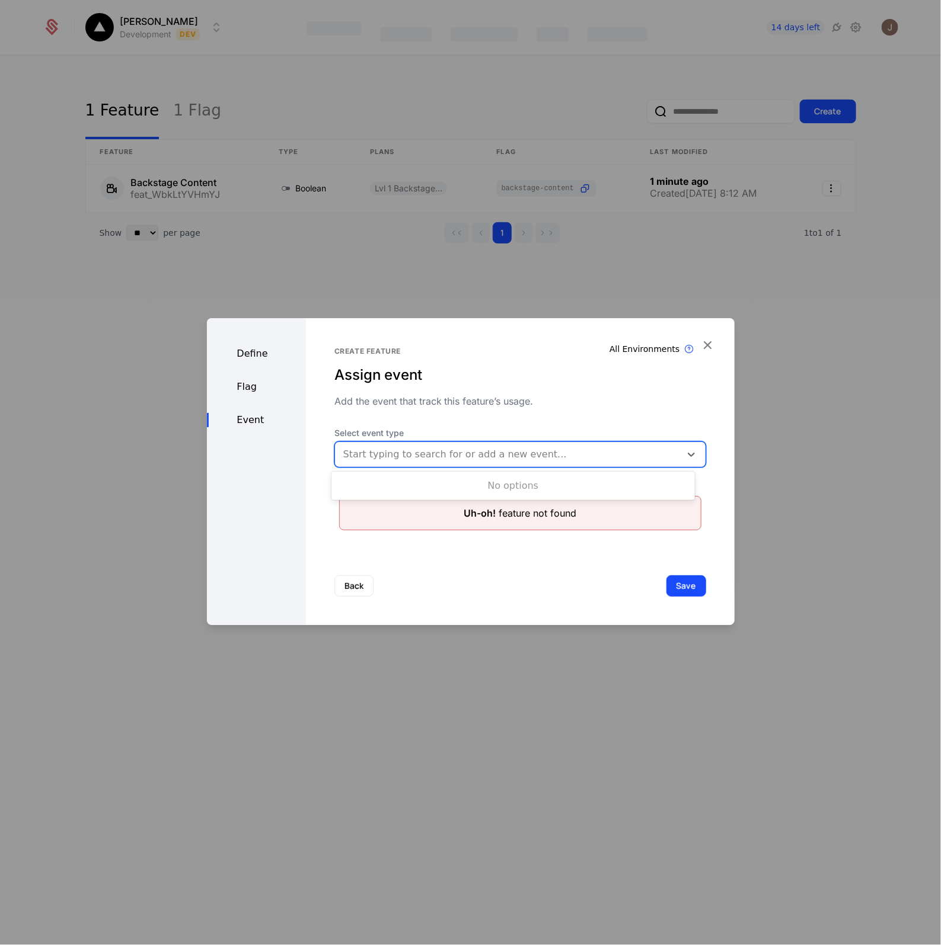
click at [414, 455] on div at bounding box center [507, 454] width 329 height 17
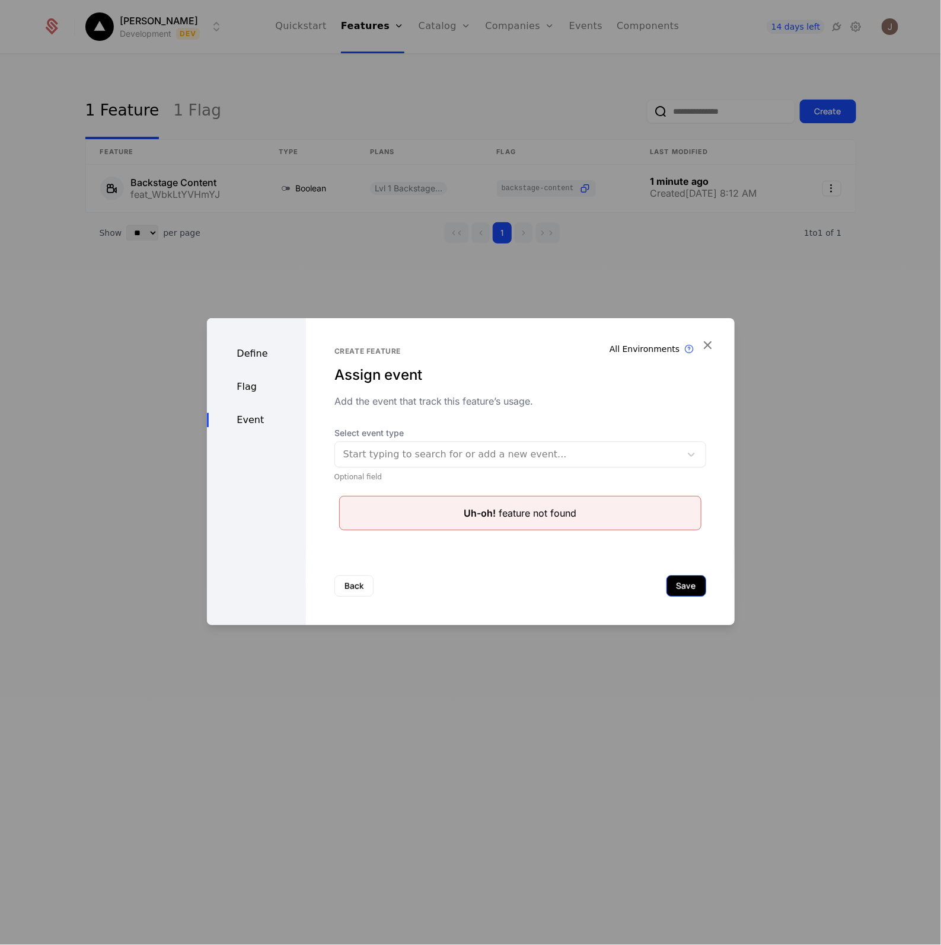
click at [666, 592] on button "Save" at bounding box center [686, 586] width 40 height 21
drag, startPoint x: 421, startPoint y: 510, endPoint x: 638, endPoint y: 526, distance: 217.5
click at [638, 526] on div "Uh-oh! Feature with name already exists" at bounding box center [520, 513] width 362 height 34
drag, startPoint x: 638, startPoint y: 526, endPoint x: 502, endPoint y: 540, distance: 136.5
click at [502, 540] on div "Create feature Assign event Add the event that track this feature’s usage. Sele…" at bounding box center [520, 471] width 429 height 307
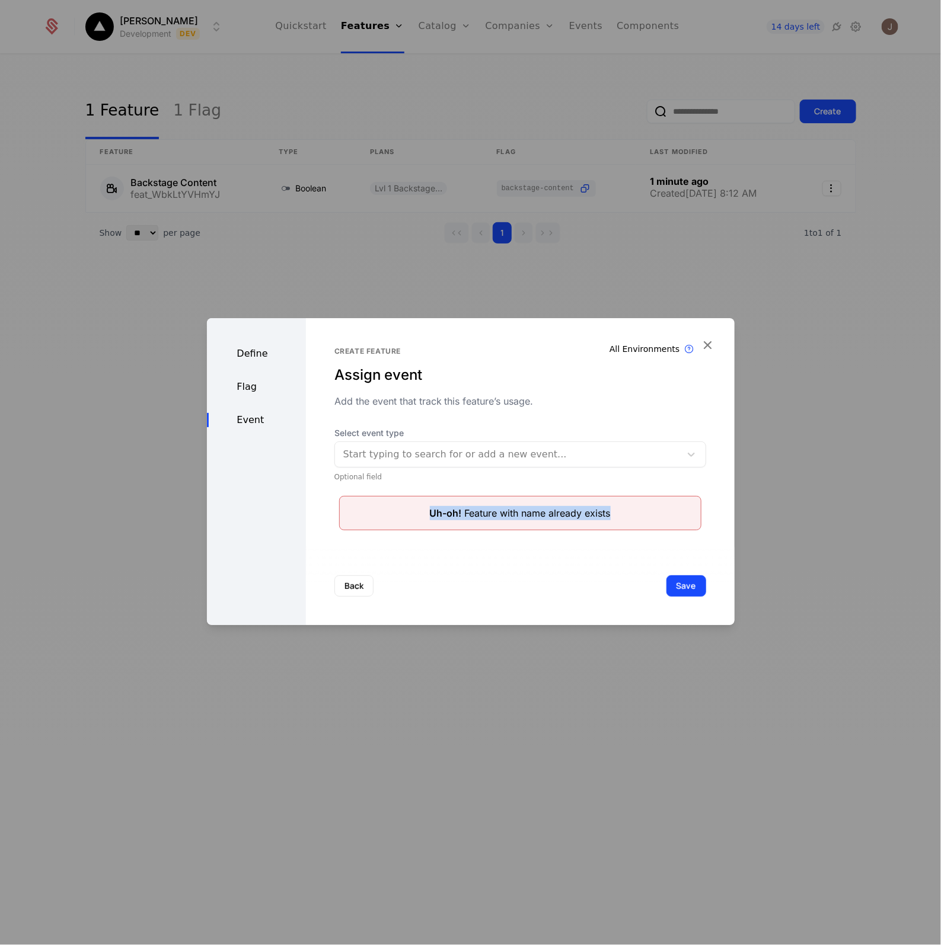
click at [354, 492] on div "Select event type Start typing to search for or add a new event... Optional fie…" at bounding box center [520, 478] width 372 height 103
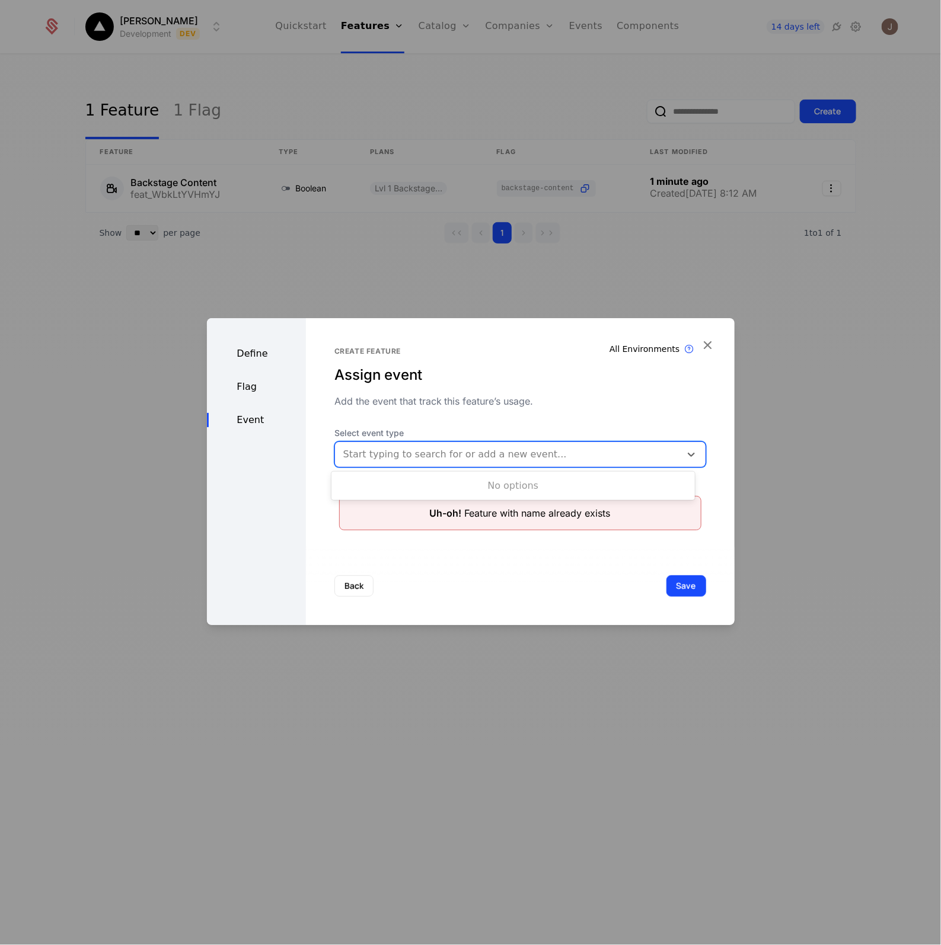
click at [419, 442] on div "Start typing to search for or add a new event..." at bounding box center [520, 455] width 372 height 26
click at [430, 482] on div "No options" at bounding box center [512, 486] width 363 height 24
drag, startPoint x: 437, startPoint y: 486, endPoint x: 485, endPoint y: 495, distance: 48.2
click at [443, 487] on div "No options" at bounding box center [512, 486] width 363 height 24
click at [445, 547] on div "Back Save" at bounding box center [520, 586] width 429 height 78
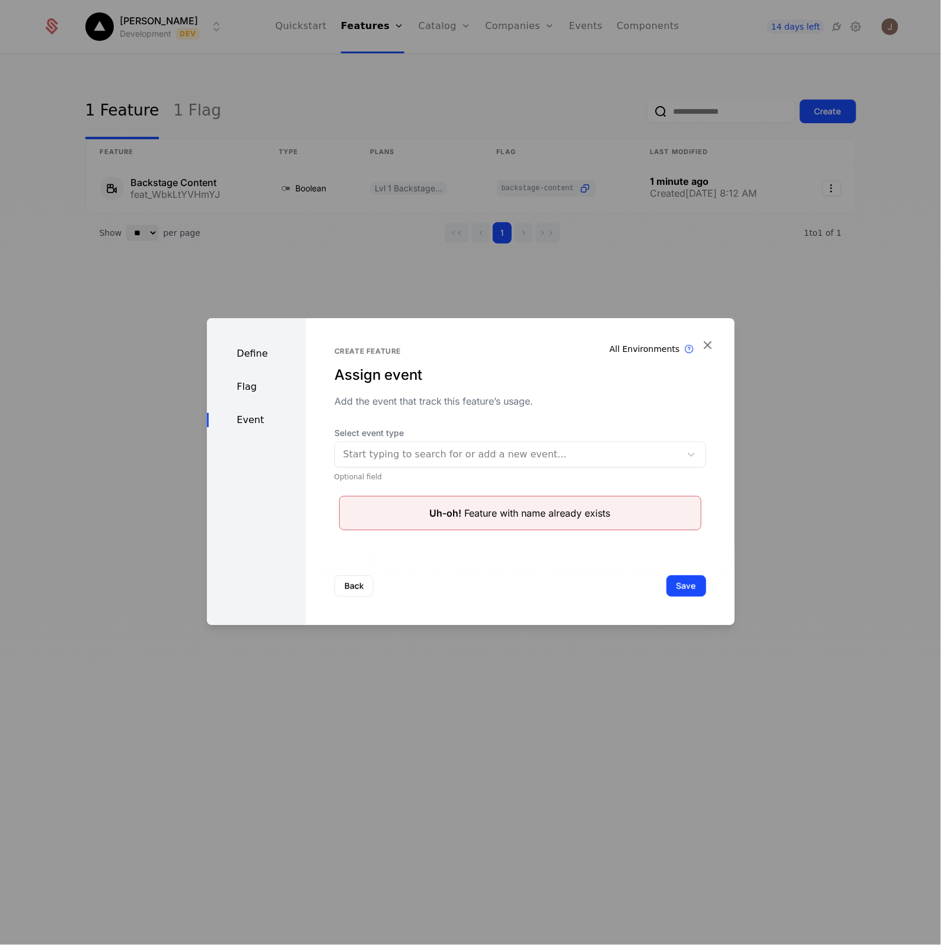
click at [353, 587] on button "Back" at bounding box center [353, 586] width 39 height 21
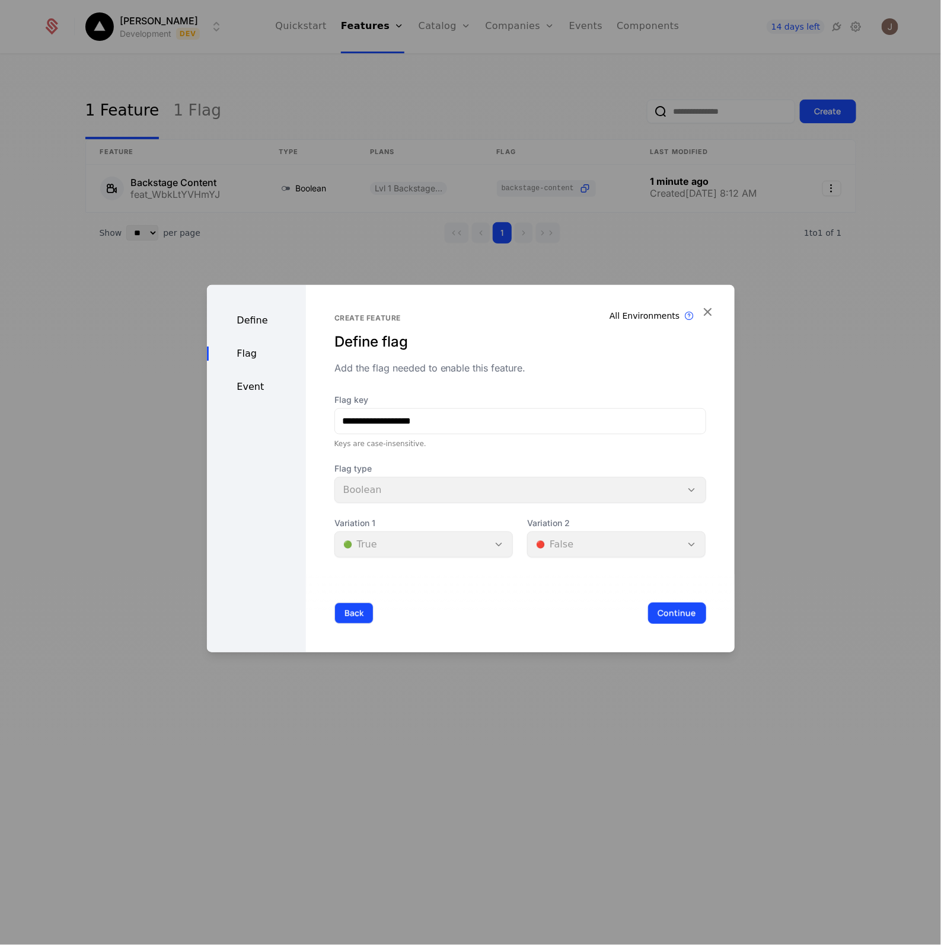
click at [360, 615] on button "Back" at bounding box center [353, 613] width 39 height 21
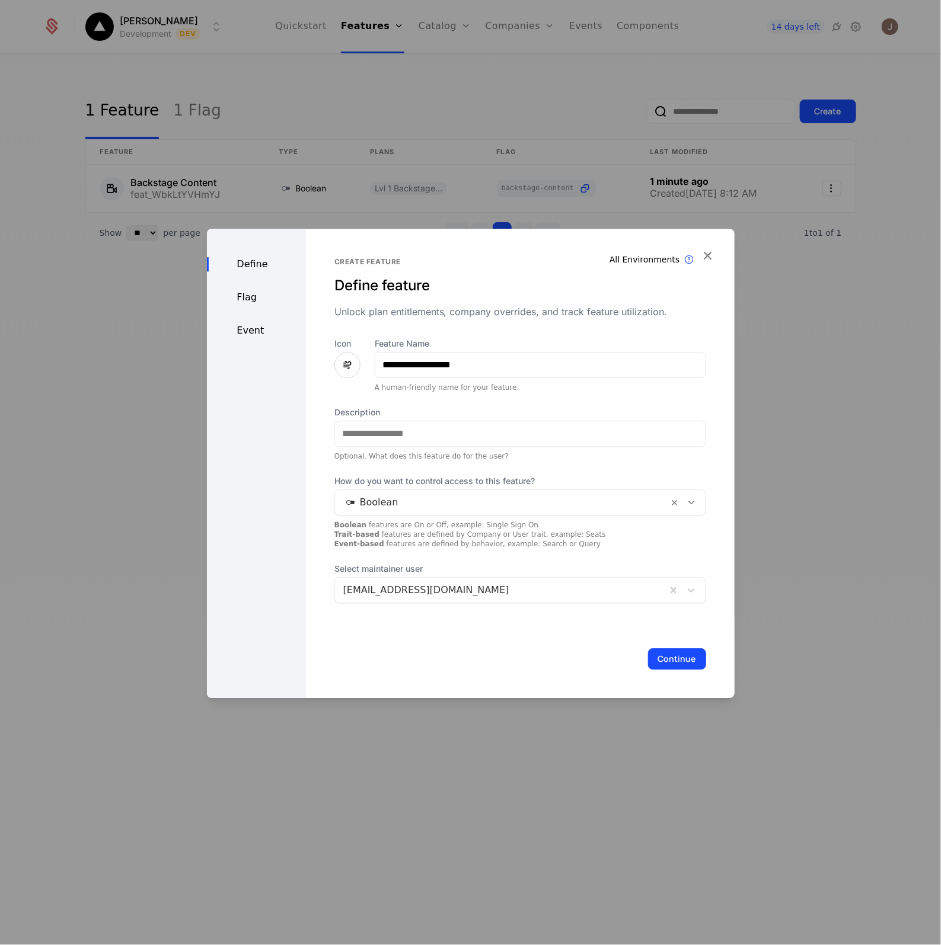
click at [238, 261] on div "Define" at bounding box center [256, 264] width 99 height 14
click at [487, 442] on input "Description" at bounding box center [520, 433] width 370 height 25
type input "**********"
click at [652, 658] on button "Continue" at bounding box center [677, 658] width 58 height 21
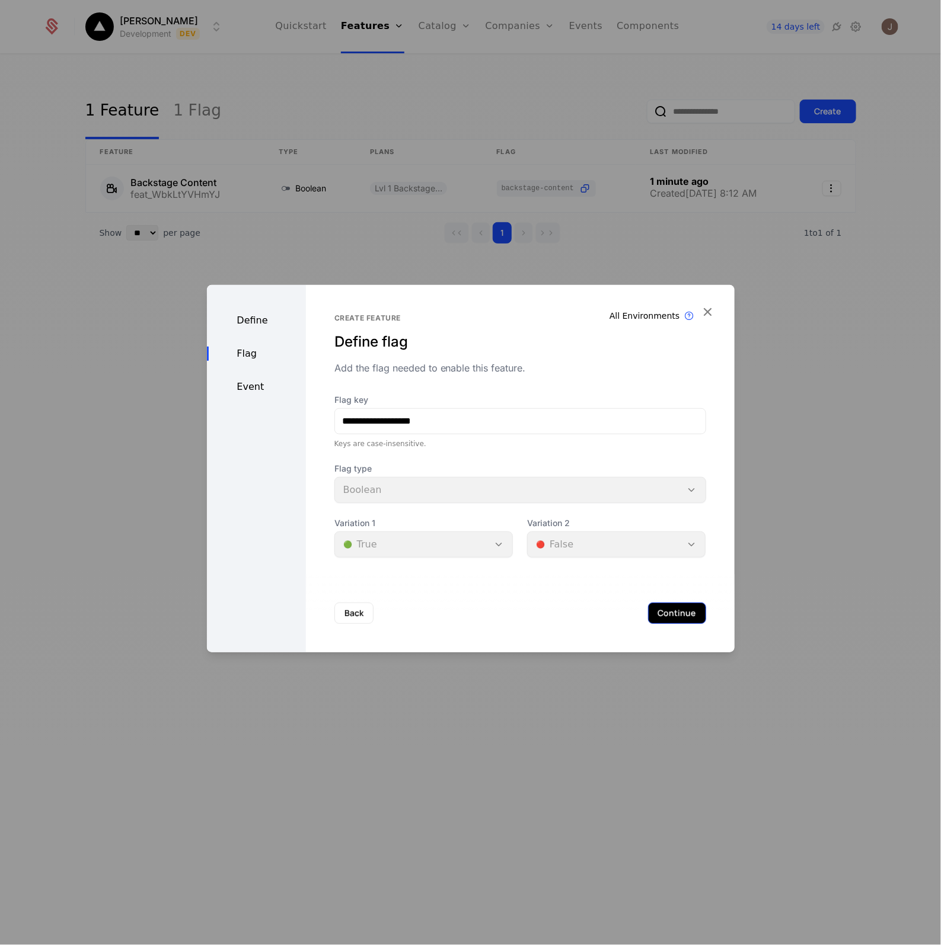
click at [660, 618] on button "Continue" at bounding box center [677, 613] width 58 height 21
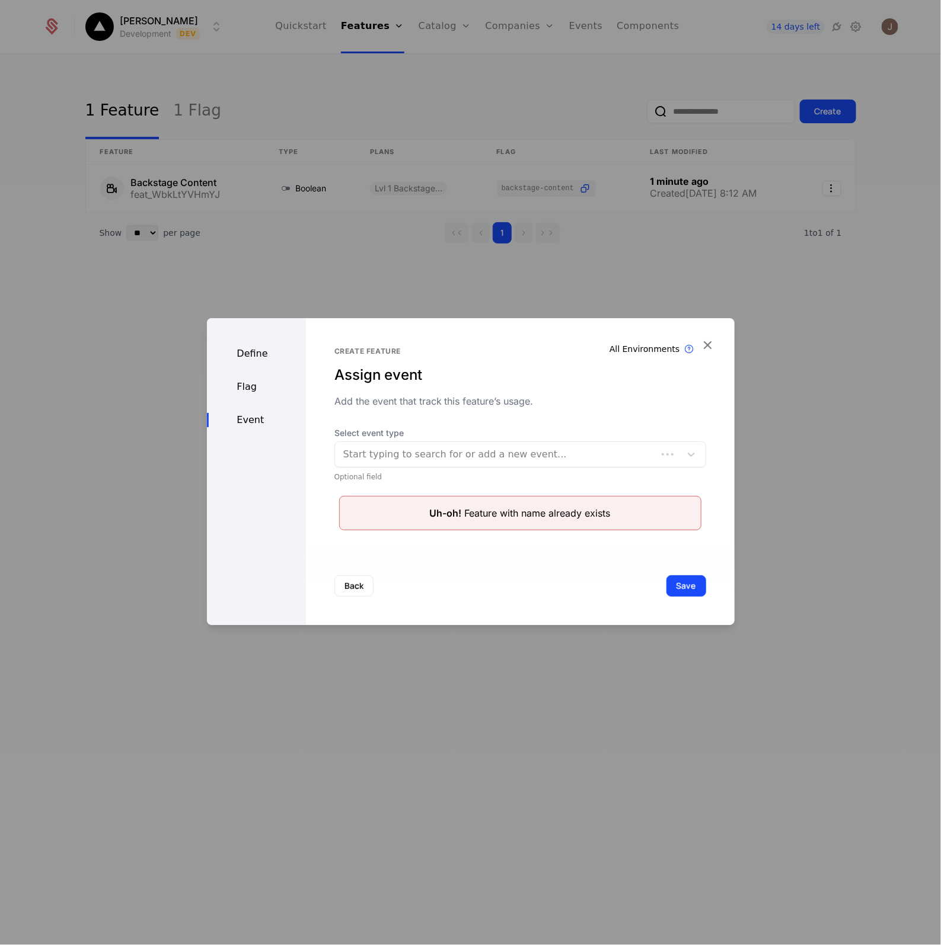
click at [667, 599] on div "Back Save" at bounding box center [520, 586] width 429 height 78
click at [672, 590] on button "Save" at bounding box center [686, 586] width 40 height 21
click at [268, 359] on div "Define" at bounding box center [256, 354] width 99 height 14
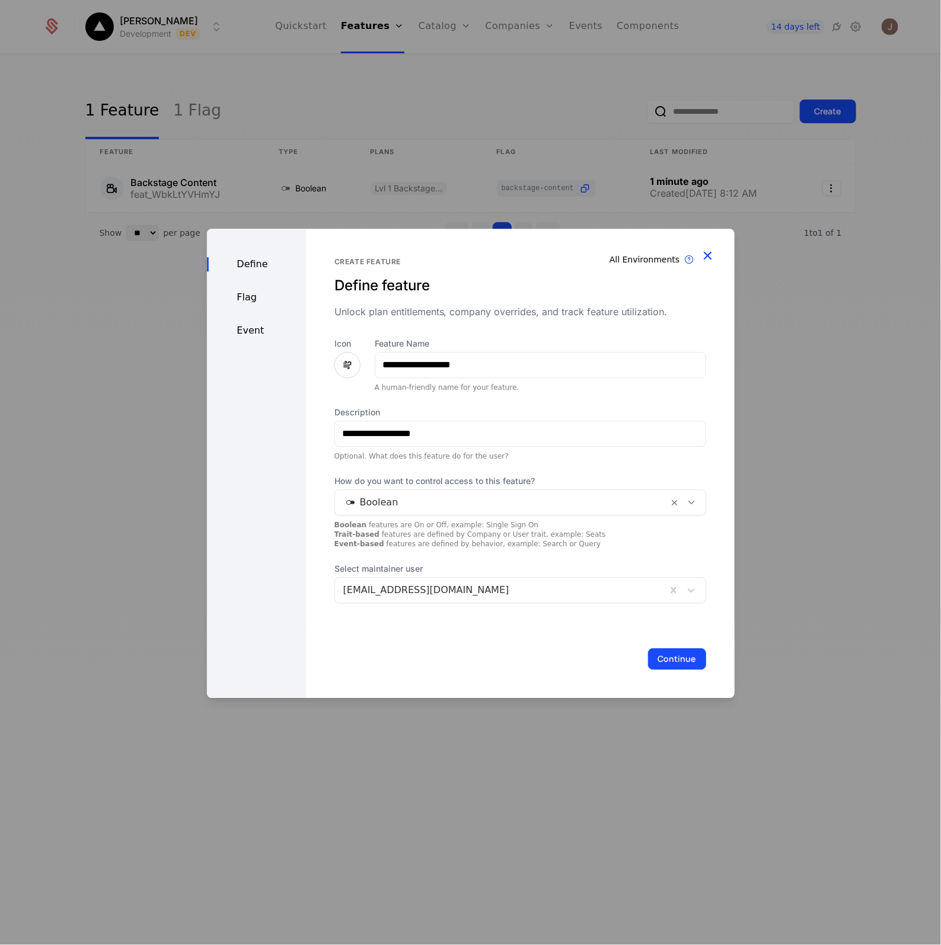
click at [707, 254] on icon "button" at bounding box center [707, 255] width 15 height 15
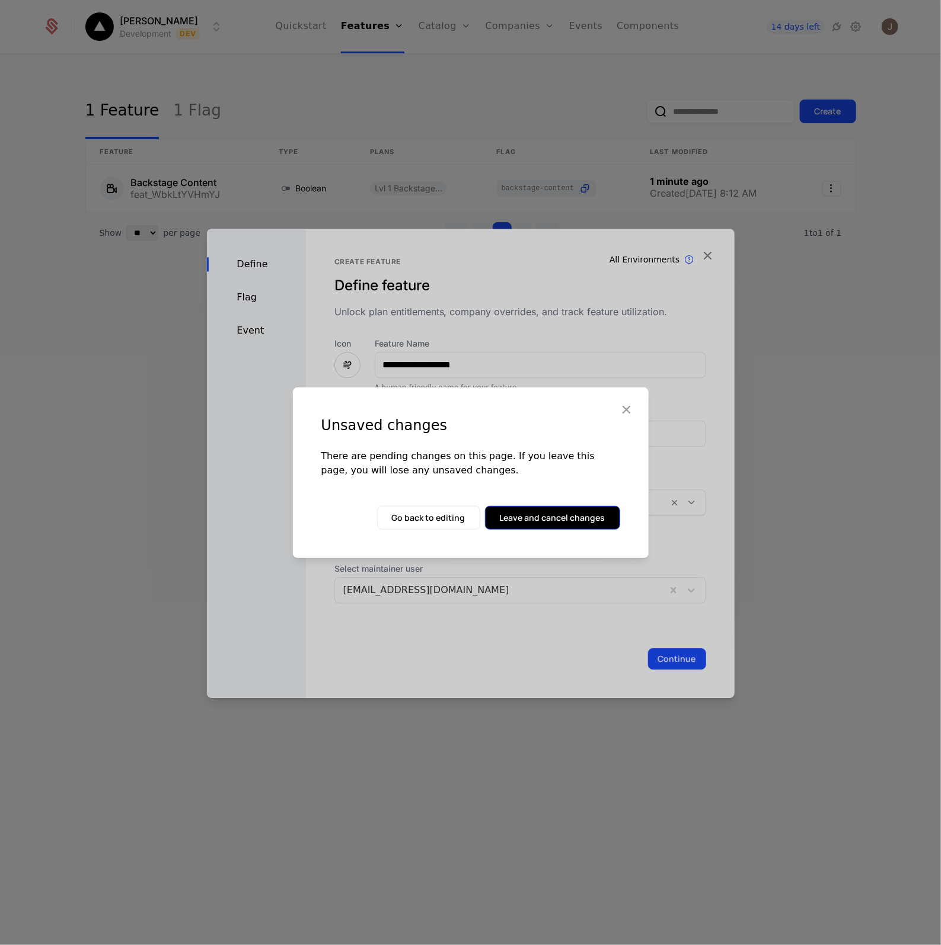
click at [567, 520] on button "Leave and cancel changes" at bounding box center [552, 518] width 135 height 24
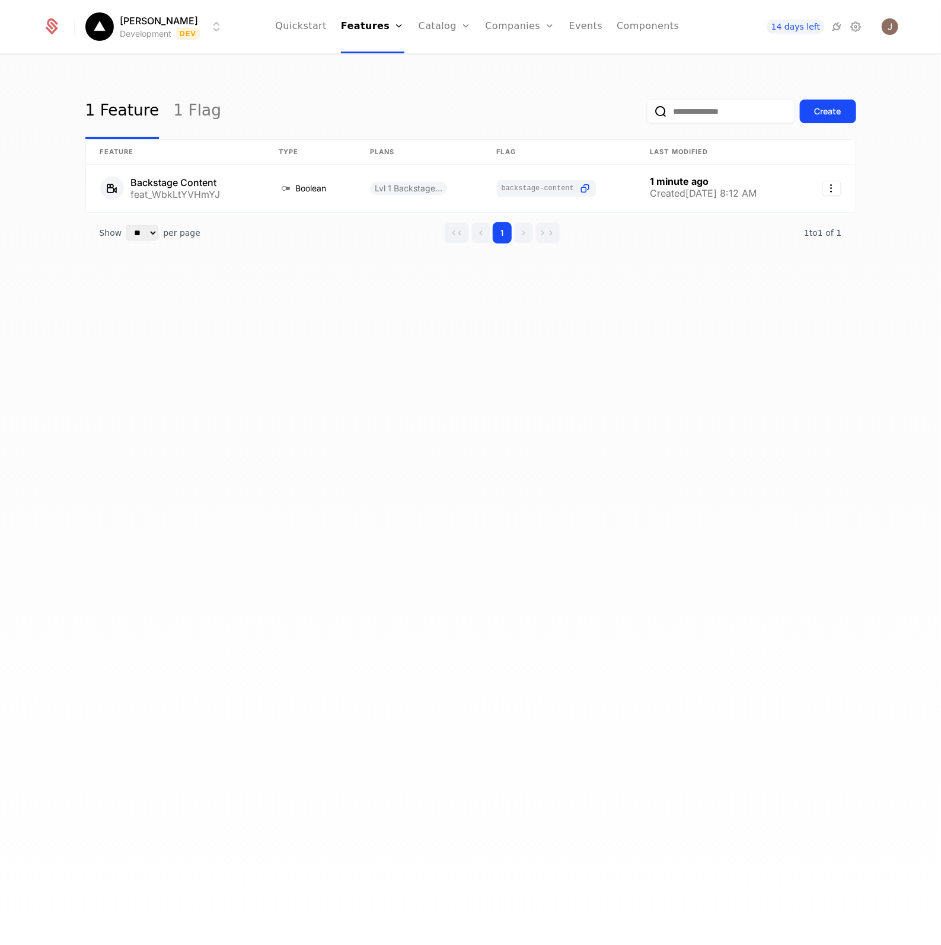
click at [212, 250] on div "Show ** ** ** *** *** per page per page 1 1 to 1 of 1 of 1" at bounding box center [470, 233] width 771 height 40
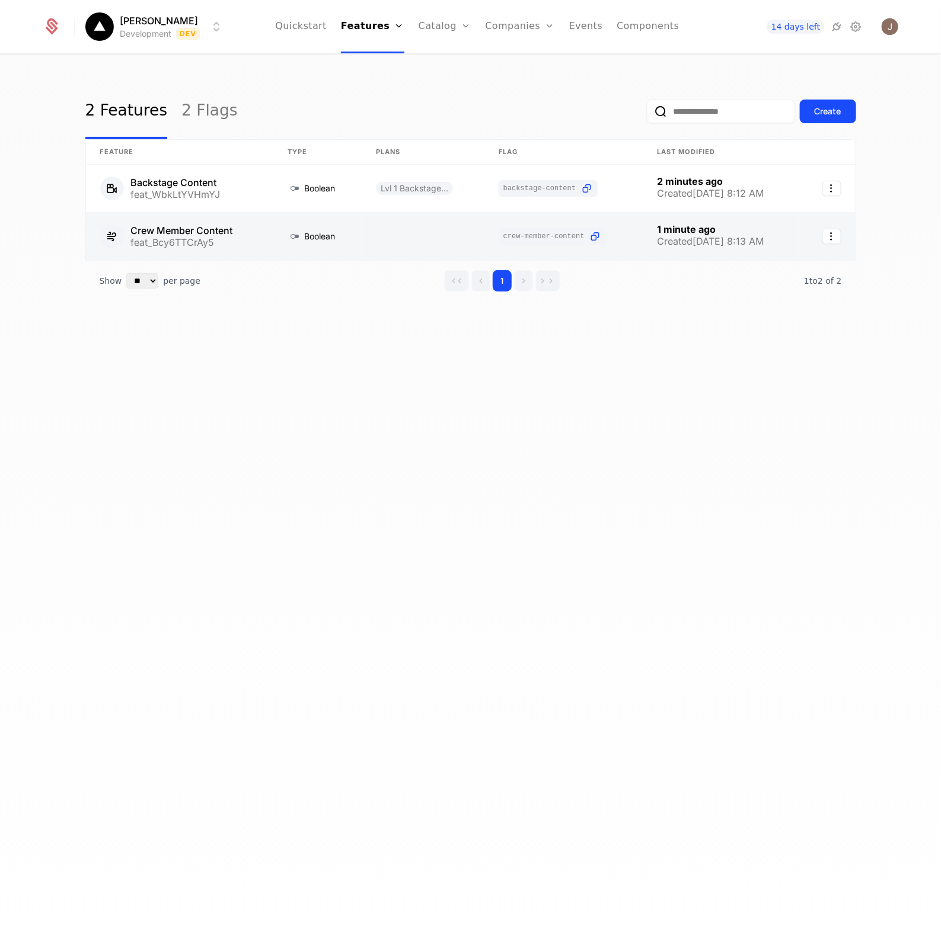
click at [215, 224] on link at bounding box center [179, 236] width 187 height 47
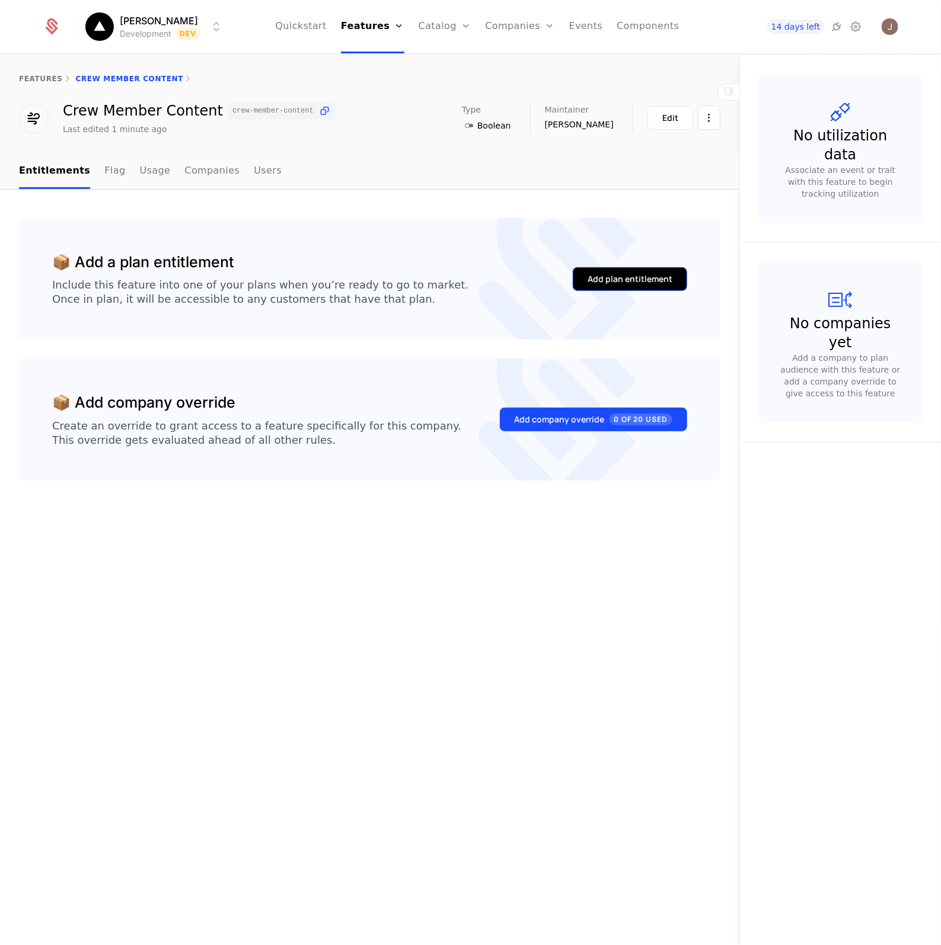
click at [648, 285] on div "Add plan entitlement" at bounding box center [629, 279] width 85 height 12
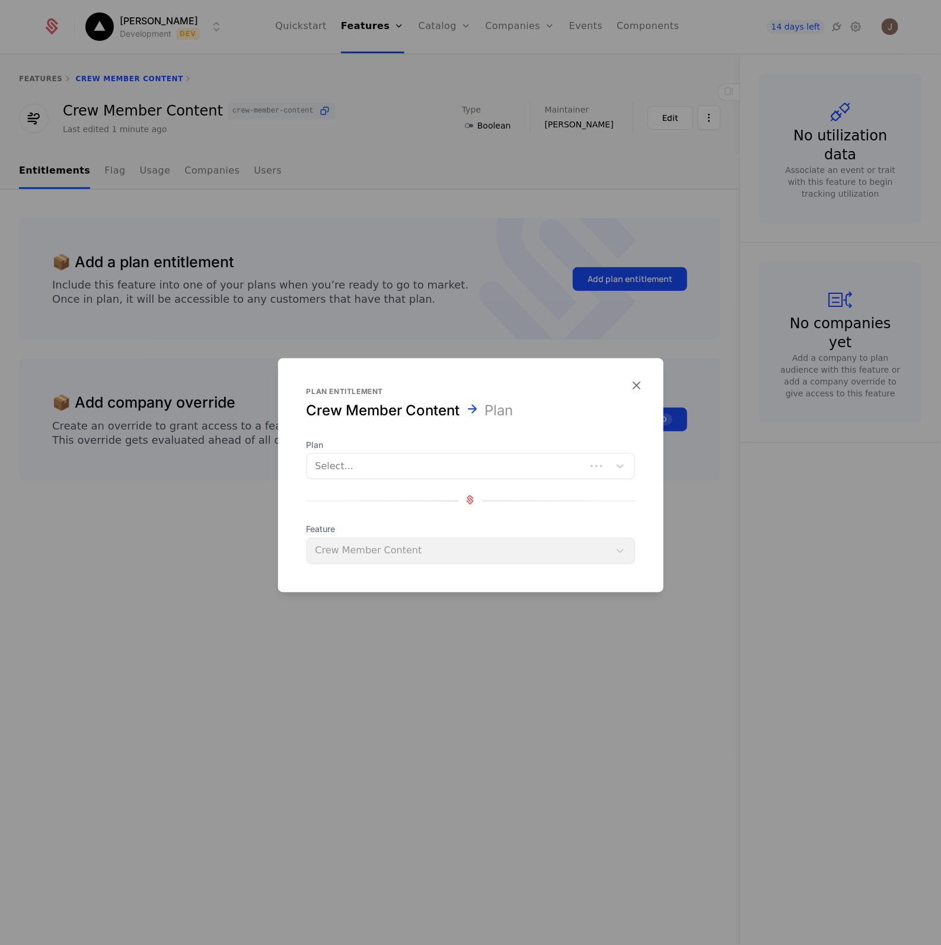
click at [405, 457] on div "Select..." at bounding box center [446, 465] width 279 height 21
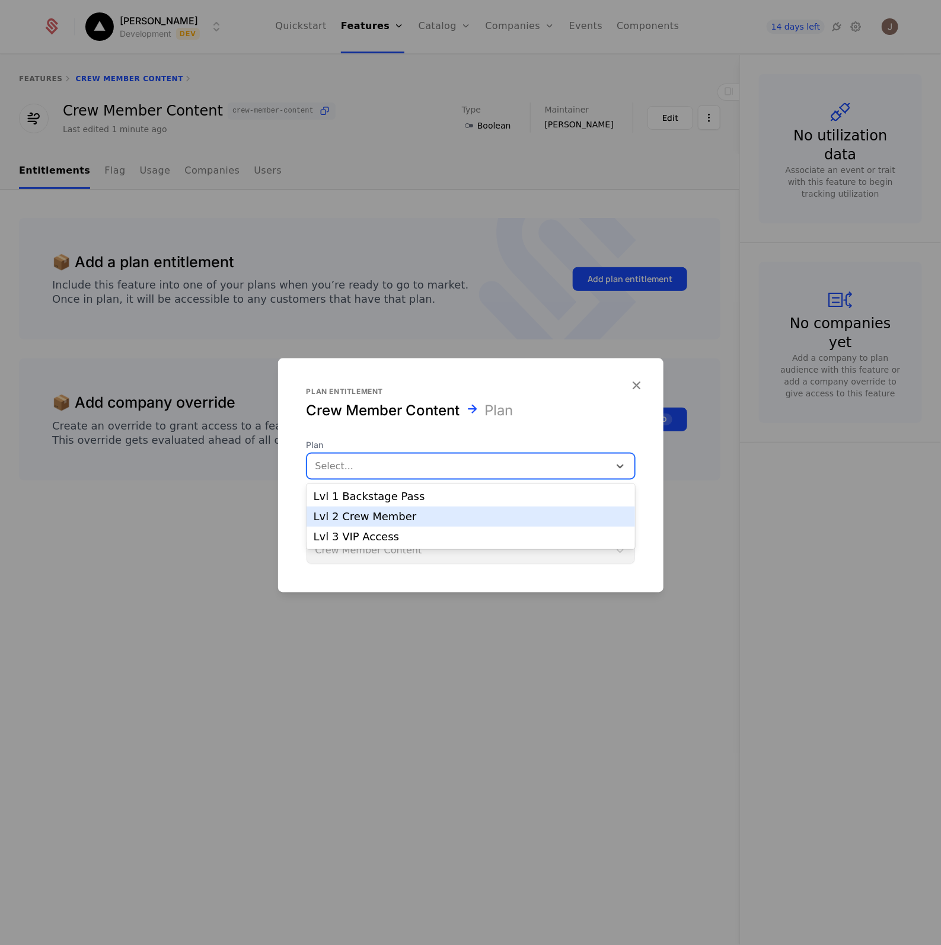
click at [382, 520] on div "Lvl 2 Crew Member" at bounding box center [471, 517] width 314 height 11
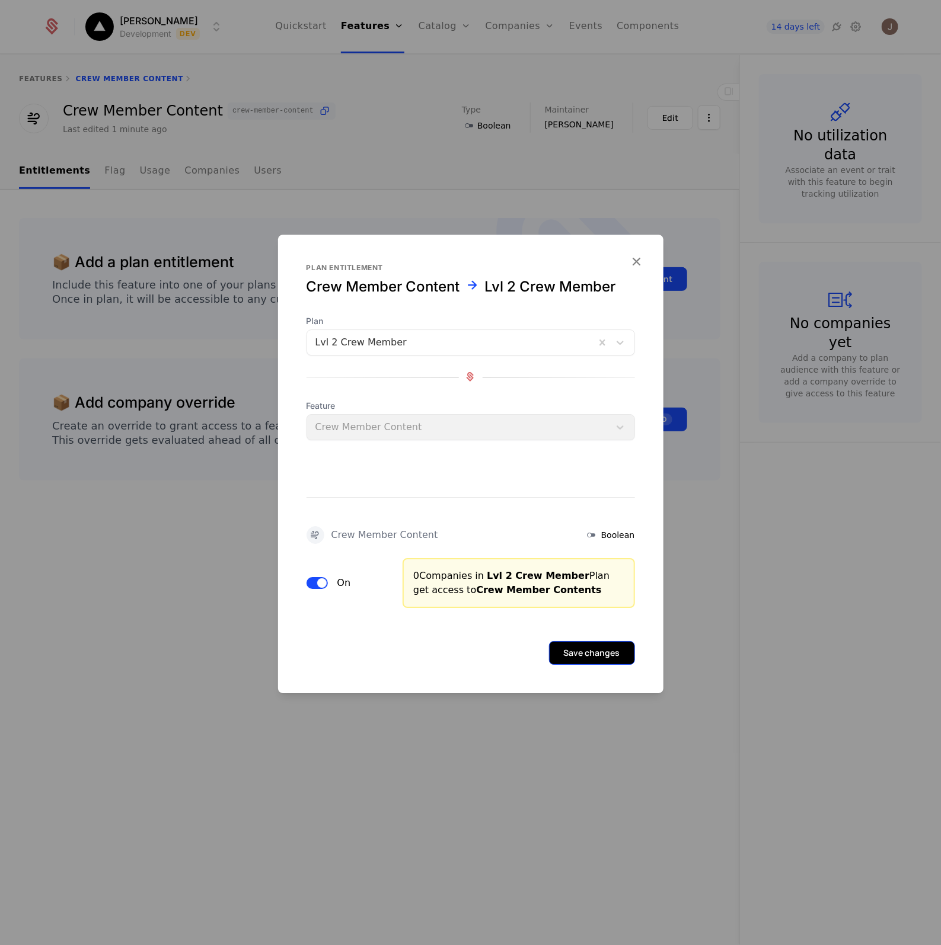
click at [600, 661] on button "Save changes" at bounding box center [592, 653] width 86 height 24
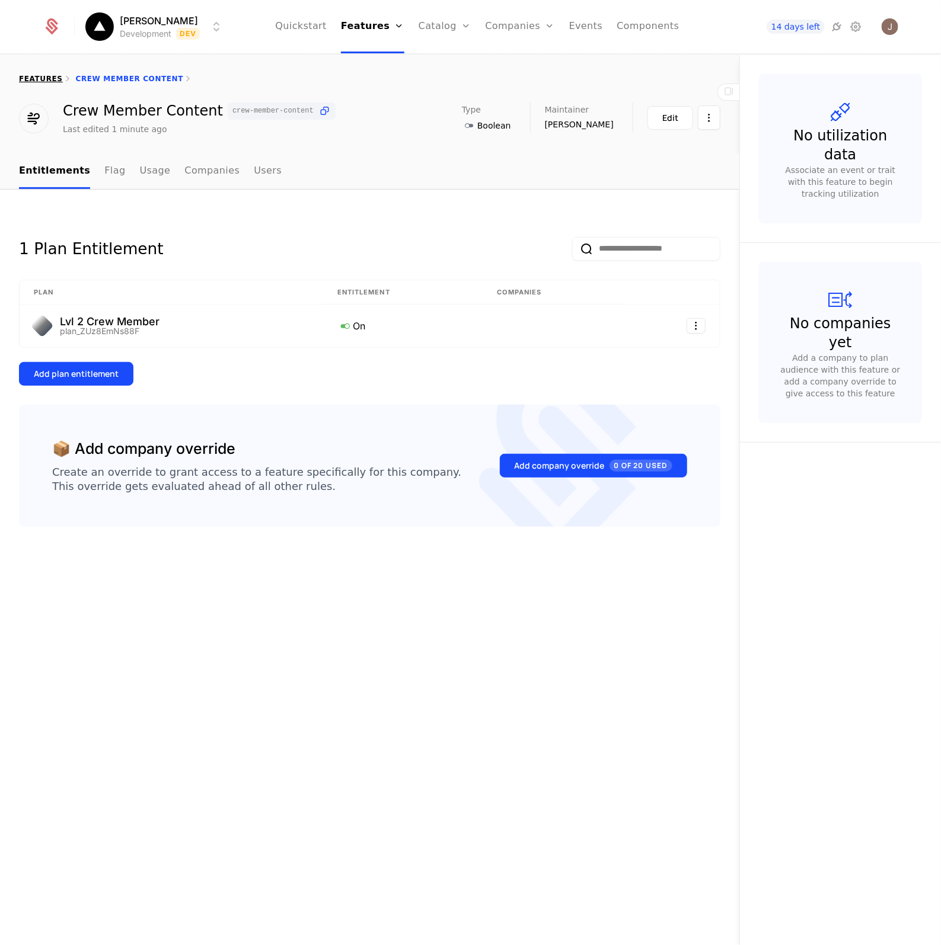
click at [42, 81] on link "features" at bounding box center [41, 79] width 44 height 8
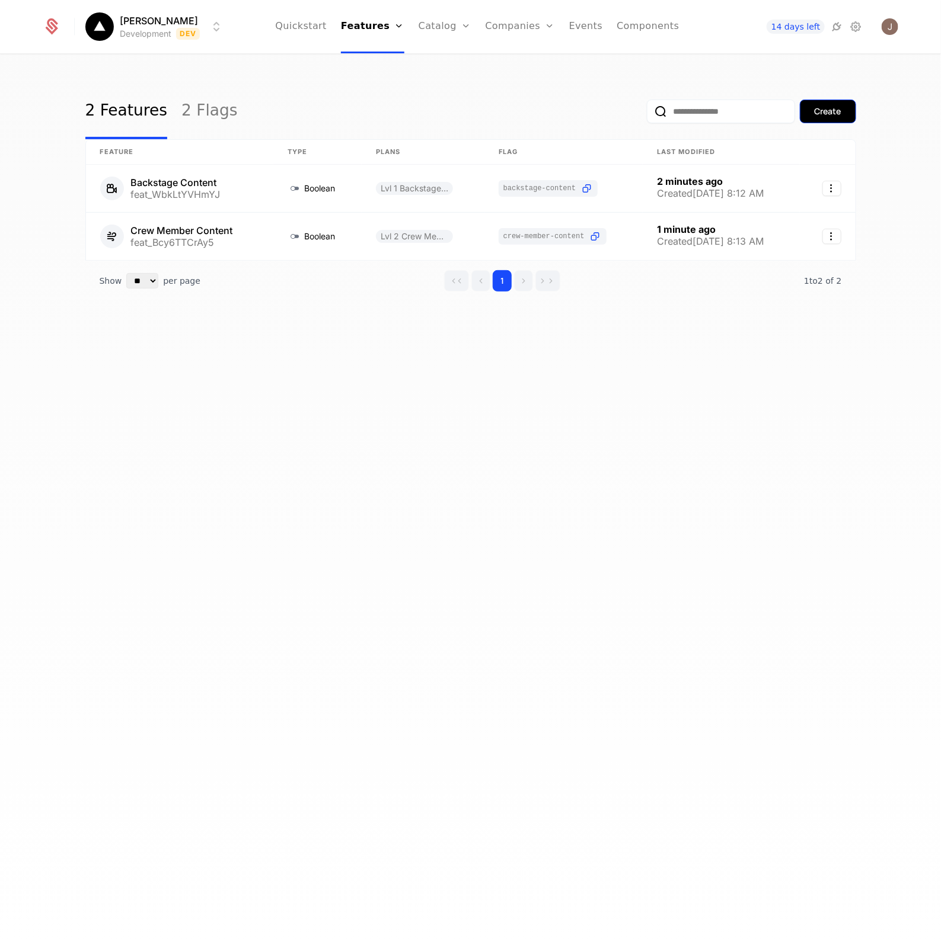
click at [842, 104] on button "Create" at bounding box center [828, 112] width 56 height 24
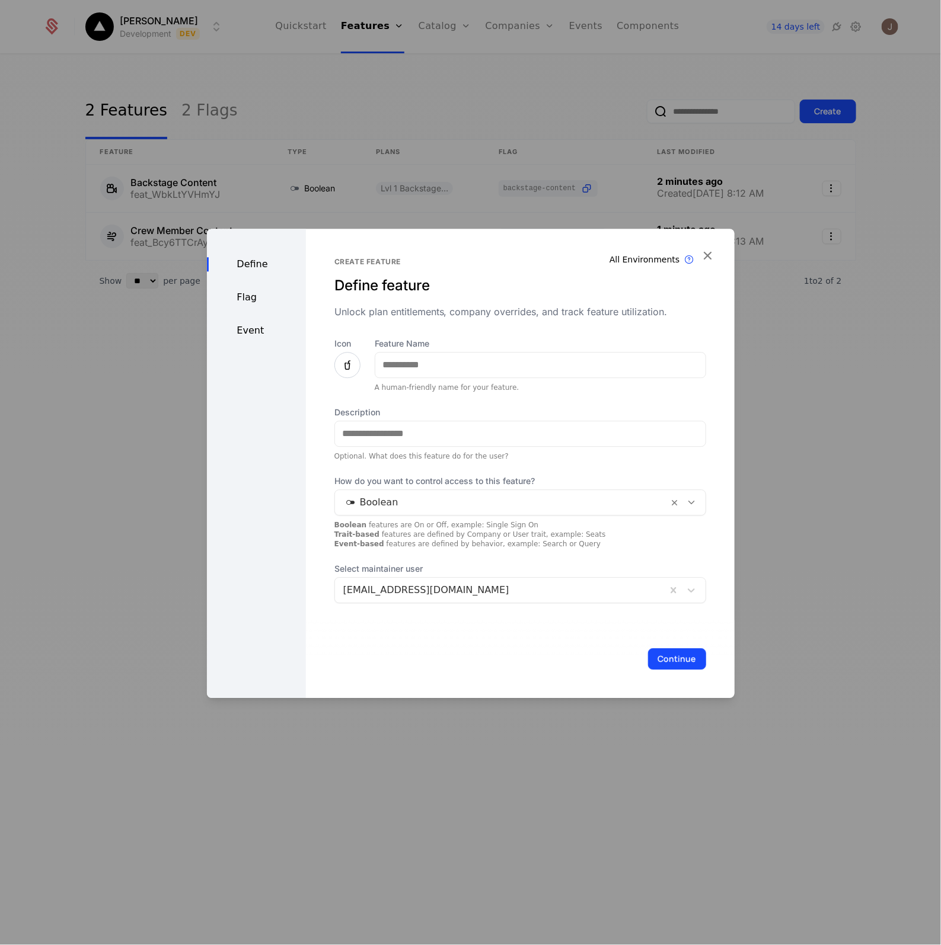
drag, startPoint x: 445, startPoint y: 351, endPoint x: 445, endPoint y: 360, distance: 9.5
click at [445, 353] on div "Feature Name A human-friendly name for your feature." at bounding box center [540, 365] width 331 height 55
click at [445, 360] on input "Feature Name" at bounding box center [540, 365] width 330 height 25
type input "**********"
click at [381, 442] on input "Description" at bounding box center [520, 433] width 370 height 25
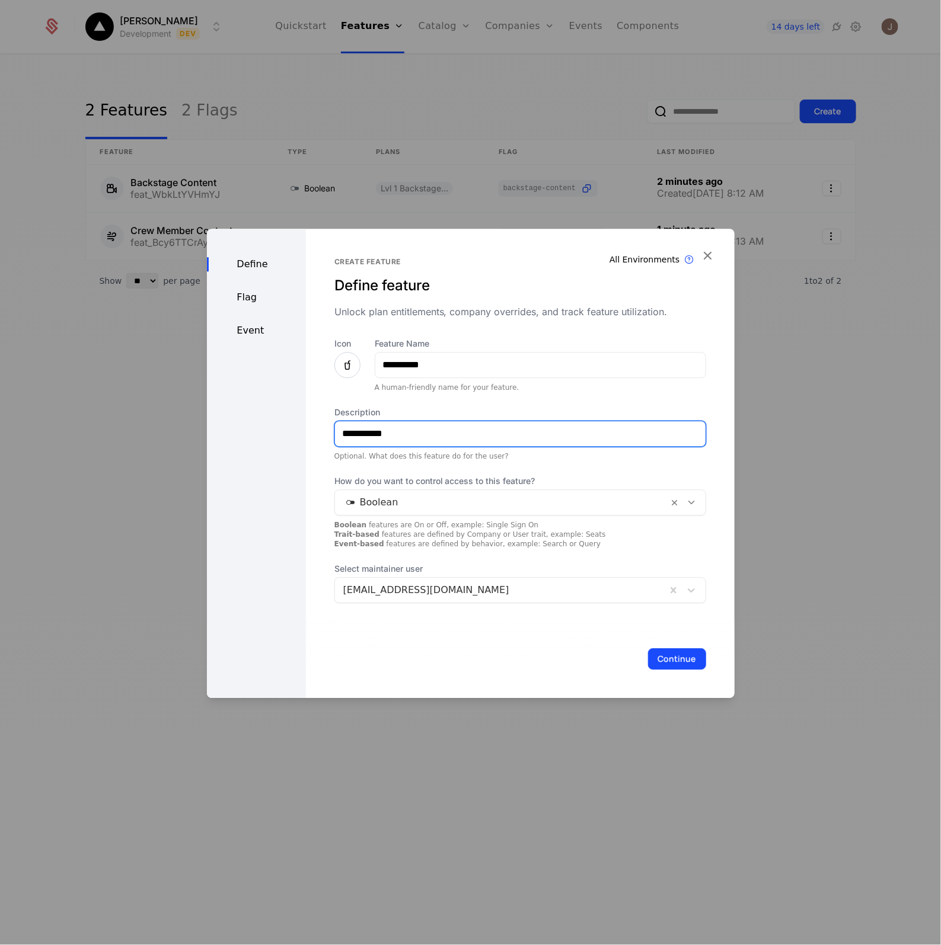
type input "**********"
click at [480, 417] on label "Description" at bounding box center [520, 413] width 372 height 12
click at [480, 421] on input "**********" at bounding box center [520, 433] width 370 height 25
click at [648, 653] on button "Continue" at bounding box center [677, 658] width 58 height 21
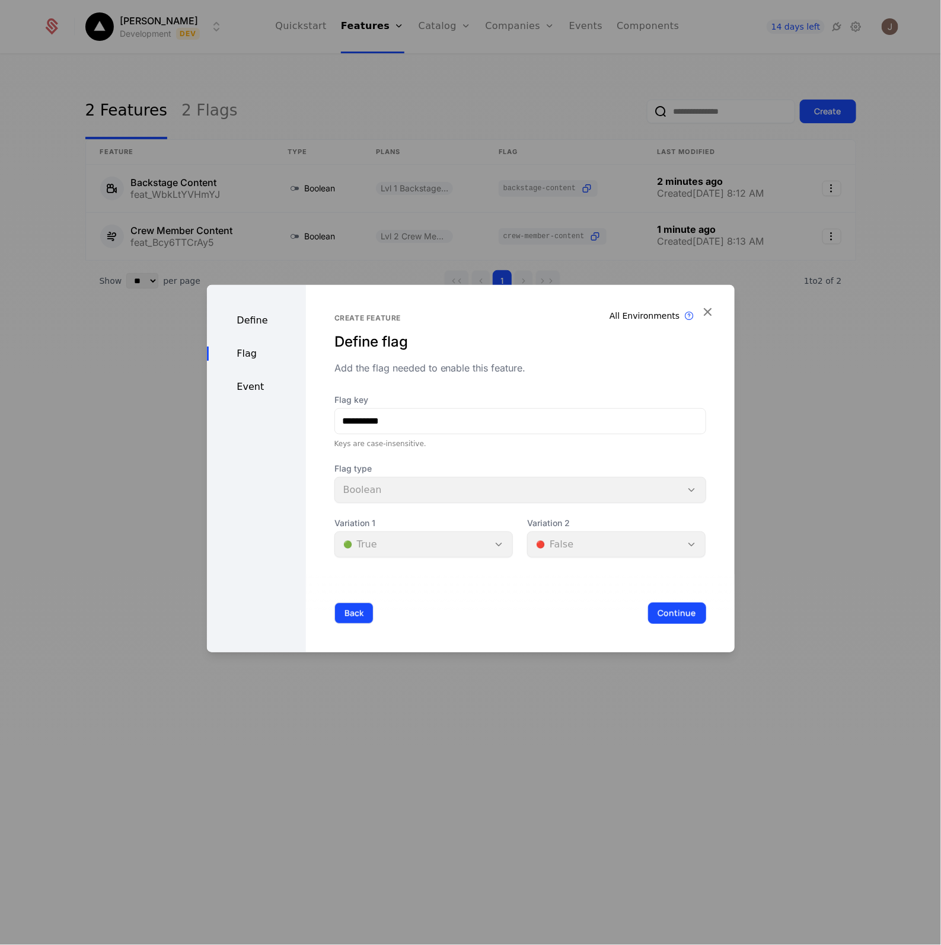
drag, startPoint x: 315, startPoint y: 618, endPoint x: 335, endPoint y: 615, distance: 20.3
click at [316, 618] on div "Back Continue" at bounding box center [520, 613] width 429 height 78
click at [338, 615] on button "Back" at bounding box center [353, 613] width 39 height 21
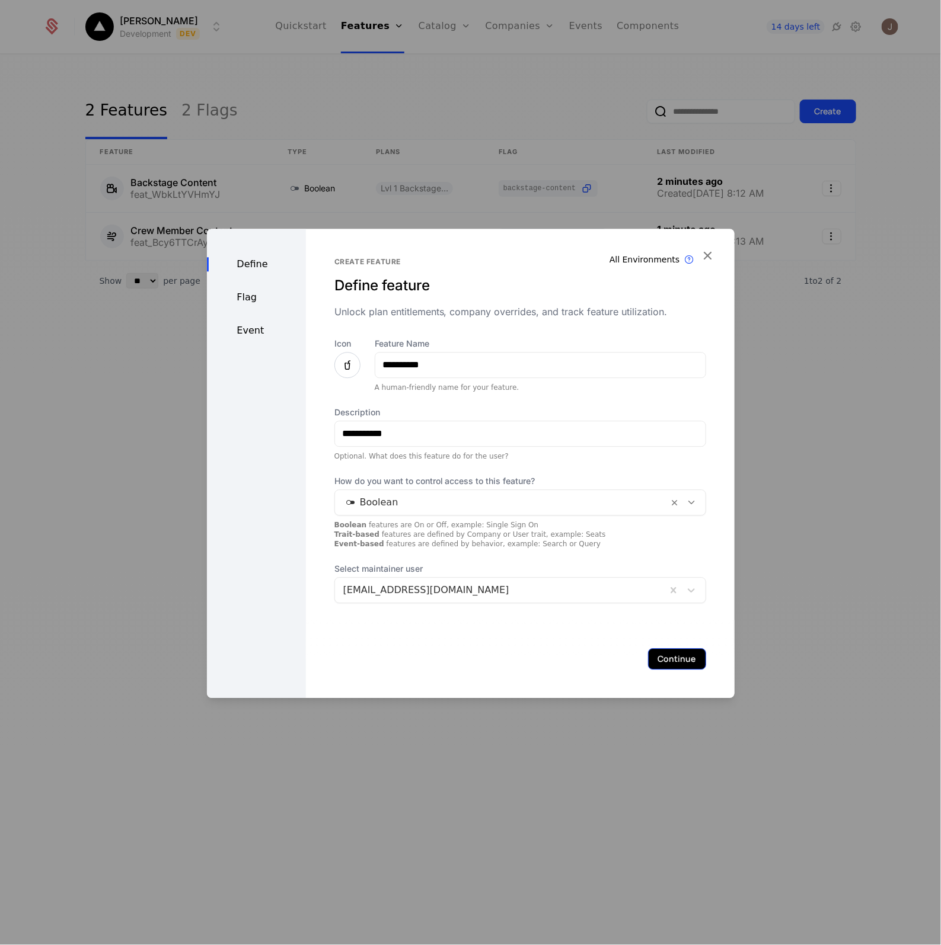
click at [648, 660] on button "Continue" at bounding box center [677, 658] width 58 height 21
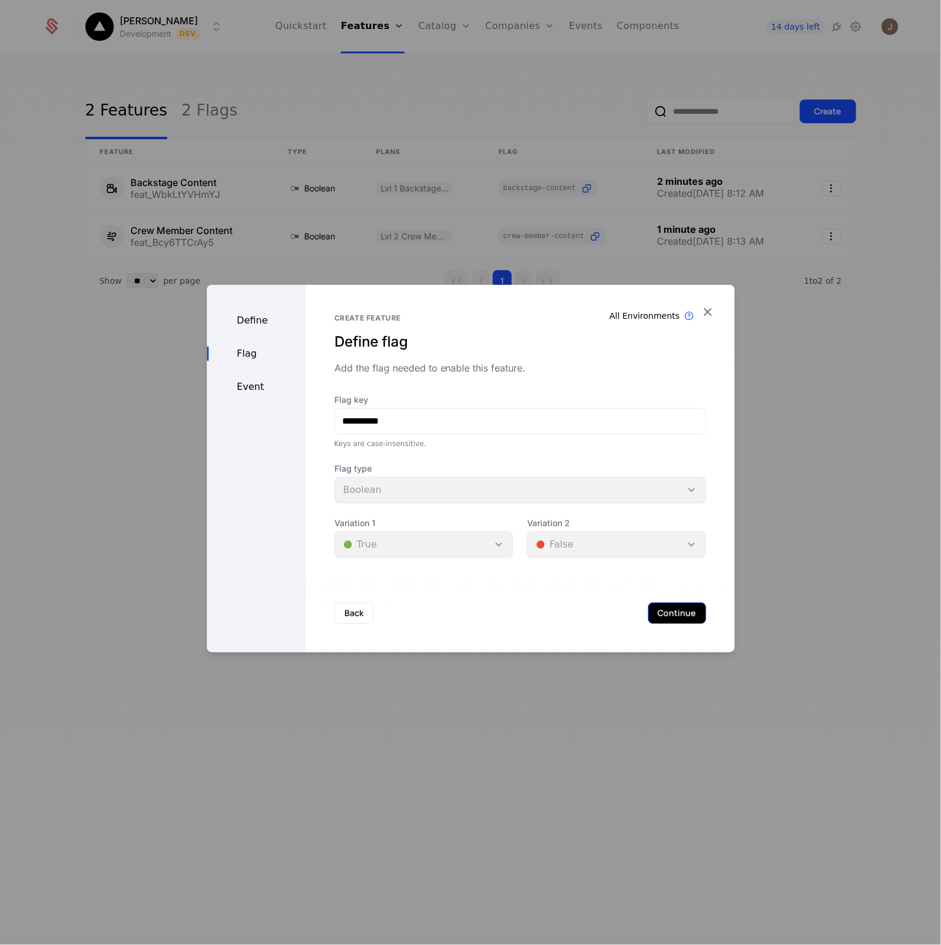
click at [682, 617] on button "Continue" at bounding box center [677, 613] width 58 height 21
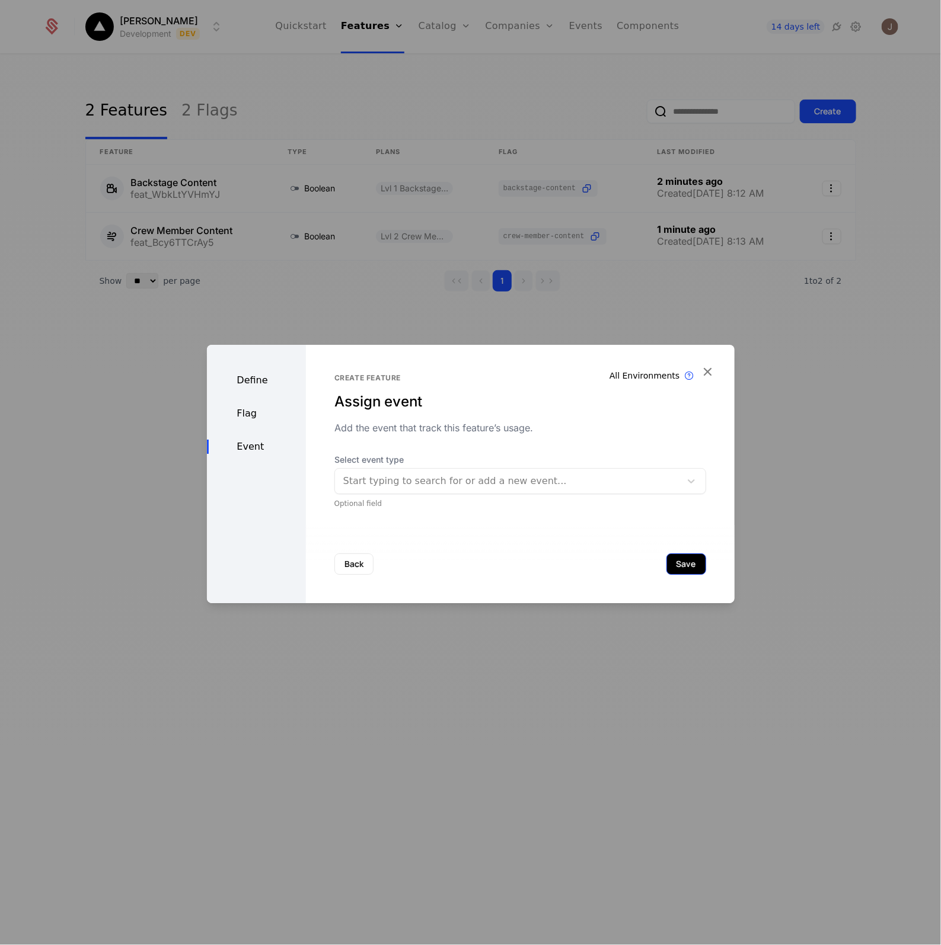
click at [682, 558] on button "Save" at bounding box center [686, 564] width 40 height 21
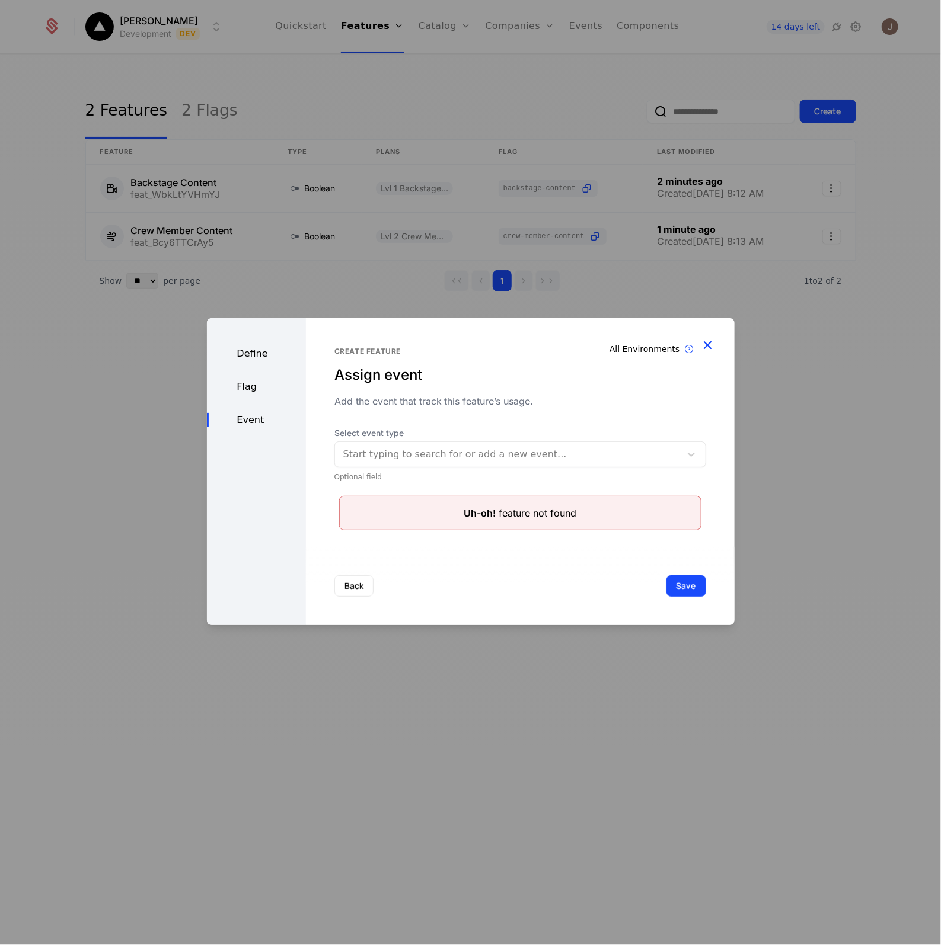
click at [703, 344] on icon "button" at bounding box center [707, 344] width 15 height 15
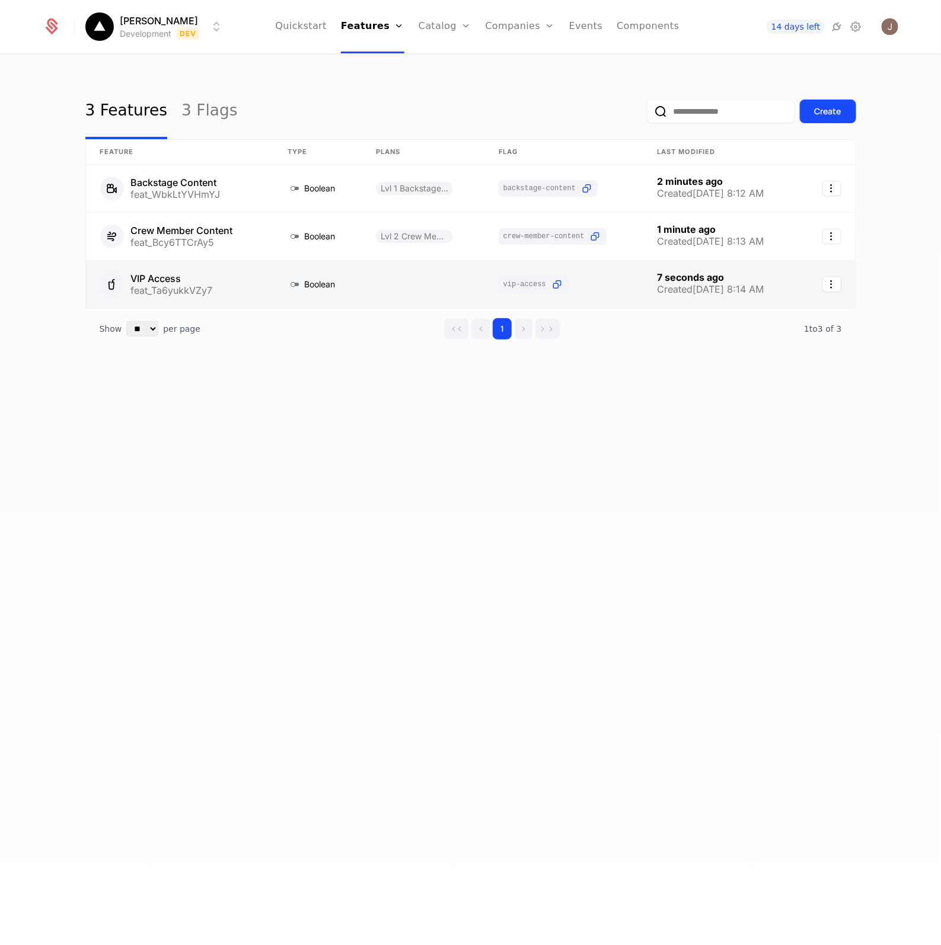
click at [176, 273] on link at bounding box center [179, 284] width 187 height 47
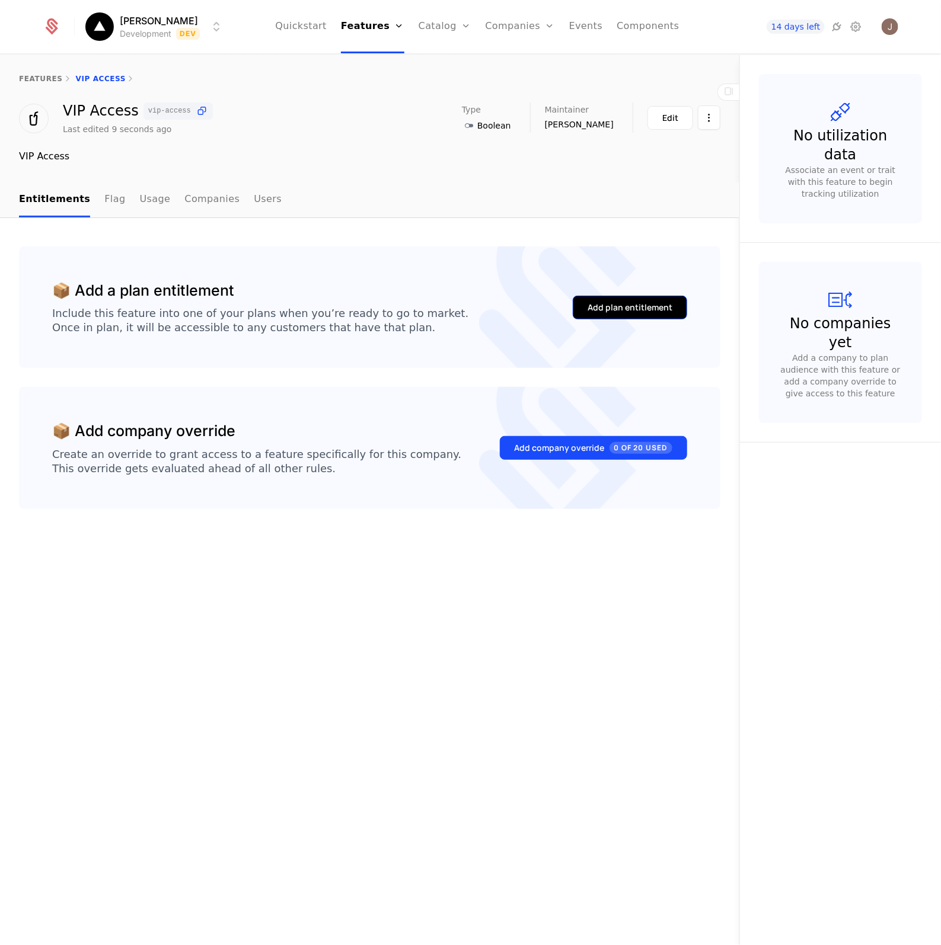
click at [661, 303] on div "Add plan entitlement" at bounding box center [629, 308] width 85 height 12
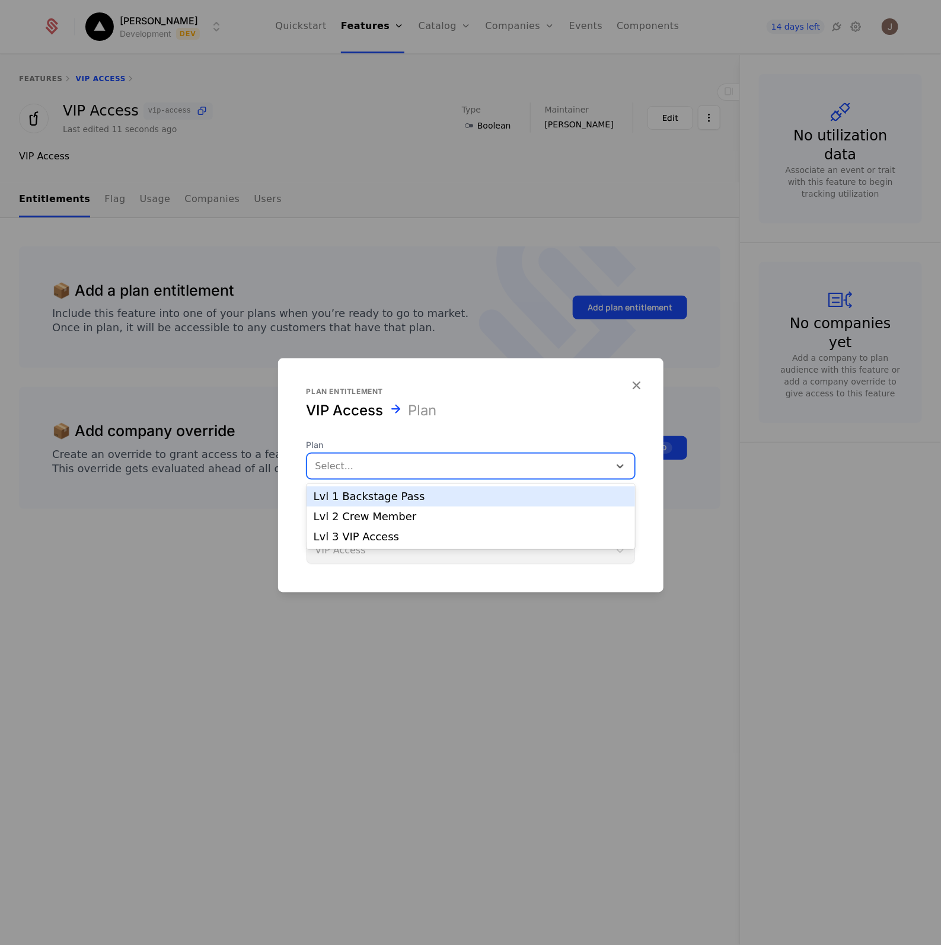
click at [405, 466] on div at bounding box center [458, 466] width 286 height 17
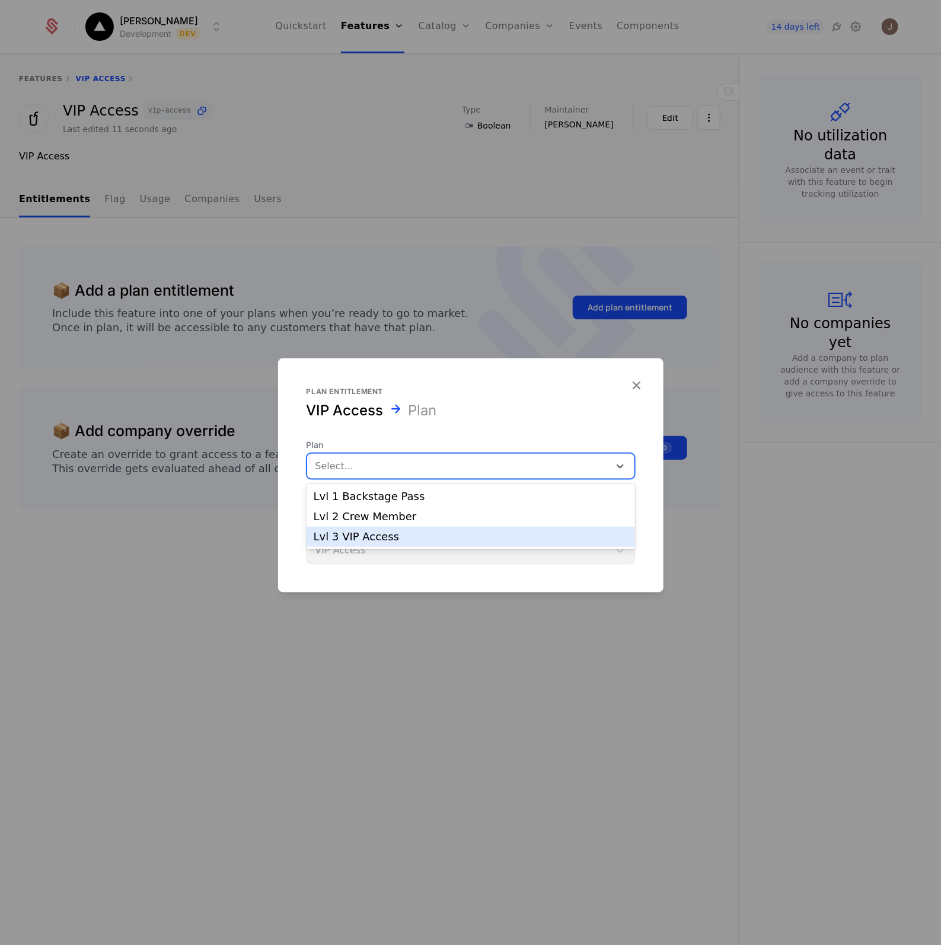
click at [378, 533] on div "Lvl 3 VIP Access" at bounding box center [471, 537] width 314 height 11
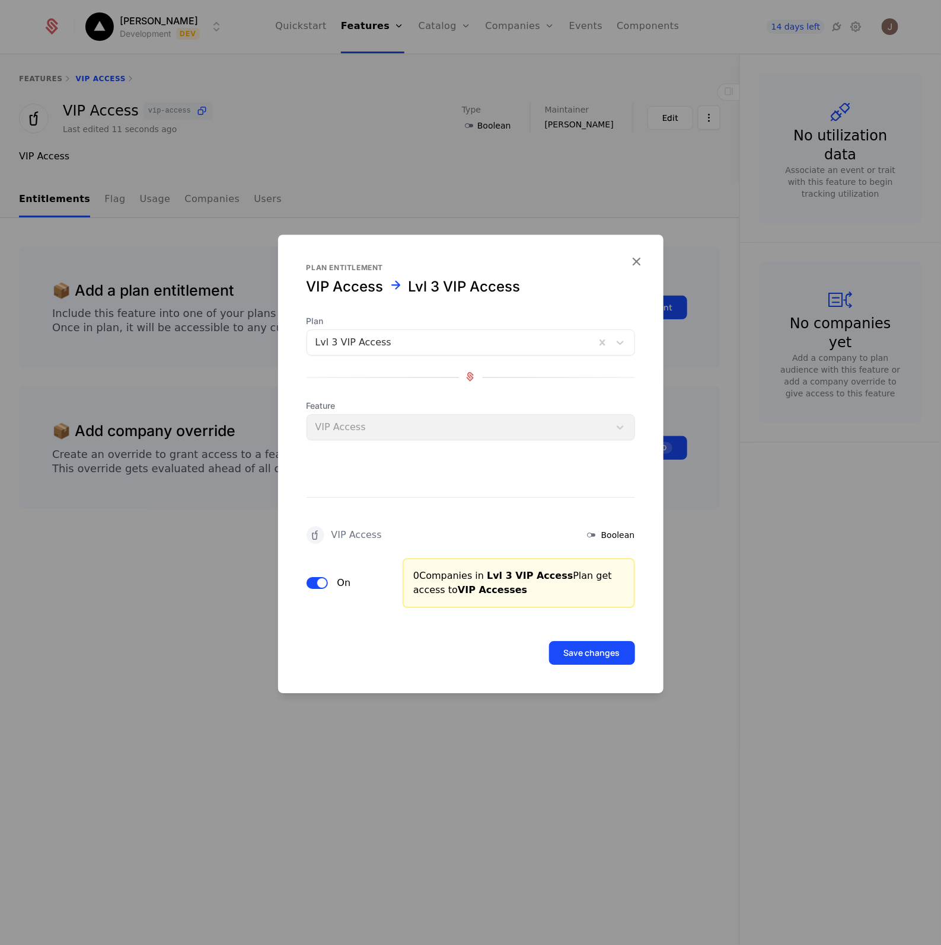
click at [605, 673] on form "Plan entitlement VIP Access Lvl 3 VIP Access Plan Lvl 3 VIP Access Feature VIP …" at bounding box center [470, 464] width 385 height 459
click at [570, 662] on button "Save changes" at bounding box center [592, 653] width 86 height 24
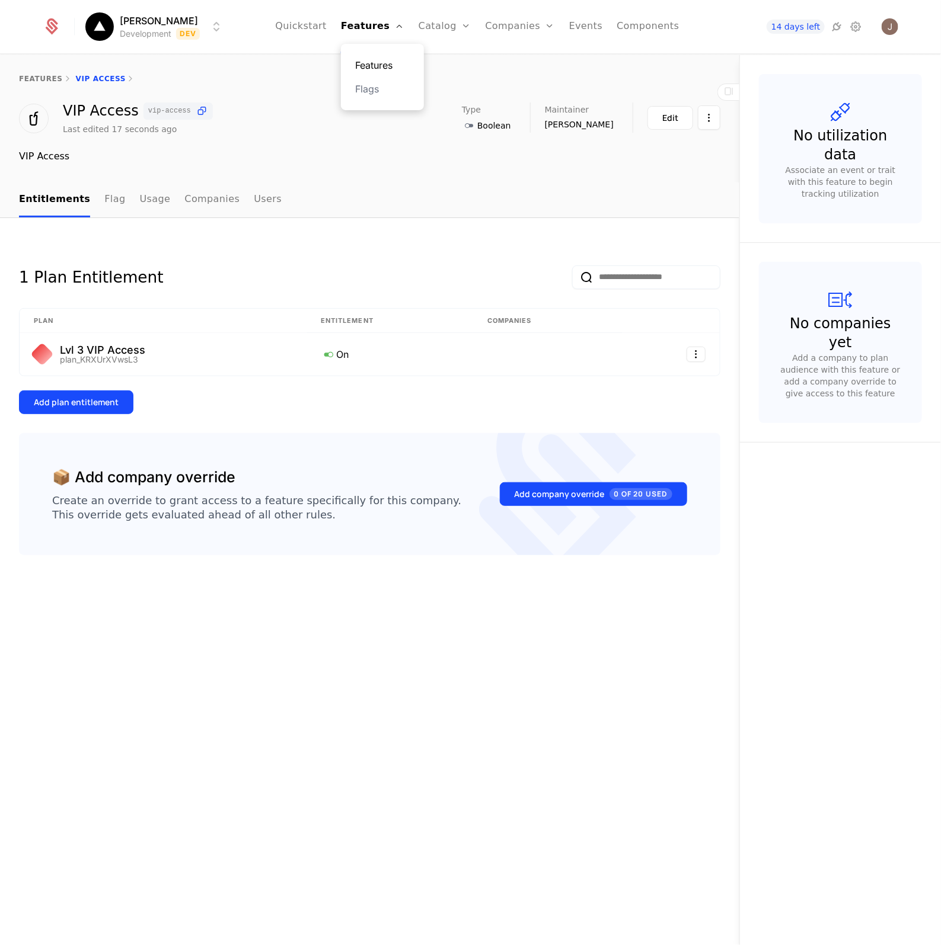
click at [397, 61] on link "Features" at bounding box center [382, 65] width 55 height 14
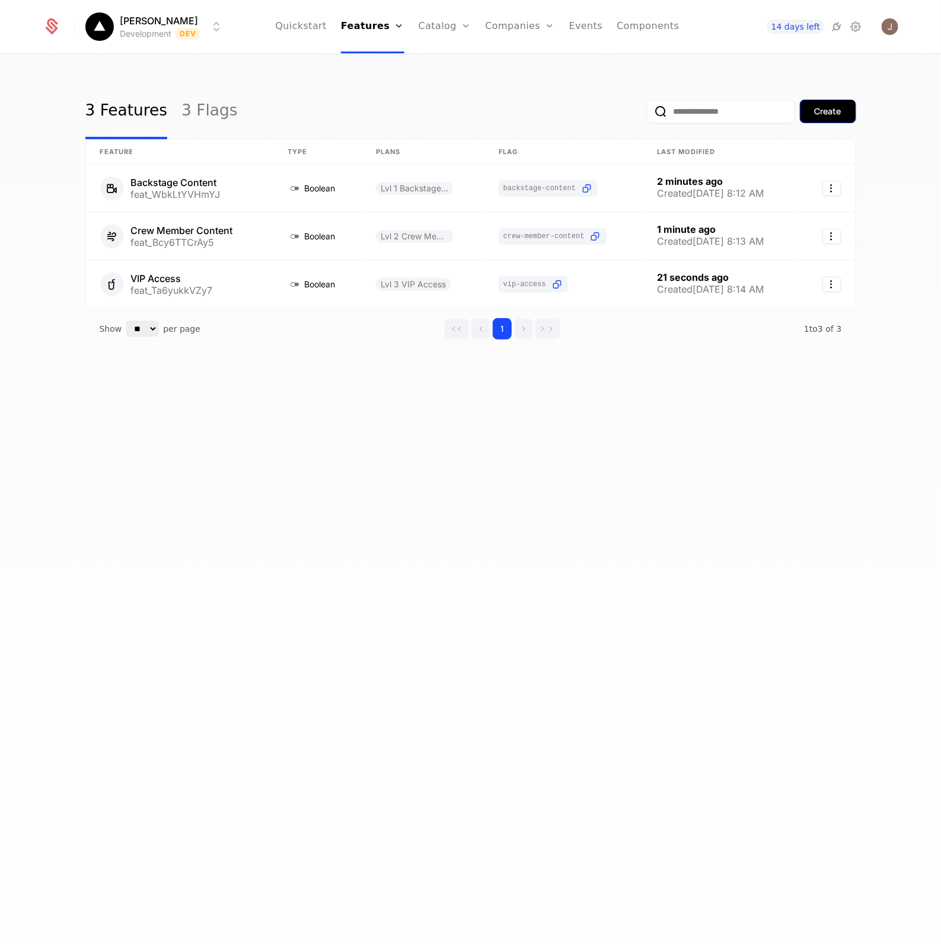
click at [848, 102] on button "Create" at bounding box center [828, 112] width 56 height 24
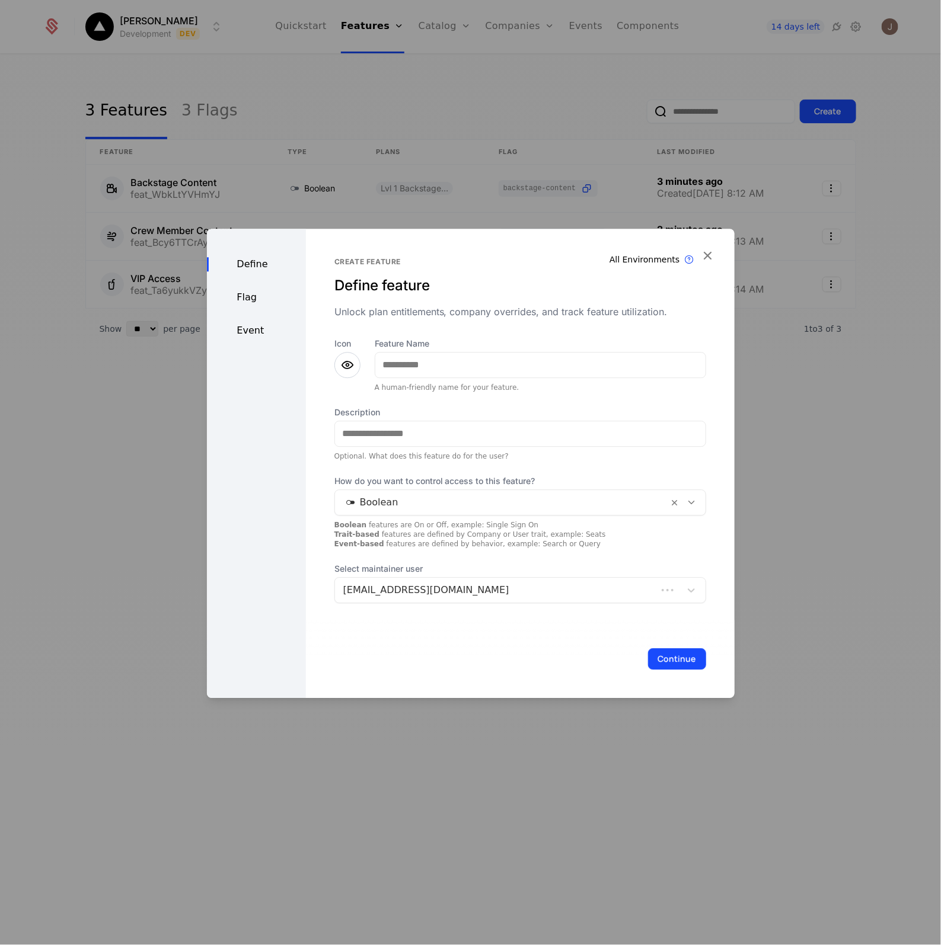
click at [488, 352] on div at bounding box center [540, 365] width 331 height 26
click at [489, 362] on input "Feature Name" at bounding box center [540, 365] width 330 height 25
type input "*******"
click at [345, 362] on icon at bounding box center [347, 365] width 14 height 14
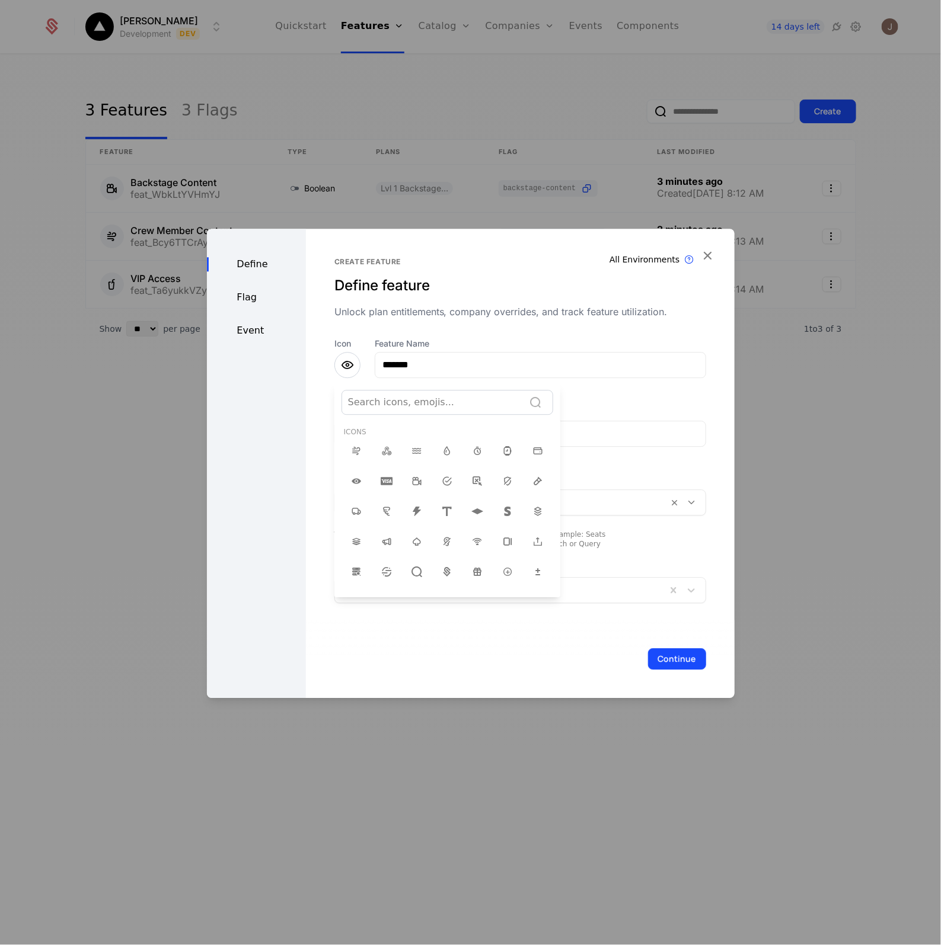
click at [384, 407] on div at bounding box center [433, 402] width 170 height 17
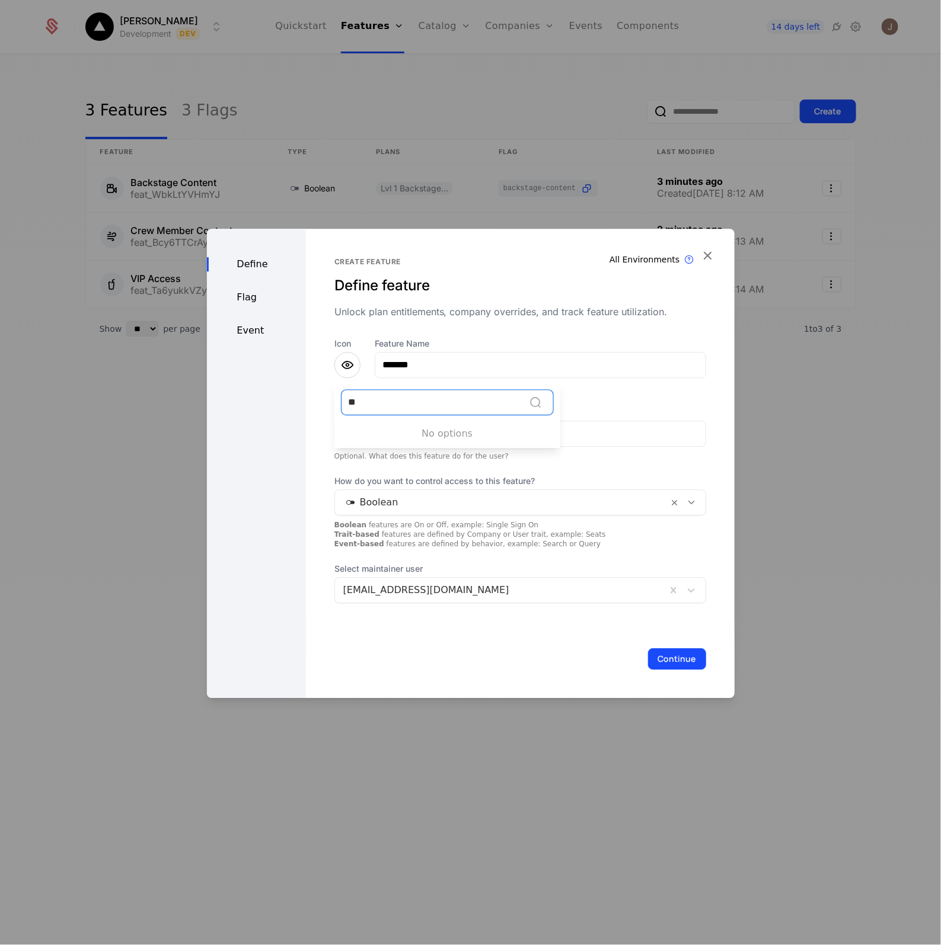
type input "*"
type input "*****"
click at [349, 459] on div "💬" at bounding box center [356, 451] width 25 height 24
click at [409, 430] on input "Description" at bounding box center [520, 433] width 370 height 25
click at [680, 658] on button "Continue" at bounding box center [677, 658] width 58 height 21
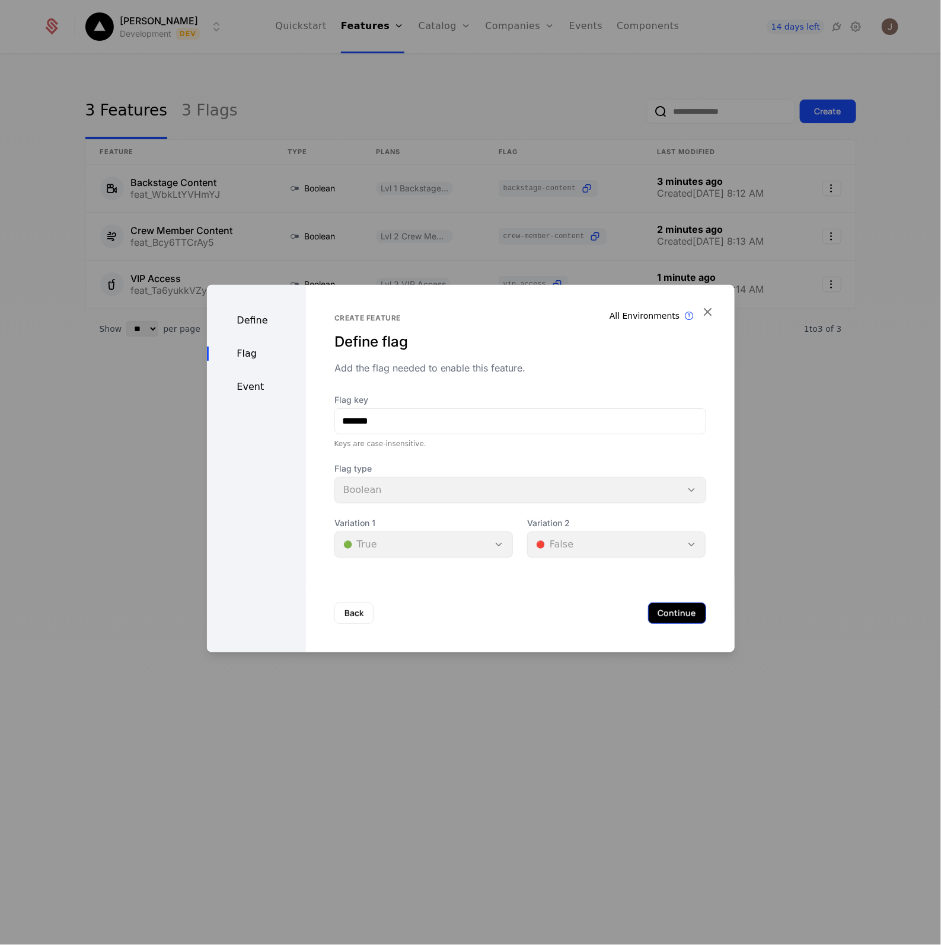
click at [663, 618] on button "Continue" at bounding box center [677, 613] width 58 height 21
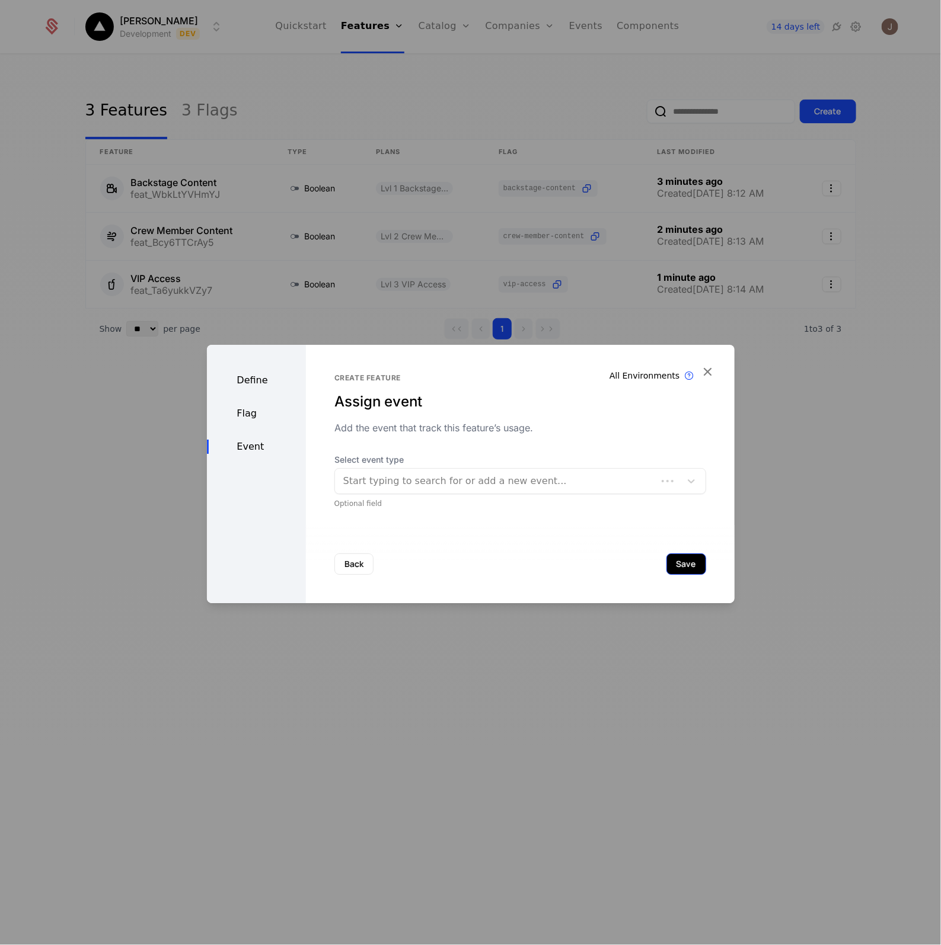
click at [666, 572] on button "Save" at bounding box center [686, 564] width 40 height 21
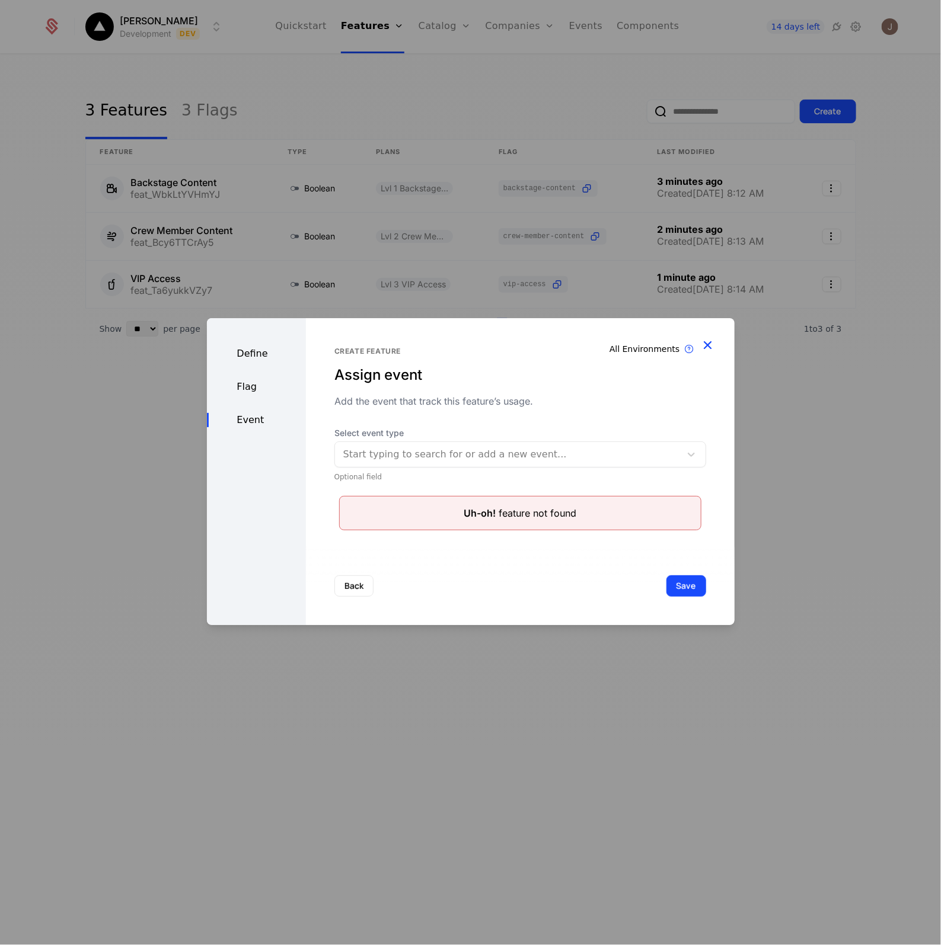
click at [709, 344] on icon "button" at bounding box center [707, 344] width 15 height 15
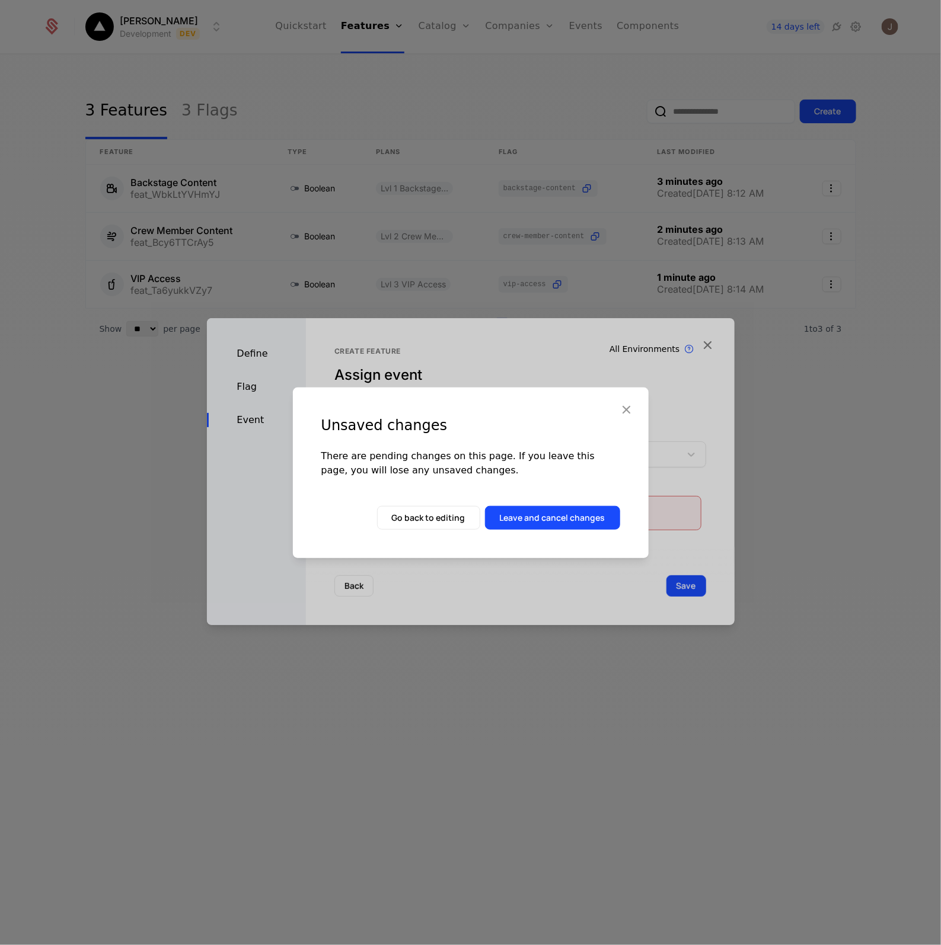
click at [526, 520] on button "Leave and cancel changes" at bounding box center [552, 518] width 135 height 24
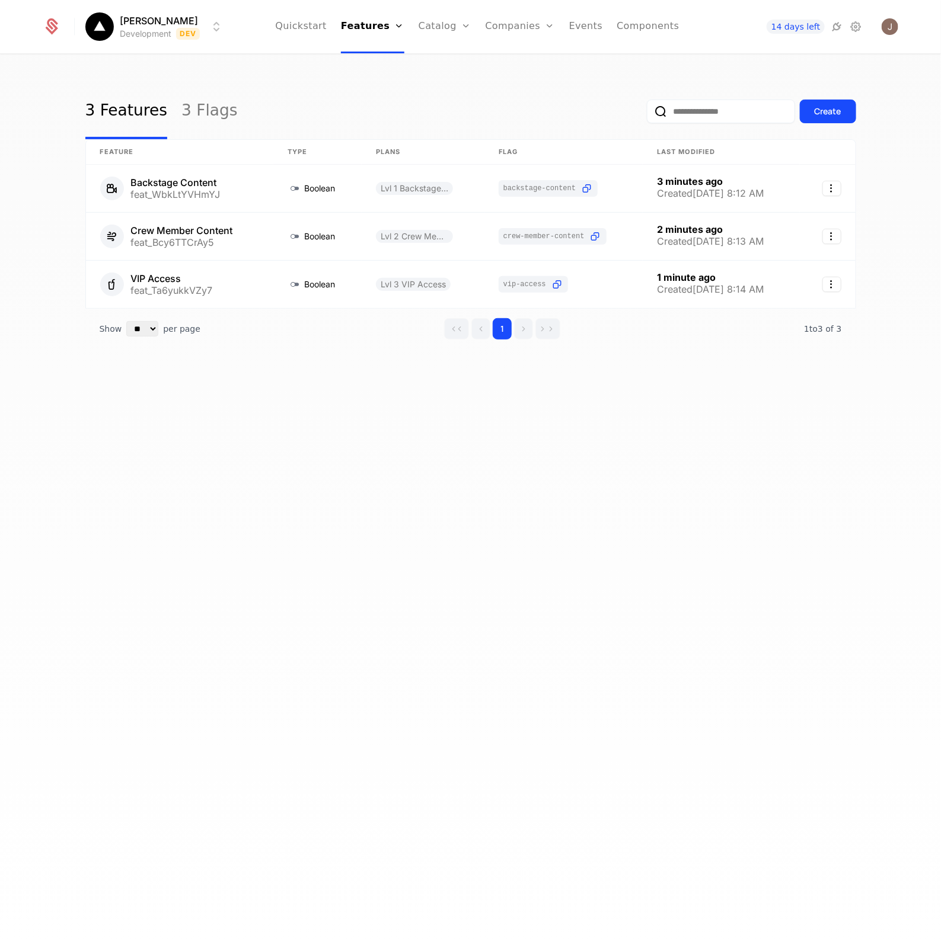
click at [430, 570] on div "3 Features 3 Flags Create Feature Type Plans Flag Last Modified Backstage Conte…" at bounding box center [470, 503] width 941 height 897
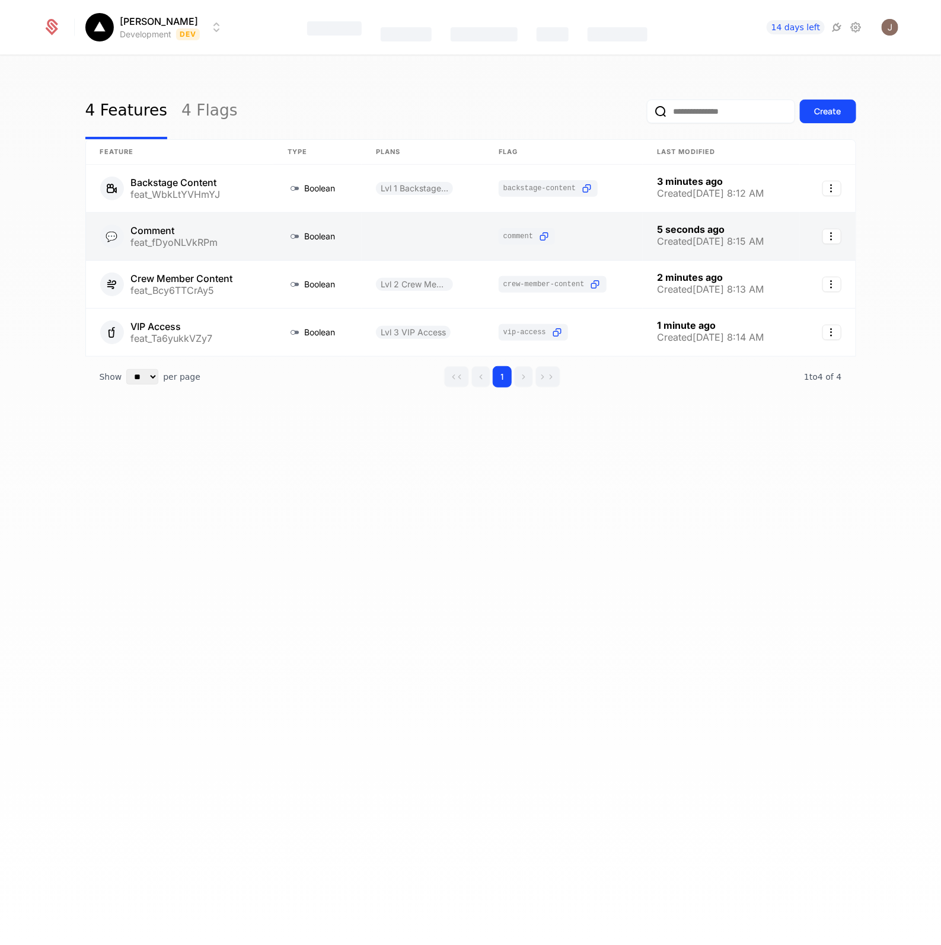
click at [164, 232] on link at bounding box center [179, 236] width 187 height 47
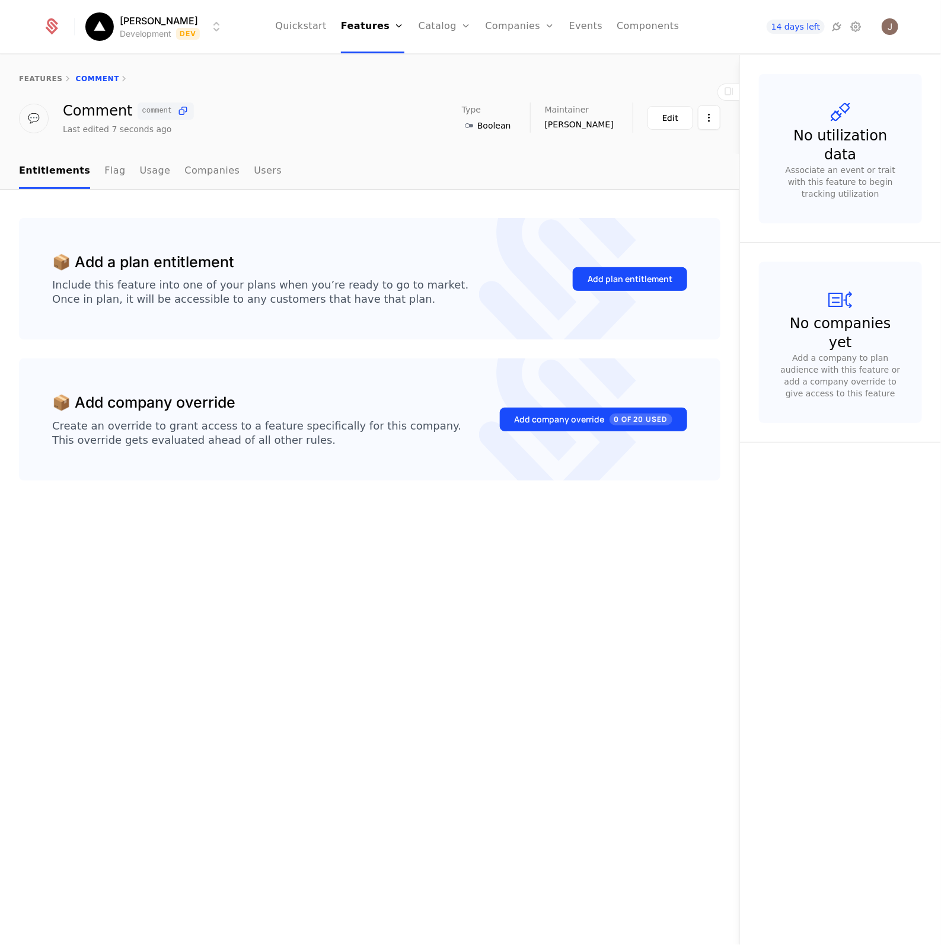
click at [639, 264] on div "Add plan entitlement" at bounding box center [630, 279] width 114 height 56
click at [637, 276] on div "Add plan entitlement" at bounding box center [629, 279] width 85 height 12
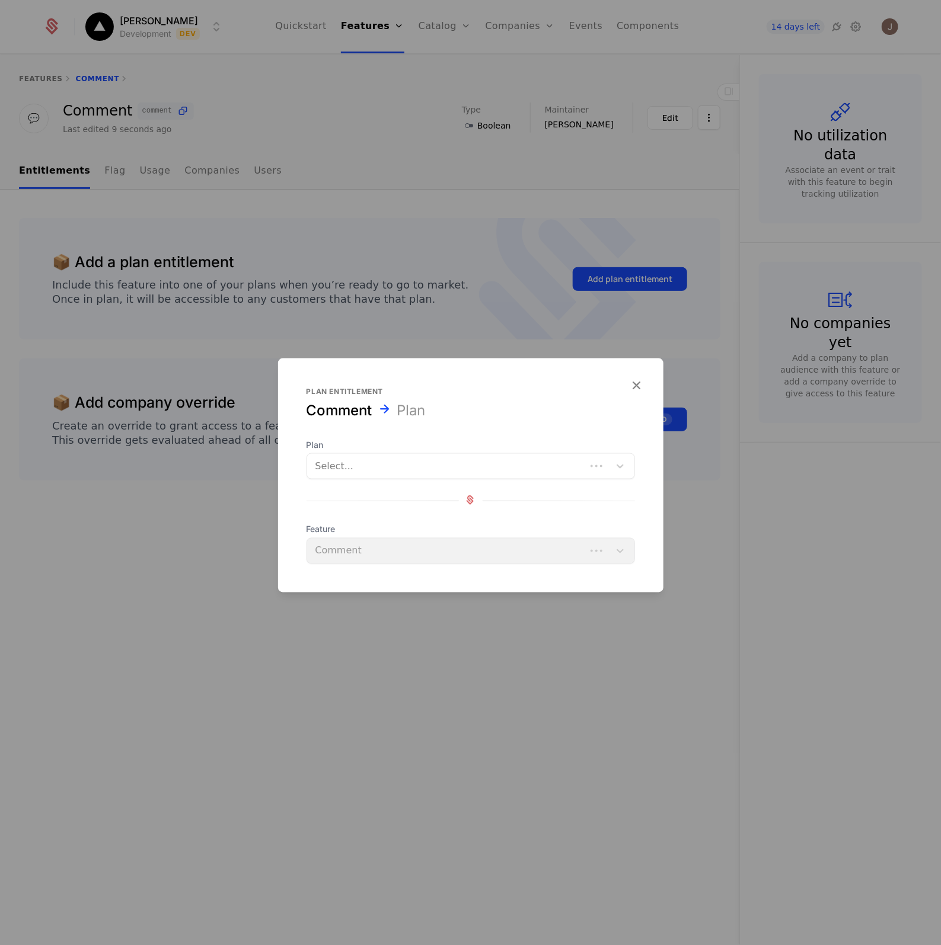
click at [413, 481] on div "Plan Select... Feature Comment" at bounding box center [470, 501] width 328 height 125
click at [411, 472] on div at bounding box center [458, 466] width 286 height 17
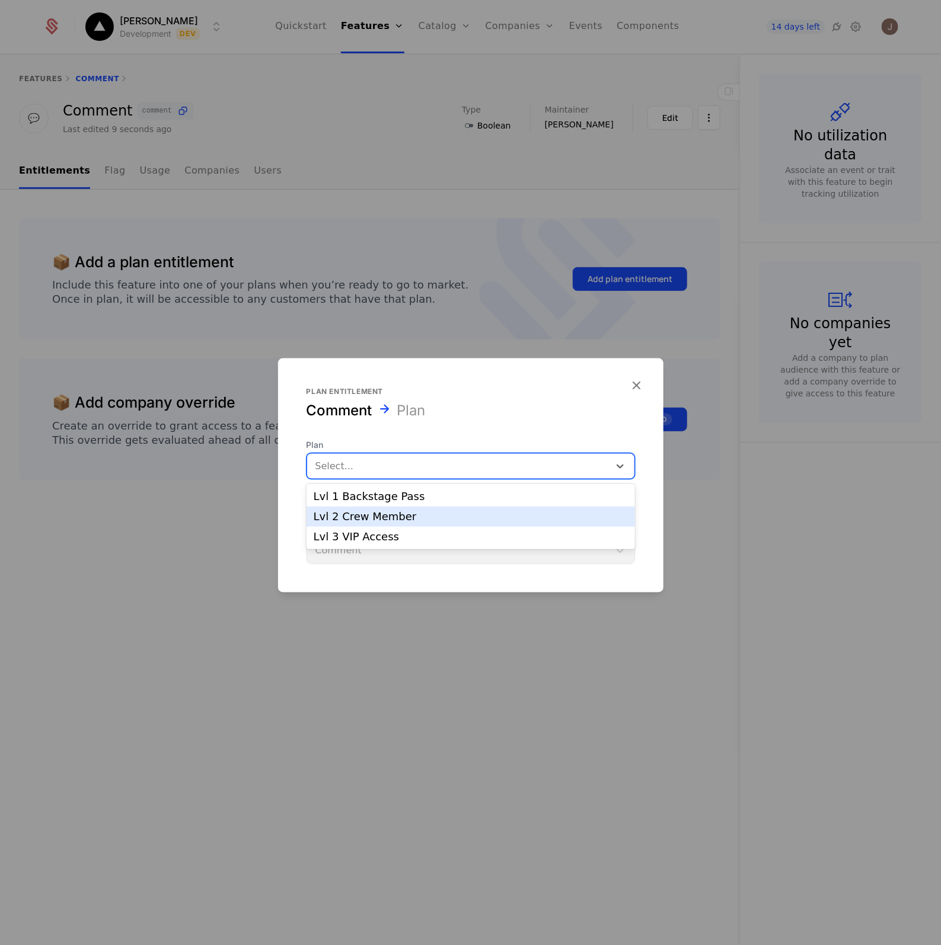
click at [376, 522] on div "Lvl 2 Crew Member" at bounding box center [471, 517] width 314 height 11
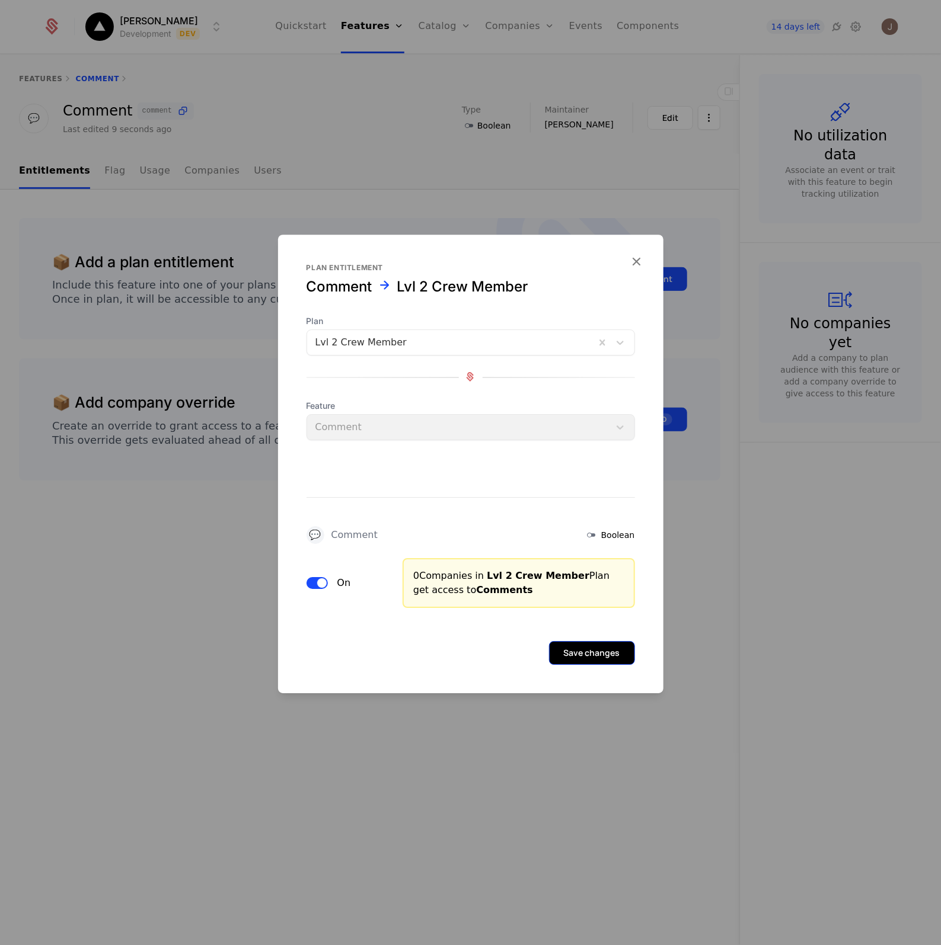
click at [587, 654] on button "Save changes" at bounding box center [592, 653] width 86 height 24
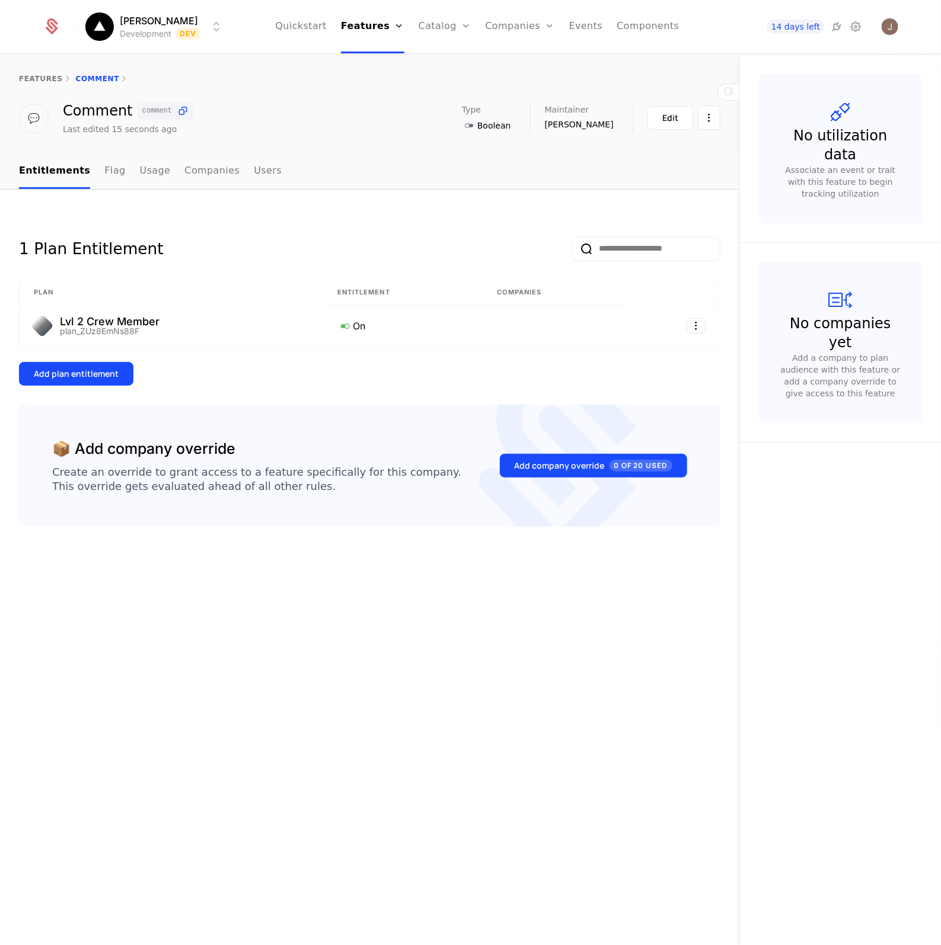
click at [95, 389] on div "1 Plan Entitlement Plan Entitlement Companies Lvl 2 Crew Member plan_ZUz8EmNs88…" at bounding box center [369, 391] width 701 height 347
click at [98, 378] on div "Add plan entitlement" at bounding box center [76, 374] width 85 height 12
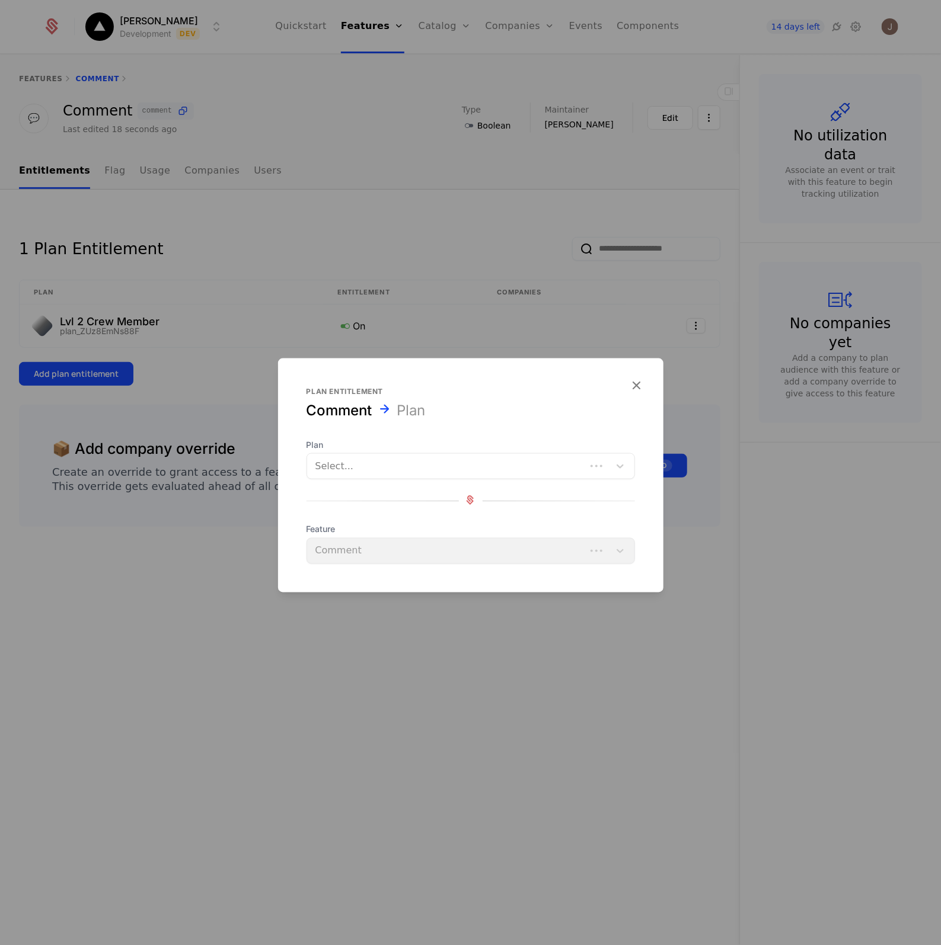
click at [469, 463] on div at bounding box center [446, 466] width 262 height 17
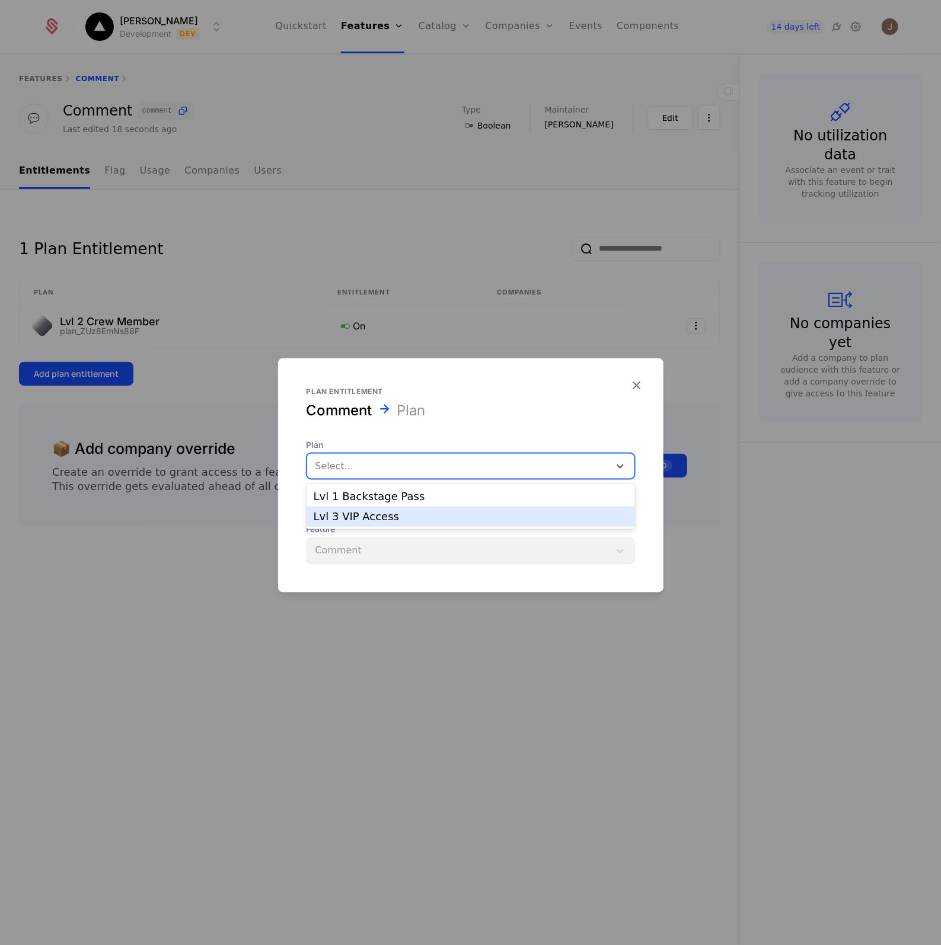
click at [389, 514] on div "Lvl 3 VIP Access" at bounding box center [471, 517] width 314 height 11
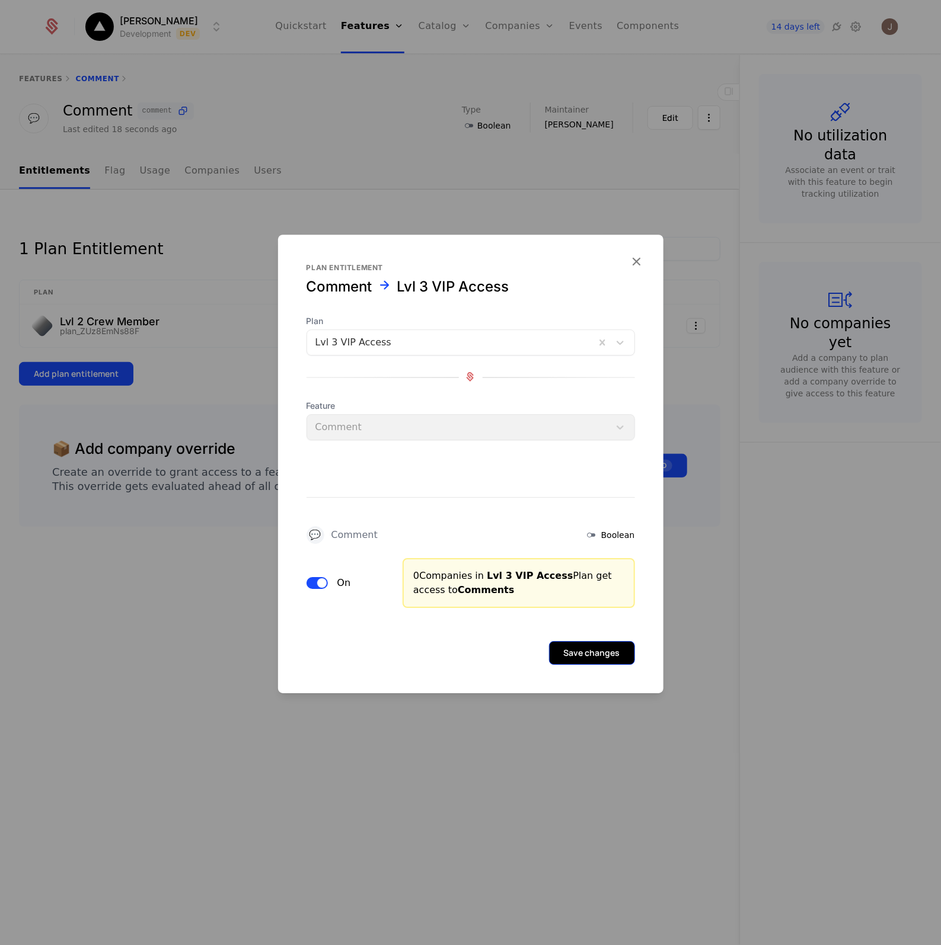
click at [587, 659] on button "Save changes" at bounding box center [592, 653] width 86 height 24
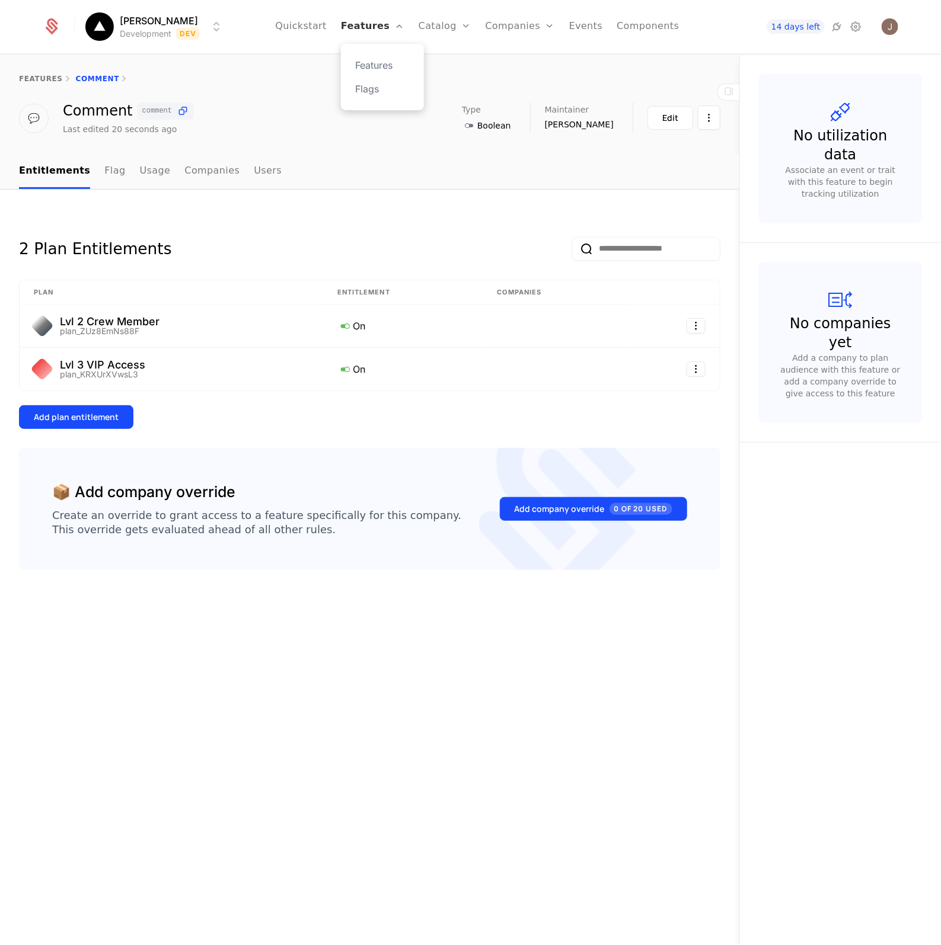
drag, startPoint x: 398, startPoint y: 25, endPoint x: 395, endPoint y: 36, distance: 11.1
click at [397, 25] on link "Features" at bounding box center [372, 26] width 63 height 53
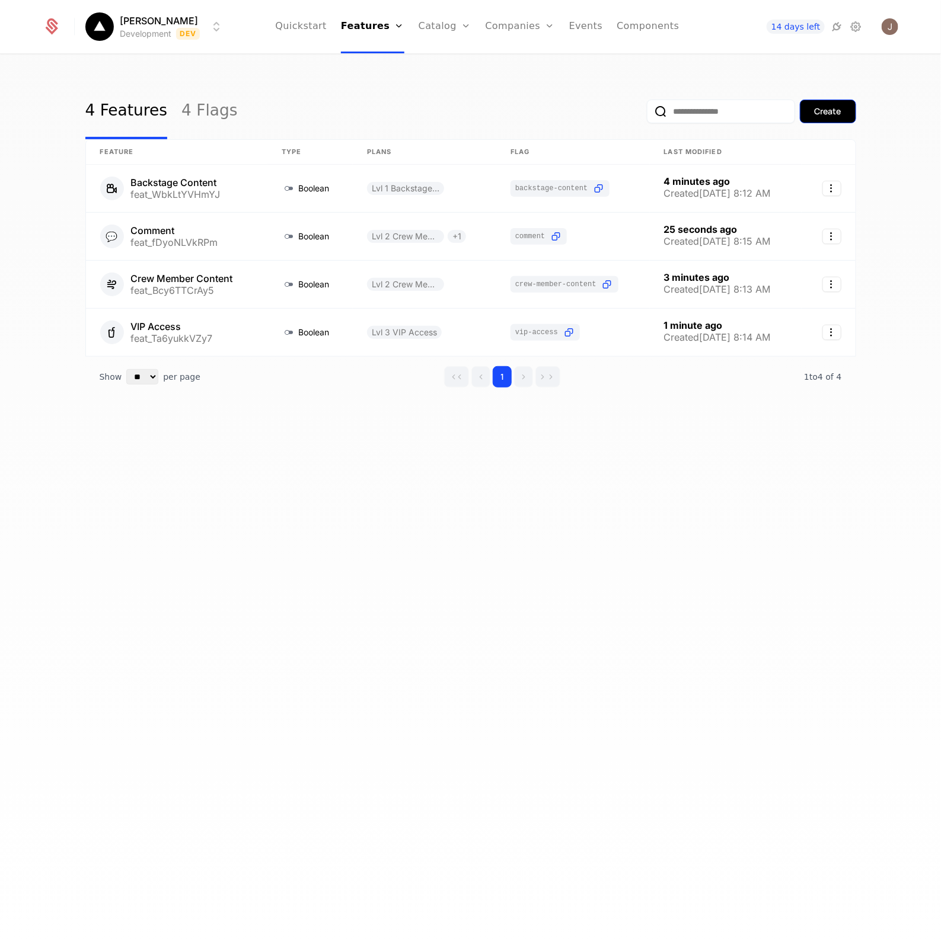
click at [833, 117] on div "Create" at bounding box center [827, 112] width 27 height 12
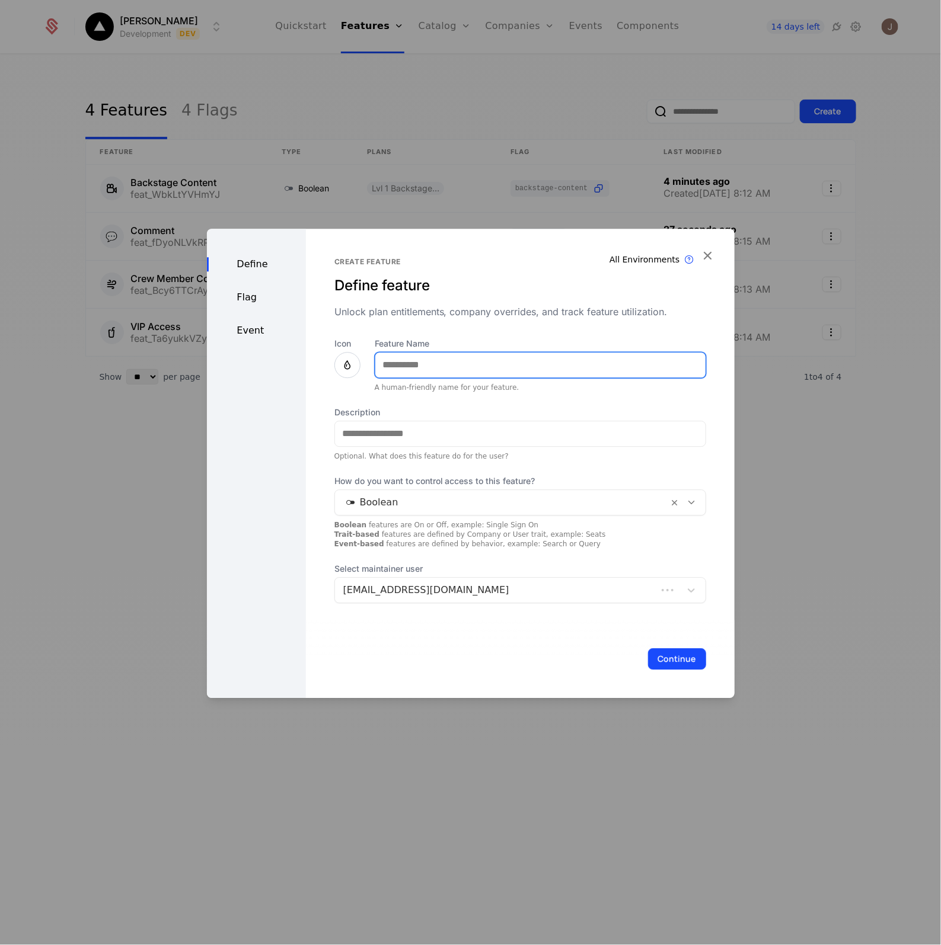
click at [519, 366] on input "Feature Name" at bounding box center [540, 365] width 330 height 25
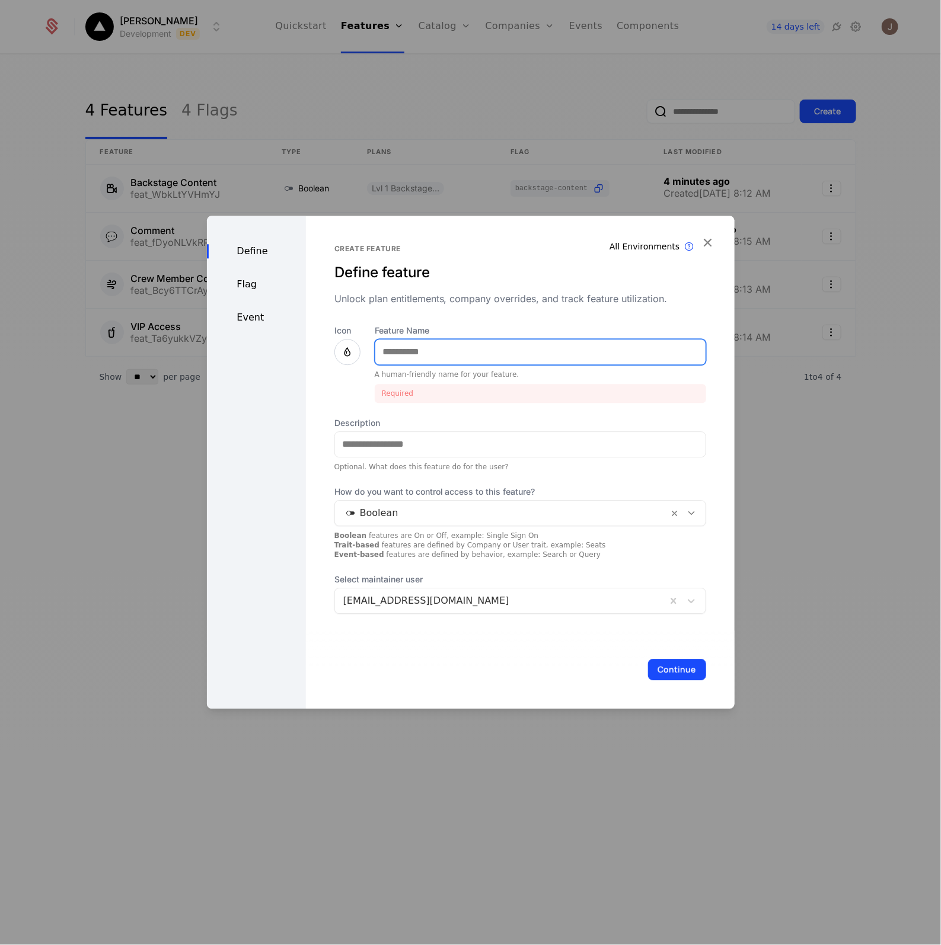
click at [407, 359] on input "Feature Name" at bounding box center [540, 352] width 330 height 25
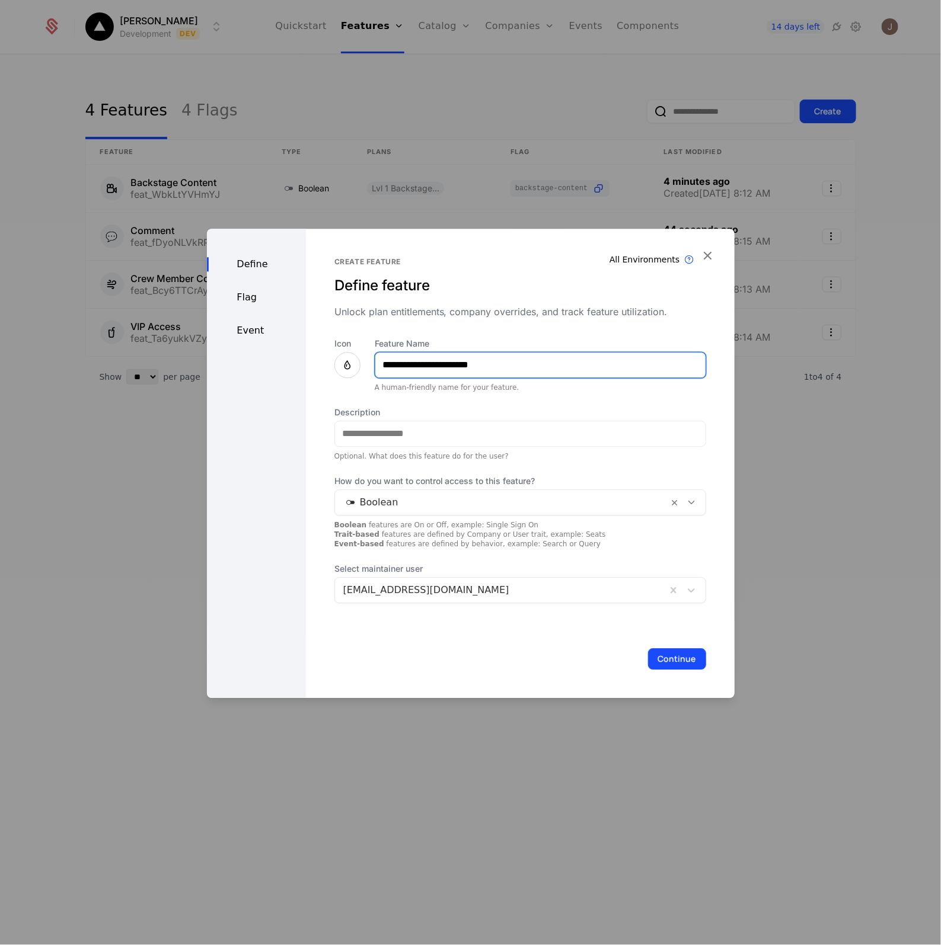
type input "**********"
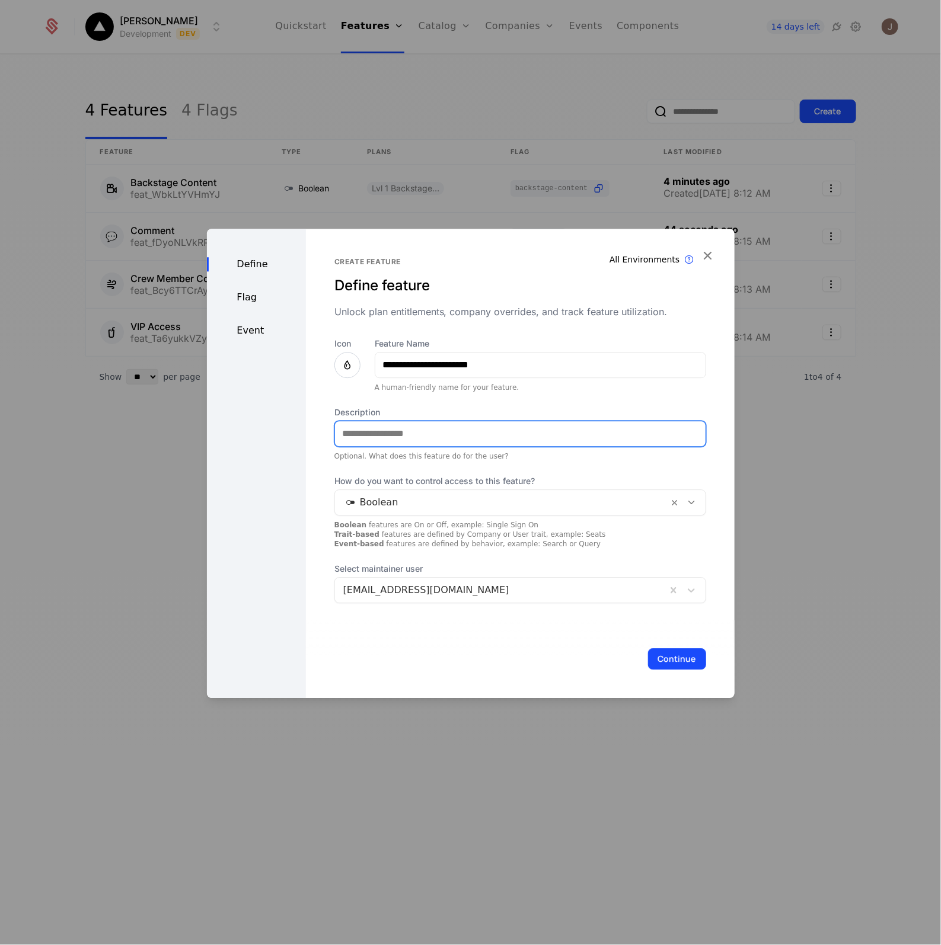
click at [353, 430] on input "Description" at bounding box center [520, 433] width 370 height 25
click at [348, 359] on icon at bounding box center [347, 365] width 14 height 14
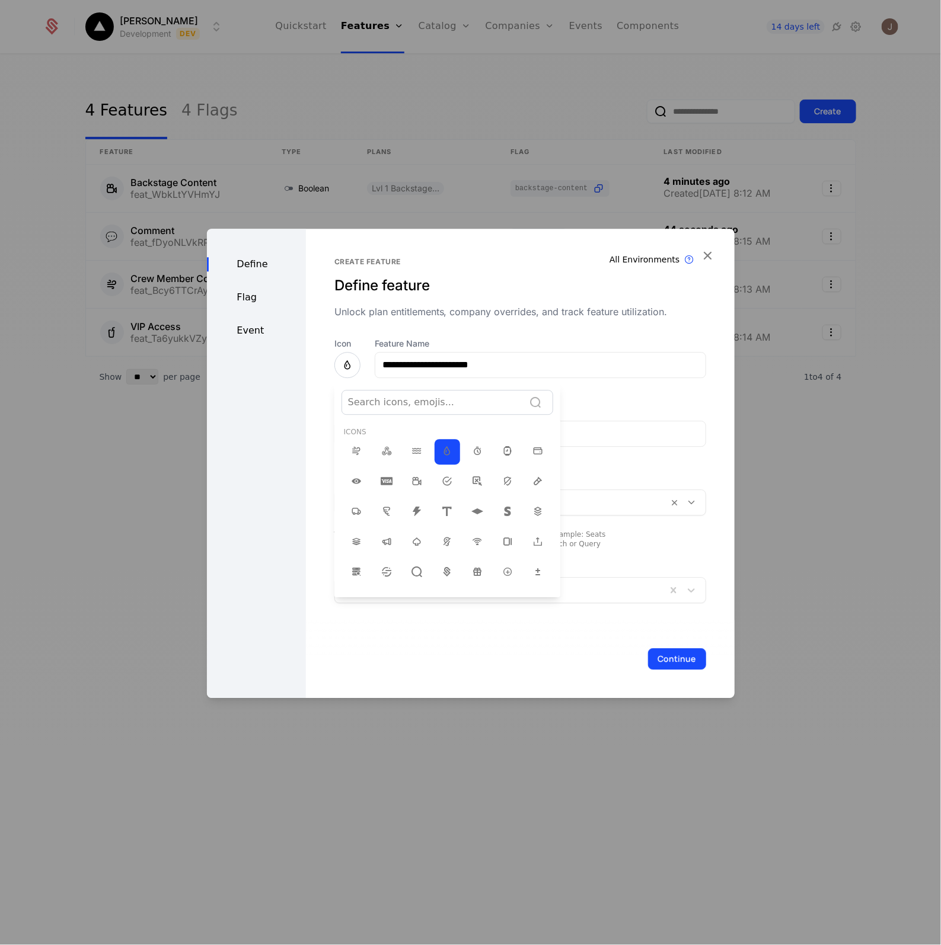
click at [447, 402] on div at bounding box center [433, 402] width 170 height 17
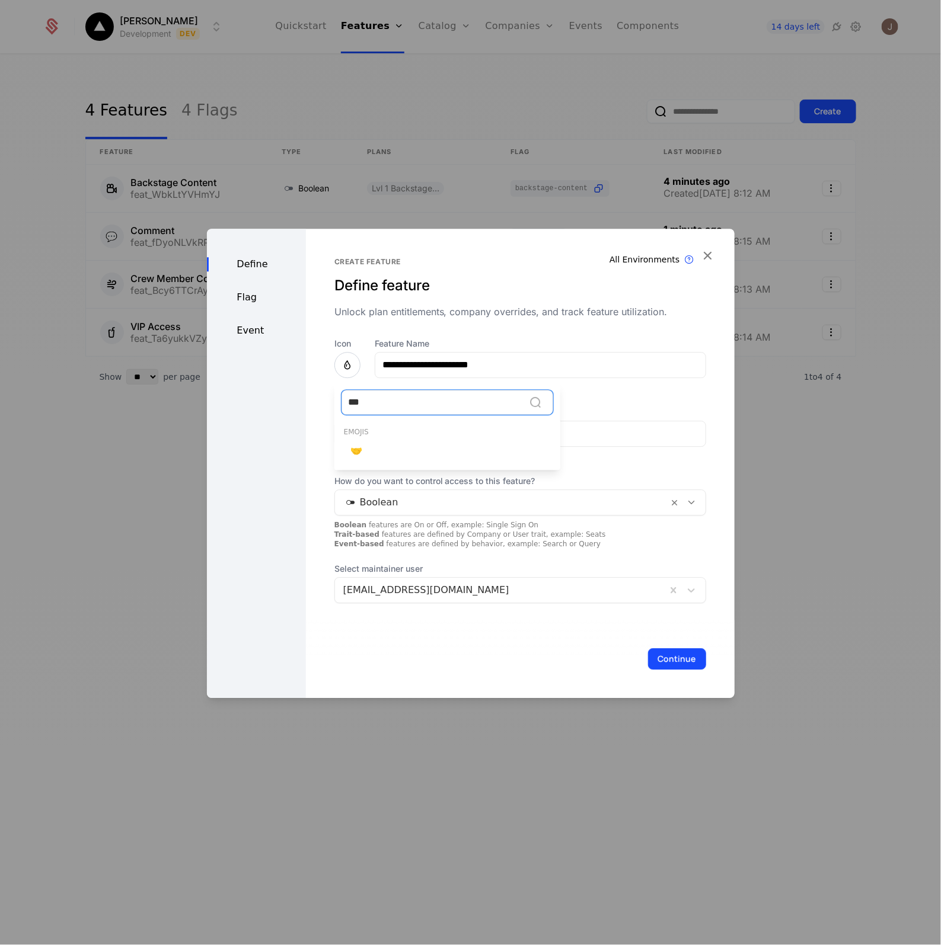
type input "**"
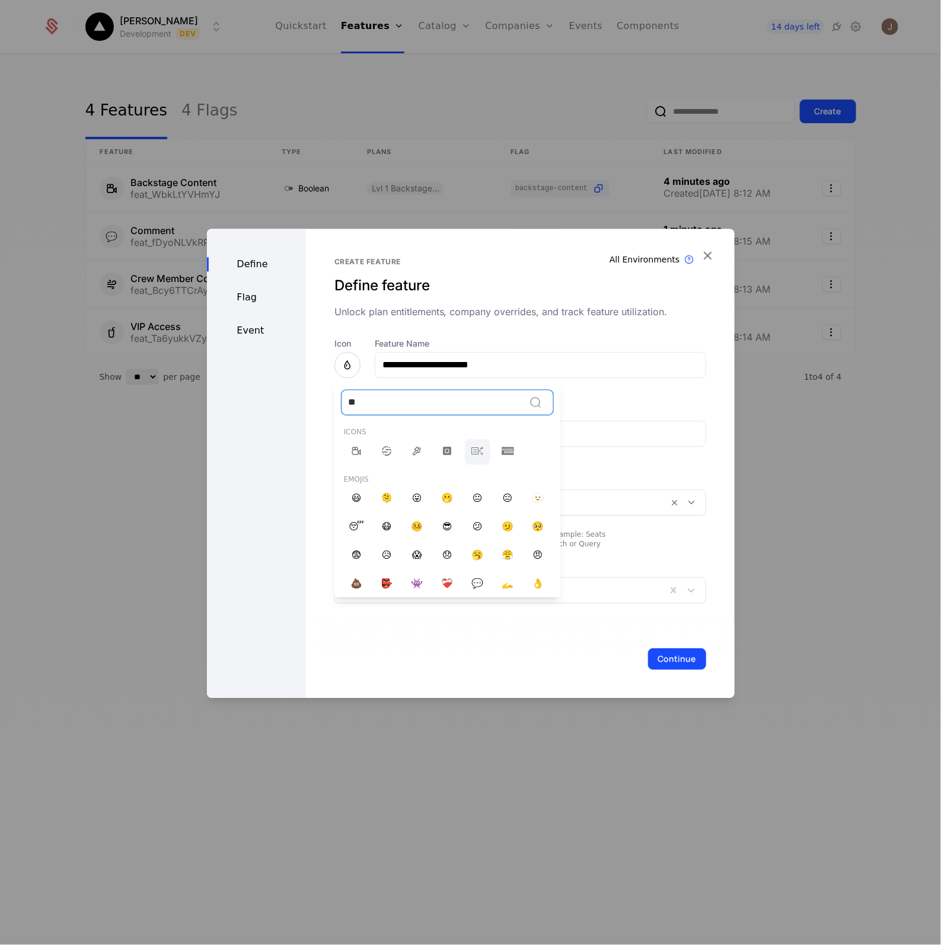
click at [476, 453] on div at bounding box center [477, 451] width 25 height 25
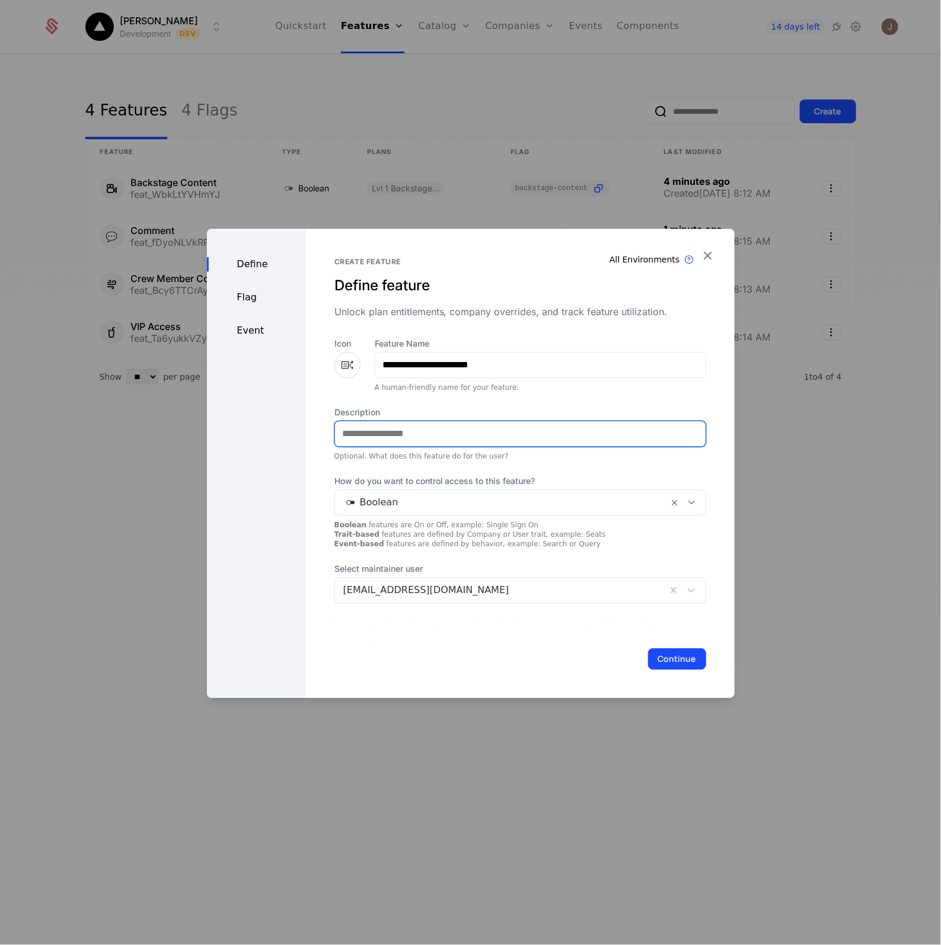
click at [418, 442] on input "Description" at bounding box center [520, 433] width 370 height 25
click at [335, 501] on div "Boolean" at bounding box center [502, 502] width 334 height 21
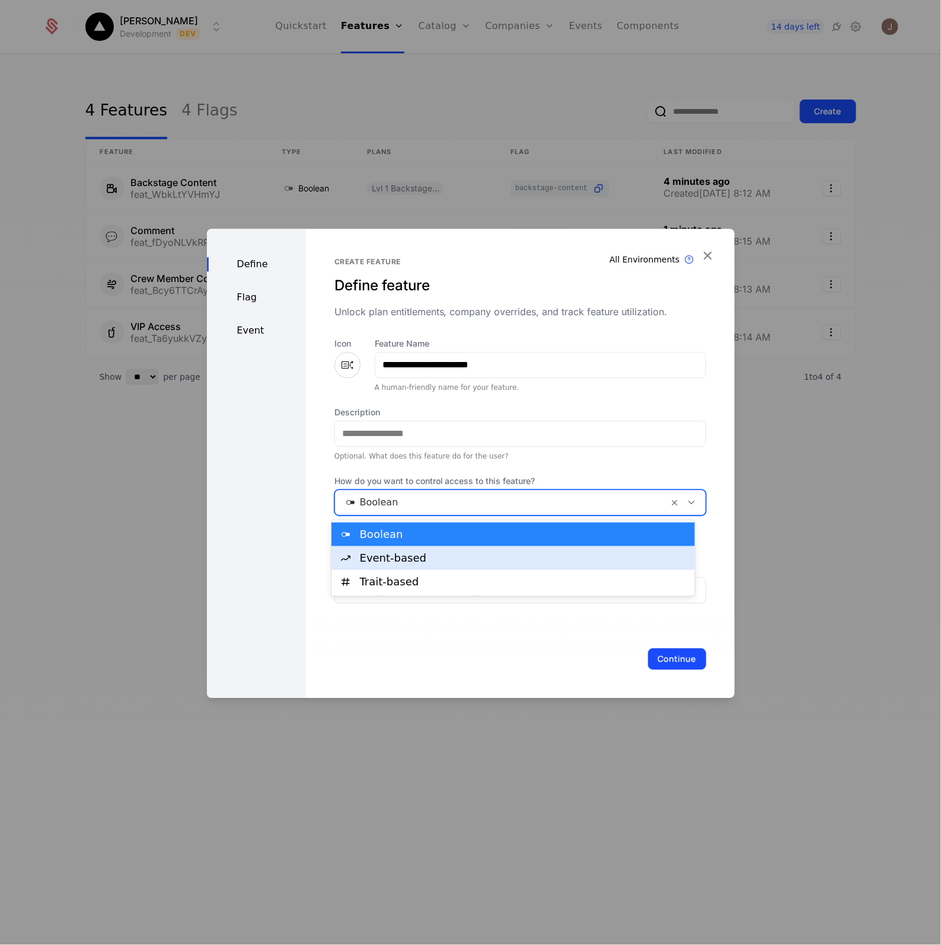
click at [369, 556] on div "Event-based" at bounding box center [524, 558] width 328 height 11
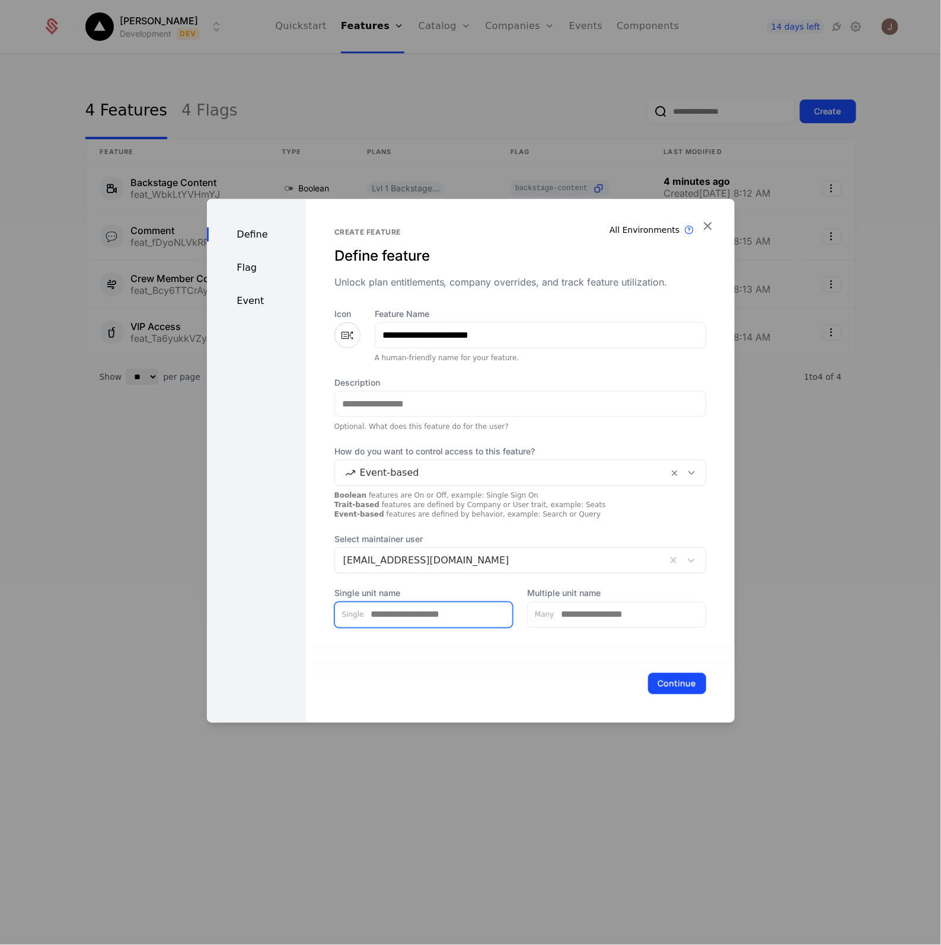
click at [403, 616] on input "Single unit name" at bounding box center [438, 614] width 149 height 25
type input "**"
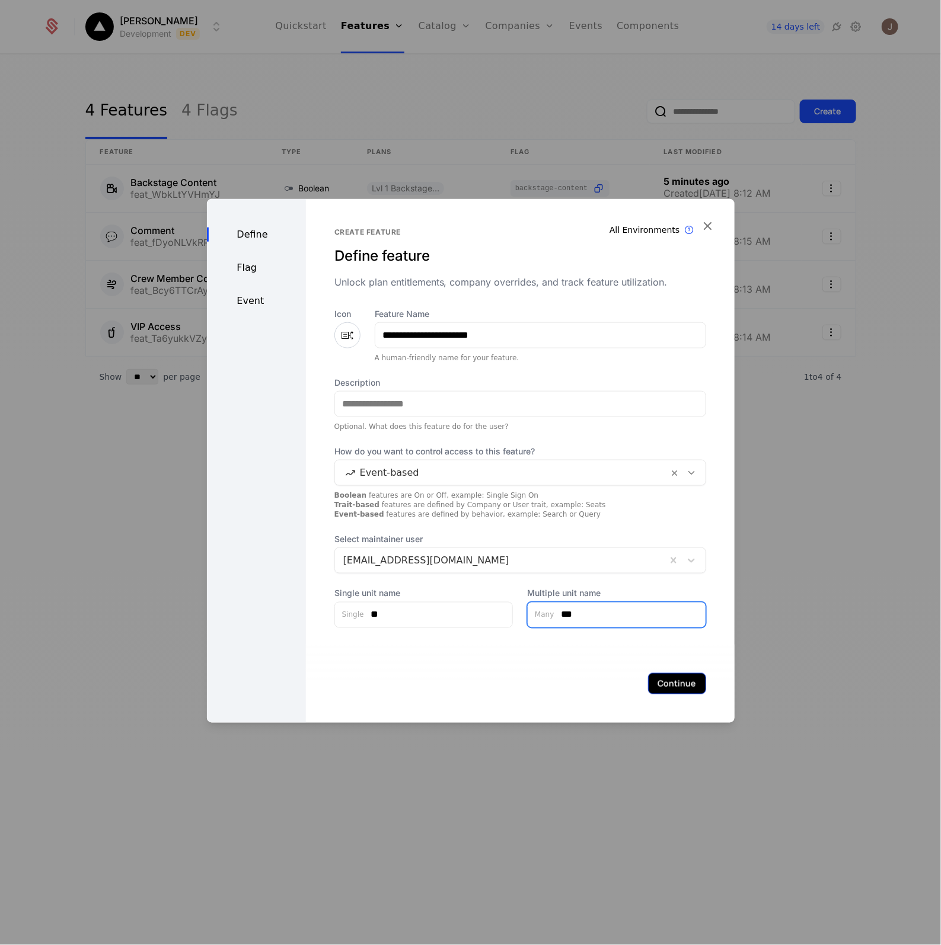
type input "***"
click at [675, 679] on button "Continue" at bounding box center [677, 683] width 58 height 21
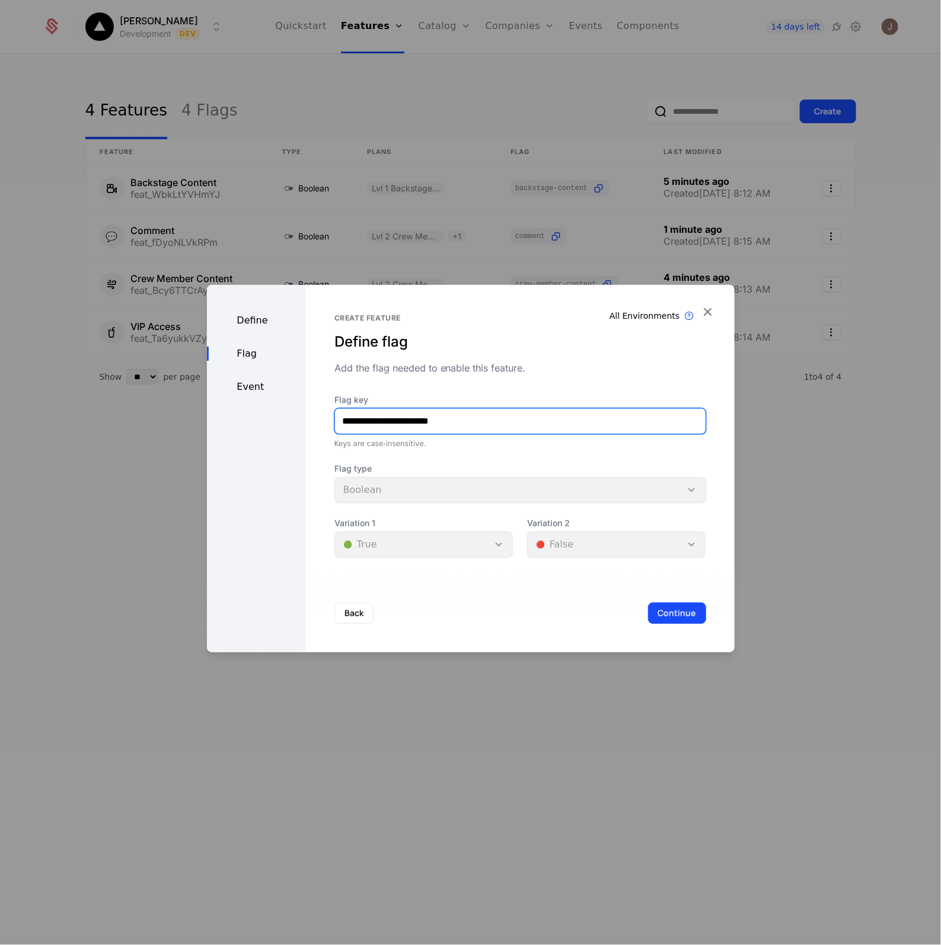
click at [469, 416] on input "**********" at bounding box center [520, 421] width 370 height 25
type input "*******"
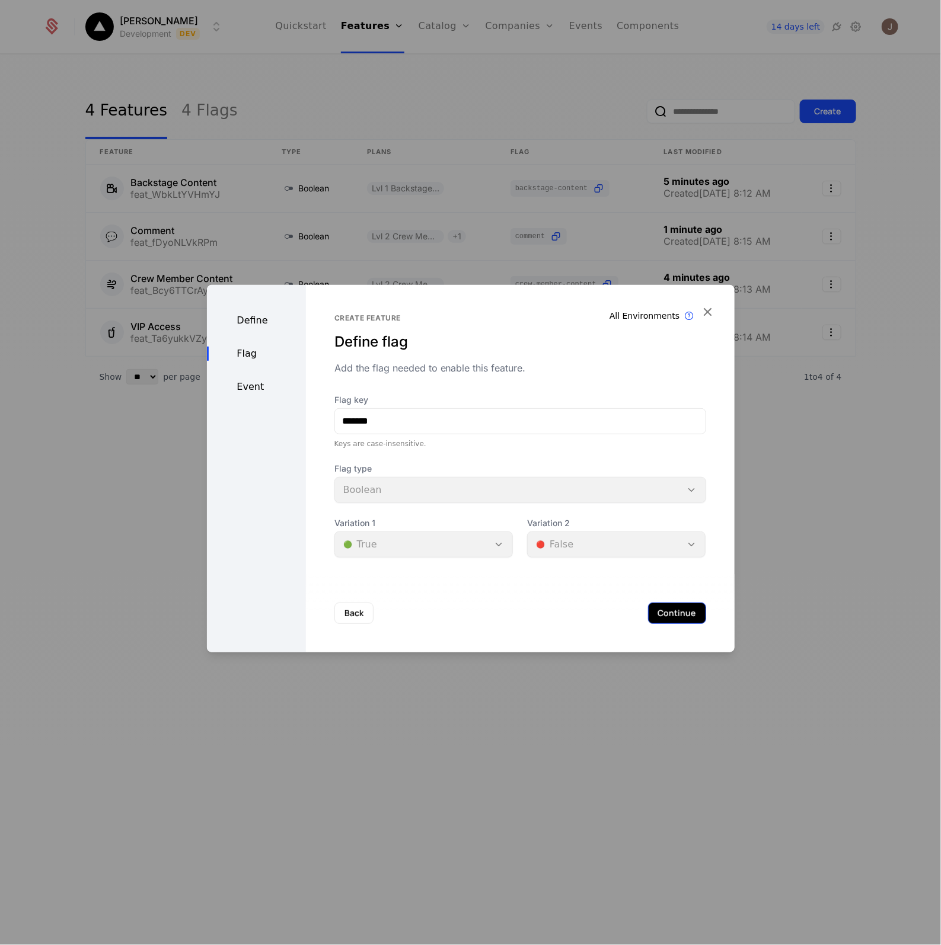
click at [686, 612] on button "Continue" at bounding box center [677, 613] width 58 height 21
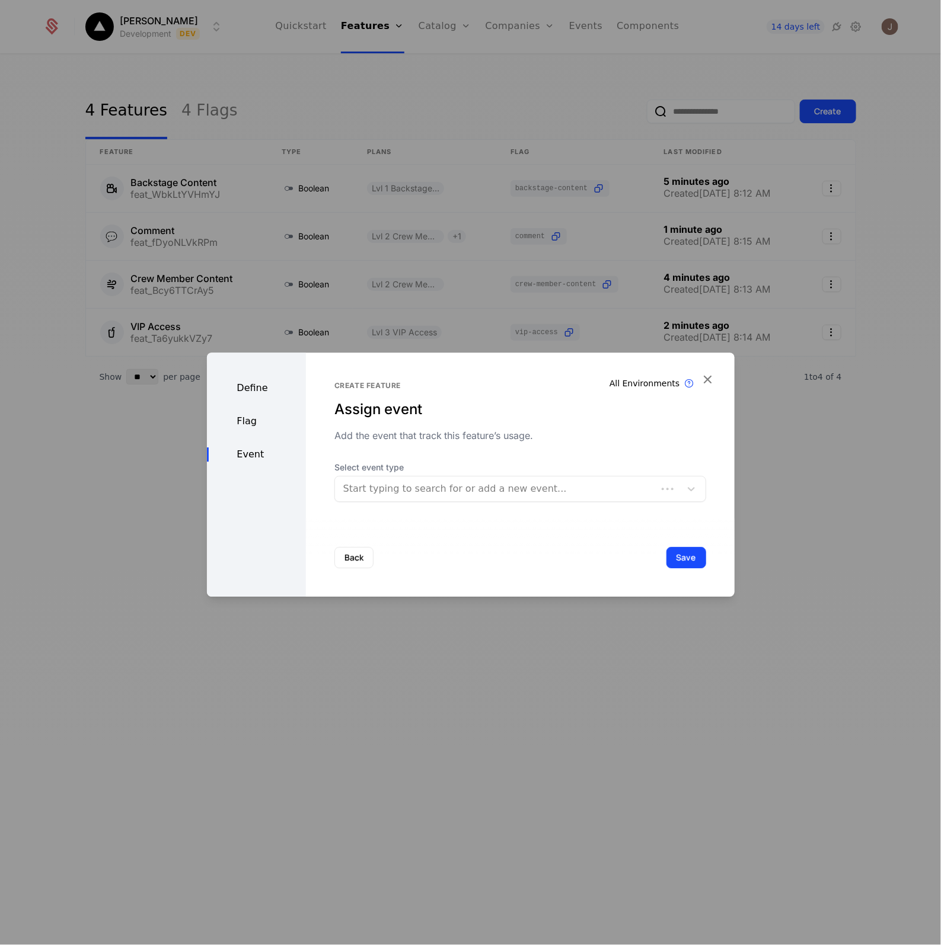
click at [427, 487] on div at bounding box center [495, 489] width 305 height 17
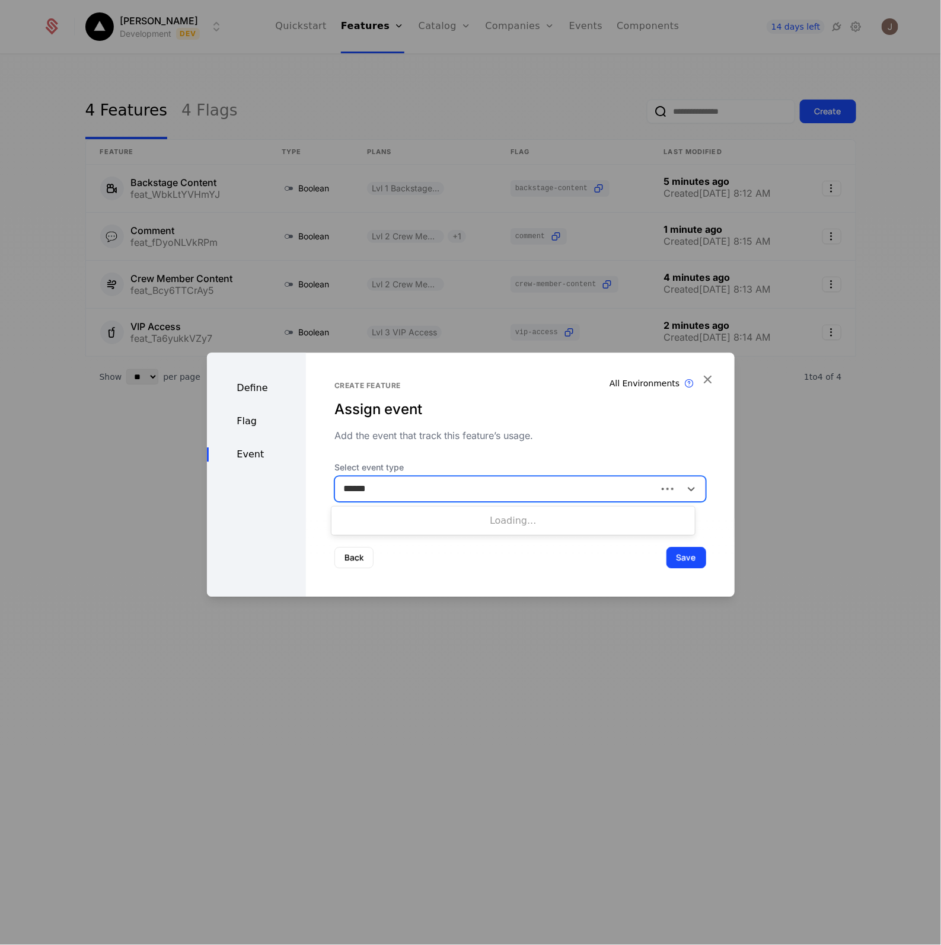
type input "*******"
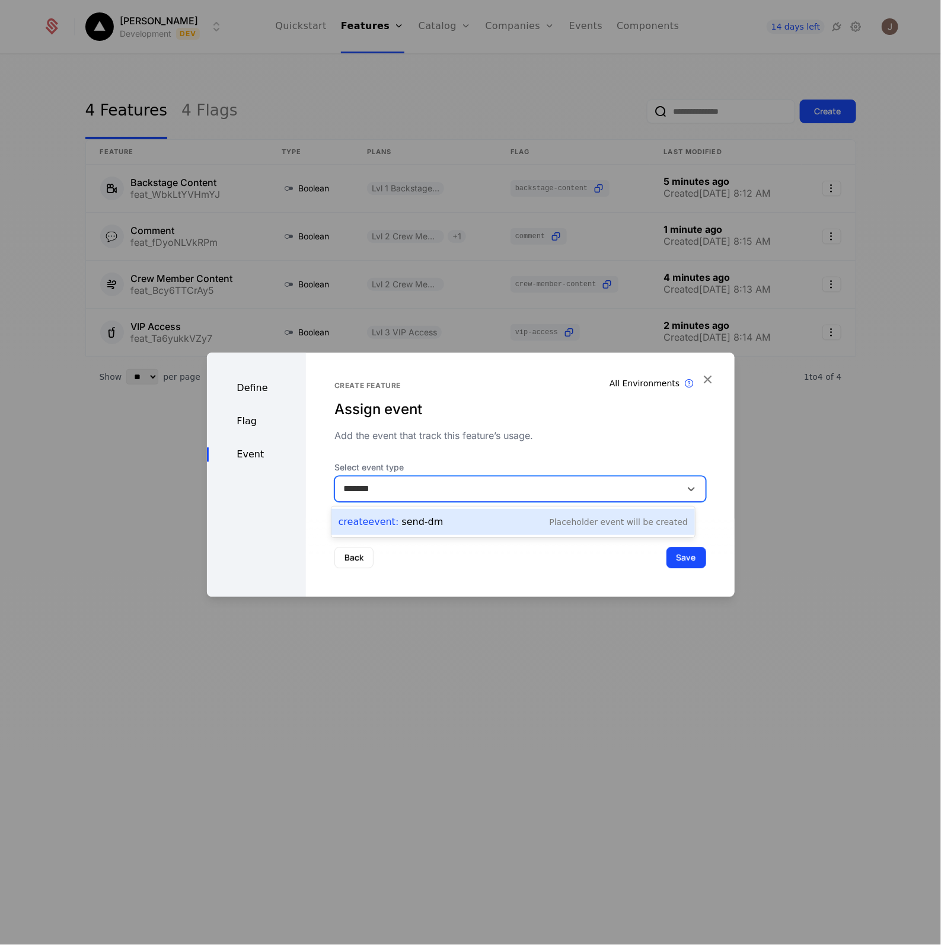
click at [421, 519] on div "Create Event : send-dm" at bounding box center [390, 522] width 105 height 14
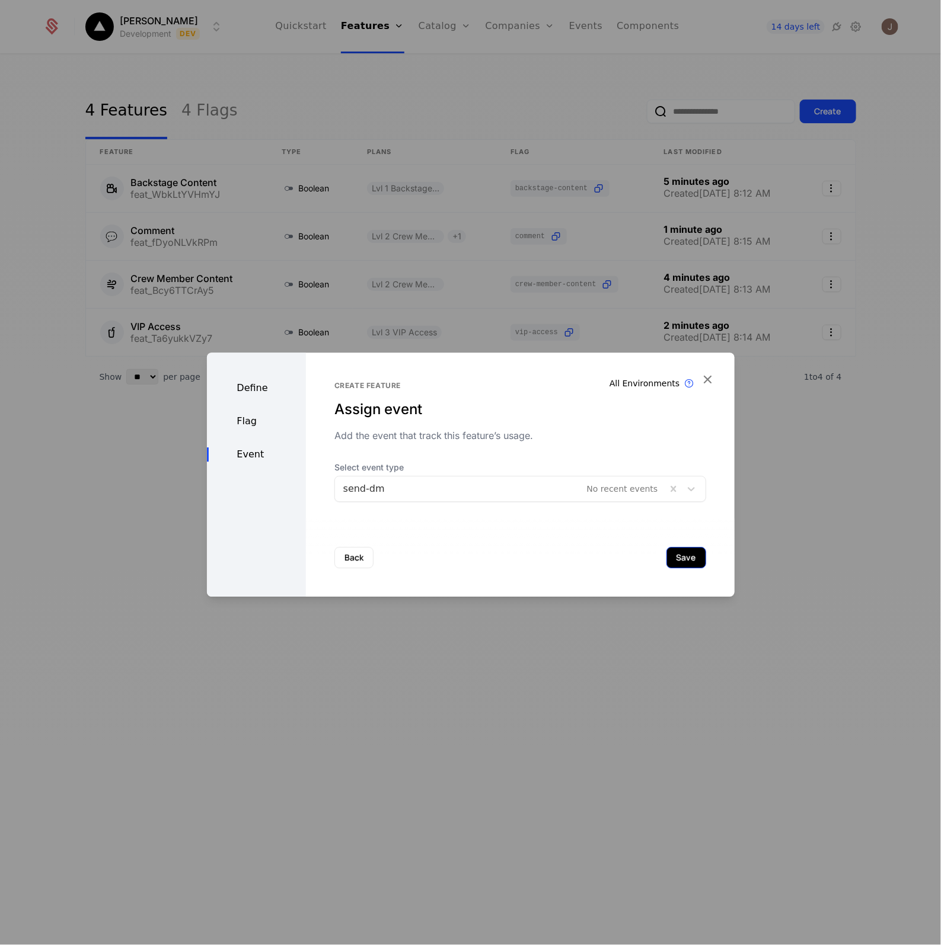
click at [674, 562] on button "Save" at bounding box center [686, 557] width 40 height 21
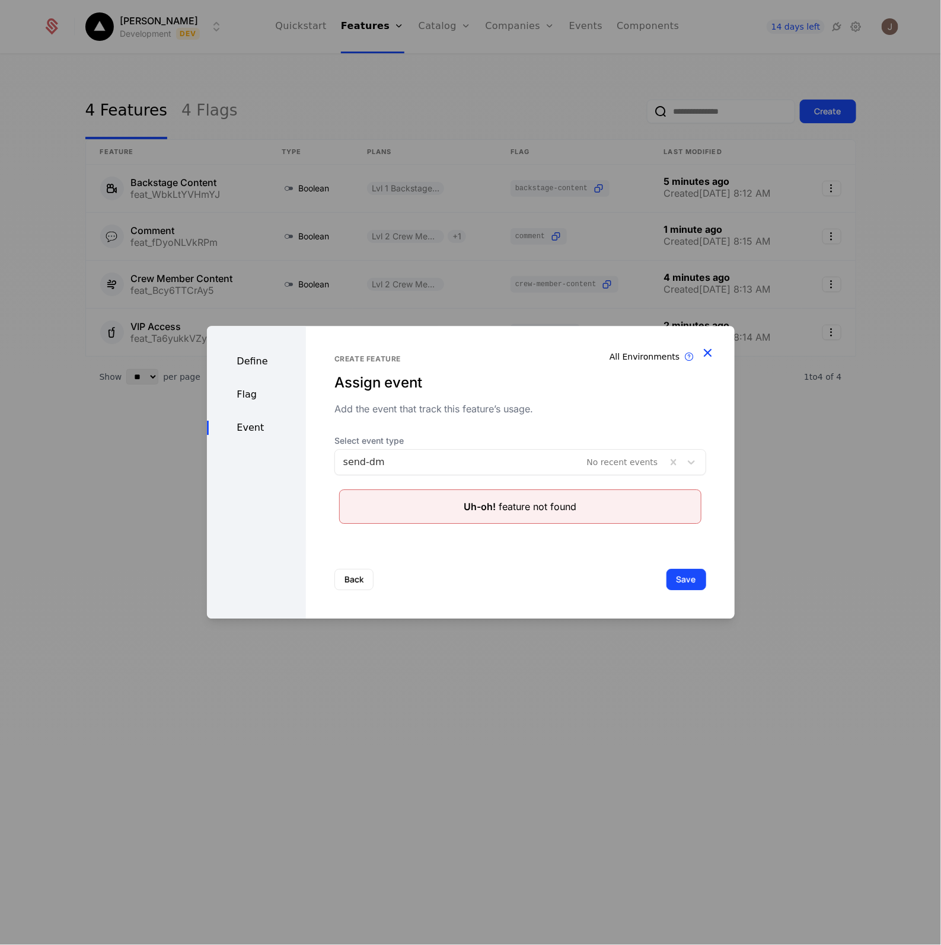
click at [710, 350] on icon "button" at bounding box center [707, 352] width 15 height 15
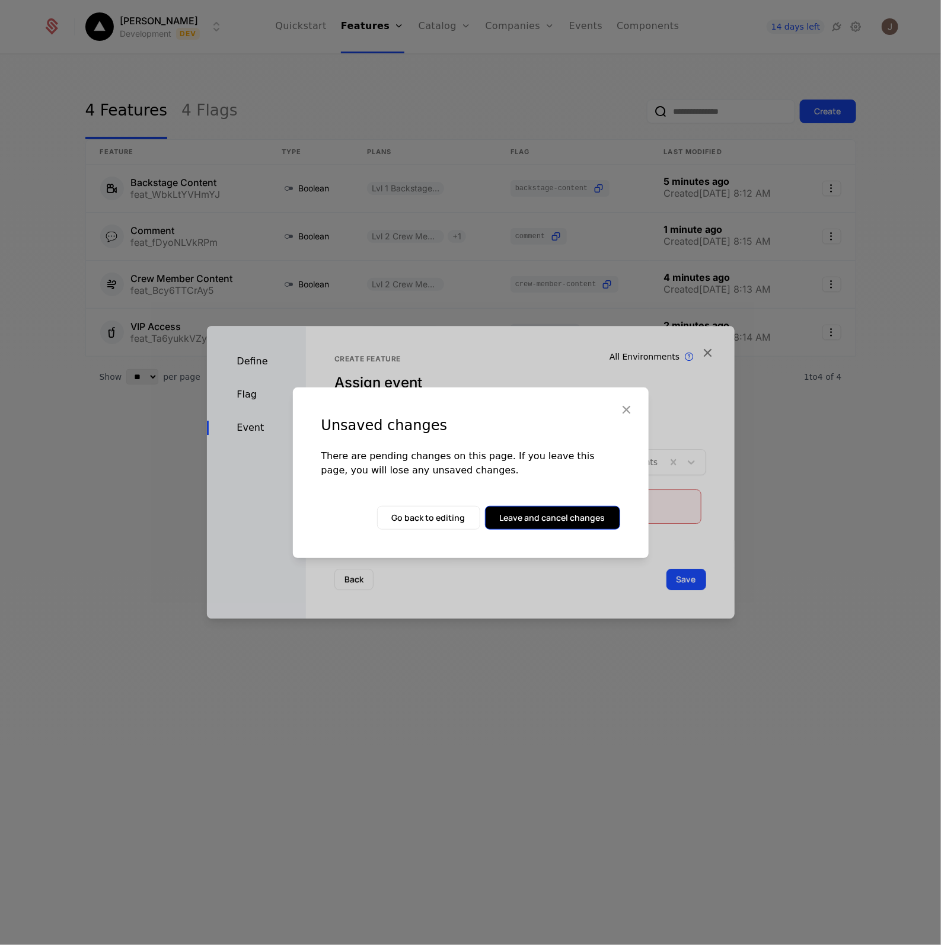
click at [525, 520] on button "Leave and cancel changes" at bounding box center [552, 518] width 135 height 24
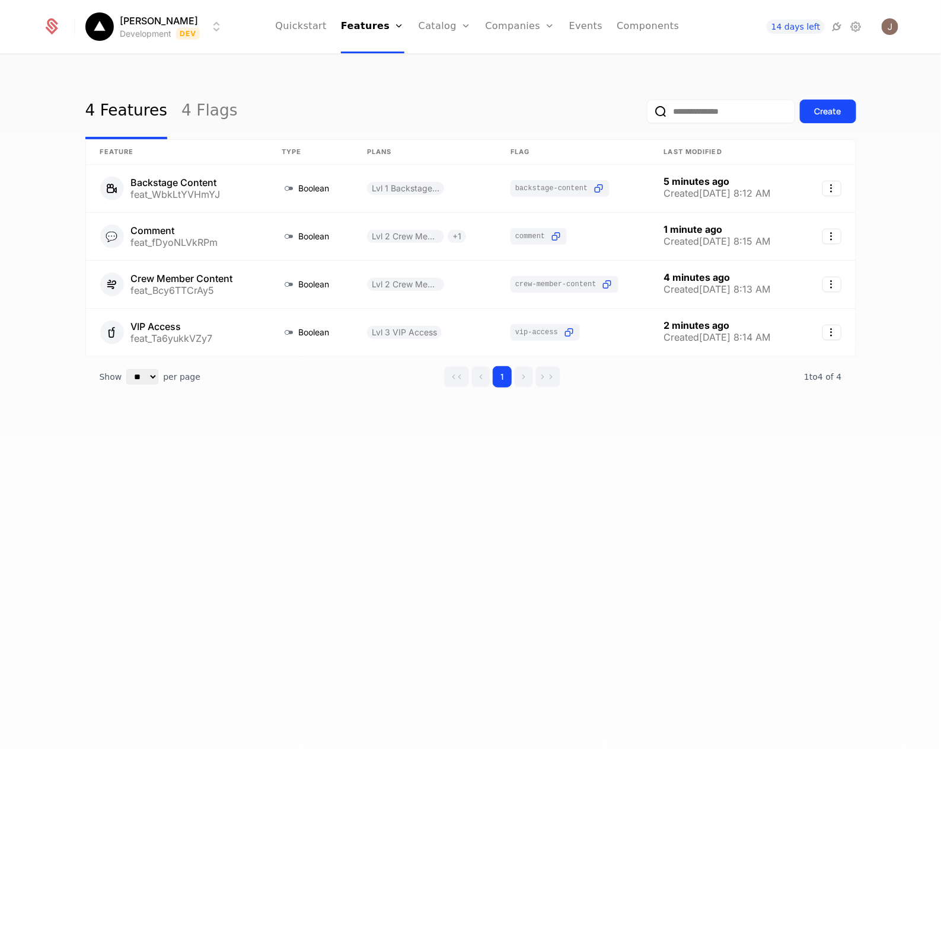
click at [388, 606] on div "4 Features 4 Flags Create Feature Type Plans Flag Last Modified Backstage Conte…" at bounding box center [470, 503] width 941 height 897
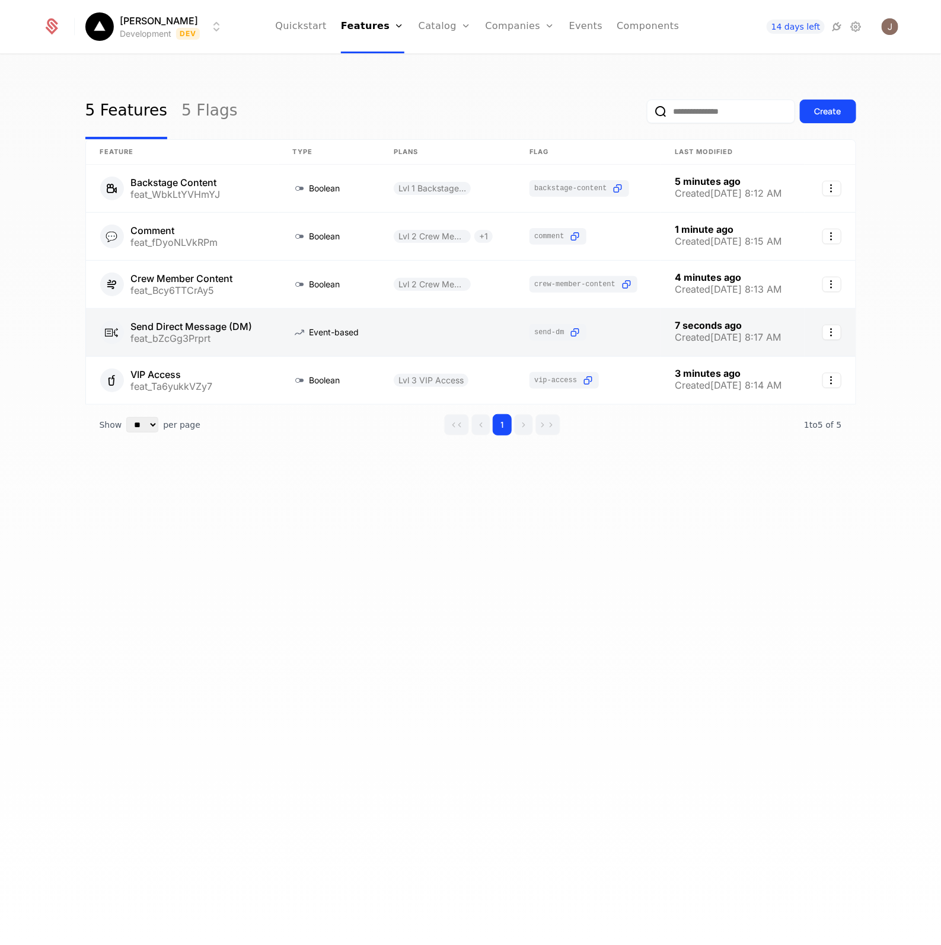
click at [149, 323] on link at bounding box center [182, 332] width 193 height 47
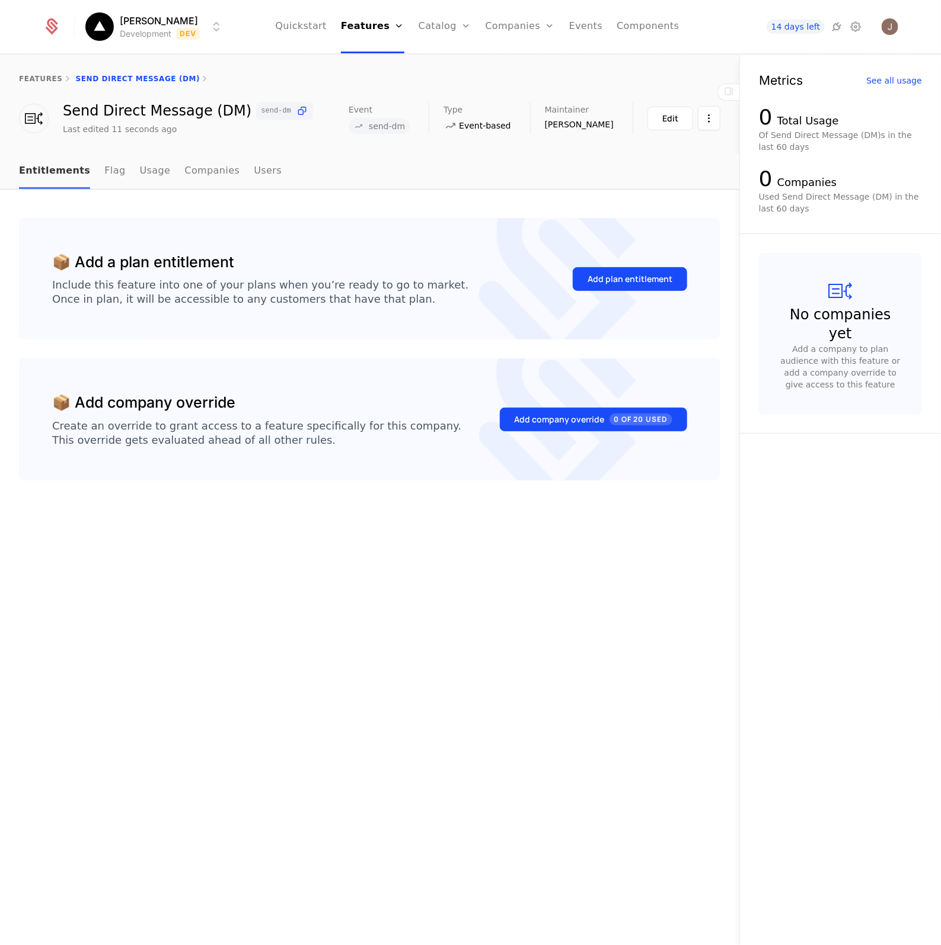
click at [49, 168] on link "Entitlements" at bounding box center [54, 171] width 71 height 35
click at [44, 75] on link "features" at bounding box center [41, 79] width 44 height 8
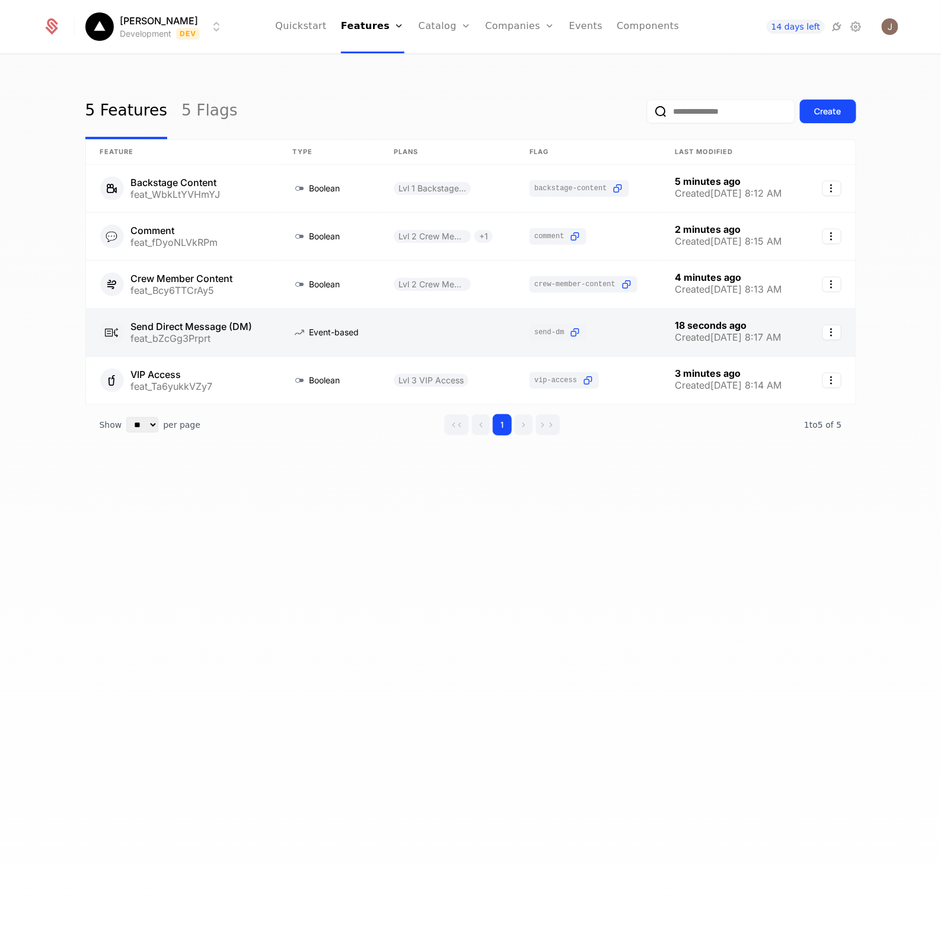
click at [834, 341] on link at bounding box center [829, 332] width 50 height 47
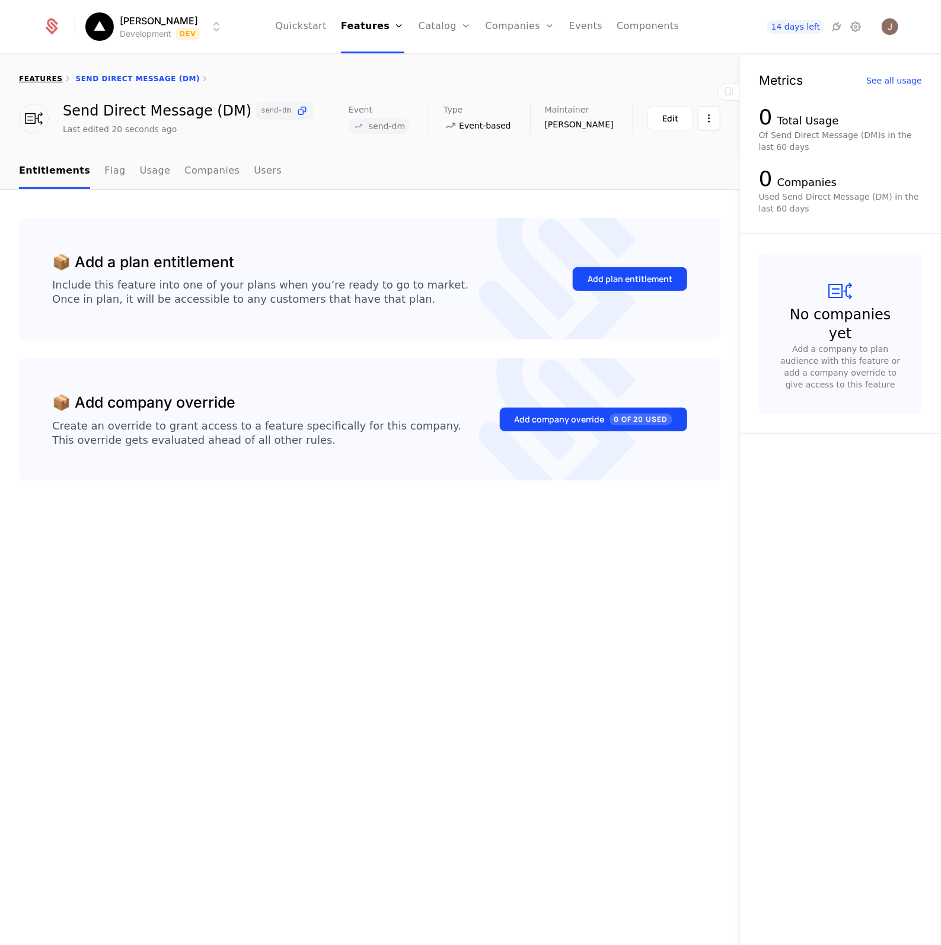
click at [33, 76] on link "features" at bounding box center [41, 79] width 44 height 8
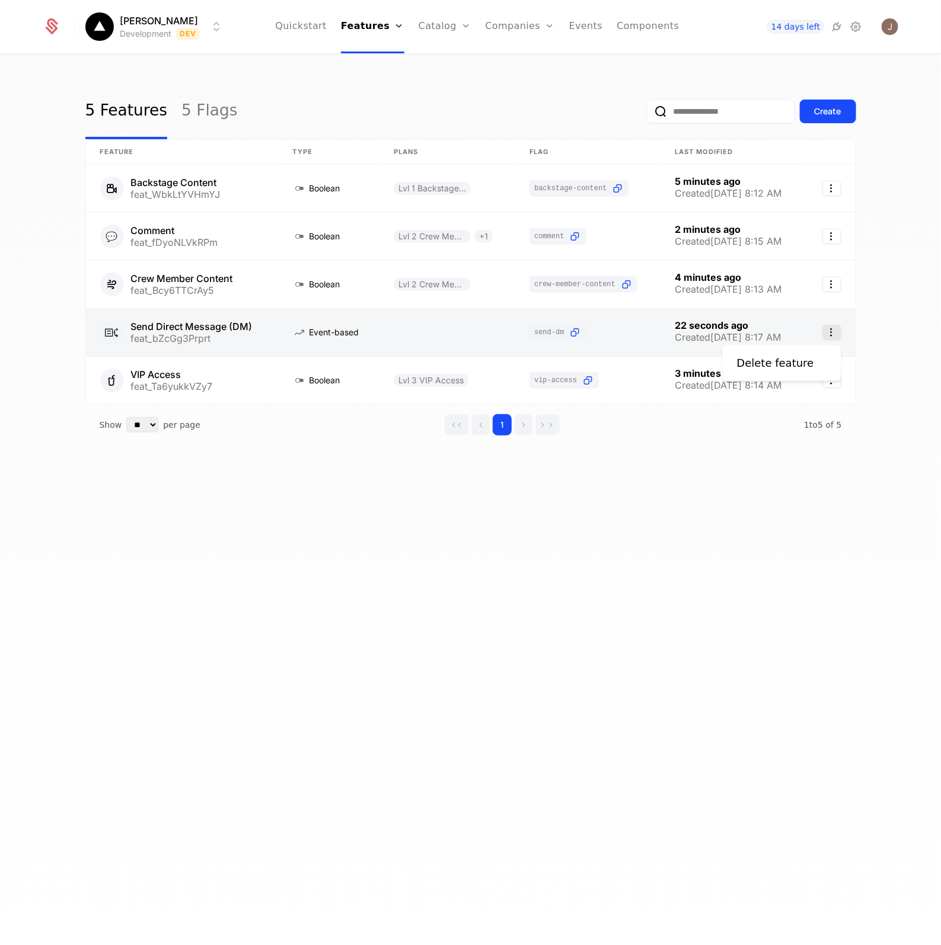
click at [837, 327] on icon "Select action" at bounding box center [831, 332] width 19 height 15
click at [229, 323] on html "[PERSON_NAME] Development Dev Quickstart Features Features Flags Catalog Plans …" at bounding box center [470, 472] width 941 height 945
click at [229, 317] on link at bounding box center [182, 332] width 193 height 47
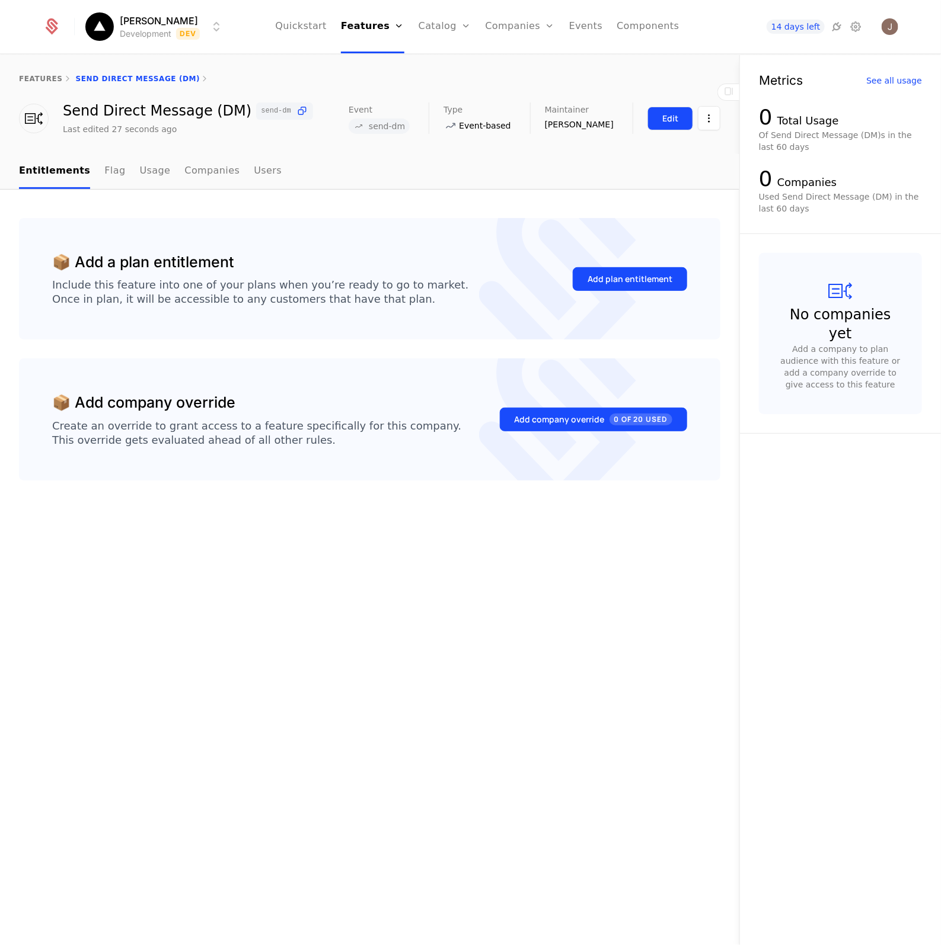
click at [661, 108] on button "Edit" at bounding box center [670, 119] width 46 height 24
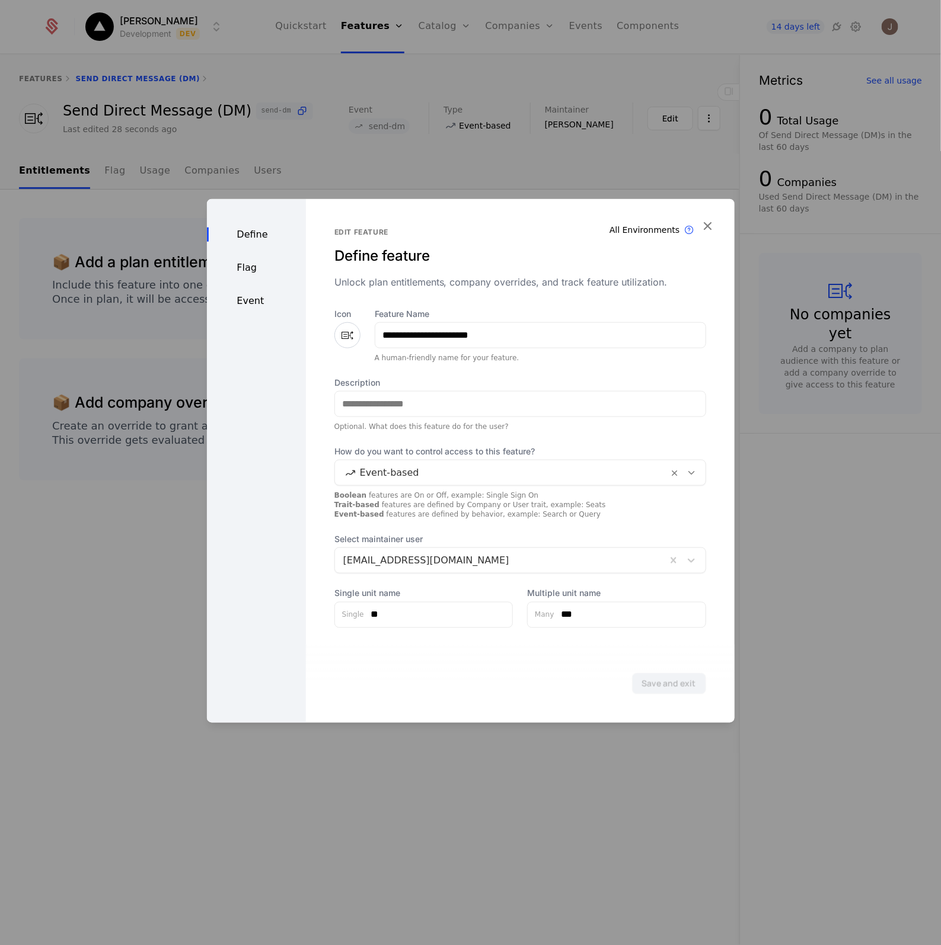
click at [244, 276] on div "Define Flag Event" at bounding box center [256, 461] width 99 height 524
click at [247, 270] on div "Flag" at bounding box center [256, 267] width 99 height 14
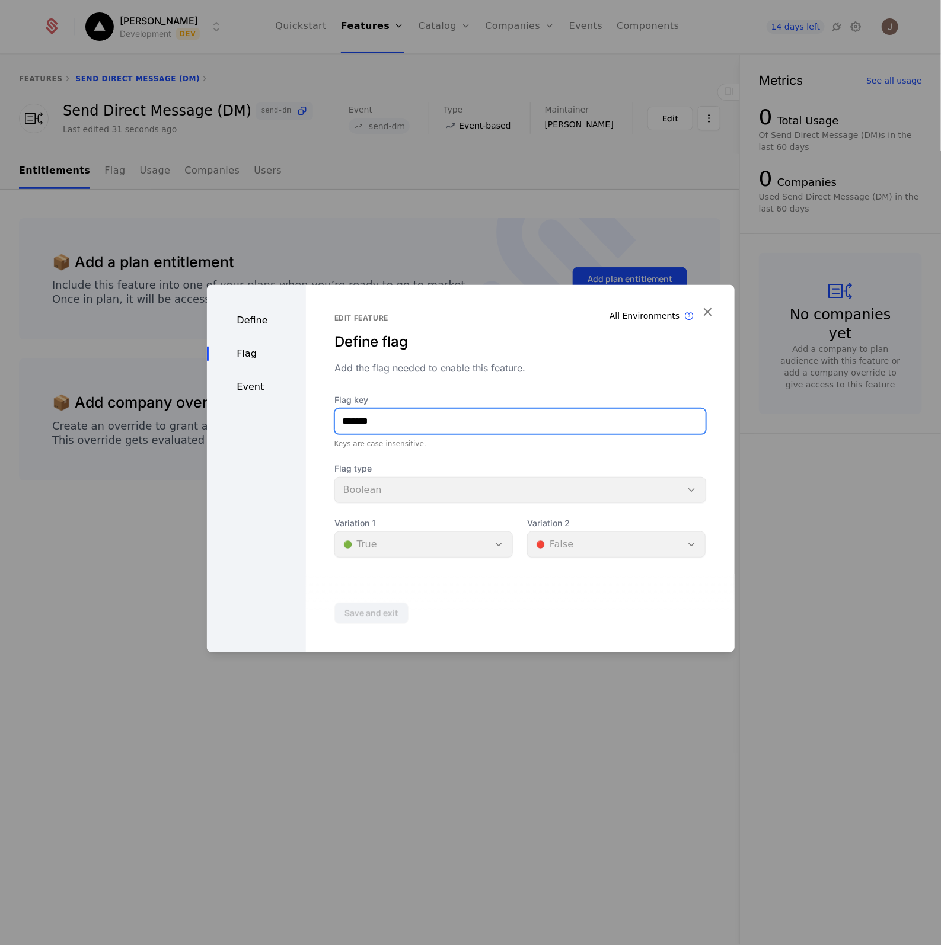
click at [385, 418] on input "*******" at bounding box center [520, 421] width 370 height 25
type input "**********"
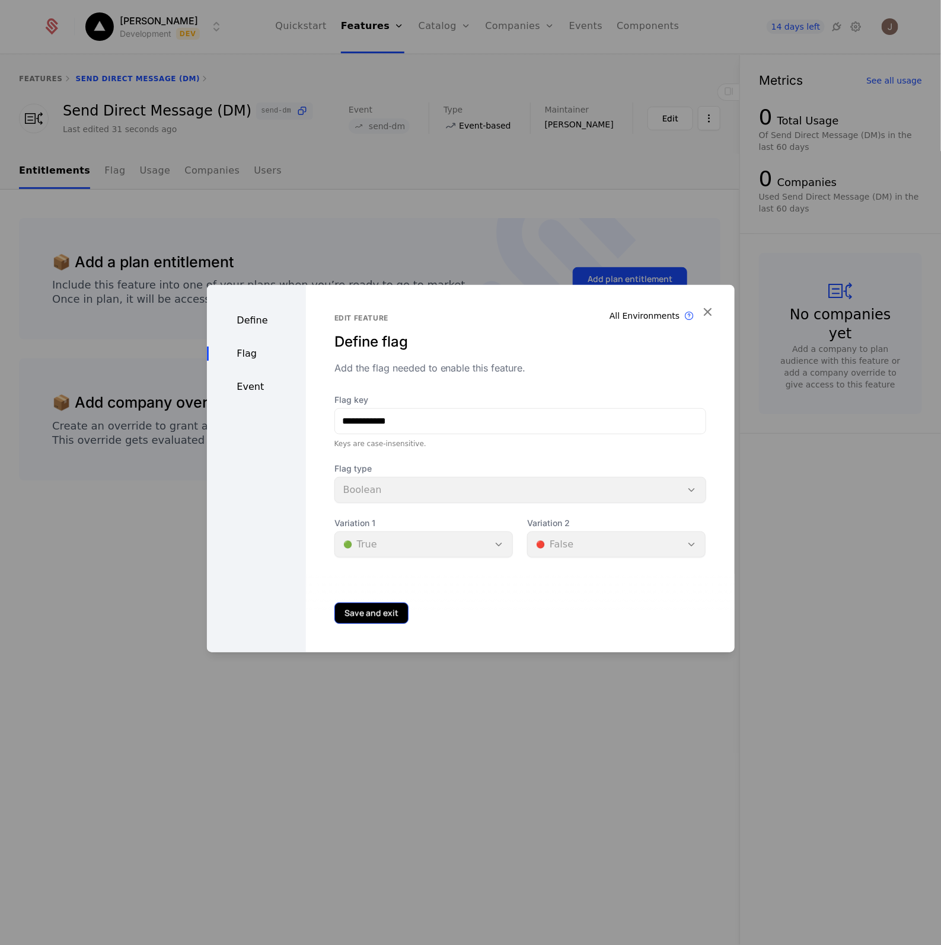
click at [351, 621] on button "Save and exit" at bounding box center [371, 613] width 74 height 21
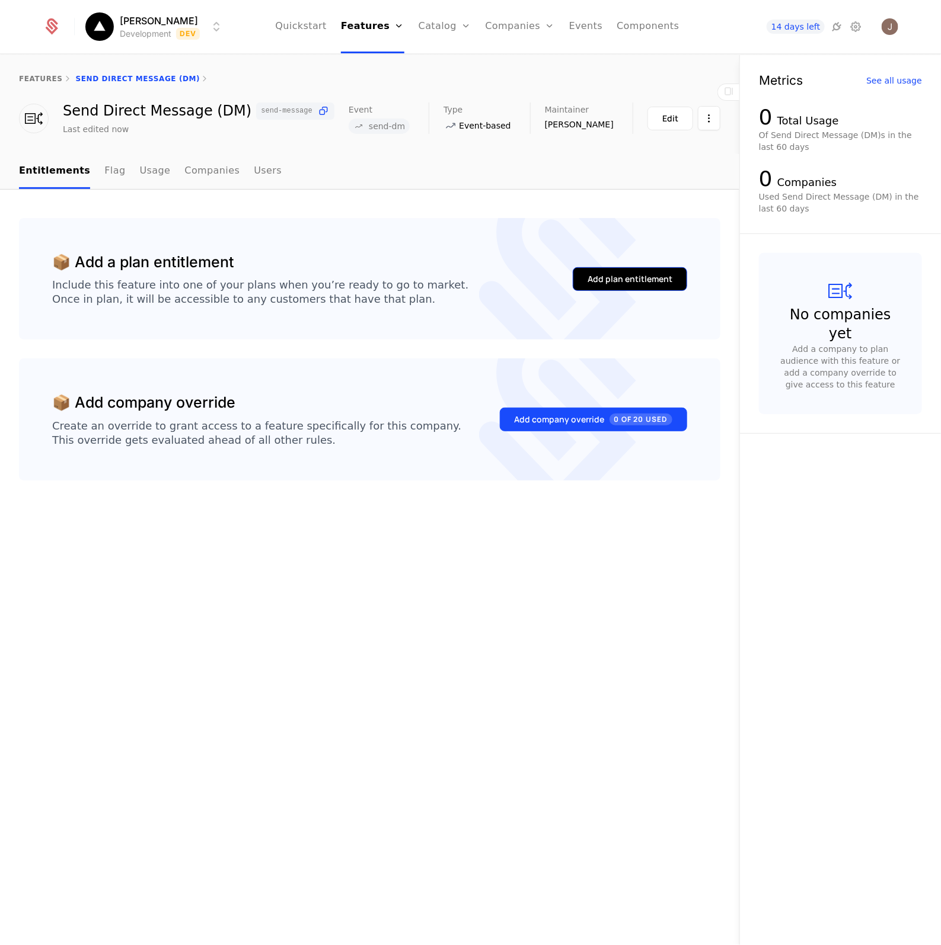
drag, startPoint x: 622, startPoint y: 261, endPoint x: 622, endPoint y: 268, distance: 6.5
click at [622, 264] on div "Add plan entitlement" at bounding box center [630, 279] width 114 height 56
click at [622, 268] on button "Add plan entitlement" at bounding box center [630, 279] width 114 height 24
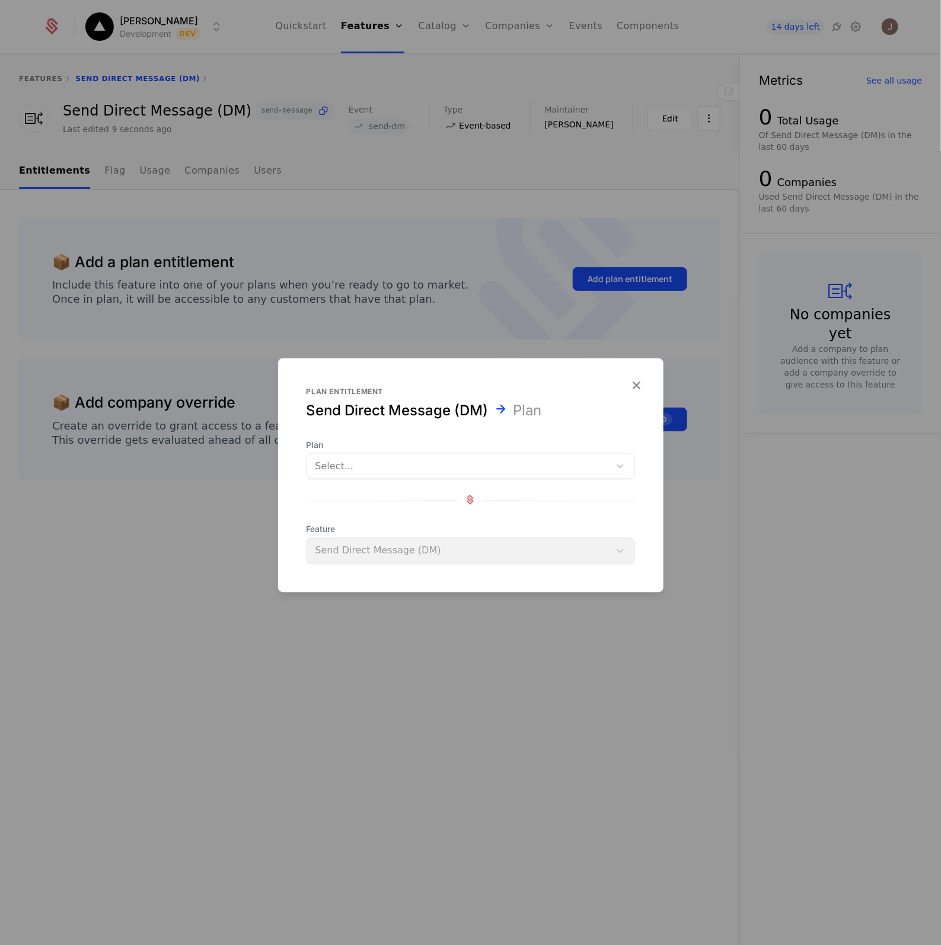
click at [411, 469] on div at bounding box center [458, 466] width 286 height 17
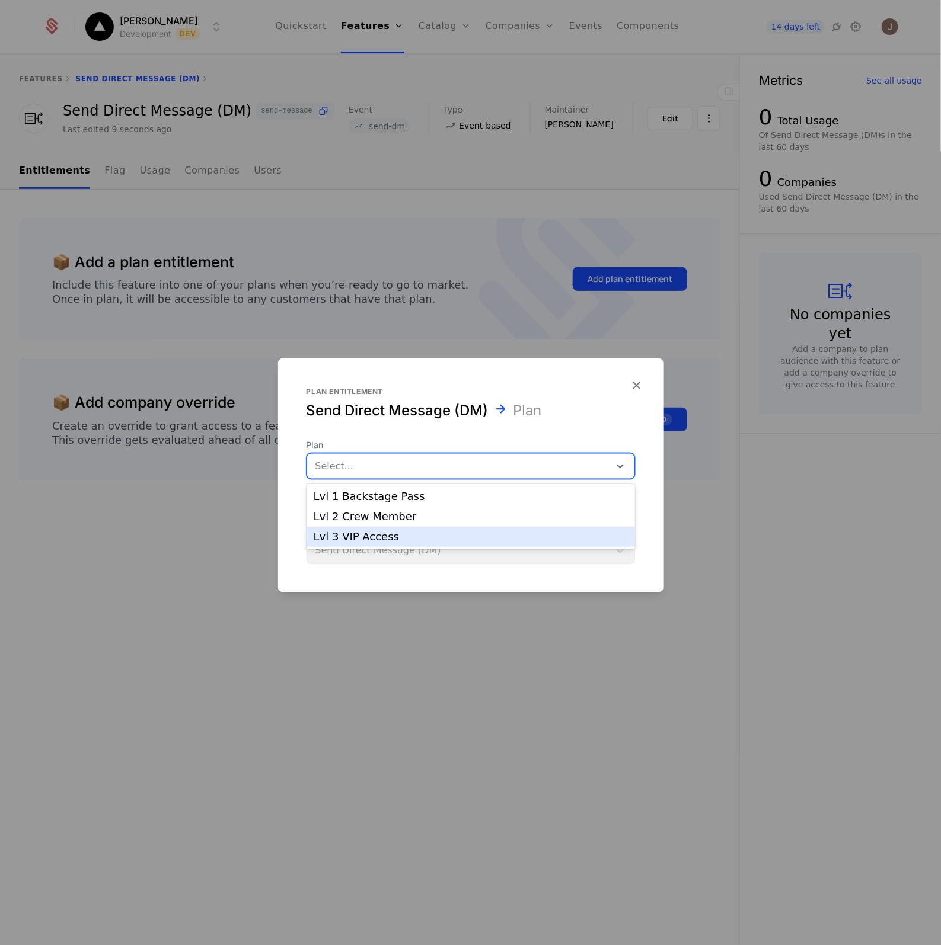
click at [341, 542] on div "Lvl 3 VIP Access" at bounding box center [471, 537] width 314 height 11
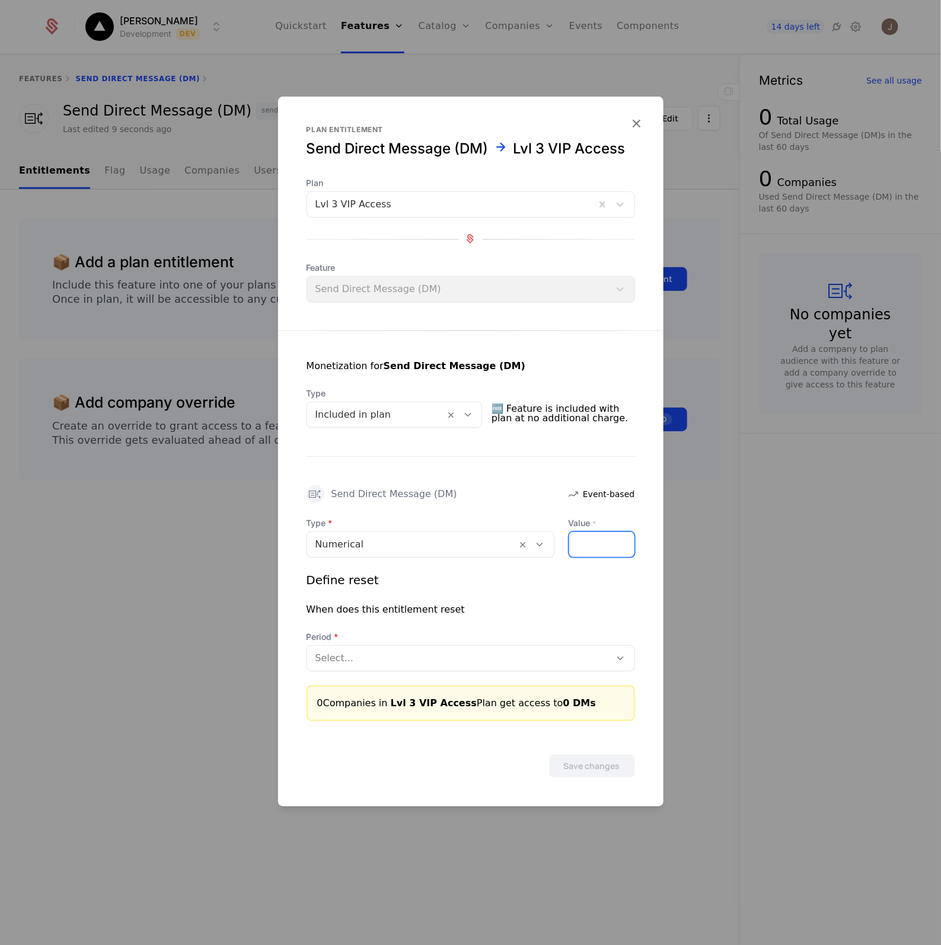
click at [589, 536] on input "Value *" at bounding box center [601, 544] width 65 height 25
type input "**"
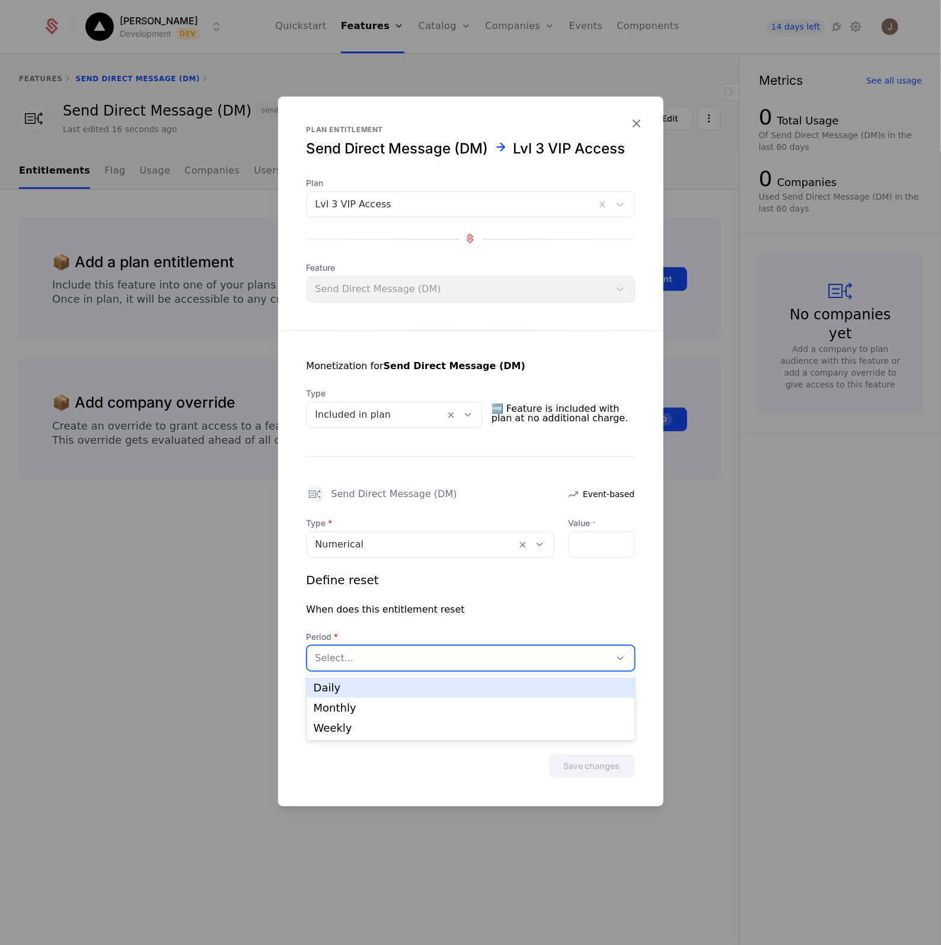
click at [382, 662] on div at bounding box center [458, 658] width 287 height 17
click at [351, 711] on div "Monthly" at bounding box center [471, 708] width 314 height 11
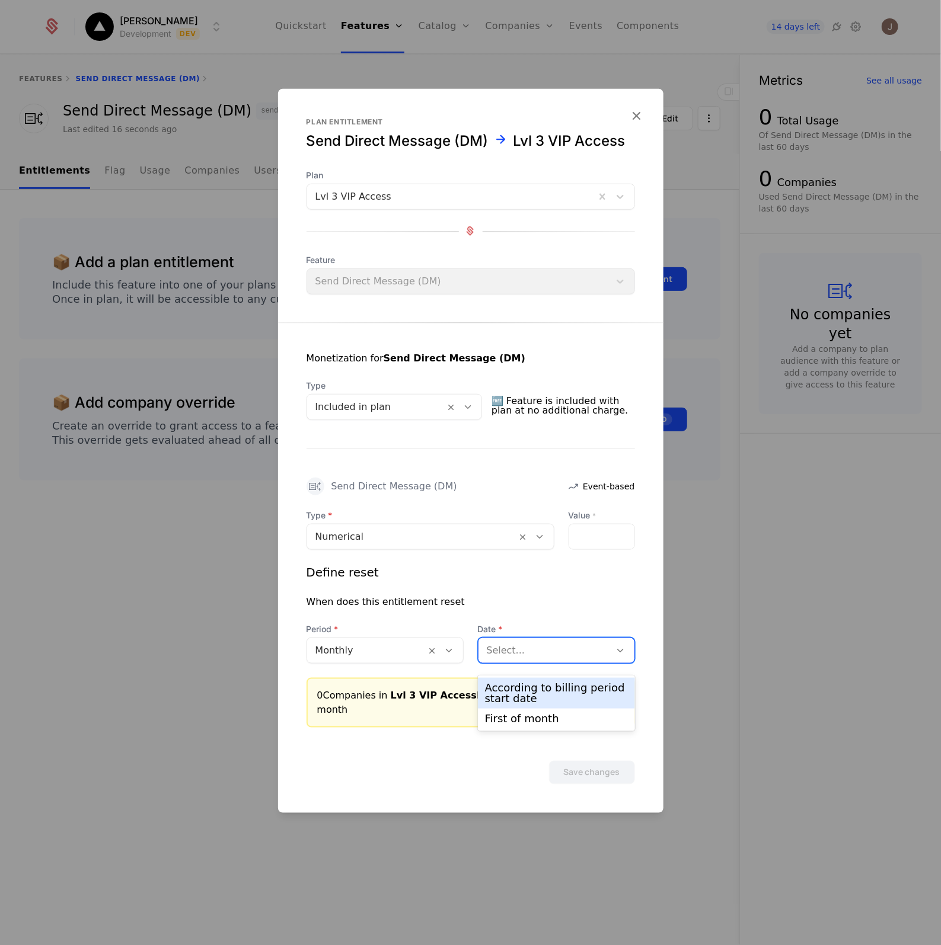
click at [529, 647] on div "Select..." at bounding box center [544, 650] width 132 height 21
click at [526, 695] on div "According to billing period start date" at bounding box center [556, 693] width 143 height 21
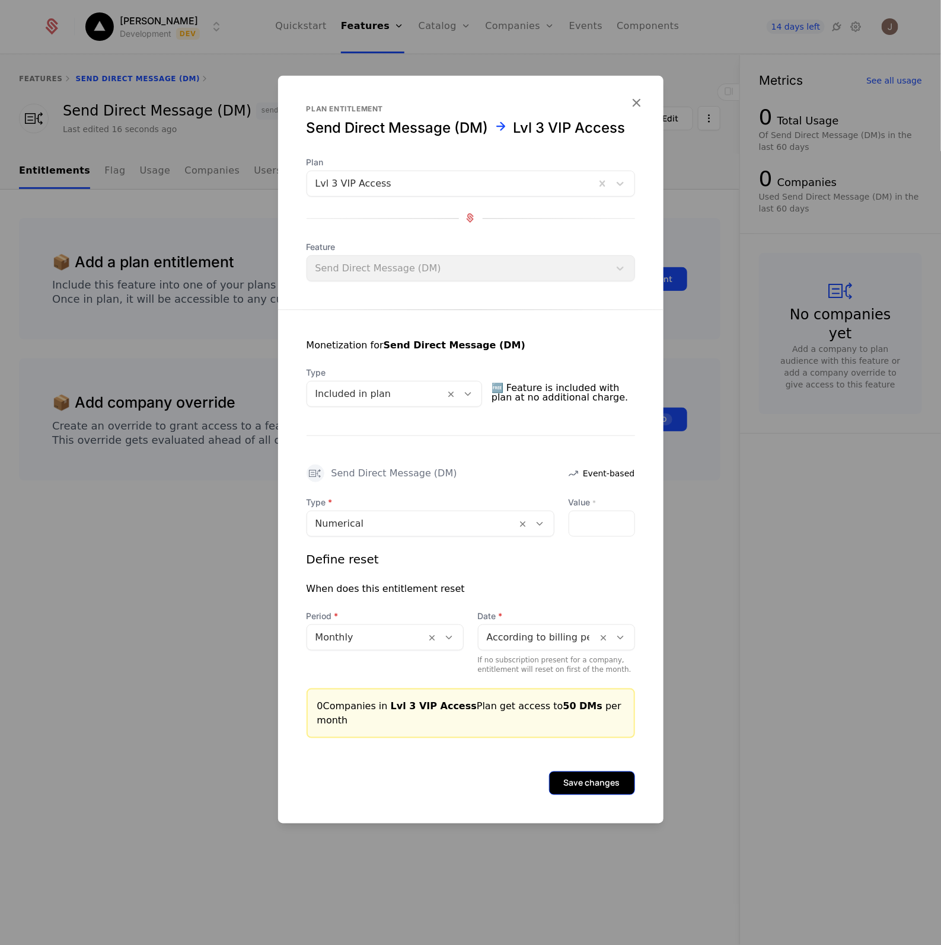
click at [574, 776] on button "Save changes" at bounding box center [592, 783] width 86 height 24
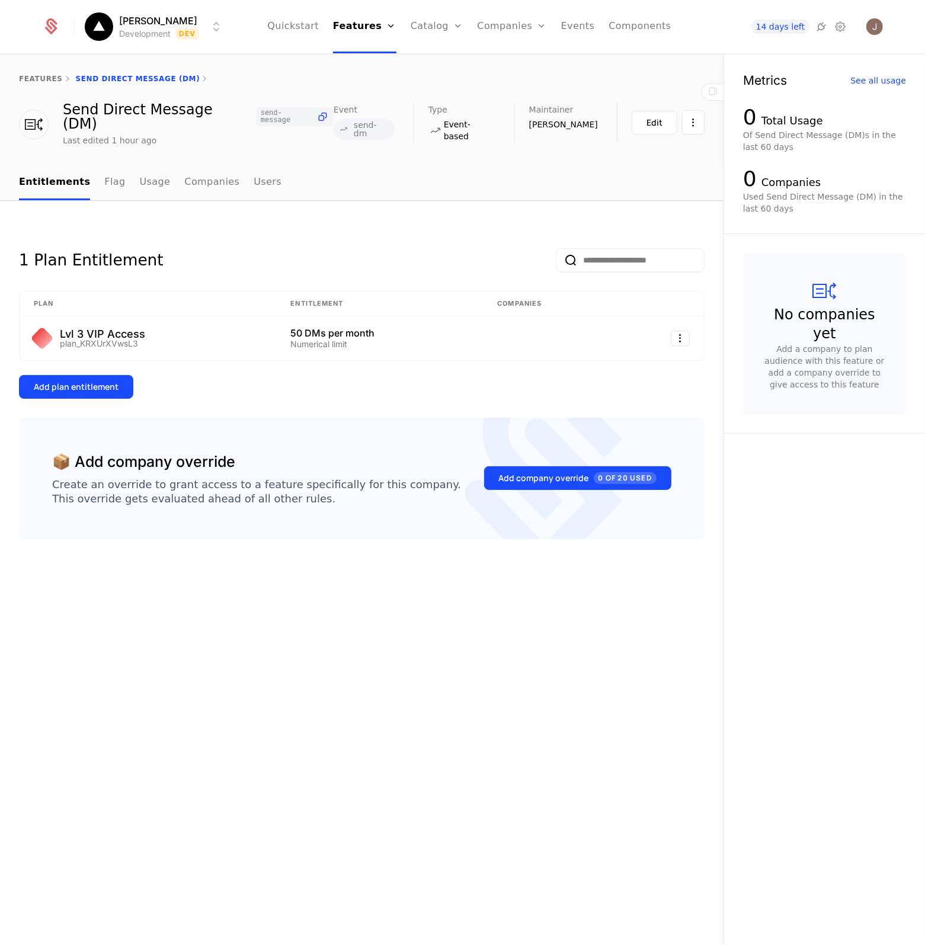
click at [680, 27] on nav "Quickstart Features Features Flags Catalog Plans Add Ons Configuration Companie…" at bounding box center [469, 26] width 473 height 53
click at [641, 36] on link "Components" at bounding box center [640, 26] width 62 height 53
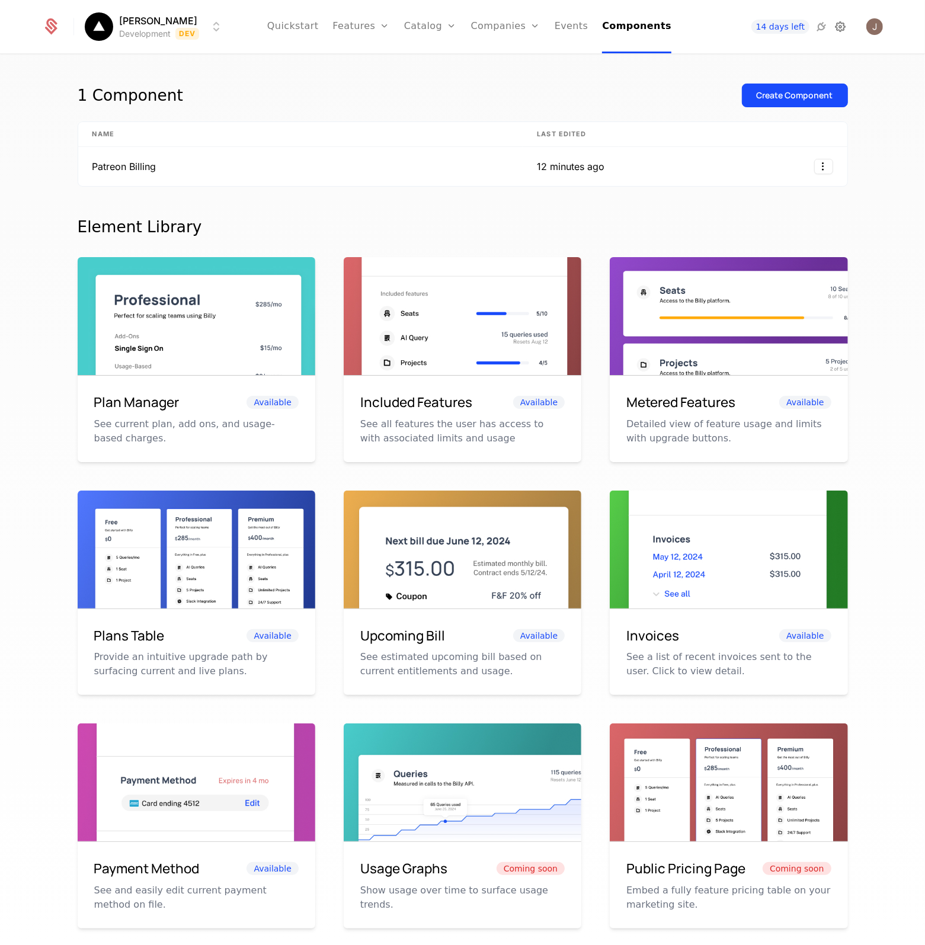
click at [836, 27] on icon at bounding box center [840, 27] width 14 height 14
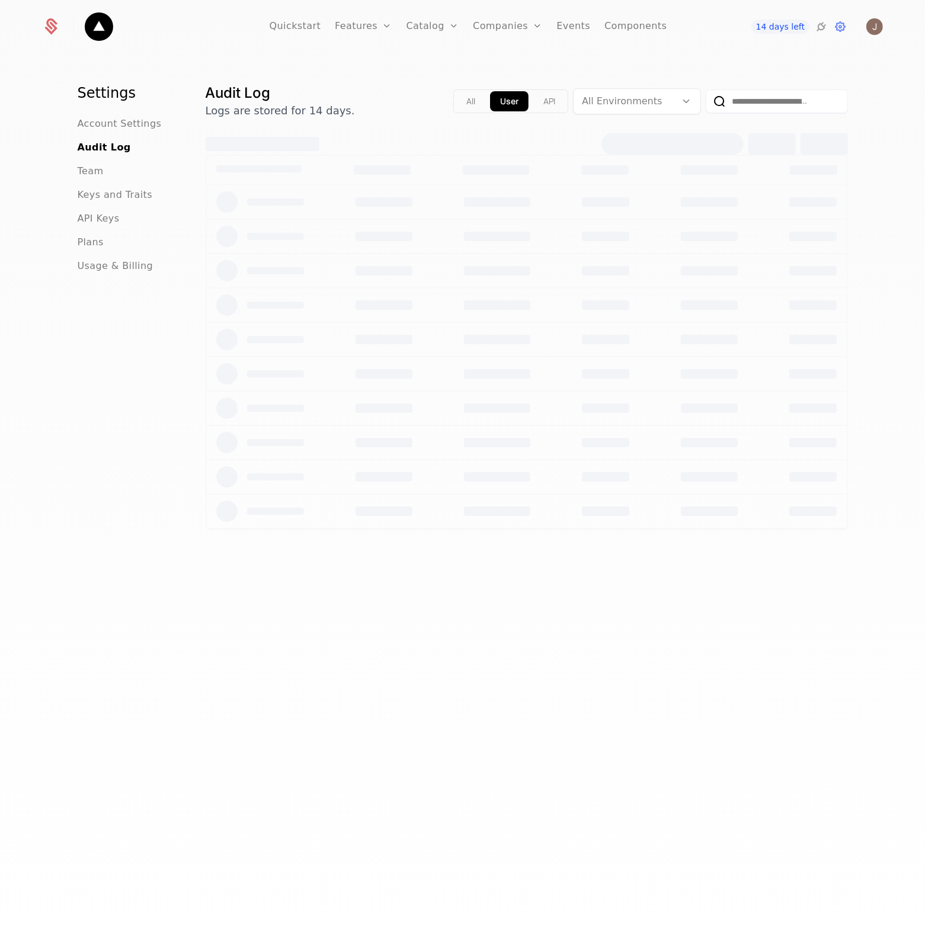
click at [81, 227] on ul "Account Settings Audit Log Team Keys and Traits API Keys Plans Usage & Billing" at bounding box center [128, 195] width 100 height 156
click at [83, 220] on span "API Keys" at bounding box center [99, 219] width 42 height 14
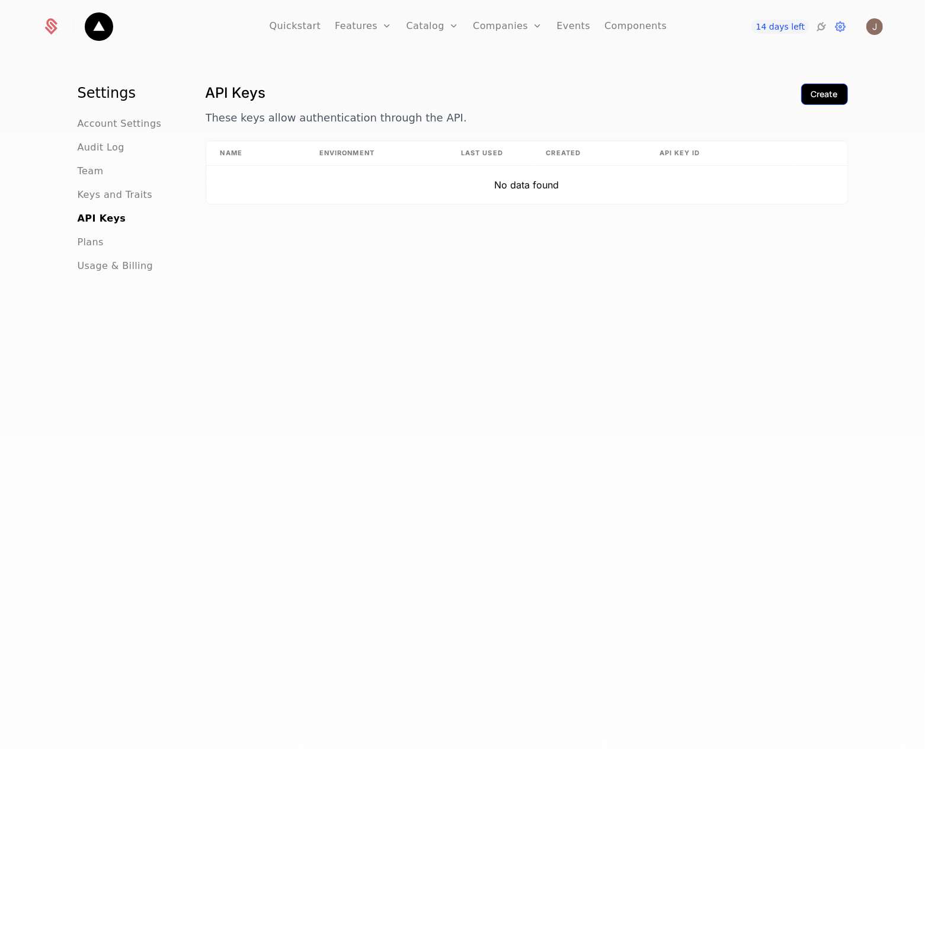
click at [833, 98] on button "Create" at bounding box center [824, 94] width 47 height 21
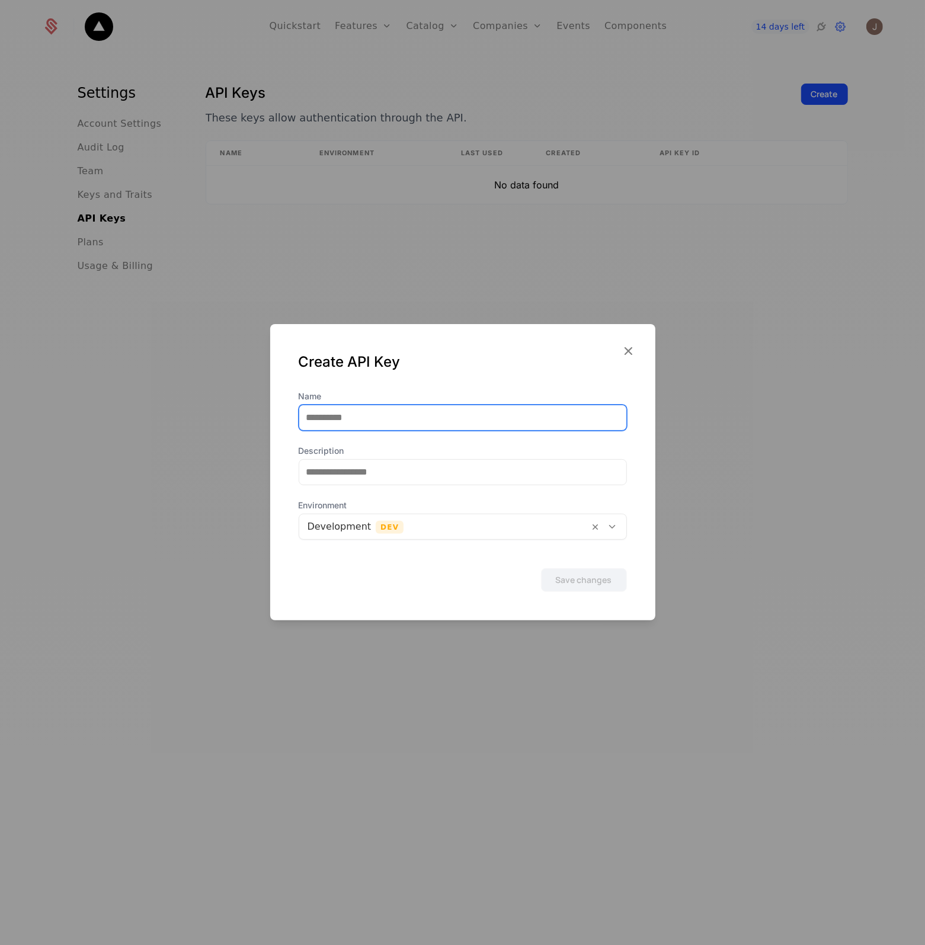
click at [440, 406] on input "Name" at bounding box center [462, 417] width 327 height 25
type input "**********"
click at [573, 587] on button "Save changes" at bounding box center [584, 580] width 86 height 24
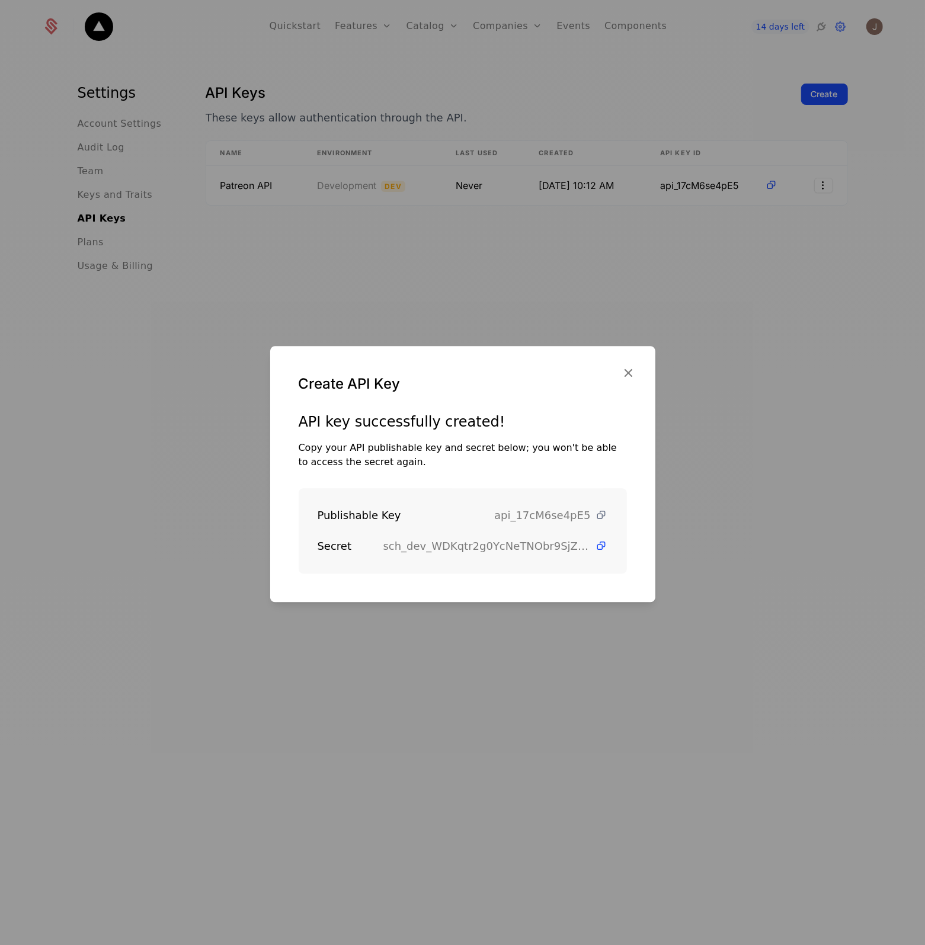
click at [596, 517] on icon at bounding box center [602, 515] width 12 height 12
click at [596, 549] on icon at bounding box center [602, 546] width 12 height 12
click at [261, 130] on div at bounding box center [462, 472] width 925 height 945
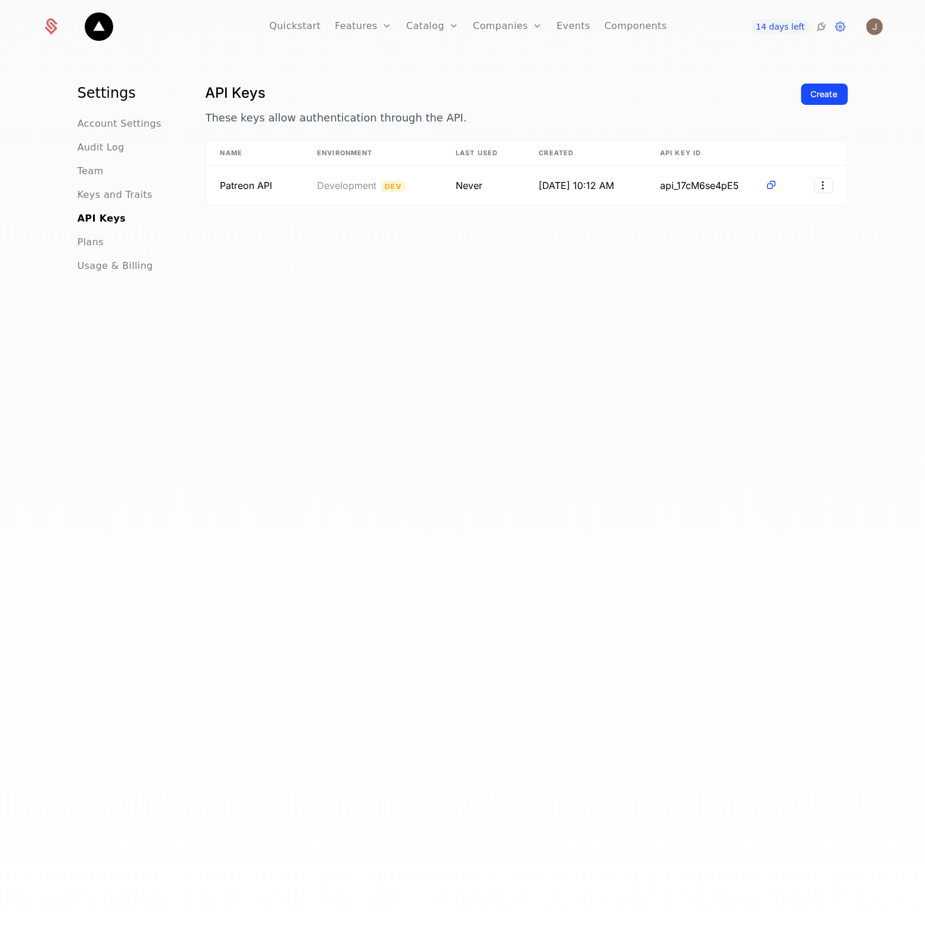
click at [120, 131] on ul "Account Settings Audit Log Team Keys and Traits API Keys Plans Usage & Billing" at bounding box center [128, 195] width 100 height 156
click at [33, 31] on div "Quickstart Features Features Flags Catalog Plans Add Ons Configuration Companie…" at bounding box center [463, 26] width 870 height 53
click at [43, 28] on icon at bounding box center [51, 26] width 17 height 17
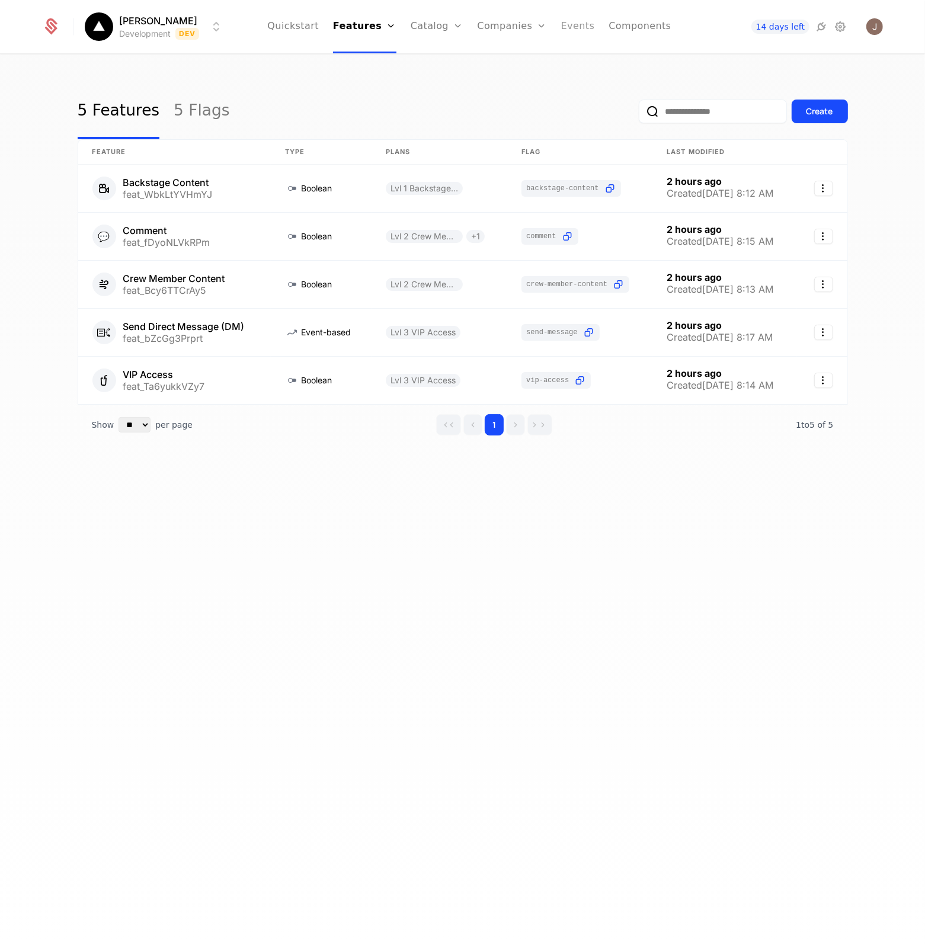
click at [579, 30] on link "Events" at bounding box center [578, 26] width 34 height 53
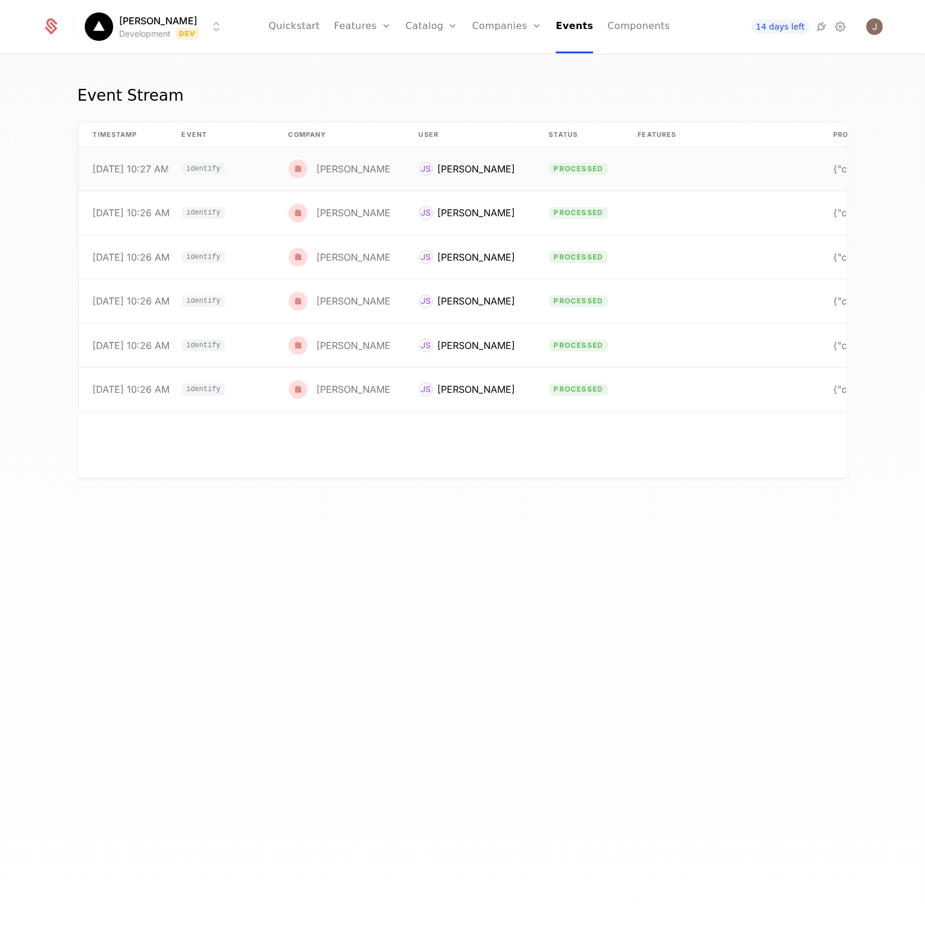
click at [124, 165] on div "[DATE] 10:27 AM" at bounding box center [131, 168] width 76 height 9
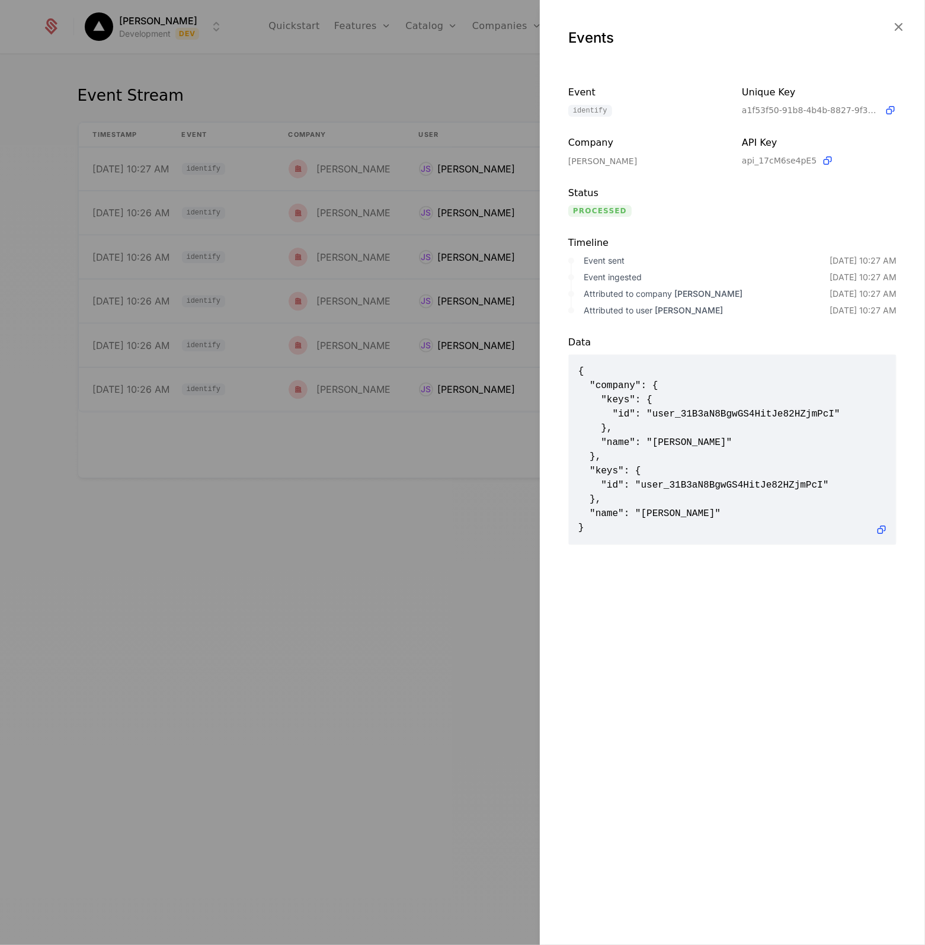
click at [902, 30] on icon "button" at bounding box center [898, 26] width 15 height 15
